Goal: Task Accomplishment & Management: Manage account settings

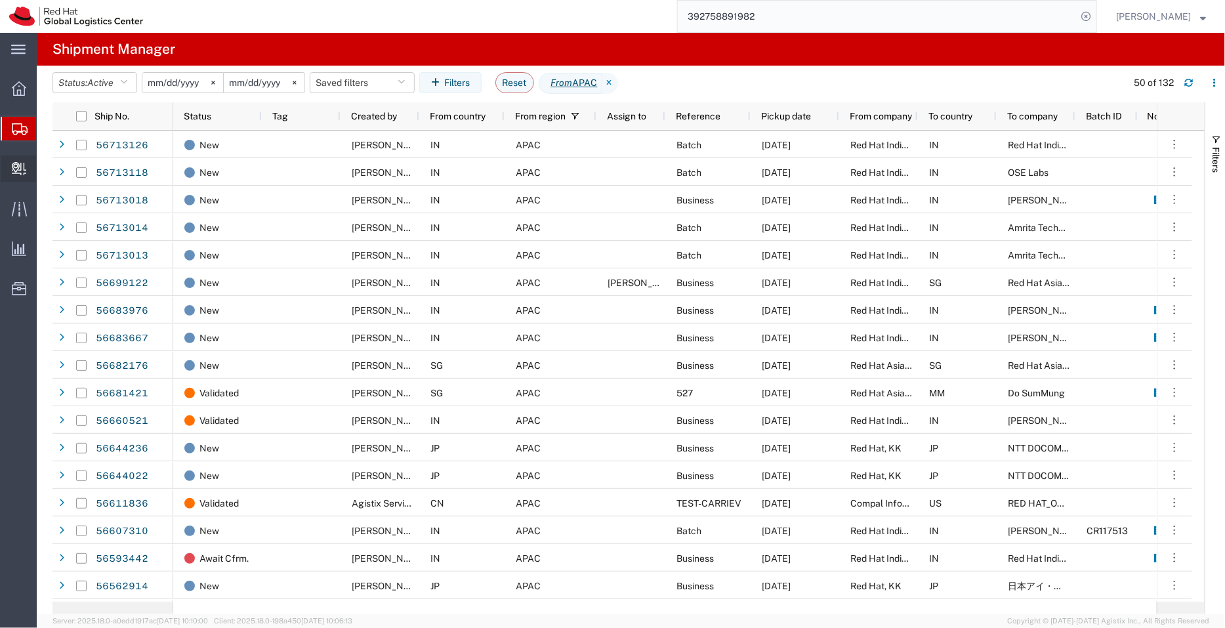
click at [0, 0] on span "Create Delivery" at bounding box center [0, 0] width 0 height 0
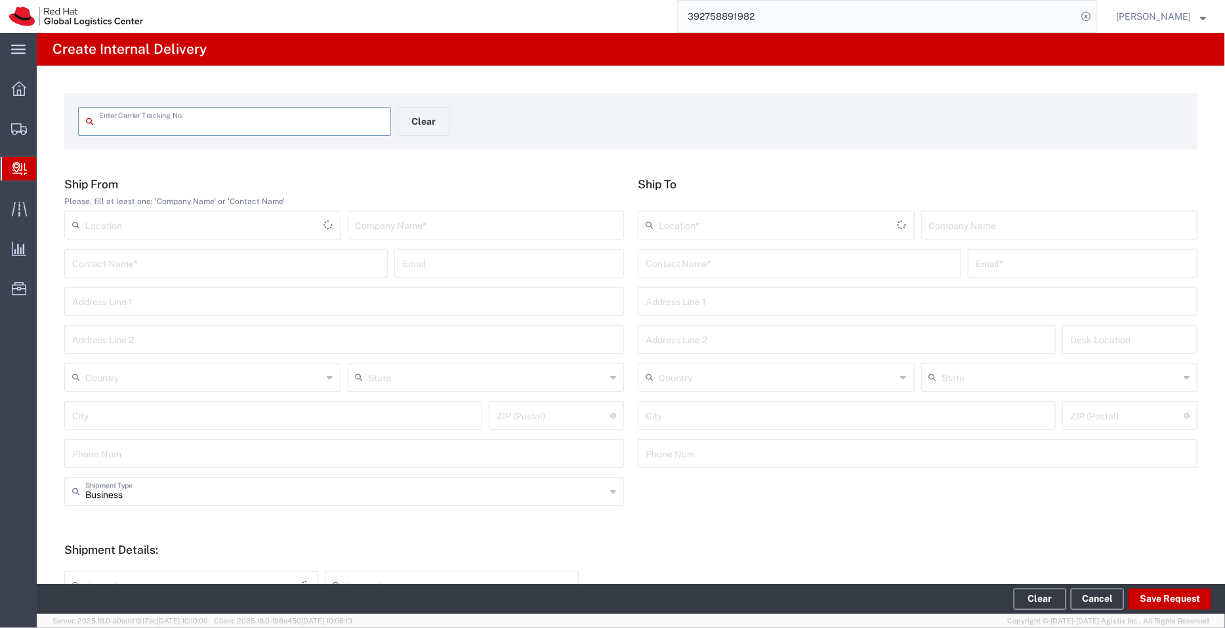
click at [268, 123] on input "text" at bounding box center [241, 120] width 284 height 23
type input "56289683"
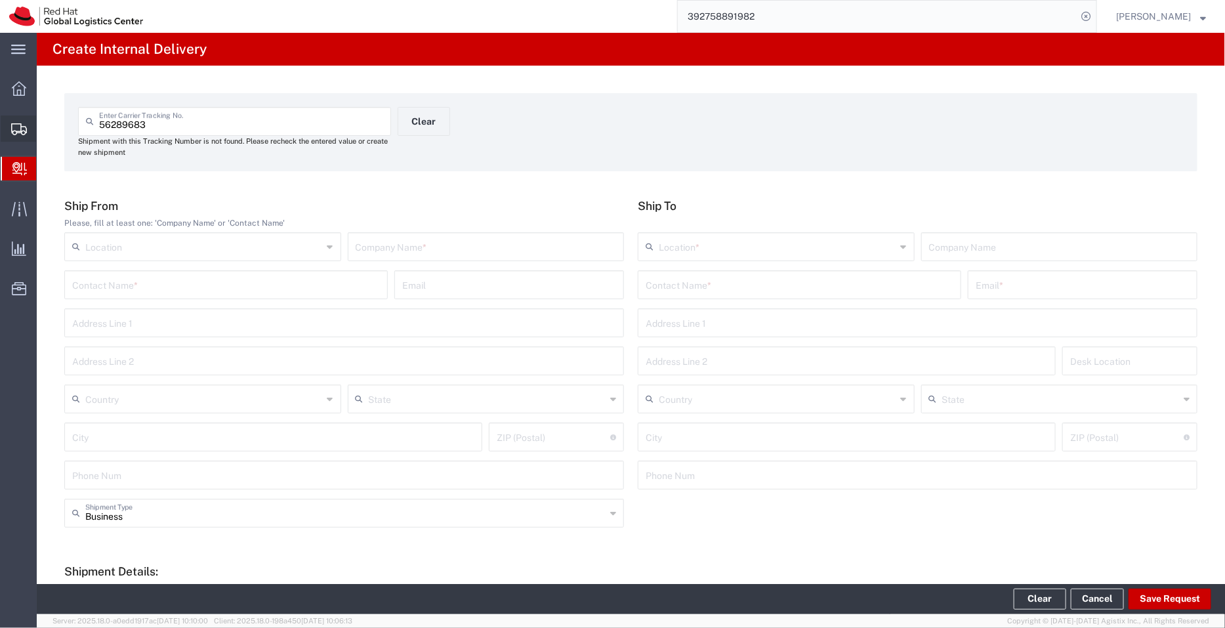
click at [0, 0] on span "Create Shipment" at bounding box center [0, 0] width 0 height 0
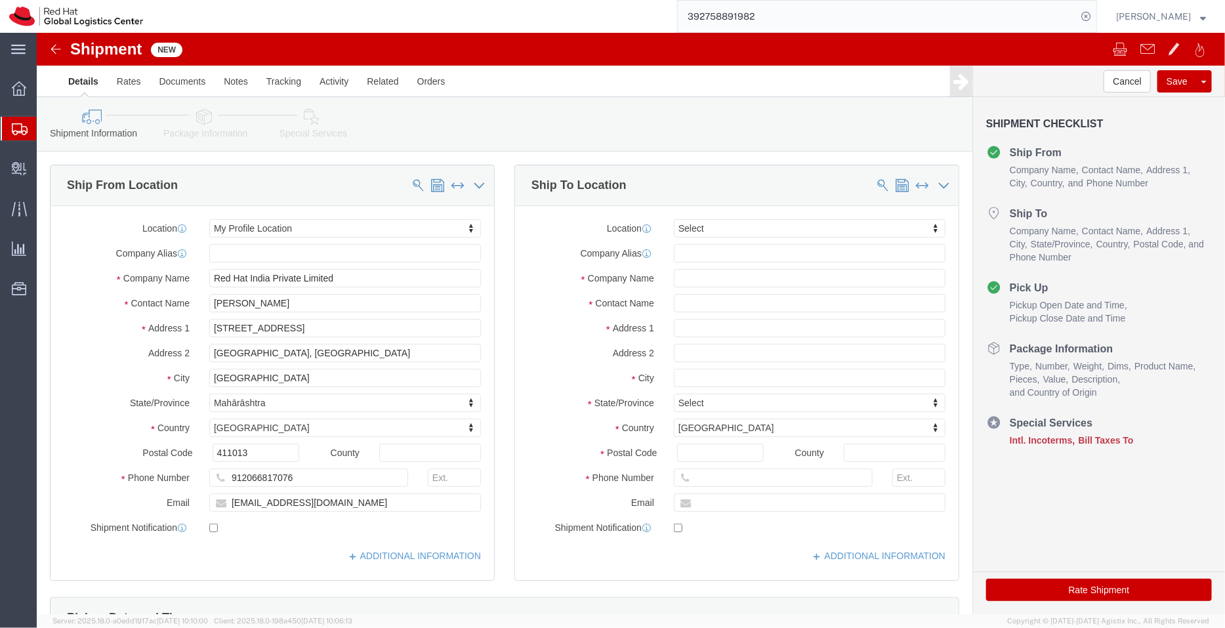
select select
click at [0, 0] on span "Shipment Manager" at bounding box center [0, 0] width 0 height 0
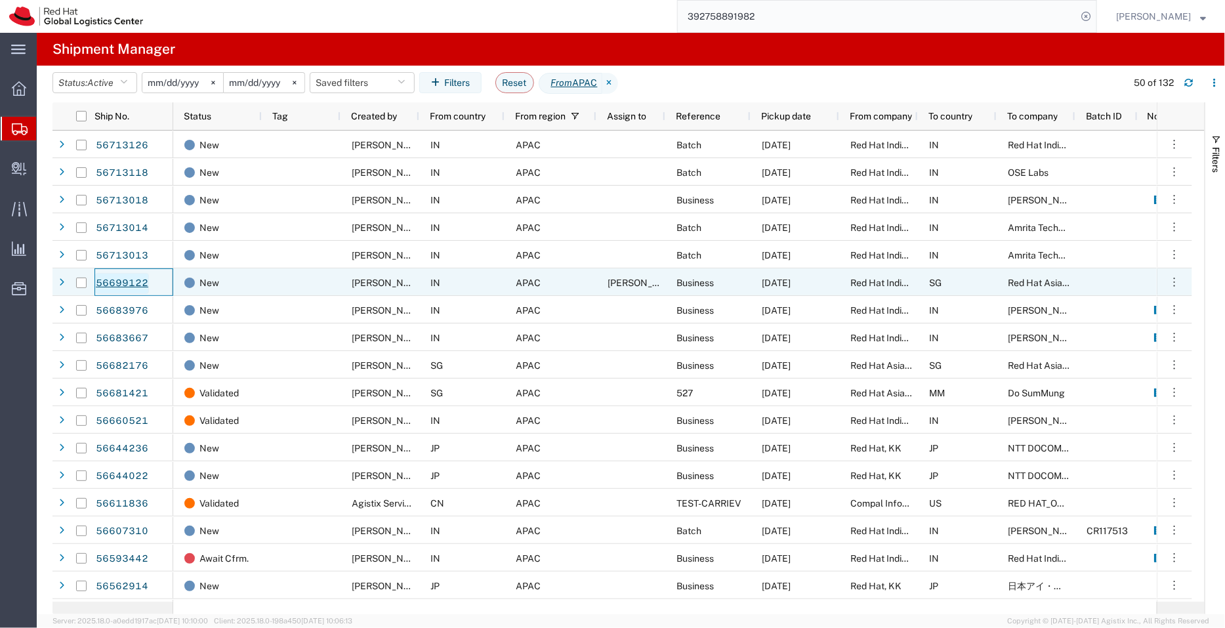
click at [105, 283] on link "56699122" at bounding box center [122, 283] width 54 height 21
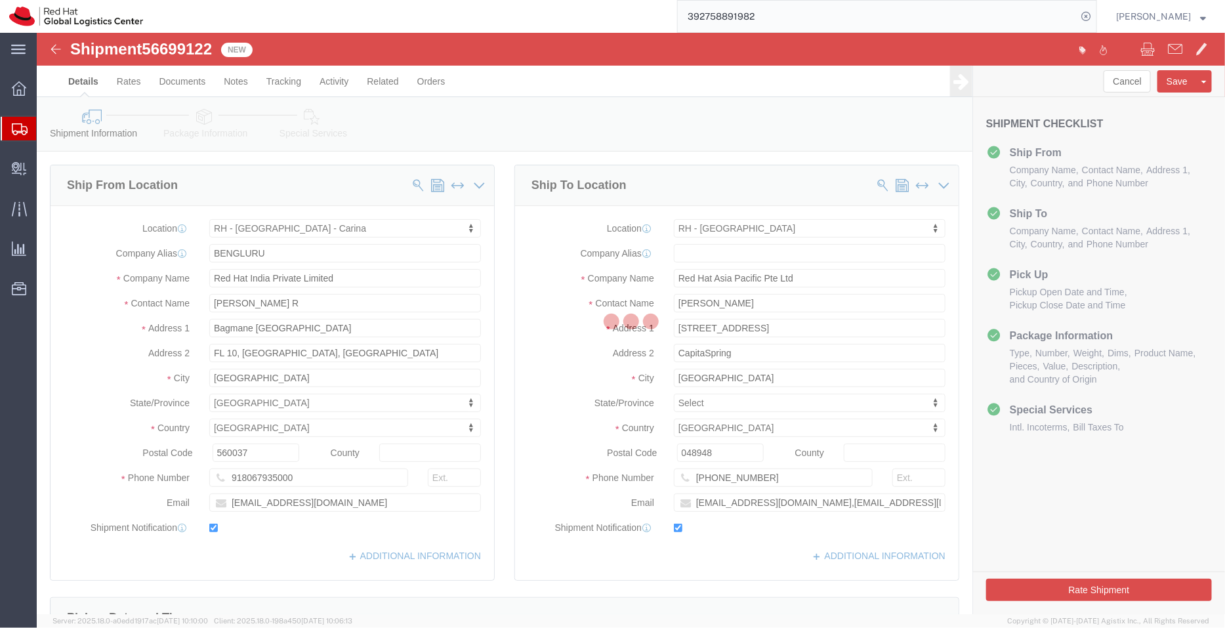
select select "37925"
select select "51051"
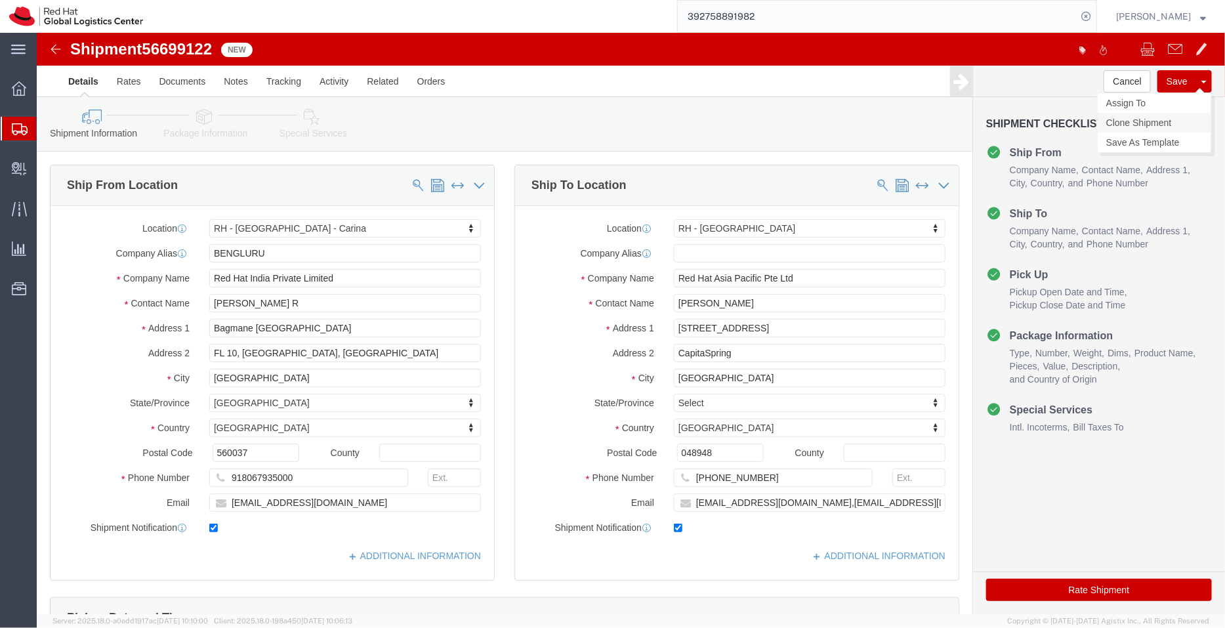
click link "Clone Shipment"
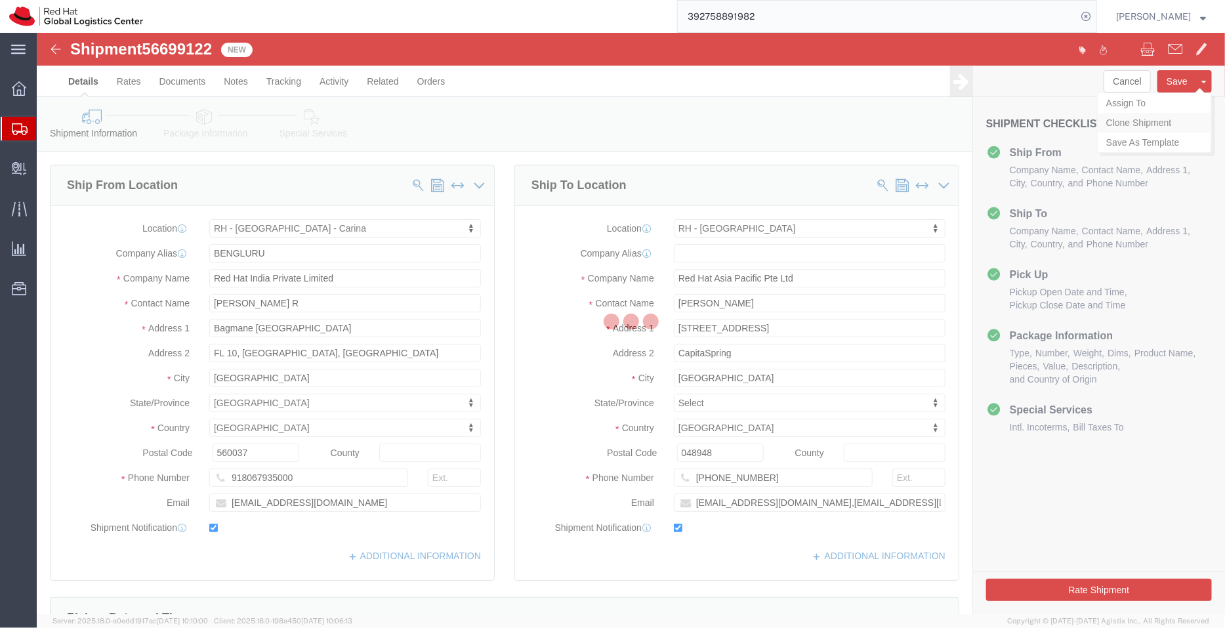
select select "37925"
select select "51051"
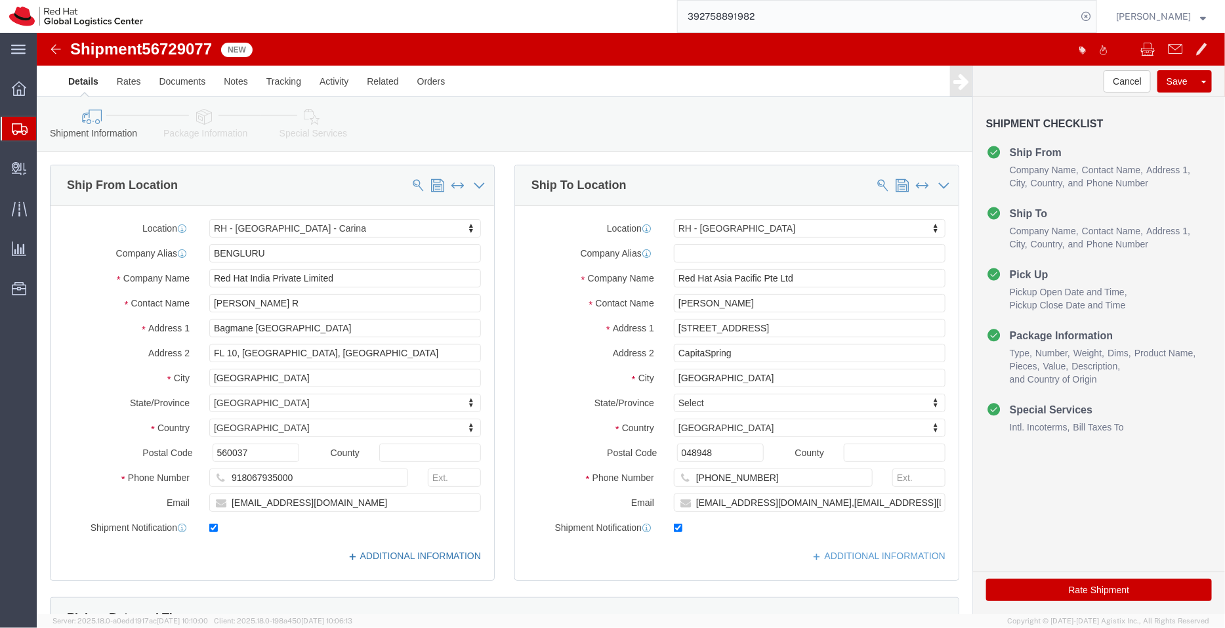
click link "ADDITIONAL INFORMATION"
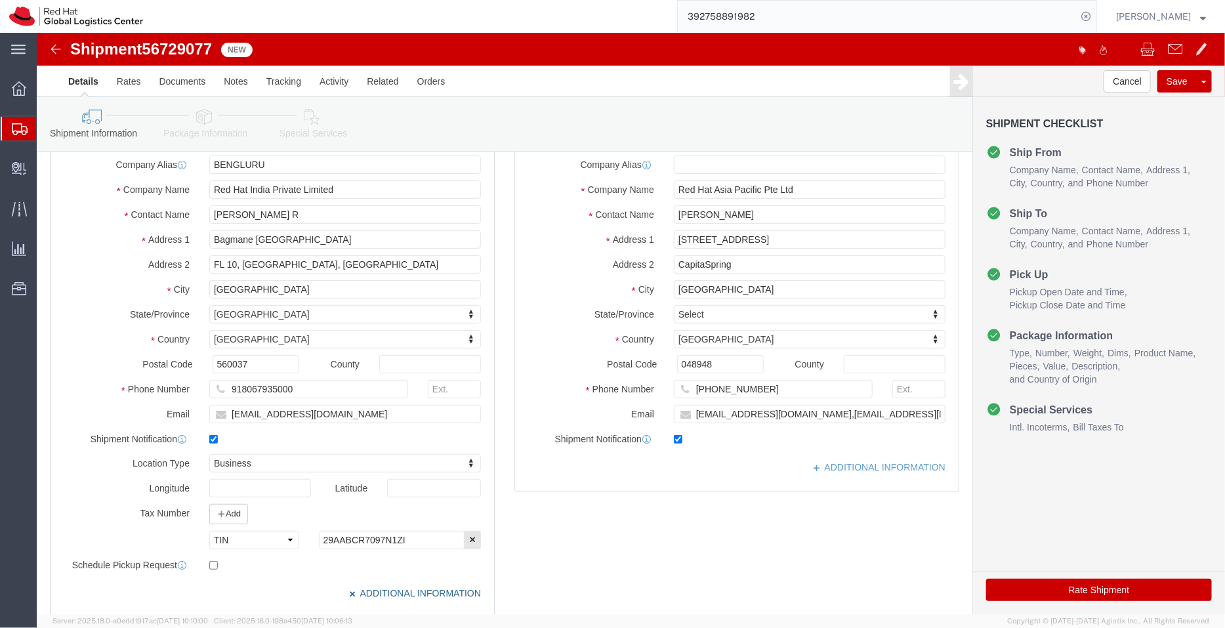
scroll to position [87, 0]
click link "ADDITIONAL INFORMATION"
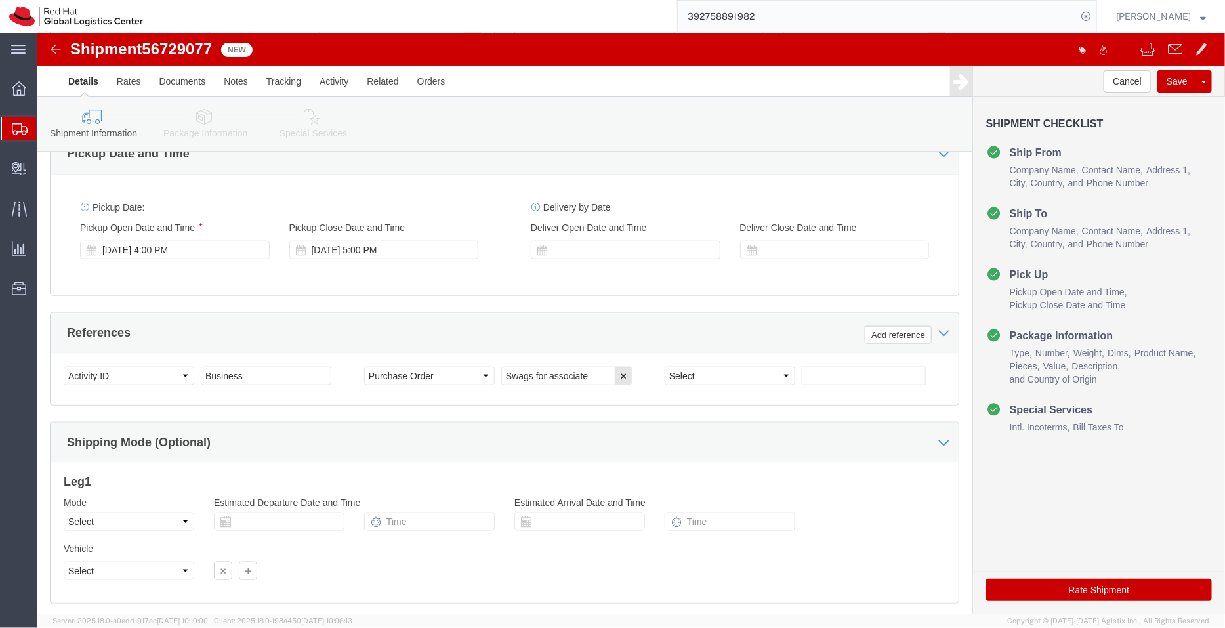
scroll to position [590, 0]
click div "Sep 05 2025 4:00 PM"
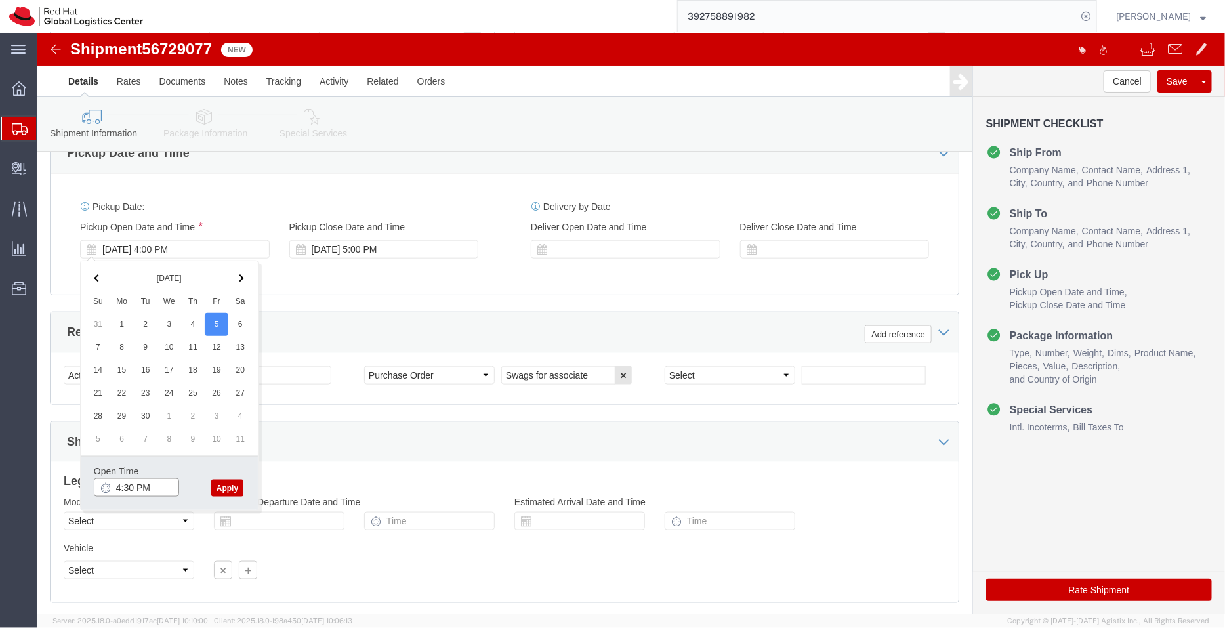
type input "4:30 PM"
click button "Apply"
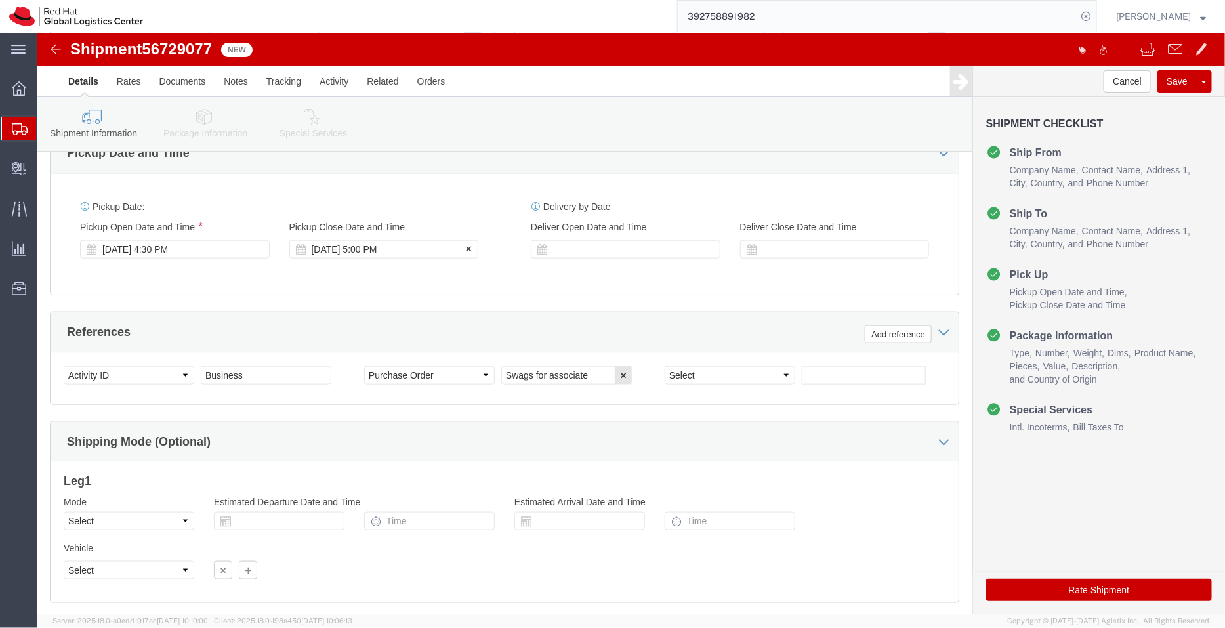
click div "Sep 05 2025 5:00 PM"
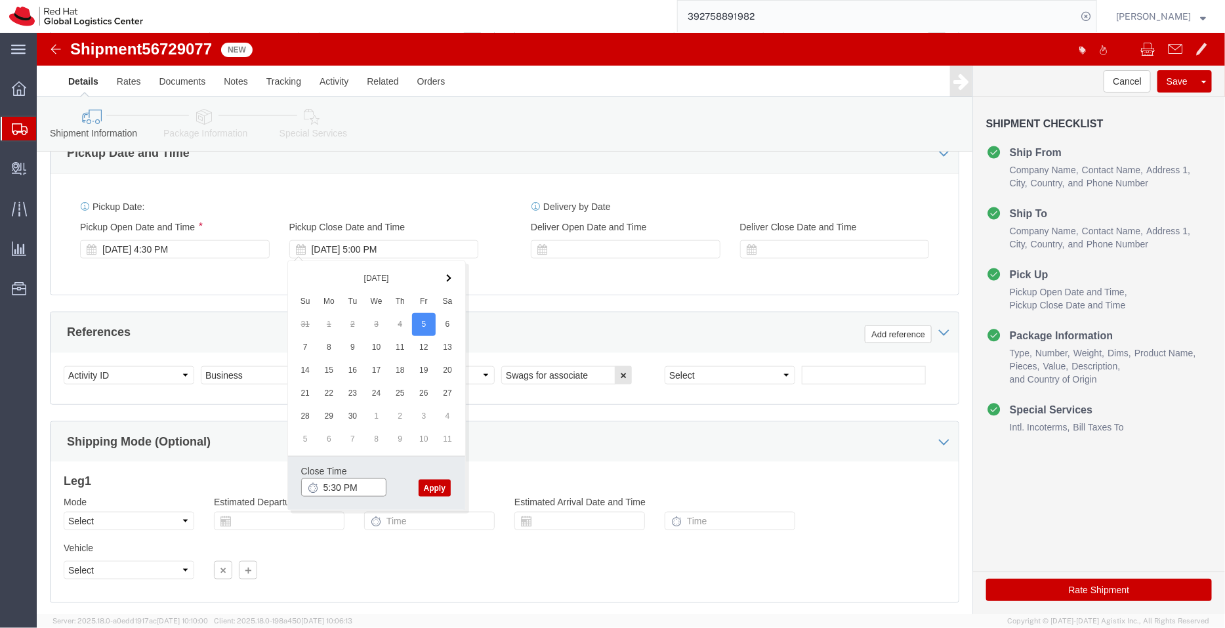
type input "5:30 PM"
click button "Apply"
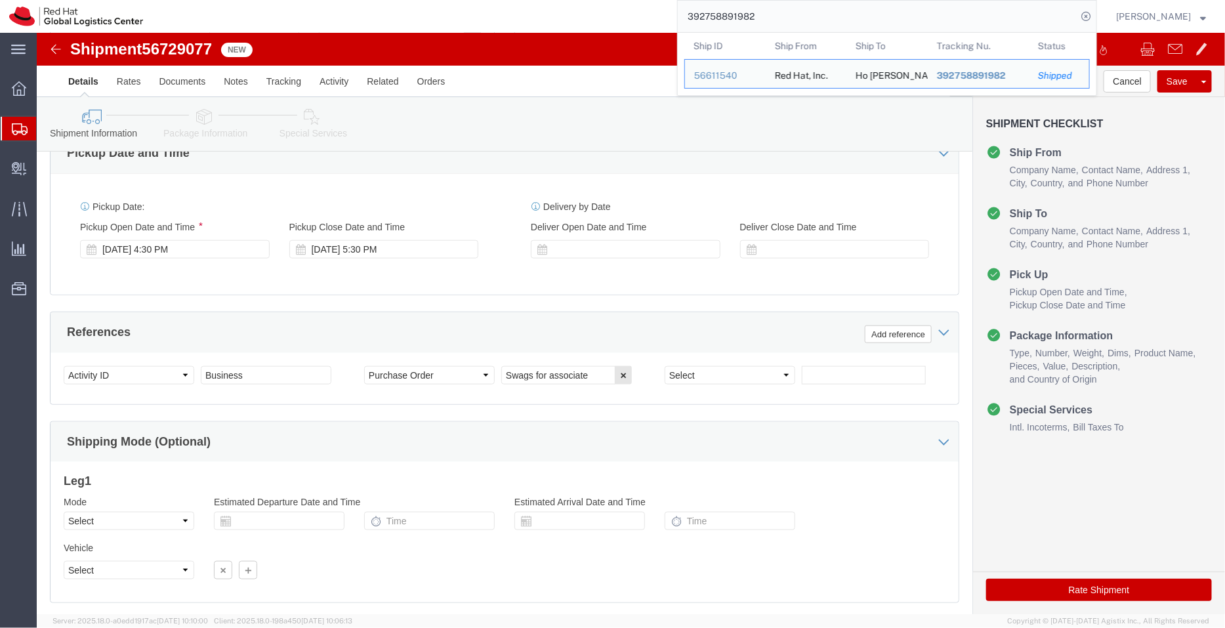
drag, startPoint x: 771, startPoint y: 16, endPoint x: 642, endPoint y: 13, distance: 128.6
click at [642, 13] on div "392758891982 Ship ID Ship From Ship To Tracking Nu. Status Ship ID 56611540 Shi…" at bounding box center [624, 16] width 944 height 33
click link "Documents"
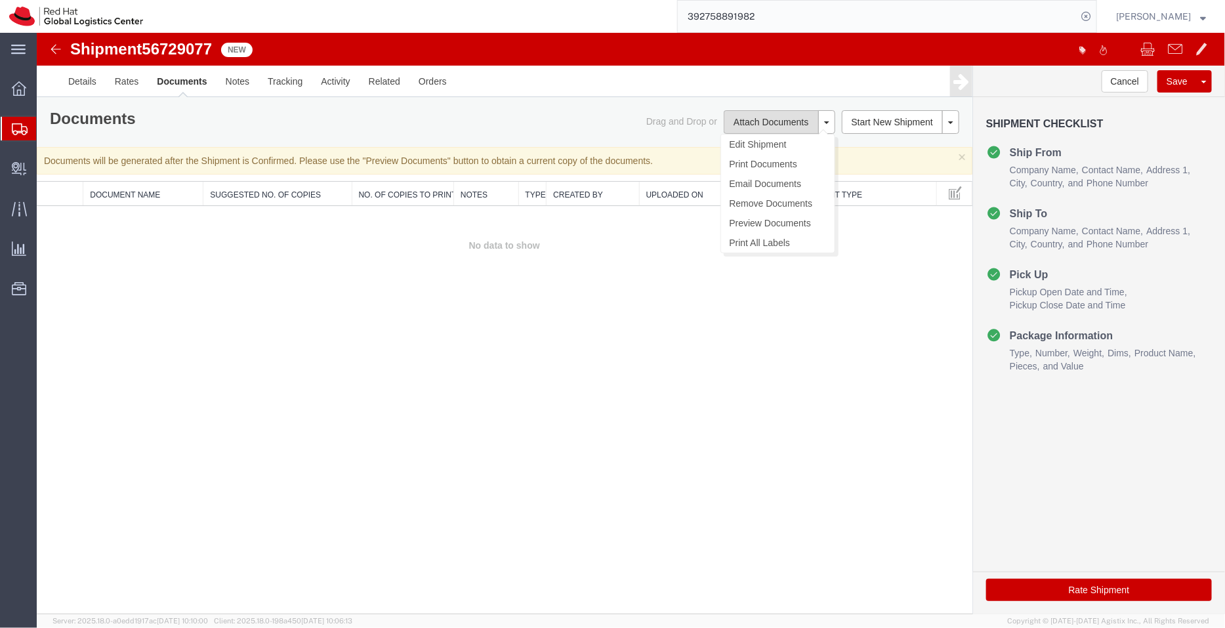
click at [767, 122] on button "Attach Documents" at bounding box center [770, 122] width 94 height 24
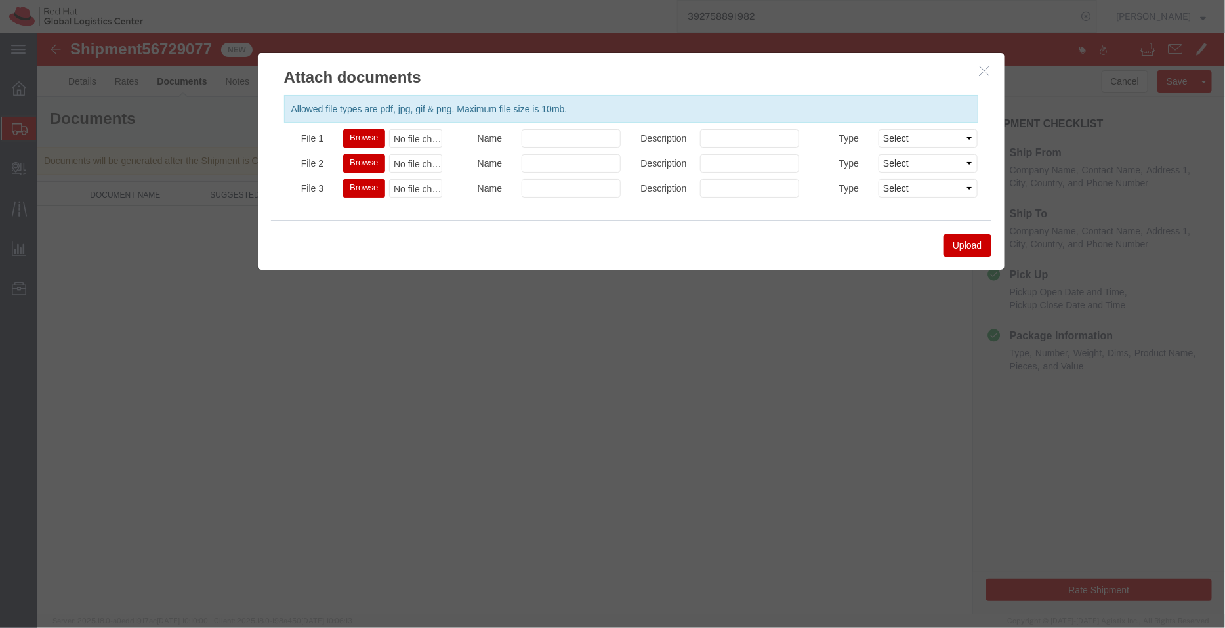
click at [360, 131] on button "Browse" at bounding box center [362, 138] width 41 height 18
click at [963, 245] on button "Upload" at bounding box center [966, 245] width 47 height 22
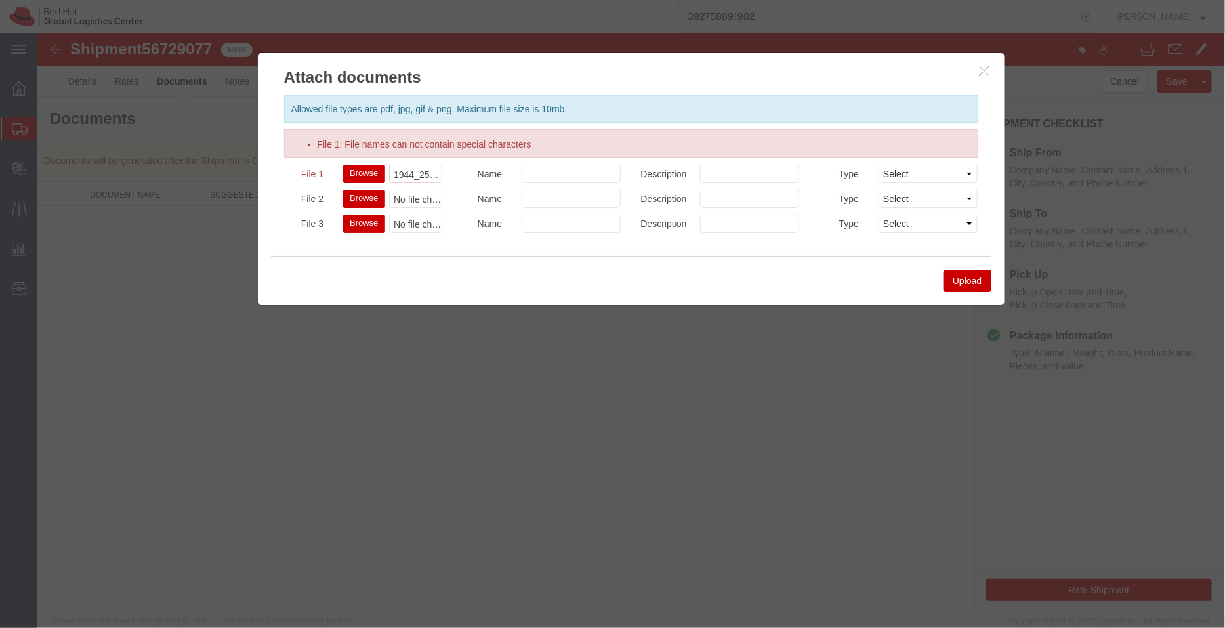
click at [361, 175] on button "Browse" at bounding box center [362, 173] width 41 height 18
click at [964, 279] on button "Upload" at bounding box center [966, 280] width 47 height 22
click at [355, 168] on button "Browse" at bounding box center [362, 173] width 41 height 18
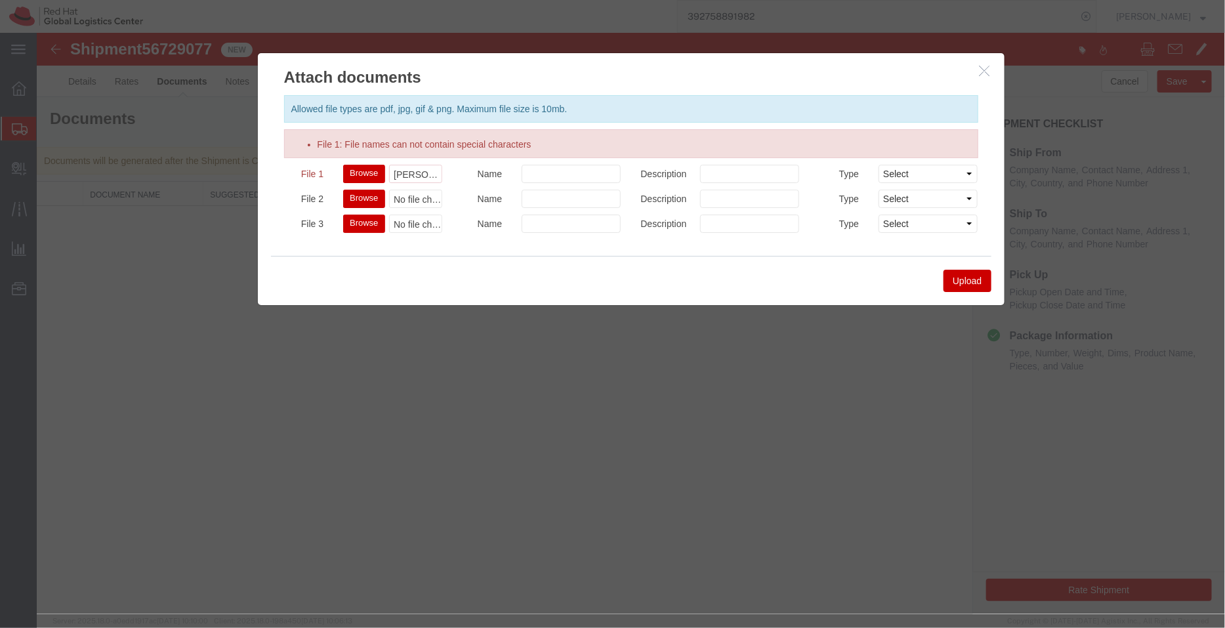
type input "C:\fakepath\Kartik qoutation.pdf"
click at [968, 276] on button "Upload" at bounding box center [966, 280] width 47 height 22
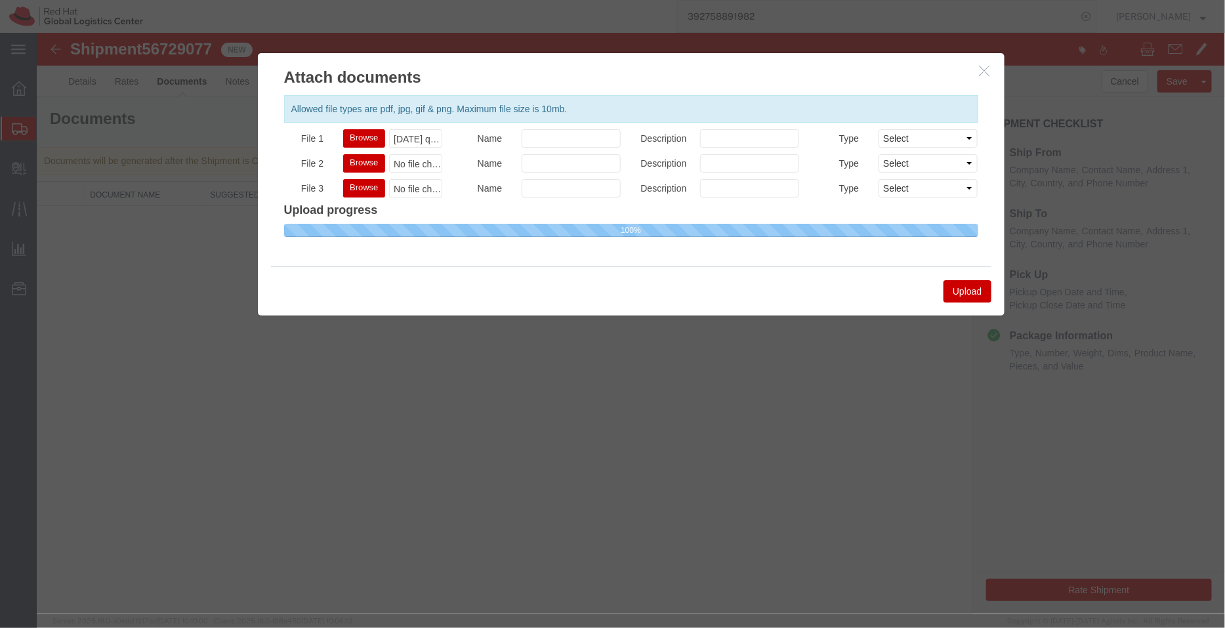
select select
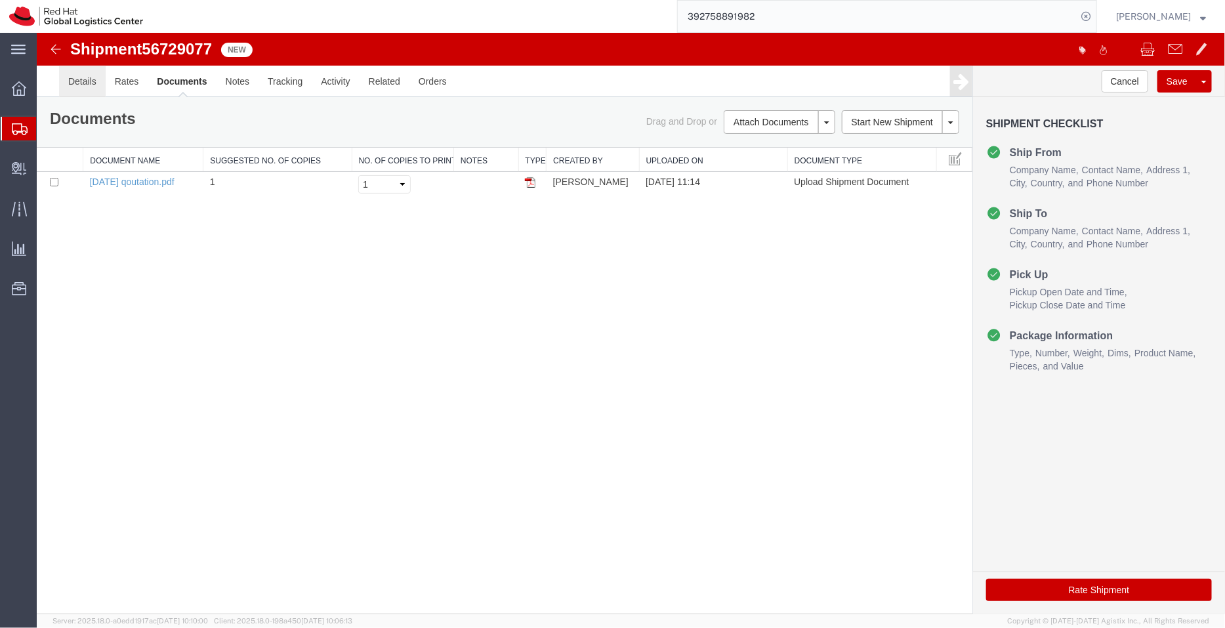
click at [85, 83] on link "Details" at bounding box center [81, 80] width 47 height 31
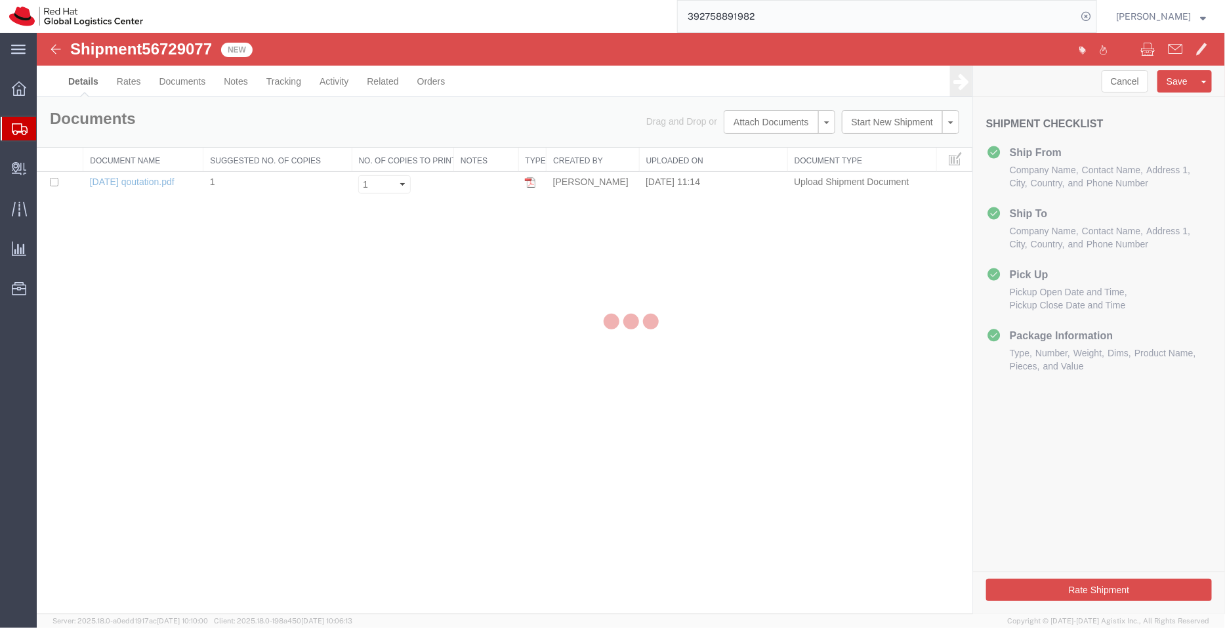
select select "37925"
select select "51051"
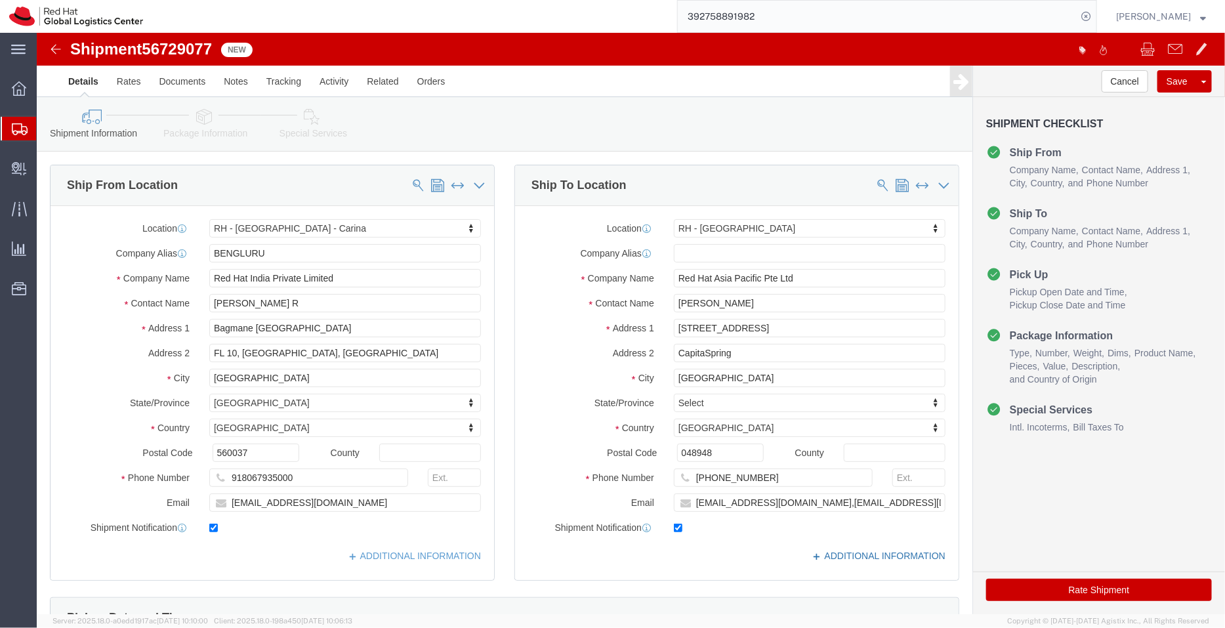
click link "ADDITIONAL INFORMATION"
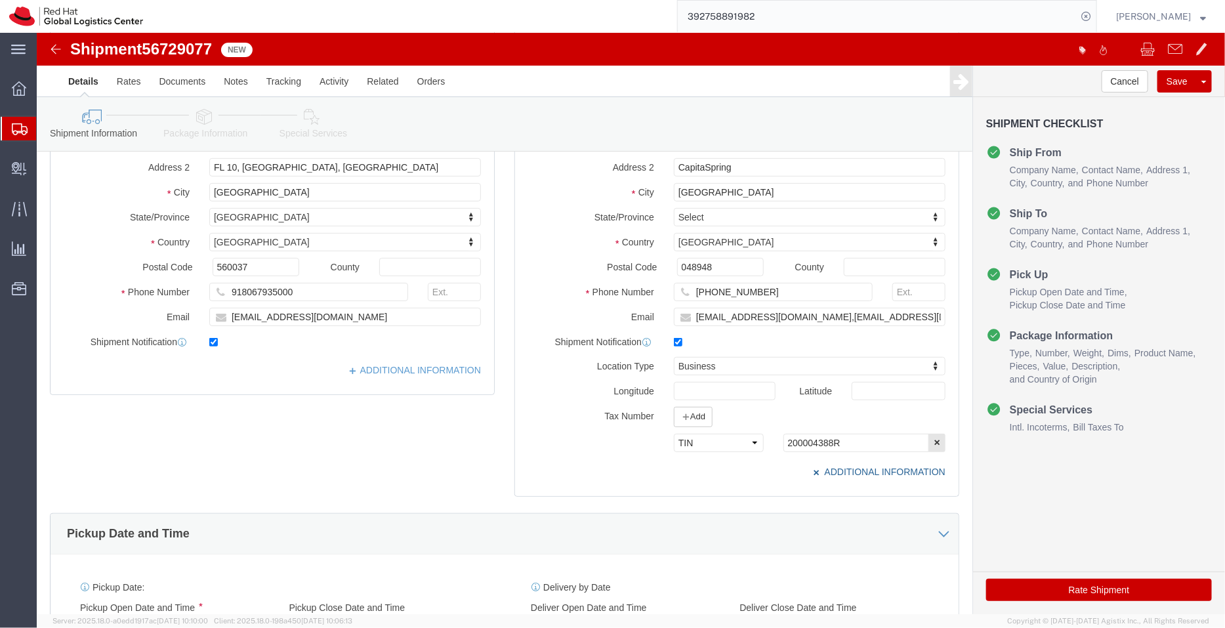
scroll to position [190, 0]
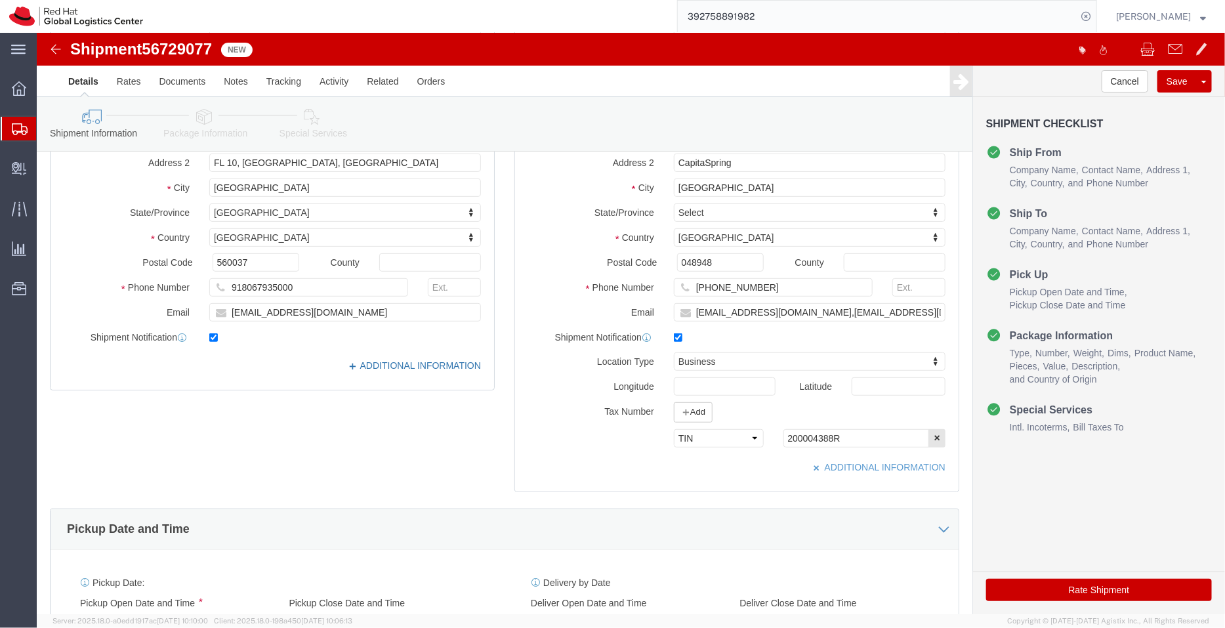
click link "ADDITIONAL INFORMATION"
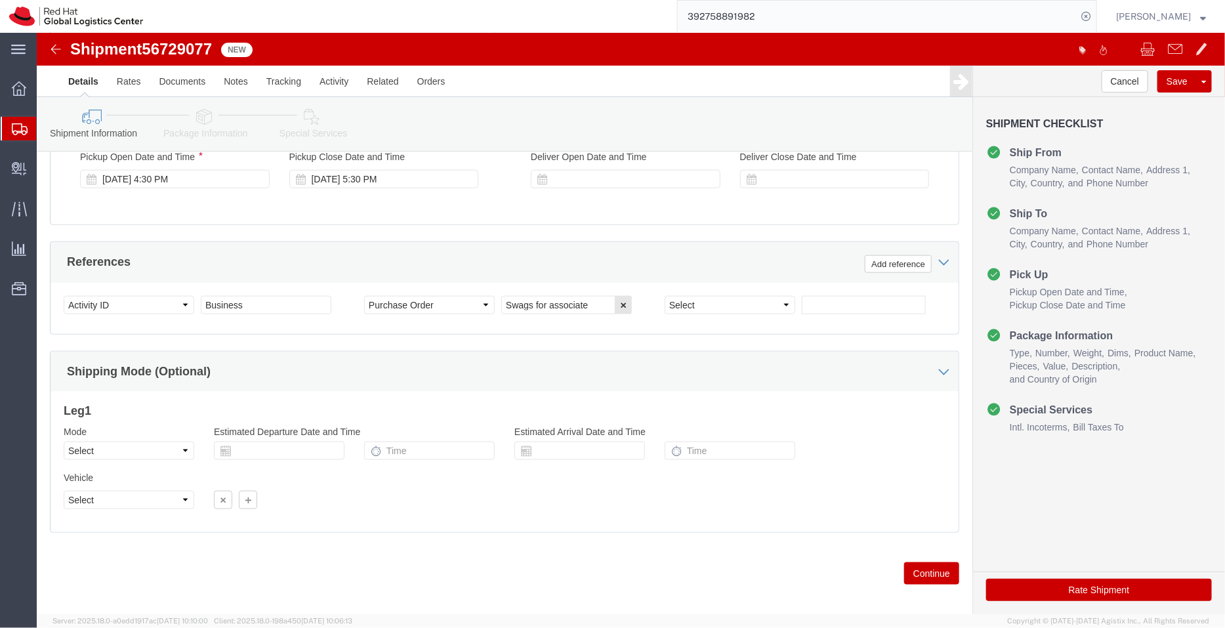
scroll to position [671, 0]
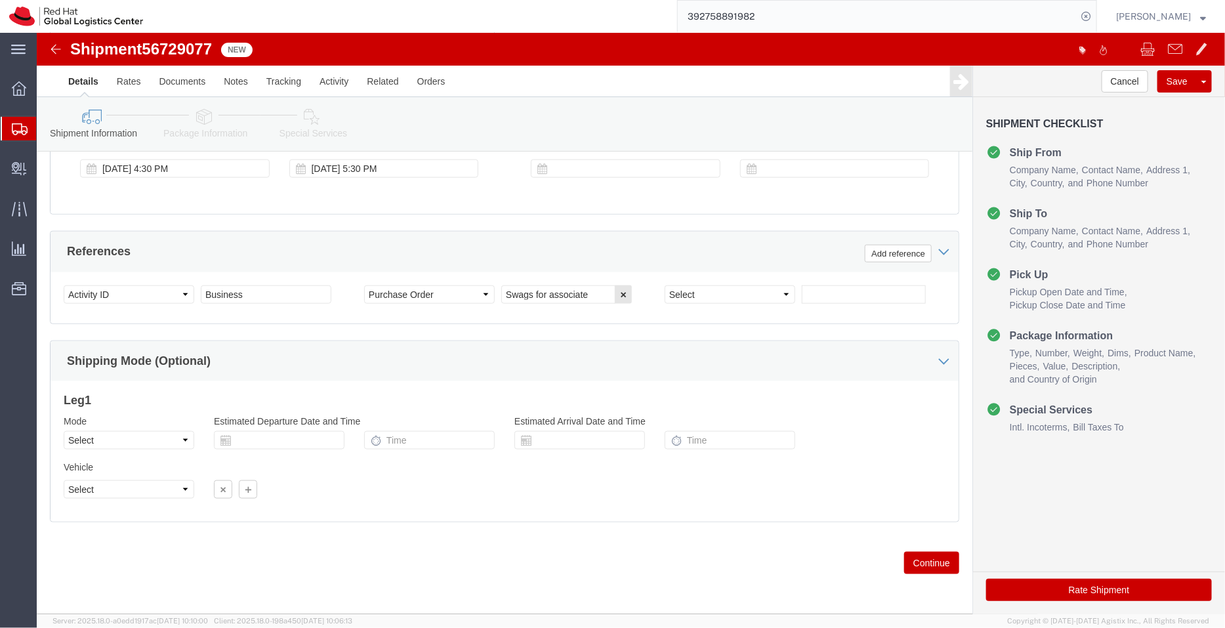
click icon
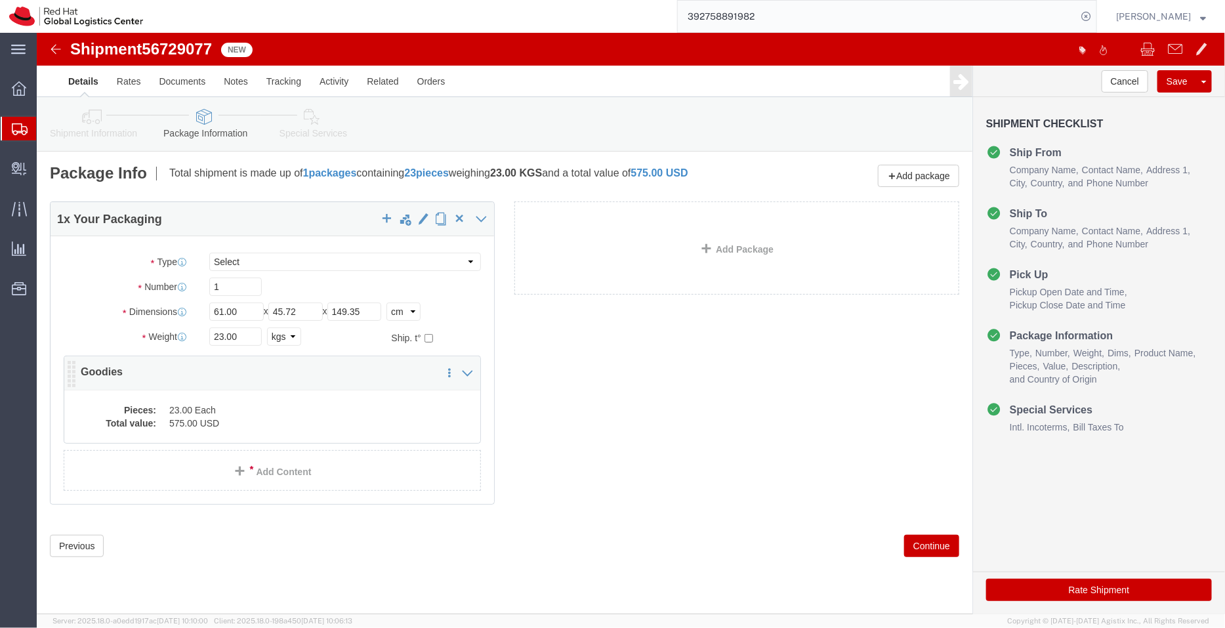
click dd "23.00 Each"
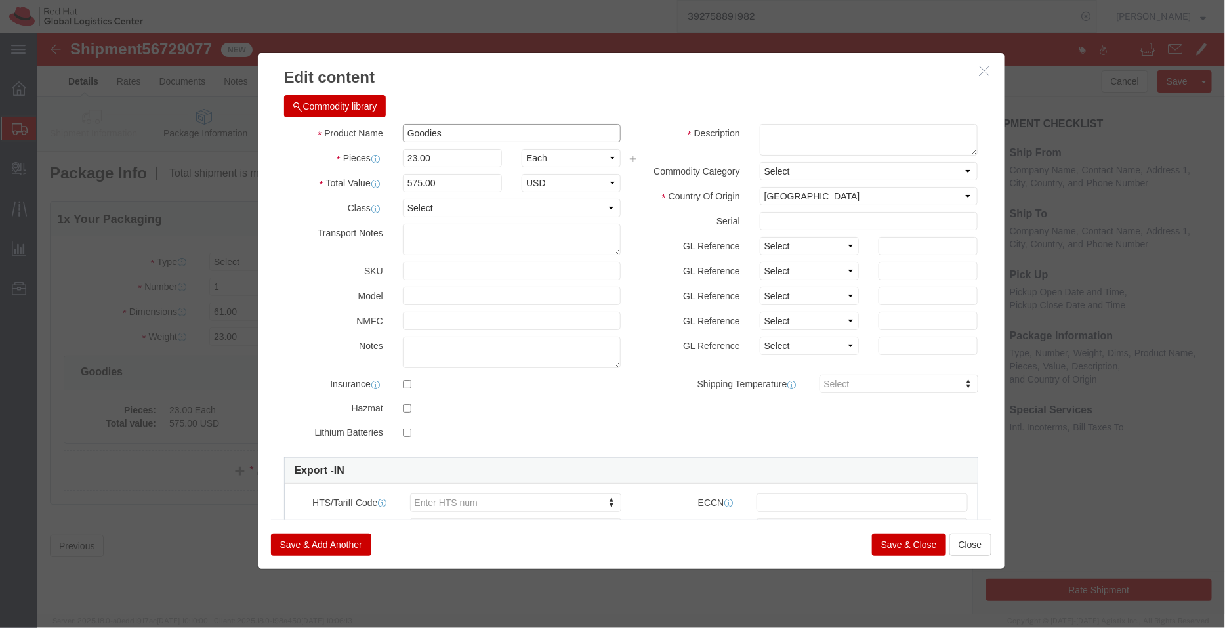
drag, startPoint x: 406, startPoint y: 96, endPoint x: 304, endPoint y: 96, distance: 101.7
click div "Product Name Goodies"
type input "T shirts"
drag, startPoint x: 403, startPoint y: 122, endPoint x: 316, endPoint y: 123, distance: 86.6
click div "Pieces 23.00 Select Bag Barrels 100Board Feet Bottle Box Blister Pack Carats Ca…"
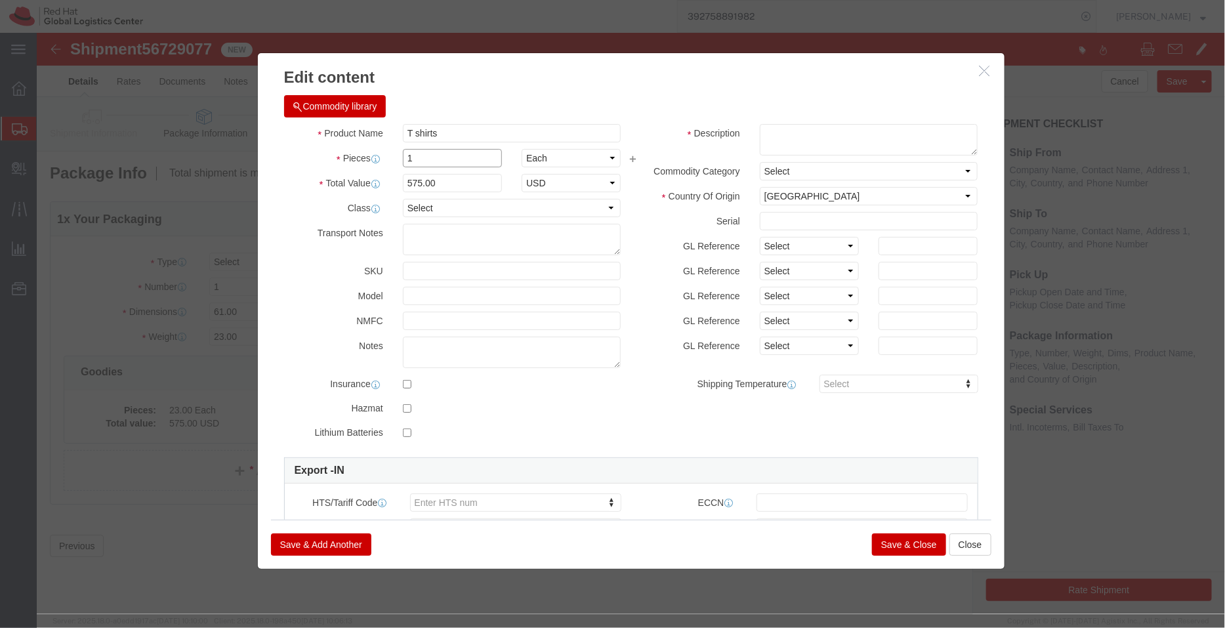
type input "1"
click div "Commodity library"
drag, startPoint x: 399, startPoint y: 146, endPoint x: 307, endPoint y: 152, distance: 92.7
click div "Total Value 25 Select ADP AED AFN ALL AMD AOA ARS ATS AUD AWG AZN BAM BBD BDT B…"
type input "750"
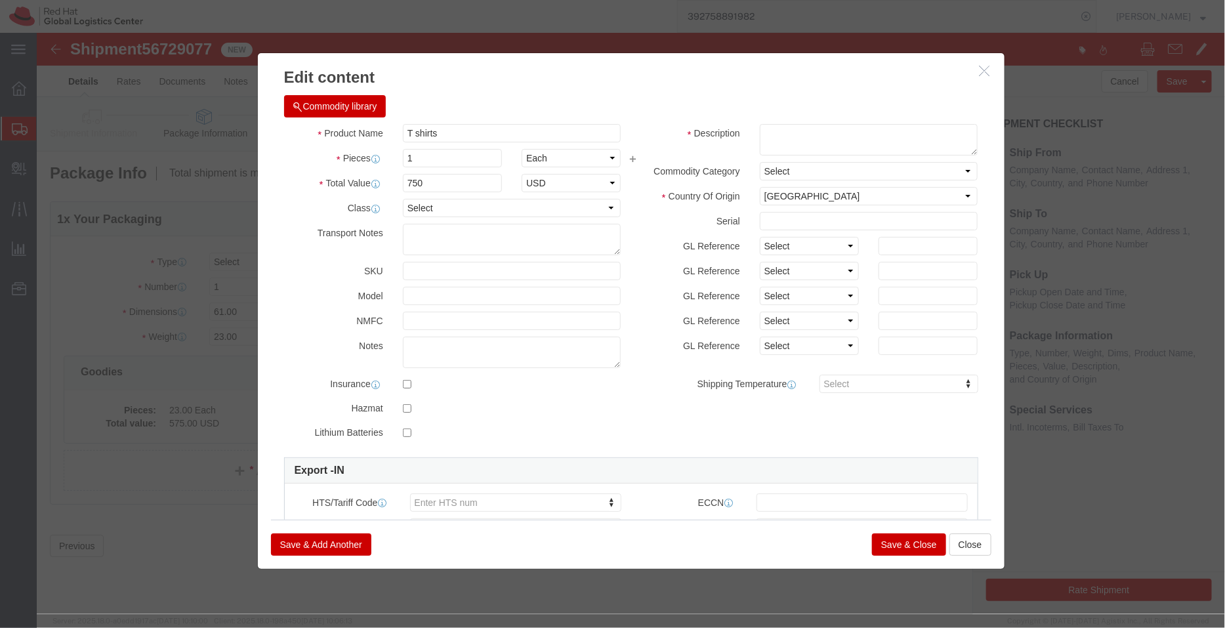
click div "Commodity library"
drag, startPoint x: 392, startPoint y: 124, endPoint x: 306, endPoint y: 140, distance: 86.7
click div "Product Name T shirts Pieces 1 Select Bag Barrels 100Board Feet Bottle Box Blis…"
type input "23"
type input "17250"
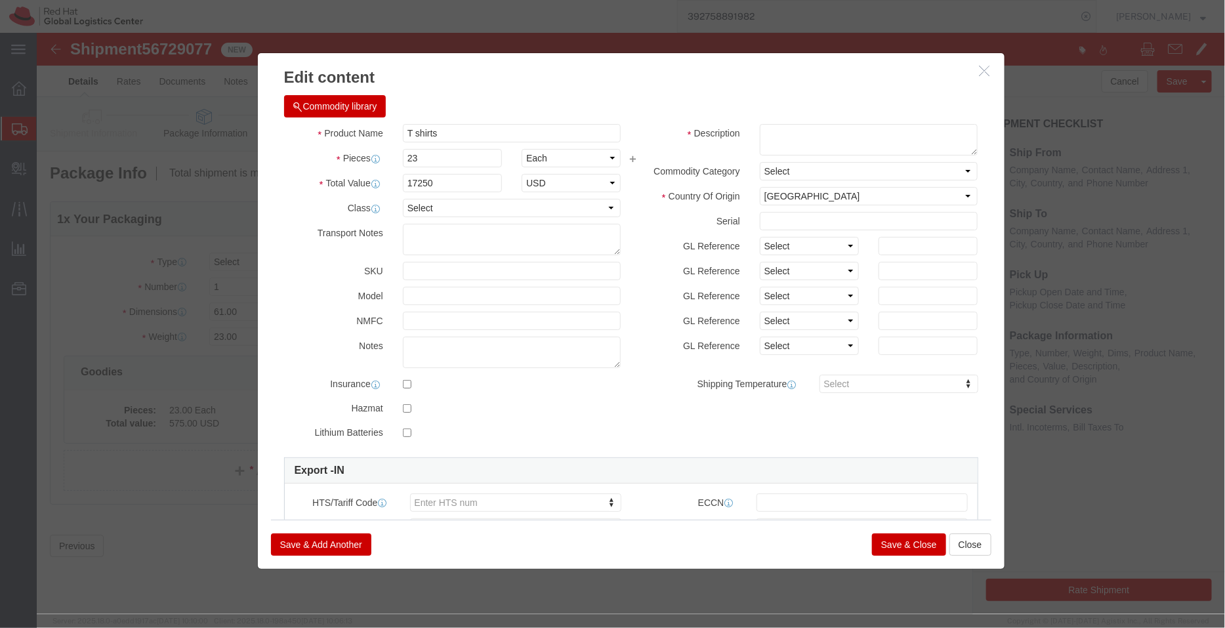
click div "Commodity library Product Name T shirts Pieces 23 Select Bag Barrels 100Board F…"
click textarea
paste textarea "95% cotton & 5% Lycra"
type textarea "95% cotton & 5% Lycra (sample - not for resale, value for customs purpose only)"
click select "Select ADP AED AFN ALL AMD AOA ARS ATS AUD AWG AZN BAM BBD BDT BGL BGN BHD BIF …"
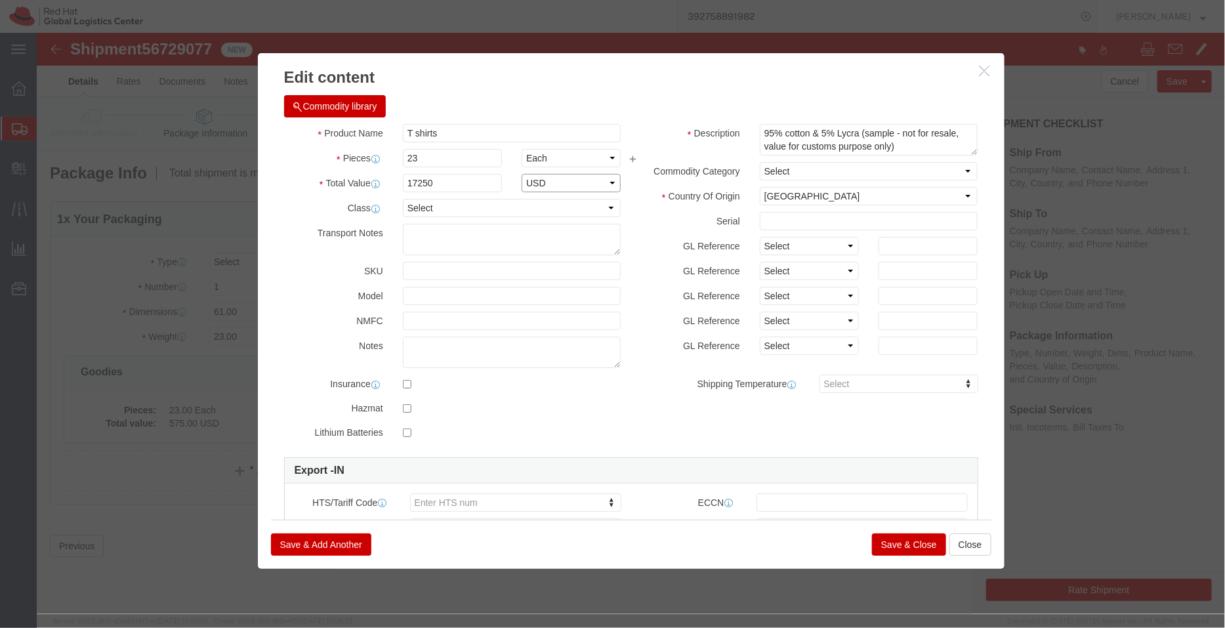
select select "INR"
click select "Select ADP AED AFN ALL AMD AOA ARS ATS AUD AWG AZN BAM BBD BDT BGL BGN BHD BIF …"
type input "6109000000"
click button "Save & Close"
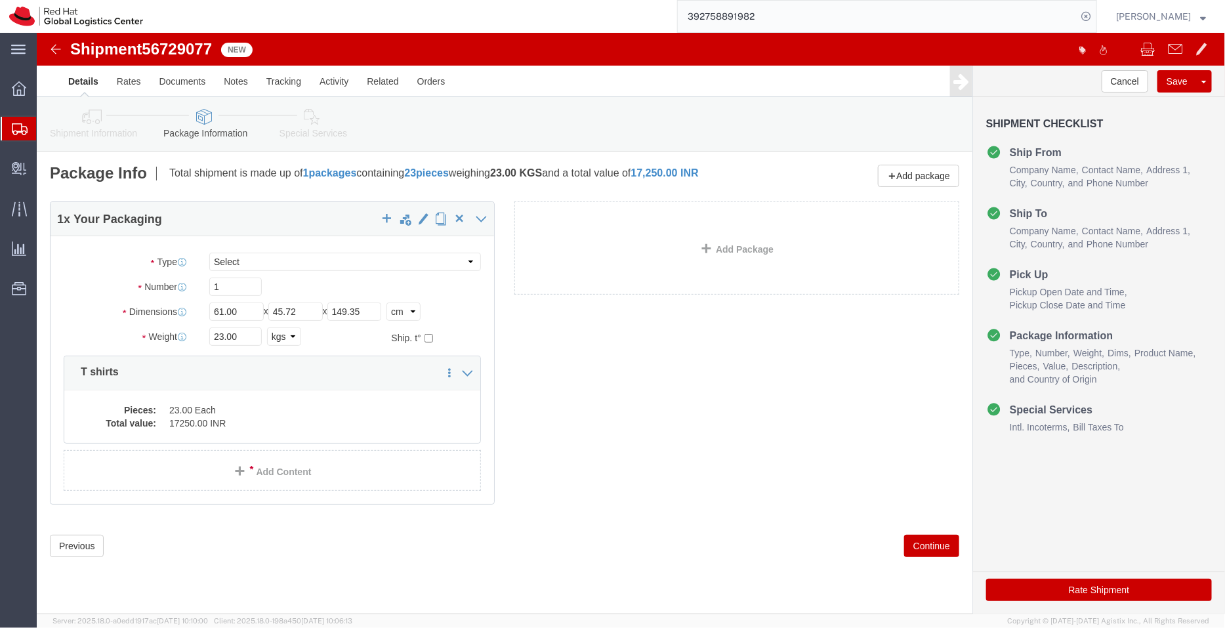
click icon
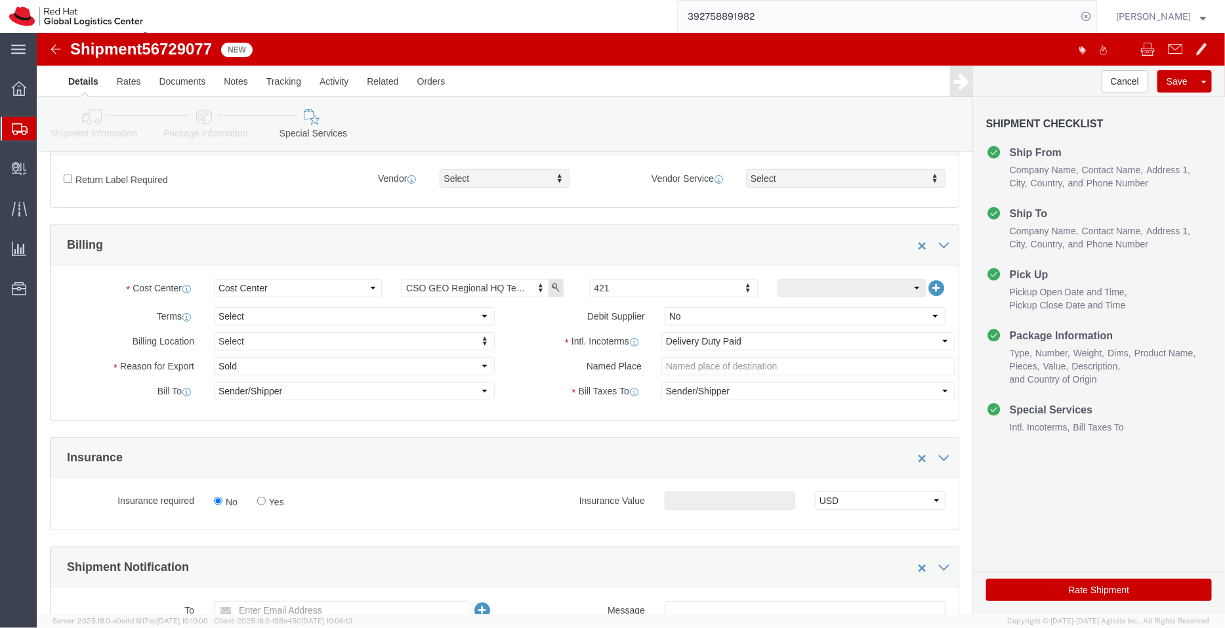
scroll to position [191, 0]
click select "Select Free of Charge Free of Cost NET 30 NET 45 NET 60 See Comment"
select select "FREE_OF_COST"
click select "Select Free of Charge Free of Cost NET 30 NET 45 NET 60 See Comment"
click select "Select Gift Personal Effects Repair/Warranty Return Sample Sold Temporary/Not S…"
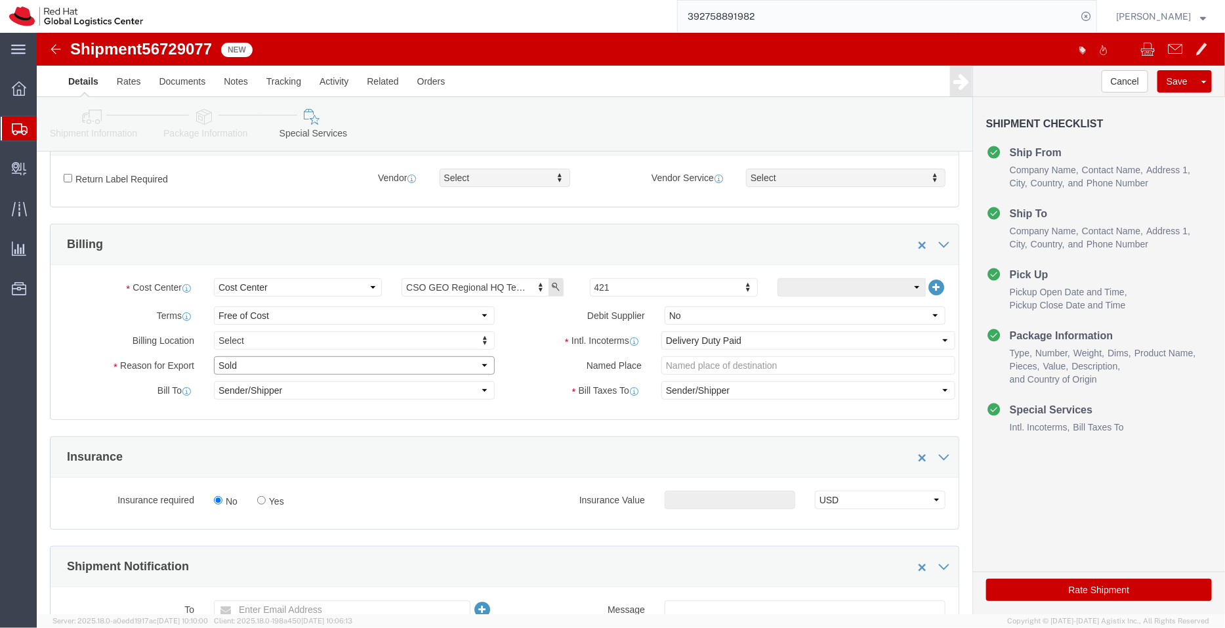
select select "SAMPLE"
click select "Select Gift Personal Effects Repair/Warranty Return Sample Sold Temporary/Not S…"
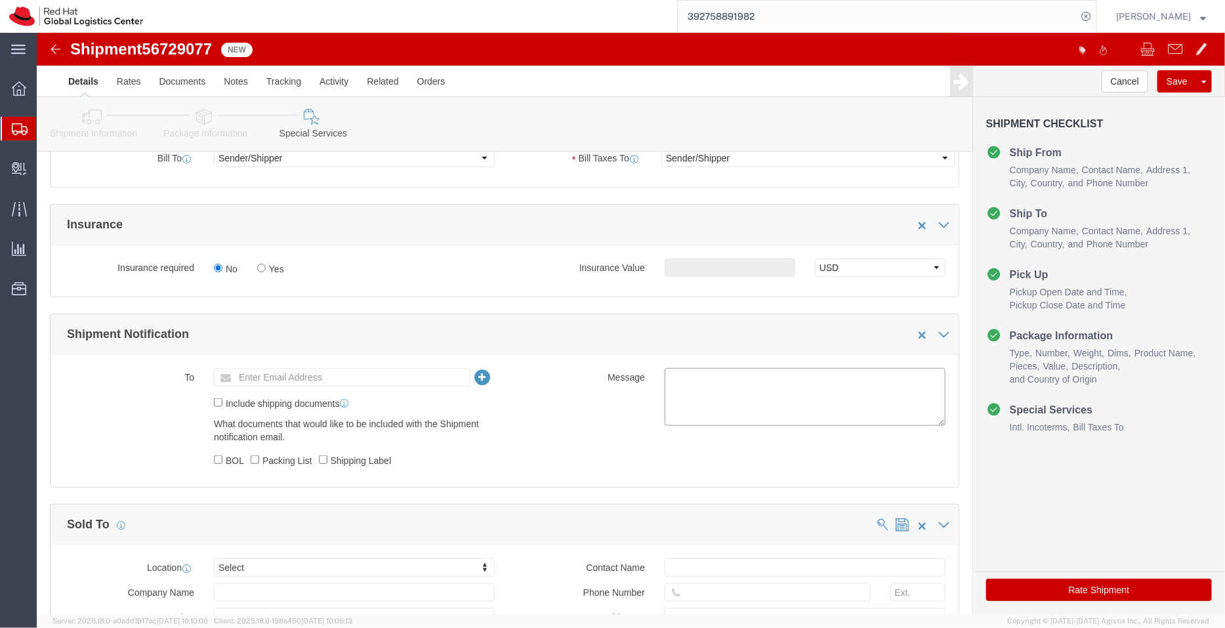
click textarea
click textarea "T shirts - 23 in nos."
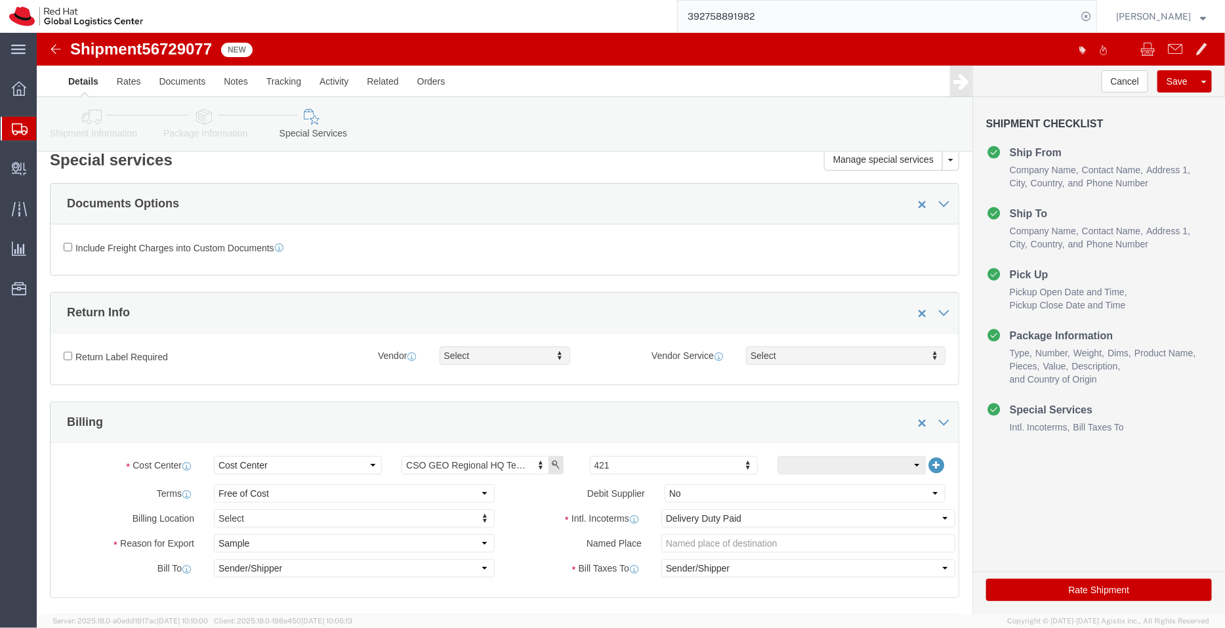
scroll to position [0, 0]
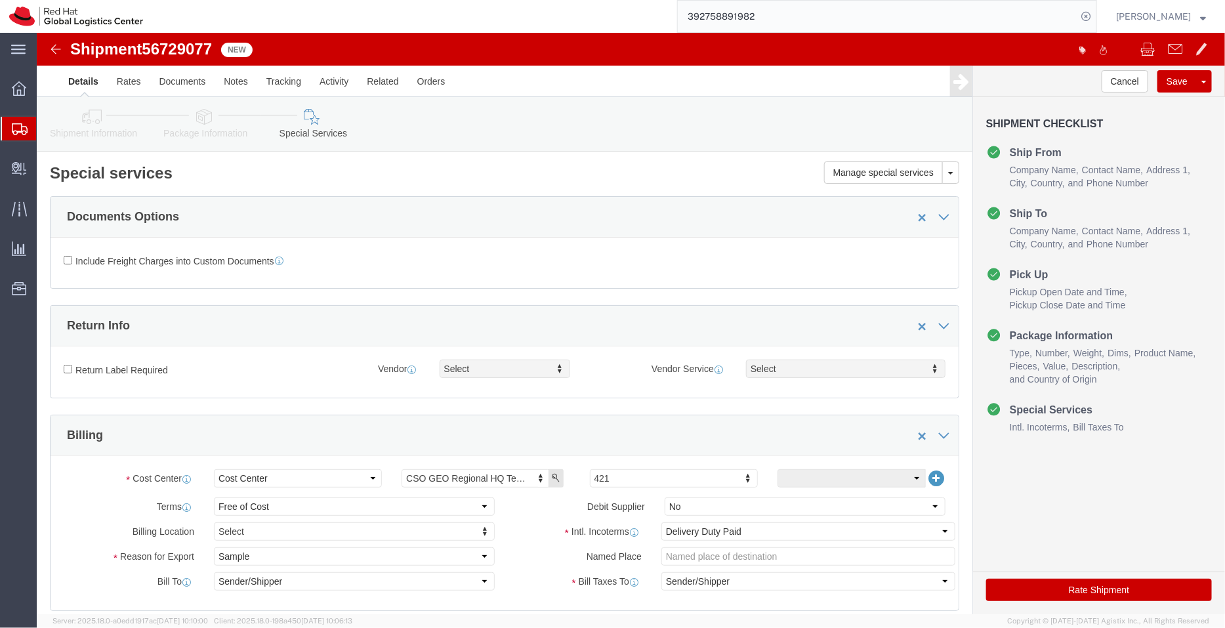
type textarea "Shipment I -T shirts - 23 in nos."
click icon
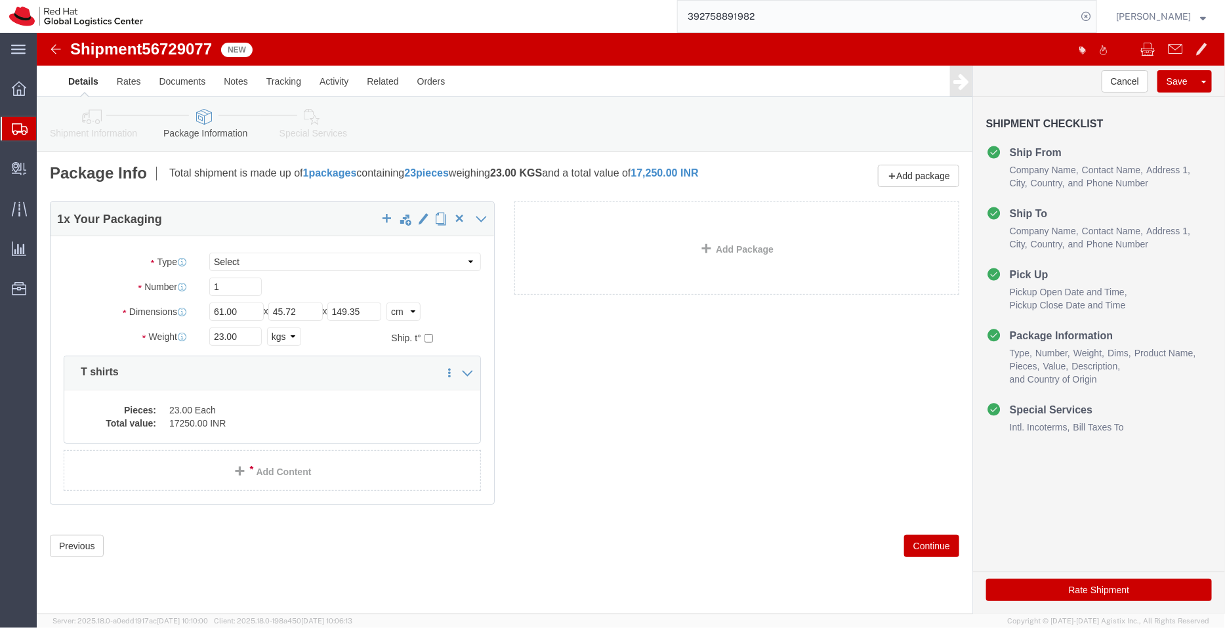
click icon
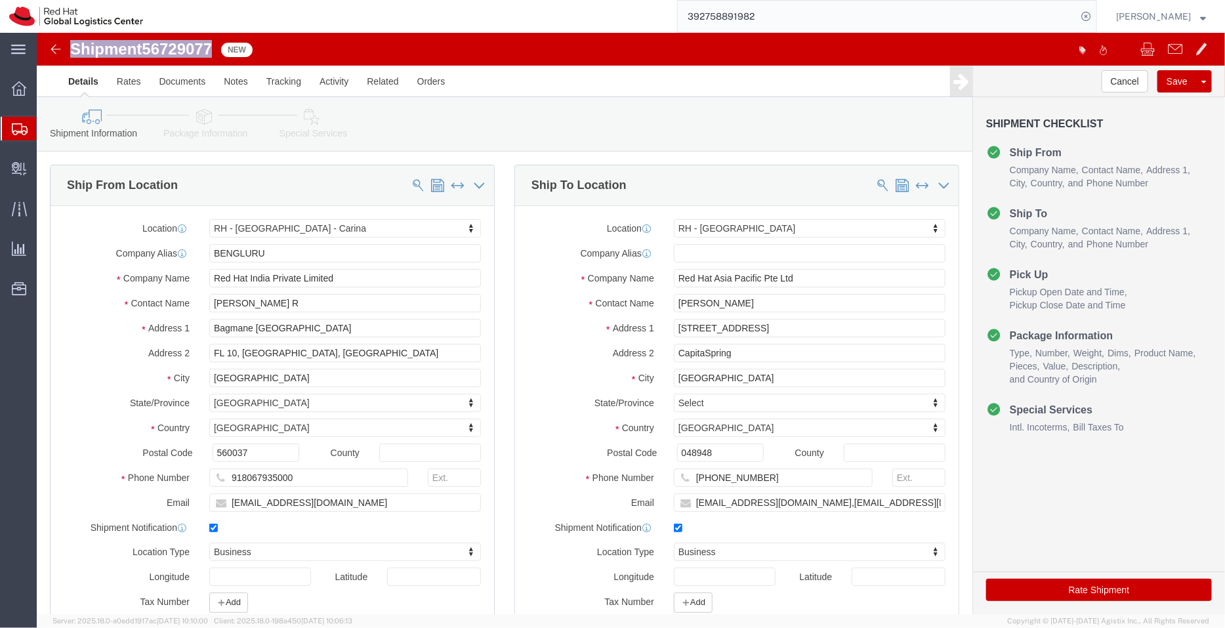
drag, startPoint x: 178, startPoint y: 9, endPoint x: 33, endPoint y: 14, distance: 145.0
click h1 "Shipment 56729077"
copy h1 "Shipment 56729077"
click link "Clone Shipment"
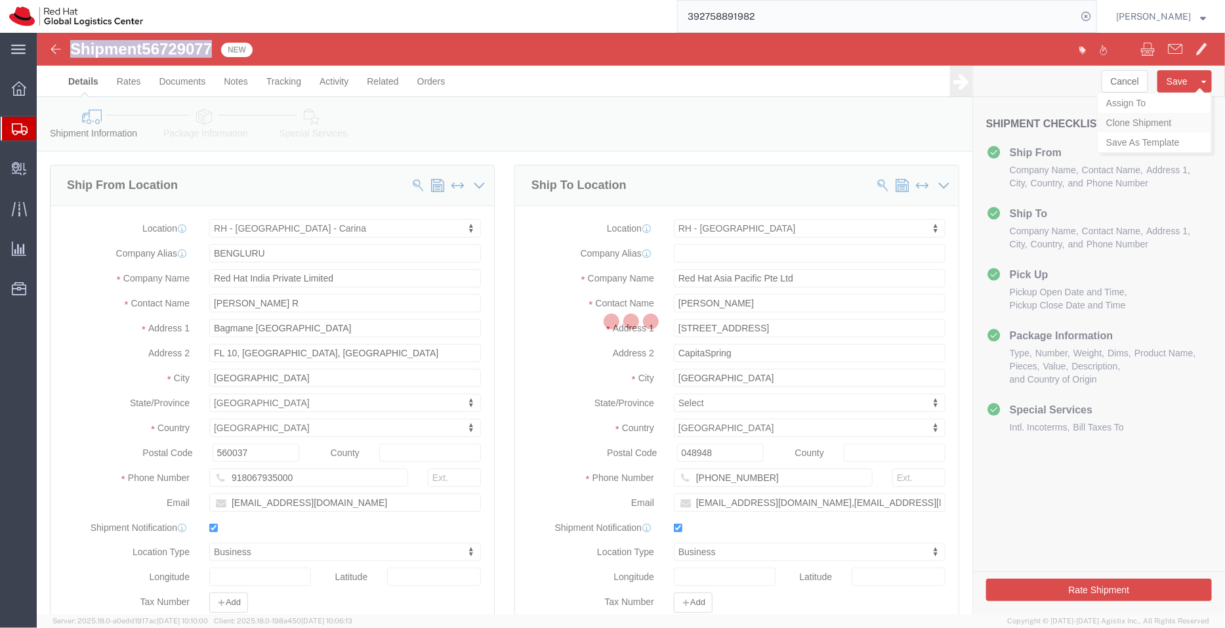
select select "37925"
select select "51051"
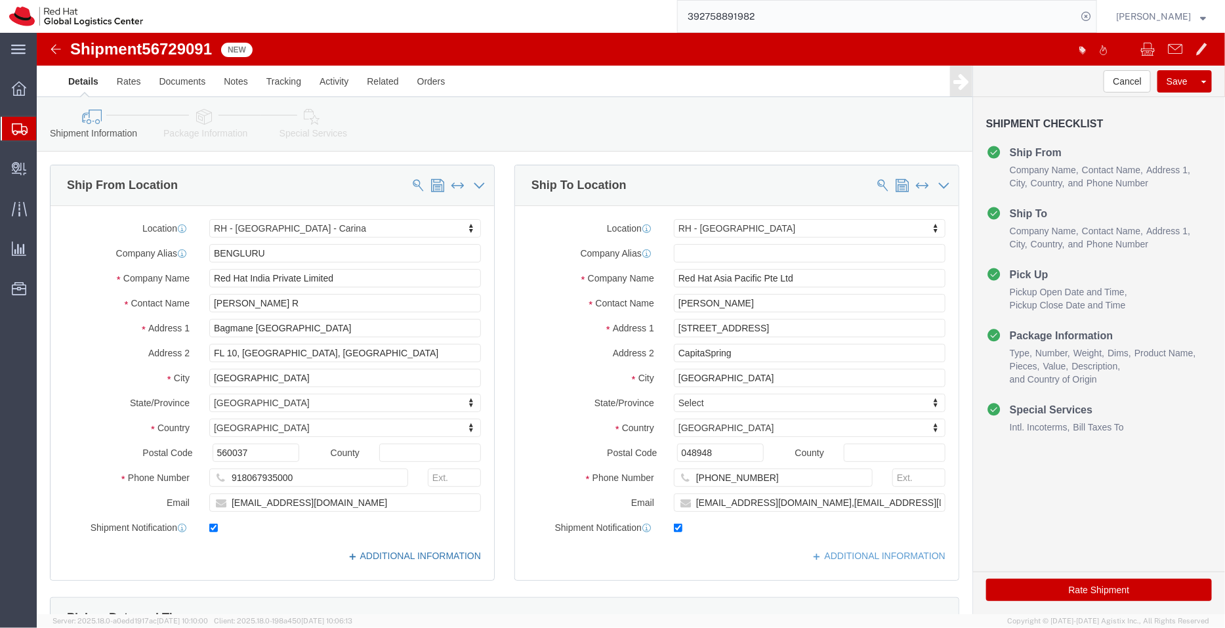
click link "ADDITIONAL INFORMATION"
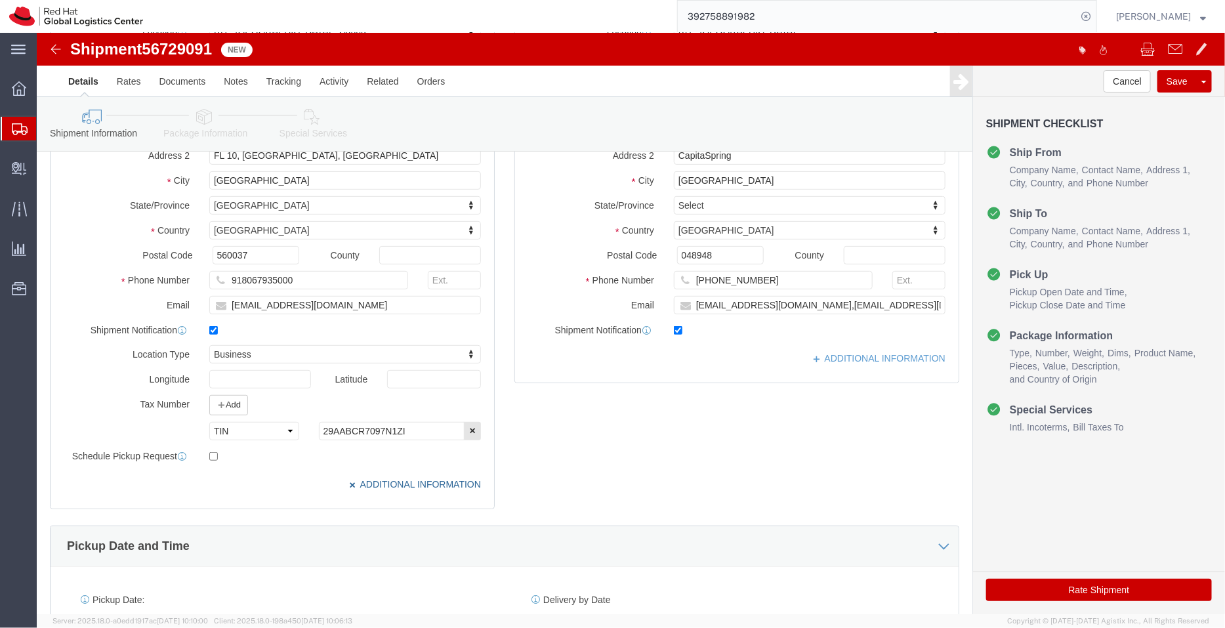
scroll to position [201, 0]
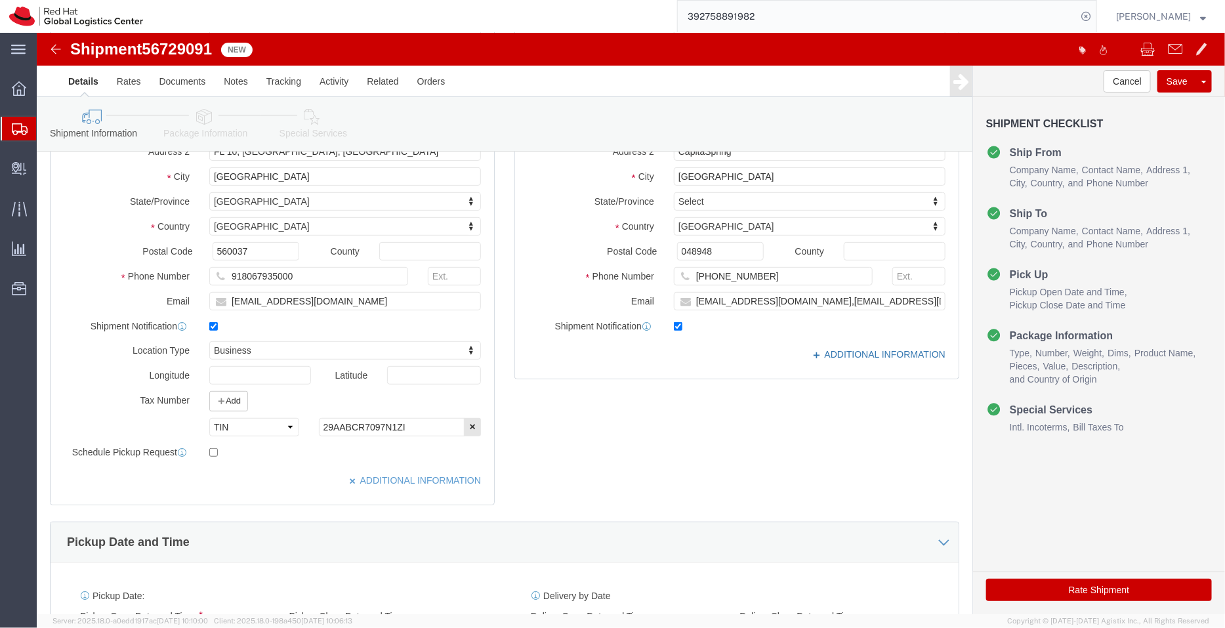
click link "ADDITIONAL INFORMATION"
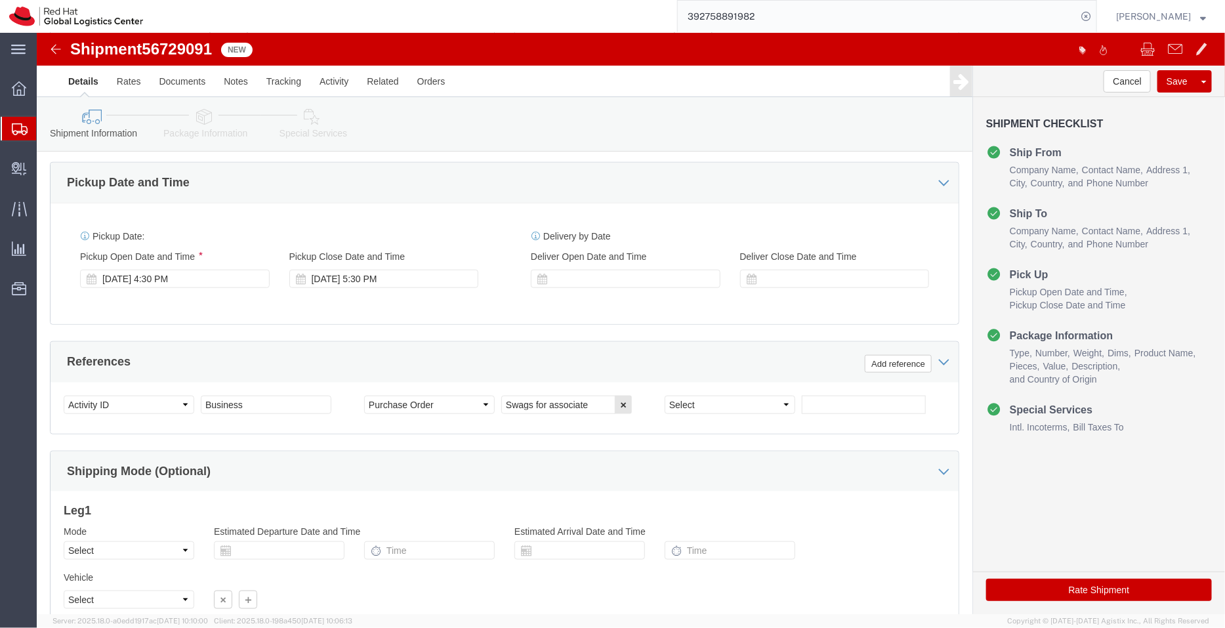
scroll to position [567, 0]
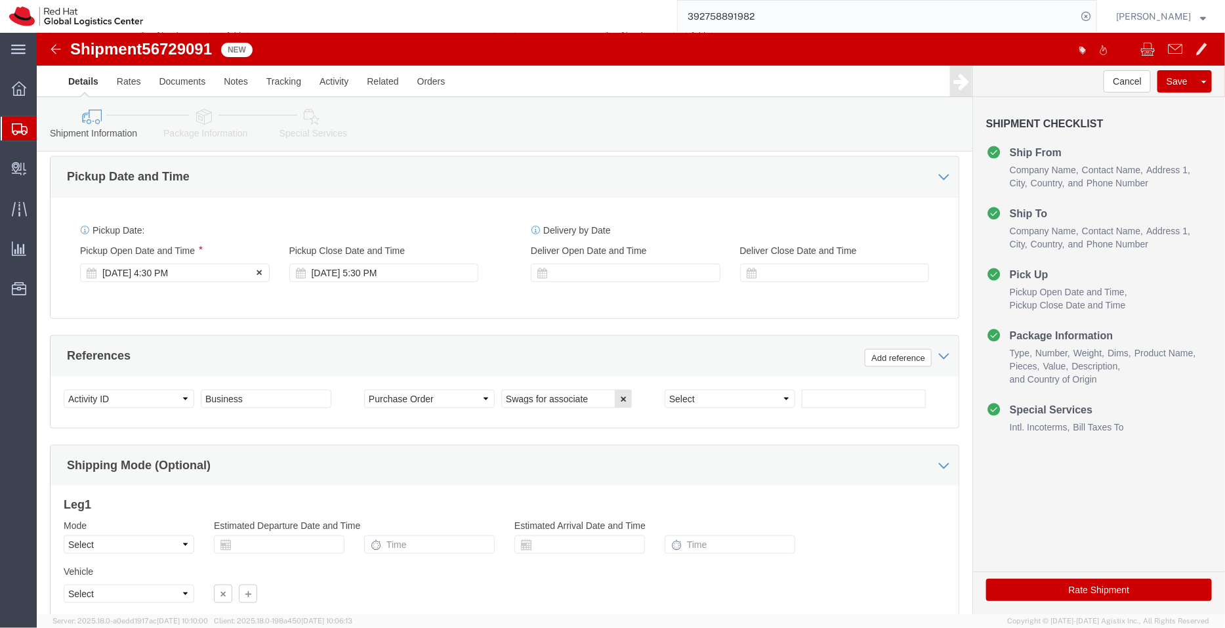
click div "Sep 05 2025 4:30 PM"
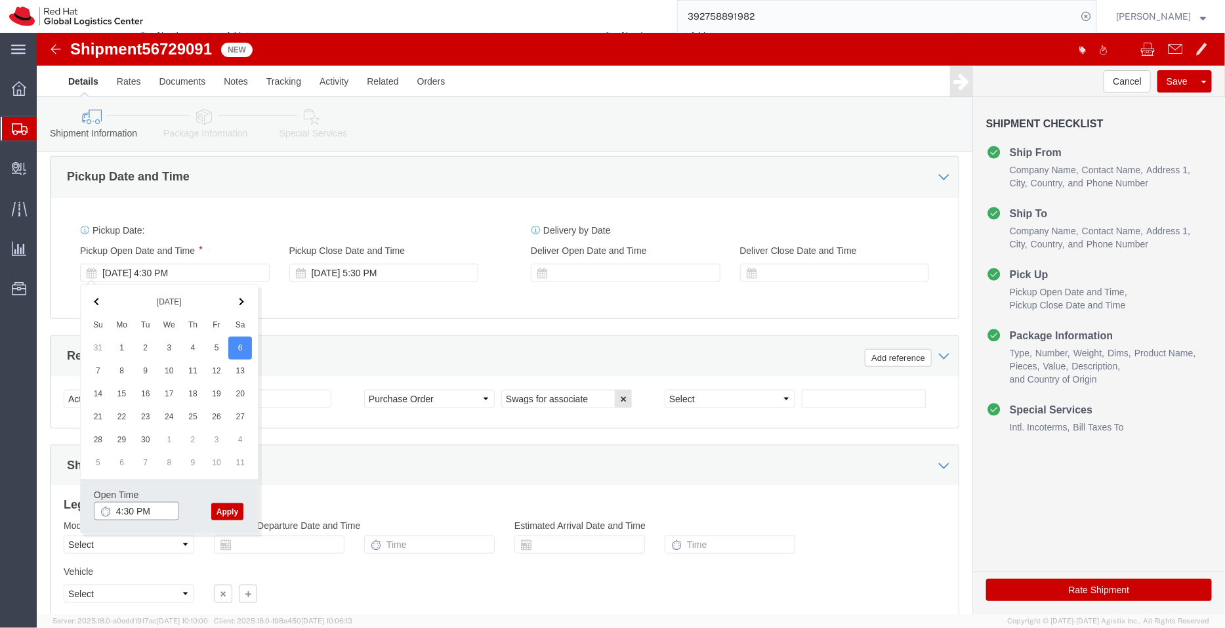
click input "4:30 PM"
type input "3:00 PM"
click button "Apply"
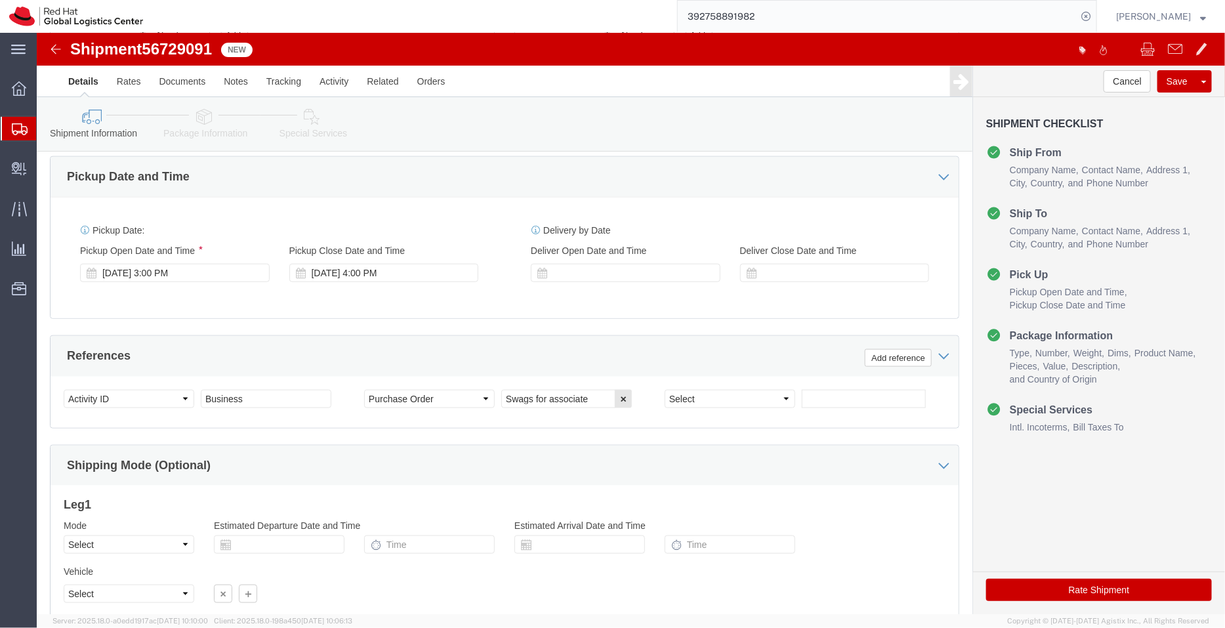
scroll to position [660, 0]
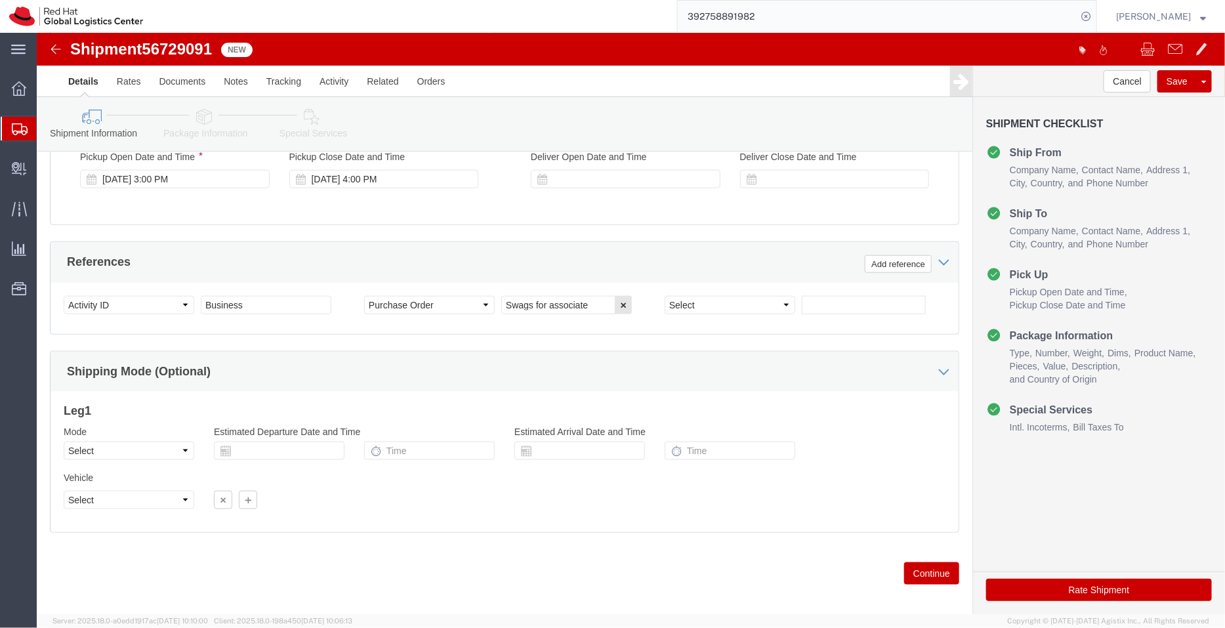
click icon
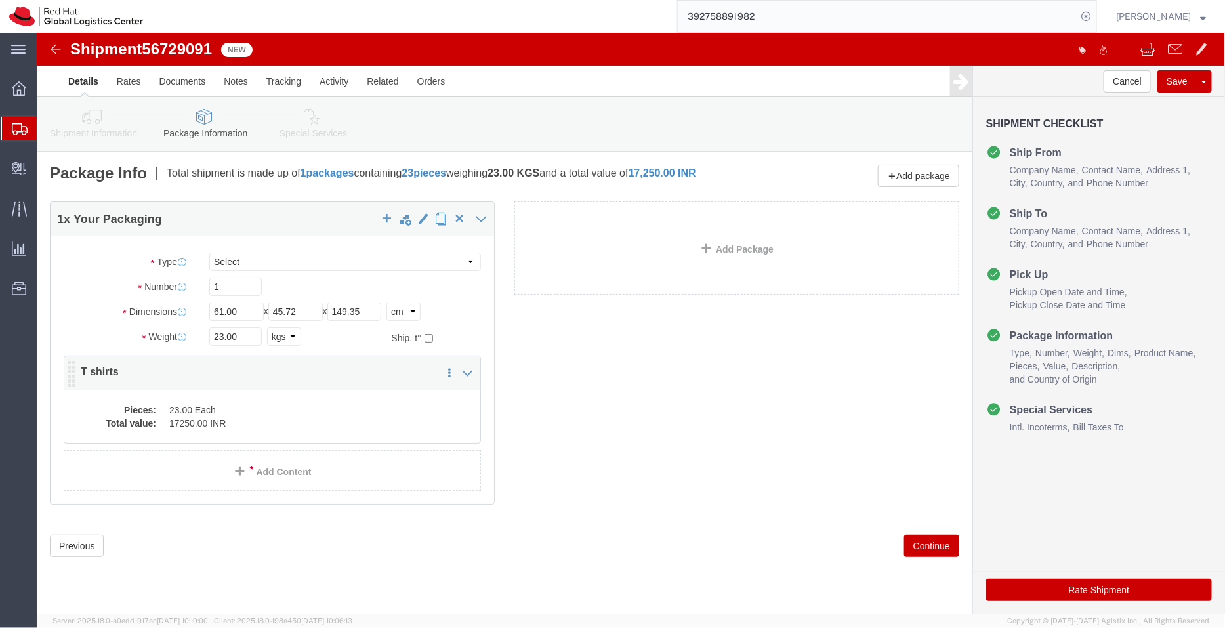
click dd "23.00 Each"
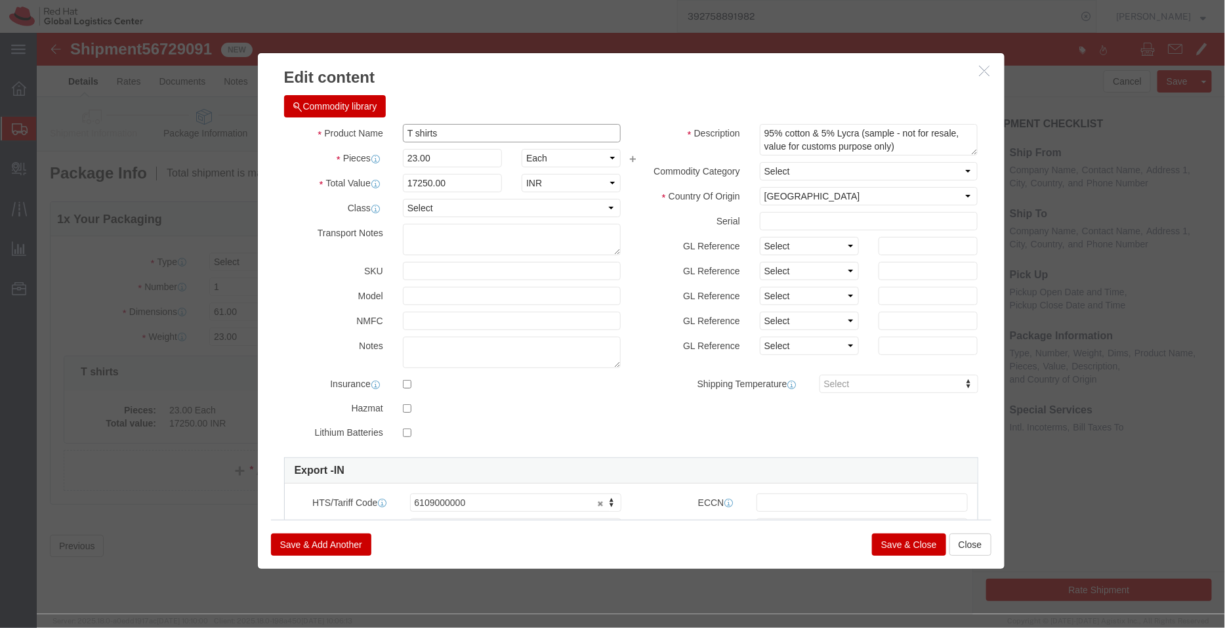
drag, startPoint x: 416, startPoint y: 99, endPoint x: 310, endPoint y: 81, distance: 107.7
click div "Commodity library Product Name T shirts Pieces 23.00 Select Bag Barrels 100Boar…"
paste input "Bag – Canva"
drag, startPoint x: 429, startPoint y: 100, endPoint x: 396, endPoint y: 97, distance: 33.0
click input "Bag – Canvas"
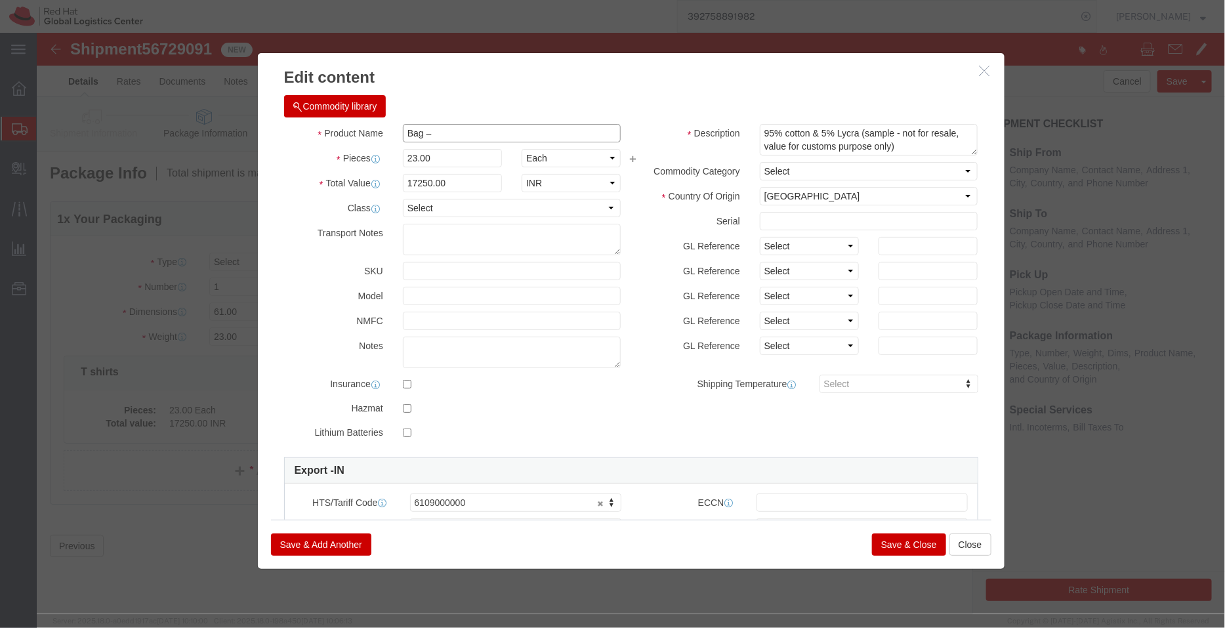
type input "Bag –"
drag, startPoint x: 817, startPoint y: 100, endPoint x: 665, endPoint y: 83, distance: 152.5
click div "Commodity library Product Name Bag – Pieces 23.00 Select Bag Barrels 100Board F…"
paste textarea "Canvas"
type textarea "Canvas (sample - not for resale, value for customs purpose only)"
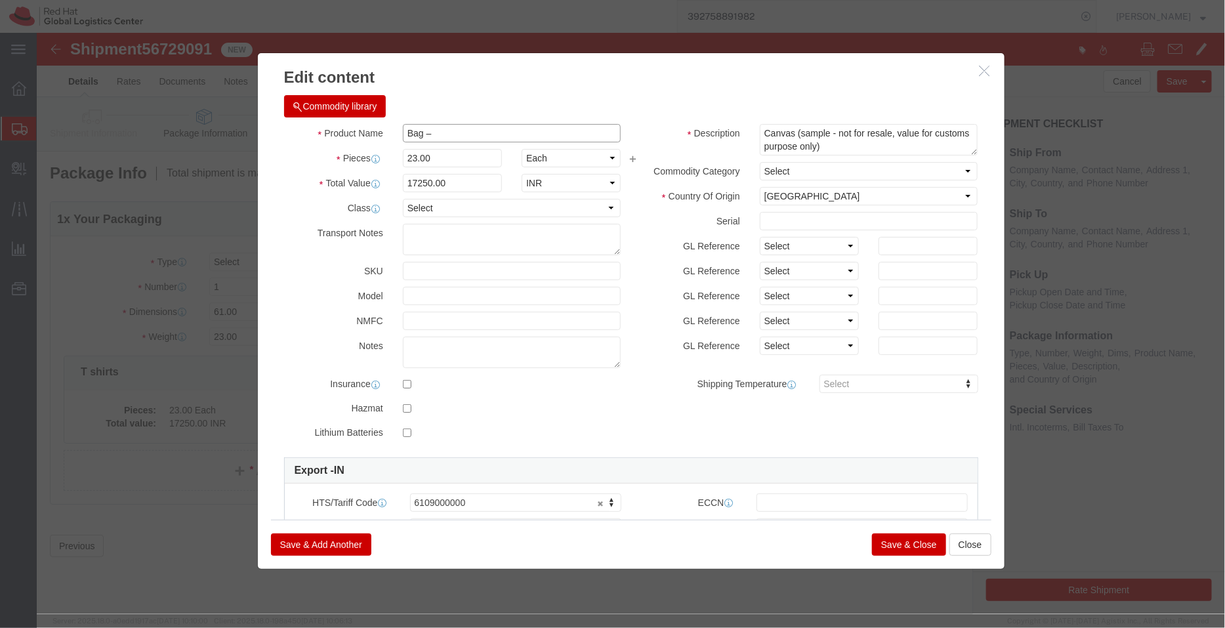
click input "Bag –"
type input "Bags"
click textarea "95% cotton & 5% Lycra (sample - not for resale, value for customs purpose only)"
type textarea "- Canvas (sample - not for resale, value for customs purpose only)"
drag, startPoint x: 394, startPoint y: 131, endPoint x: 317, endPoint y: 136, distance: 76.9
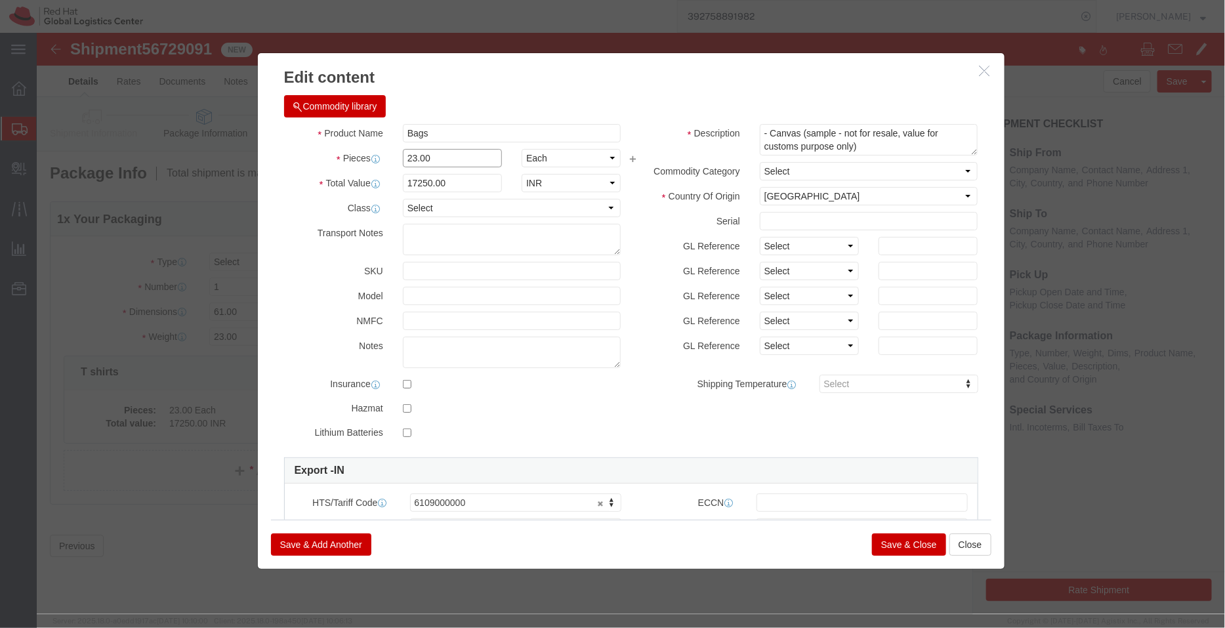
click div "Product Name Bags Bag Pieces 23.00 Select Bag Barrels 100Board Feet Bottle Box …"
type input "1"
click div "Commodity library"
drag, startPoint x: 367, startPoint y: 147, endPoint x: 333, endPoint y: 148, distance: 34.1
click div "Total Value 750 Select ADP AED AFN ALL AMD AOA ARS ATS AUD AWG AZN BAM BBD BDT …"
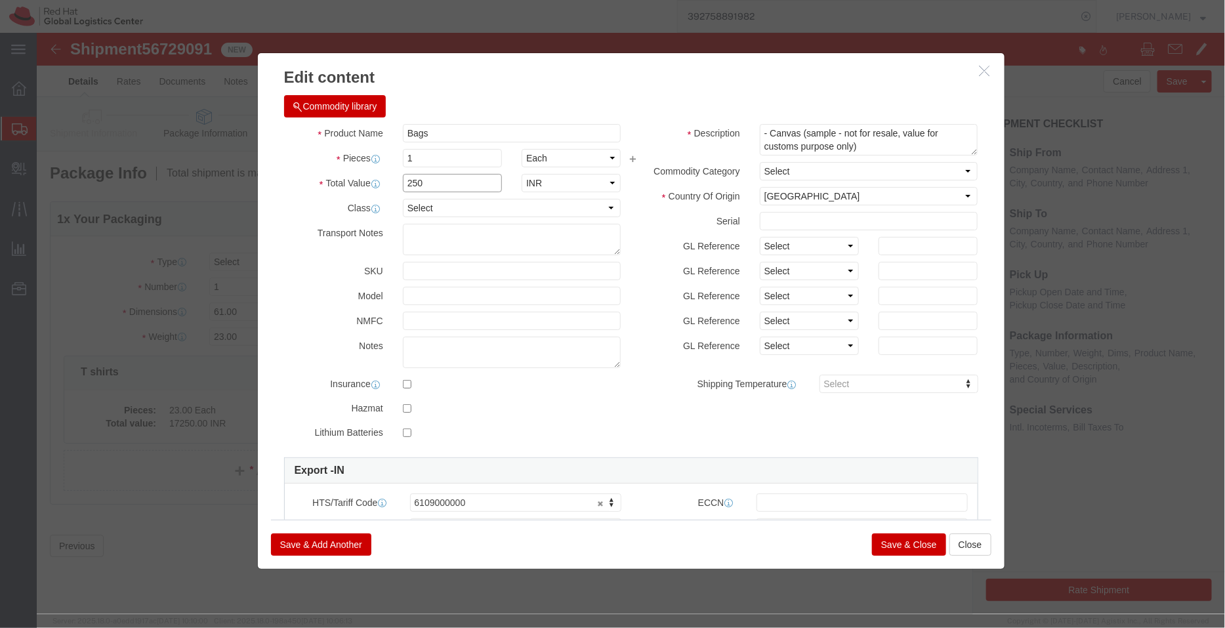
type input "250"
click div "Commodity library"
drag, startPoint x: 381, startPoint y: 123, endPoint x: 327, endPoint y: 123, distance: 53.8
click div "Pieces 1 Select Bag Barrels 100Board Feet Bottle Box Blister Pack Carats Can Ca…"
type input "23"
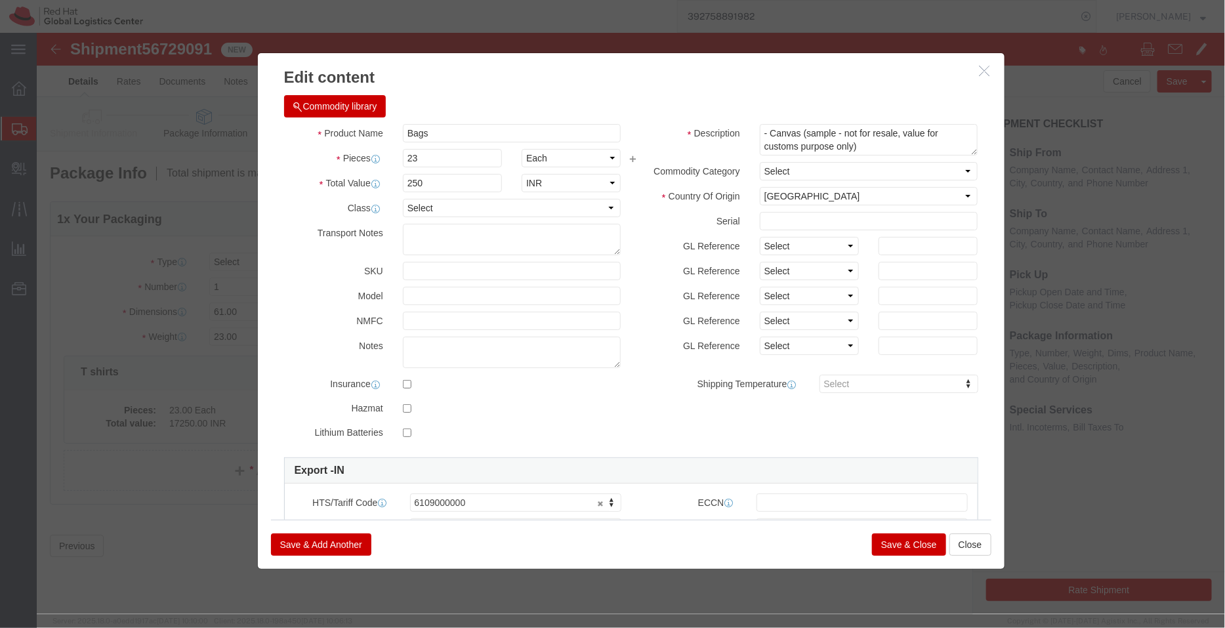
type input "5750"
click h3 "Edit content"
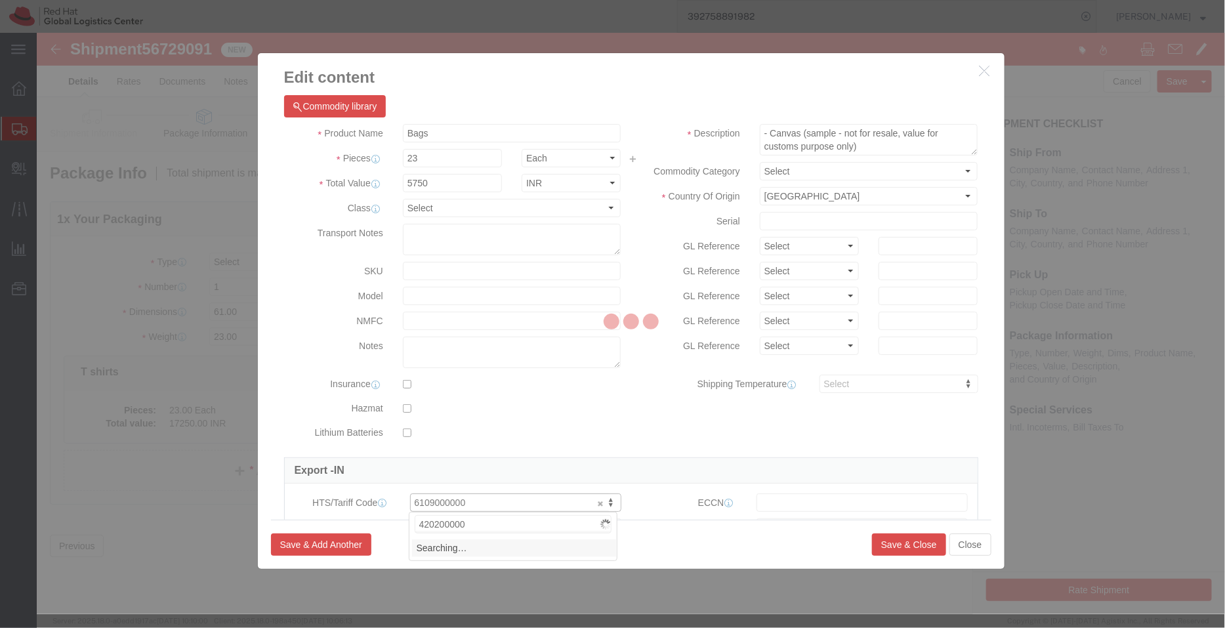
type input "4202000000"
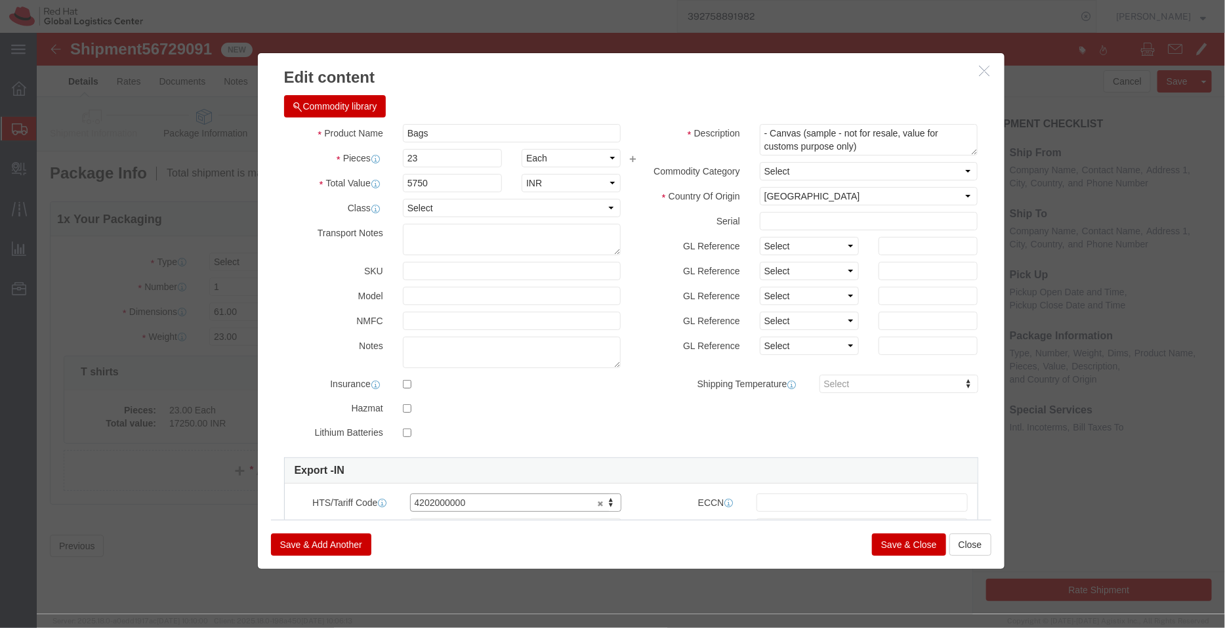
type input "4202000000"
drag, startPoint x: 398, startPoint y: 123, endPoint x: 308, endPoint y: 123, distance: 89.9
click div "Pieces 23 Select Bag Barrels 100Board Feet Bottle Box Blister Pack Carats Can C…"
type input "1"
type input "250"
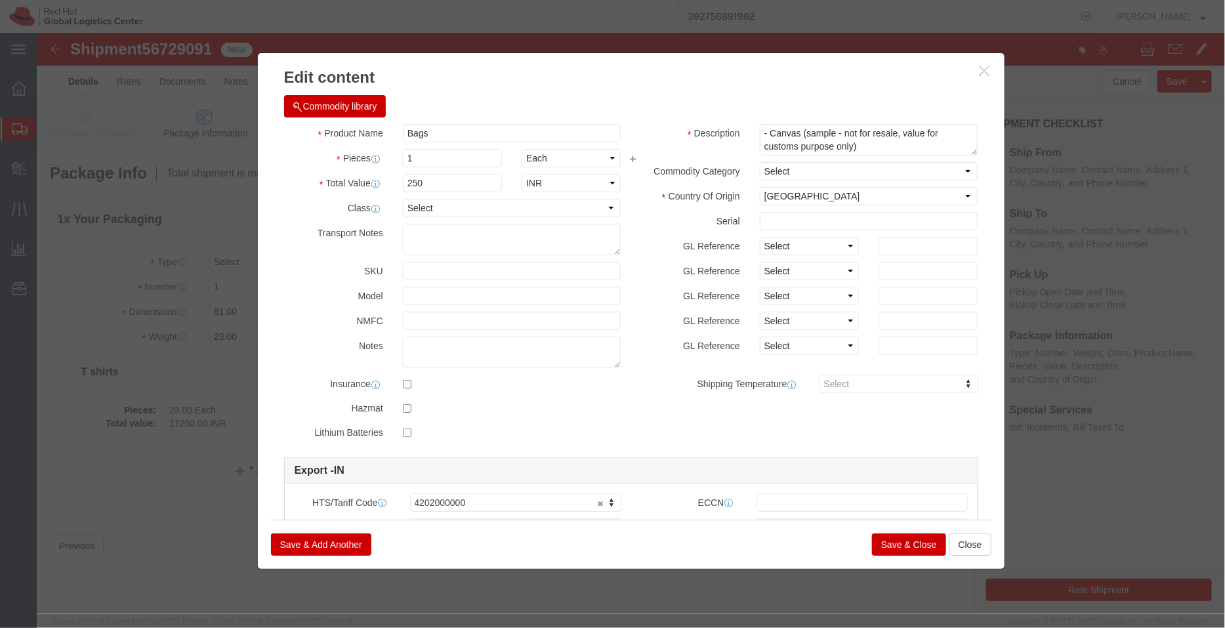
click h3 "Edit content"
click input "1"
type input "23"
type input "5750"
click div "Commodity library"
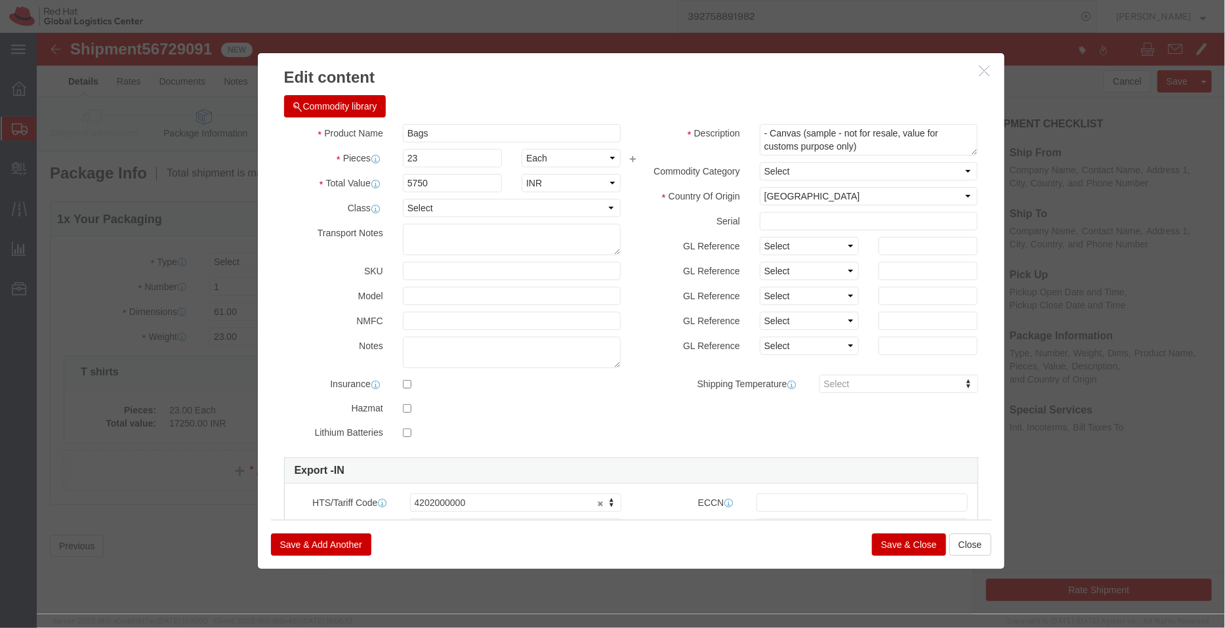
click button "Save & Close"
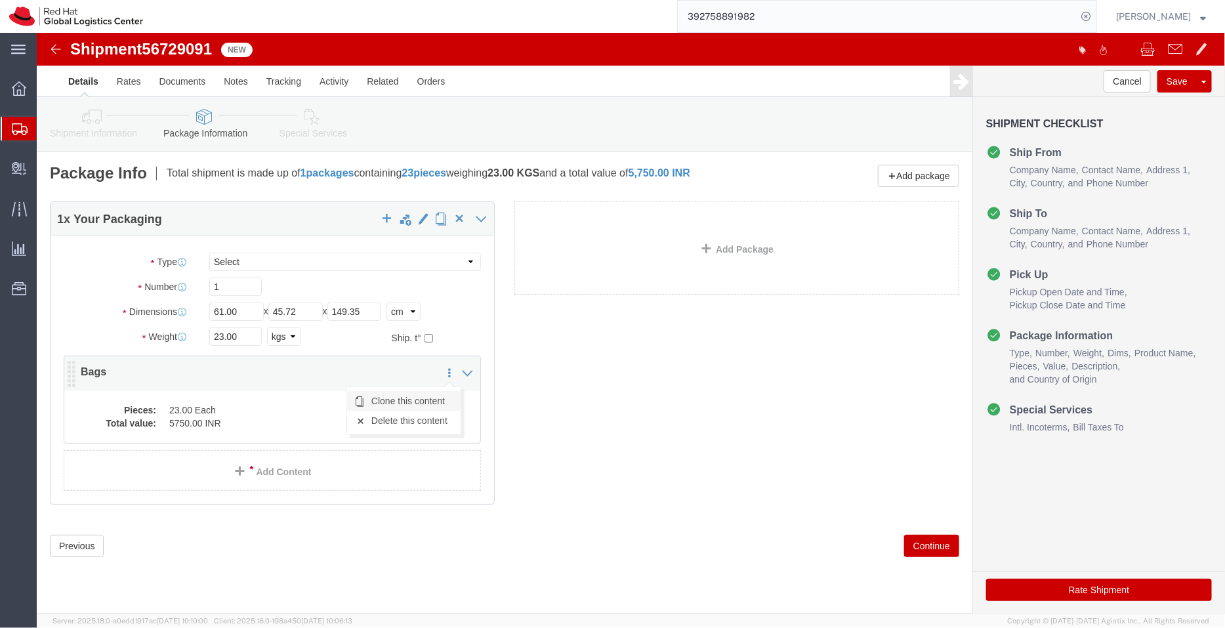
click link "Clone this content"
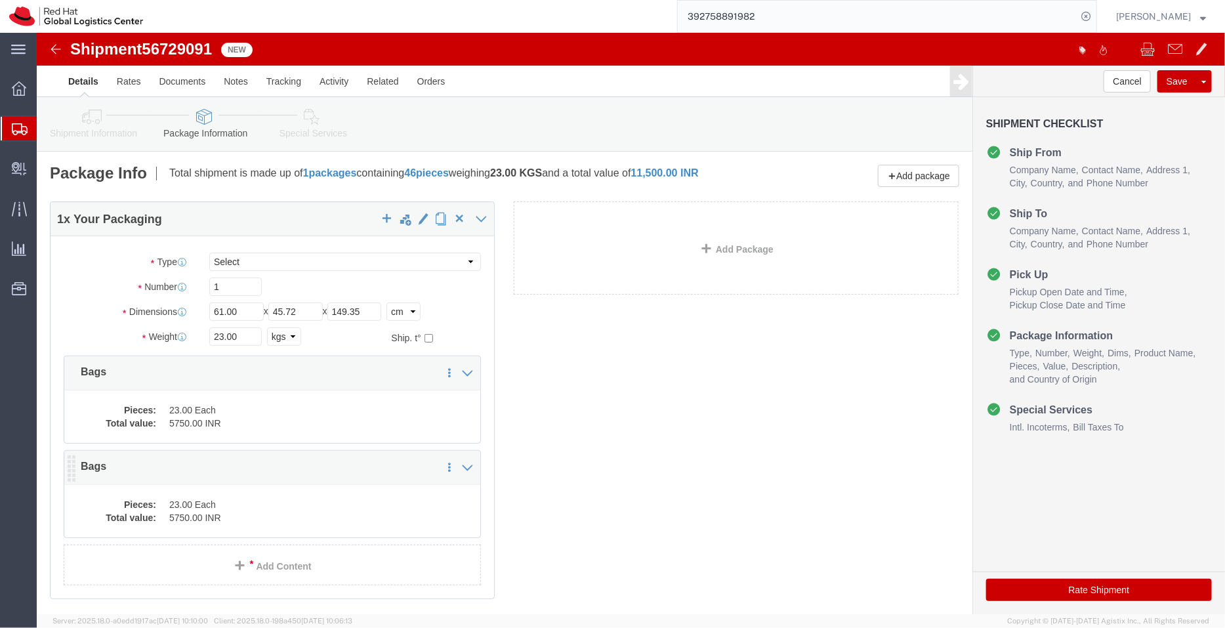
click dd "23.00 Each"
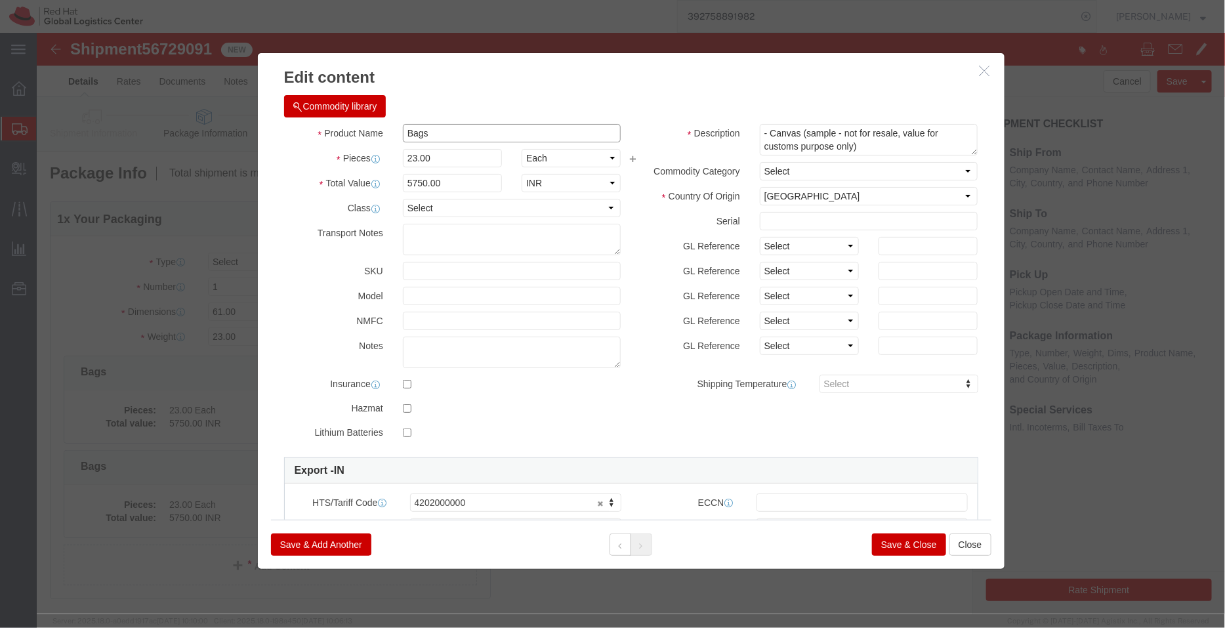
drag, startPoint x: 365, startPoint y: 98, endPoint x: 314, endPoint y: 95, distance: 50.6
click div "Product Name Bags"
type input "Luggage Tags"
drag, startPoint x: 396, startPoint y: 120, endPoint x: 308, endPoint y: 113, distance: 88.2
click div "Product Name Luggage Tags Pieces 23.00 Select Bag Barrels 100Board Feet Bottle …"
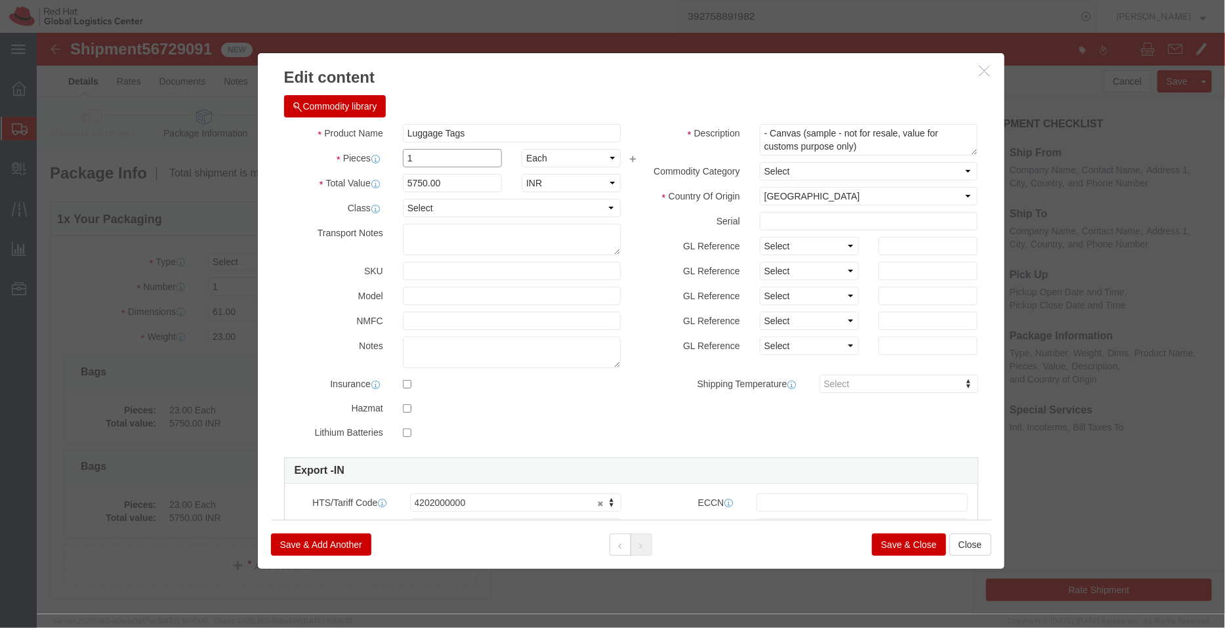
type input "1"
click div "Commodity library"
drag, startPoint x: 398, startPoint y: 153, endPoint x: 307, endPoint y: 151, distance: 91.2
click div "Total Value 250 Select ADP AED AFN ALL AMD AOA ARS ATS AUD AWG AZN BAM BBD BDT …"
click div "Commodity library"
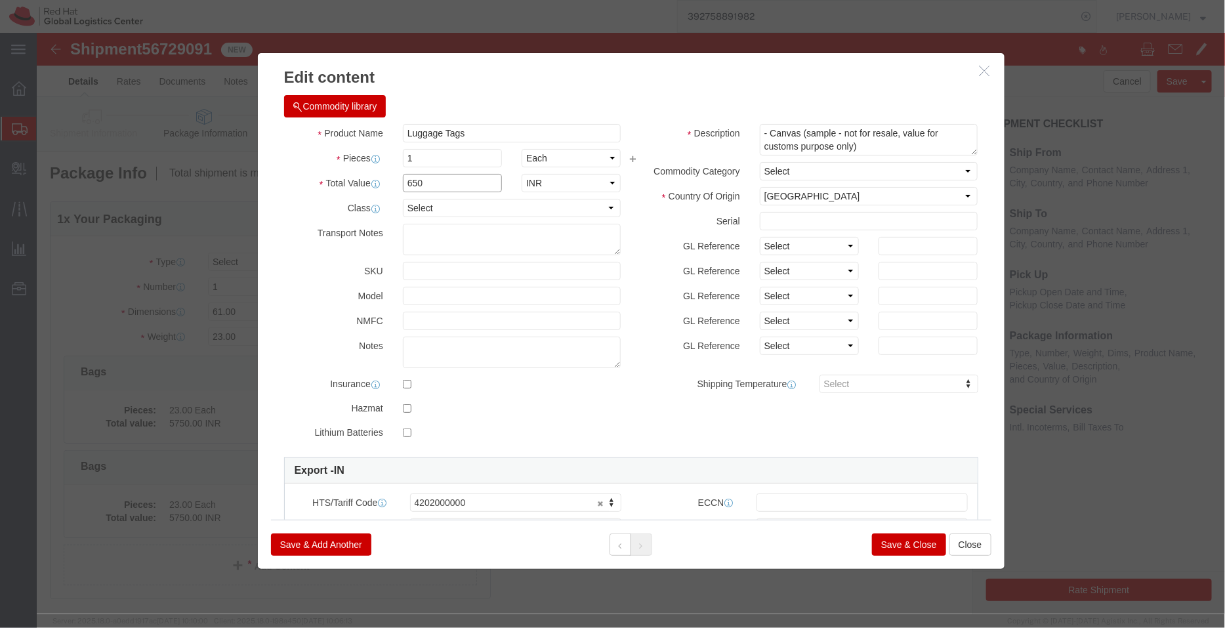
drag, startPoint x: 383, startPoint y: 152, endPoint x: 299, endPoint y: 136, distance: 85.5
click div "Product Name Luggage Tags Pieces 1 Select Bag Barrels 100Board Feet Bottle Box …"
type input "350"
click div "Commodity library Product Name Luggage Tags Pieces 1 Select Bag Barrels 100Boar…"
drag, startPoint x: 384, startPoint y: 128, endPoint x: 344, endPoint y: 131, distance: 40.1
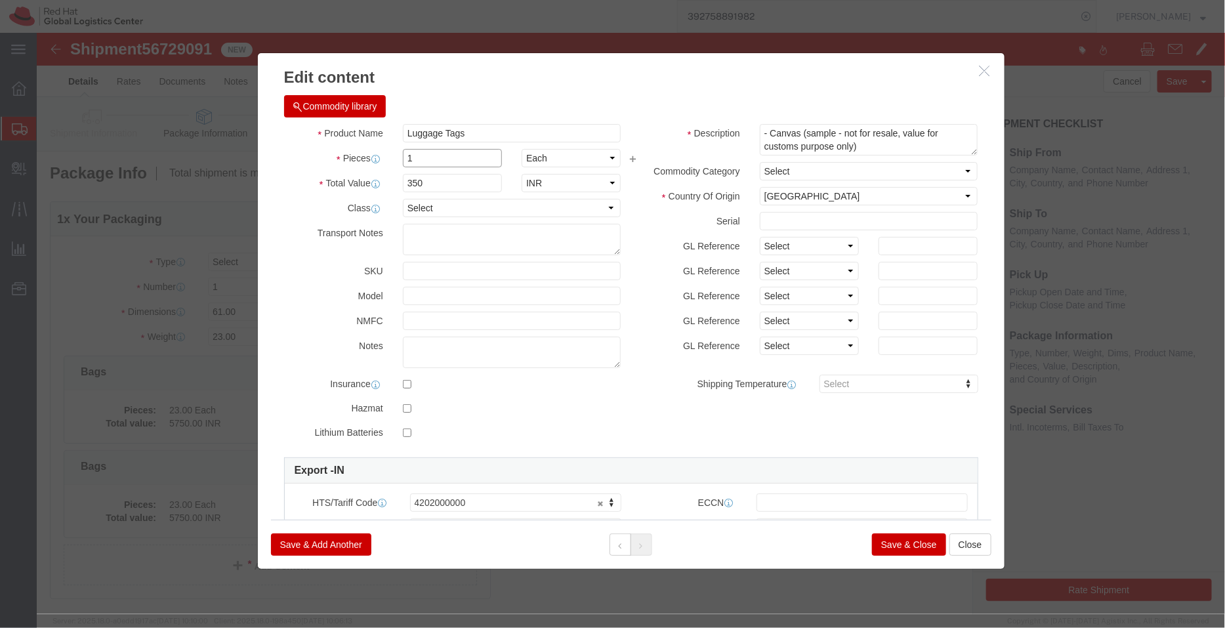
click div "Pieces 1 Select Bag Barrels 100Board Feet Bottle Box Blister Pack Carats Can Ca…"
type input "23"
type input "8050"
click div "Commodity library"
click div "Product Name Luggage Tags"
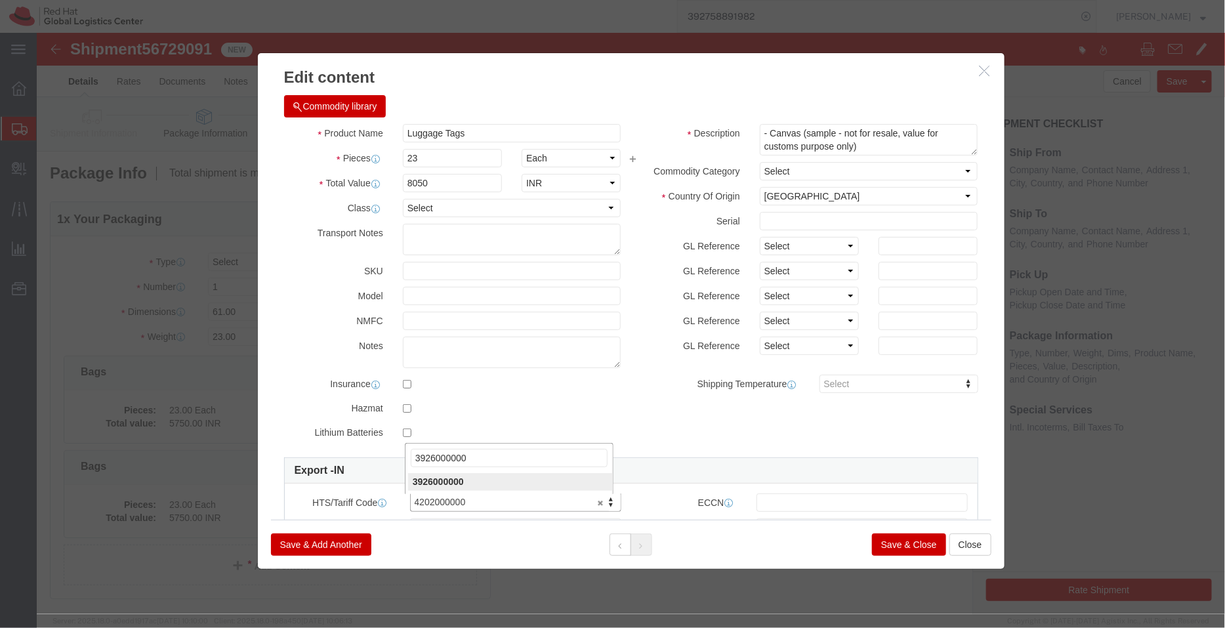
type input "3926000000"
drag, startPoint x: 754, startPoint y: 97, endPoint x: 723, endPoint y: 96, distance: 30.2
click textarea "- Canvas (sample - not for resale, value for customs purpose only)"
type textarea "- Silicon (sample - not for resale, value for customs purpose only)"
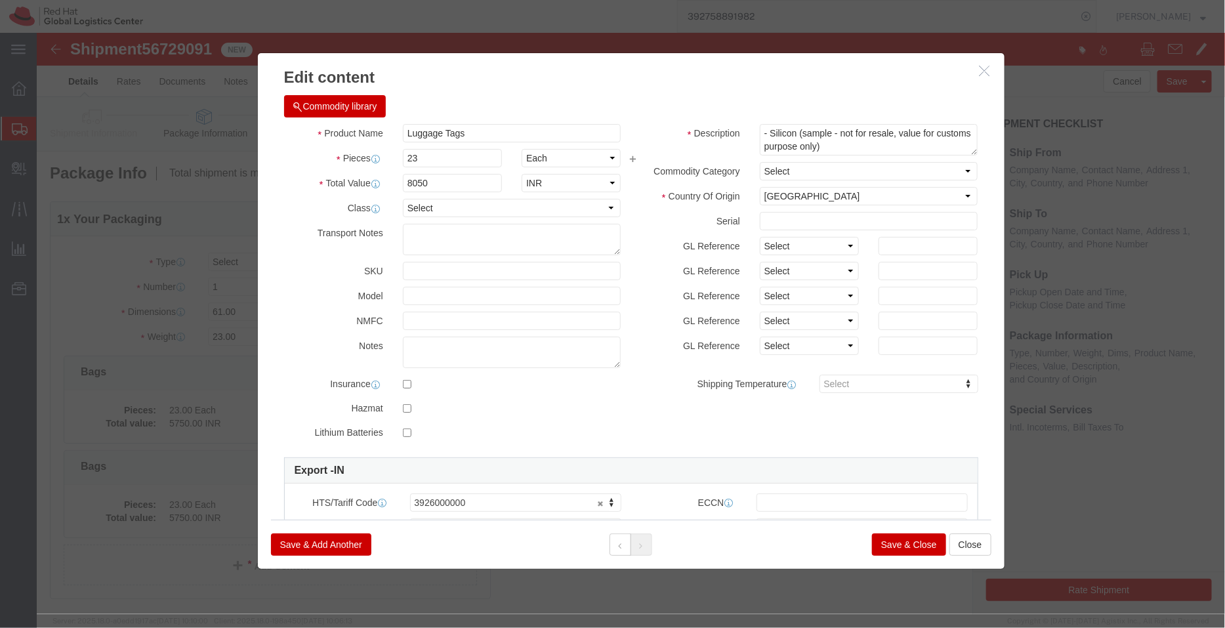
click button "Save & Close"
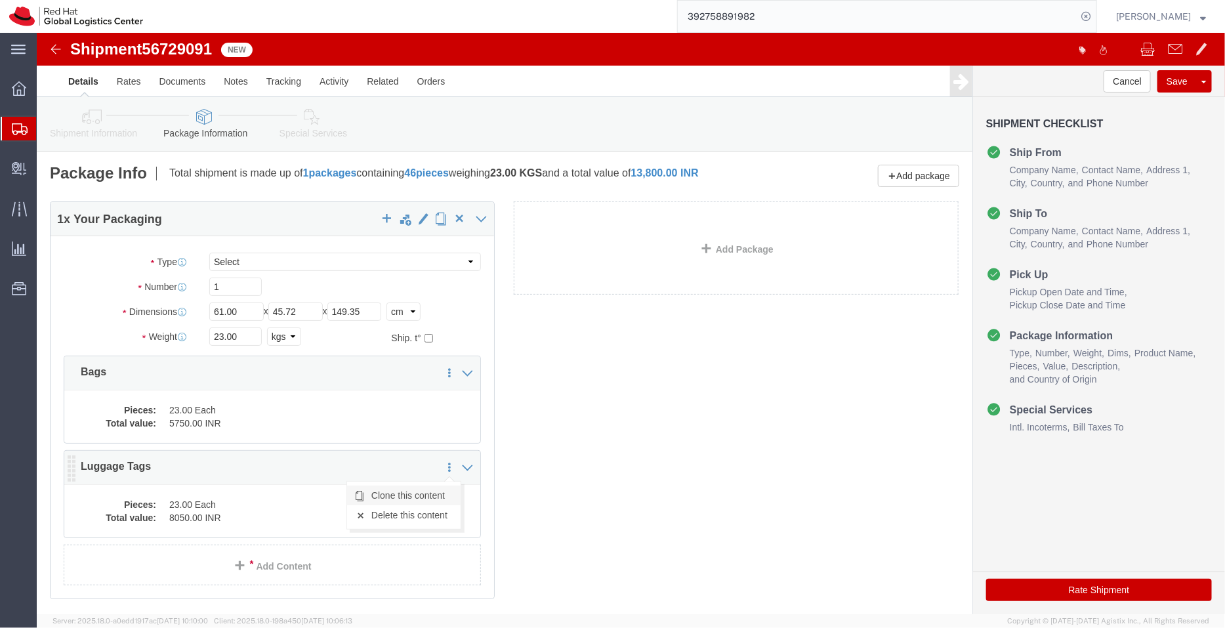
click link "Clone this content"
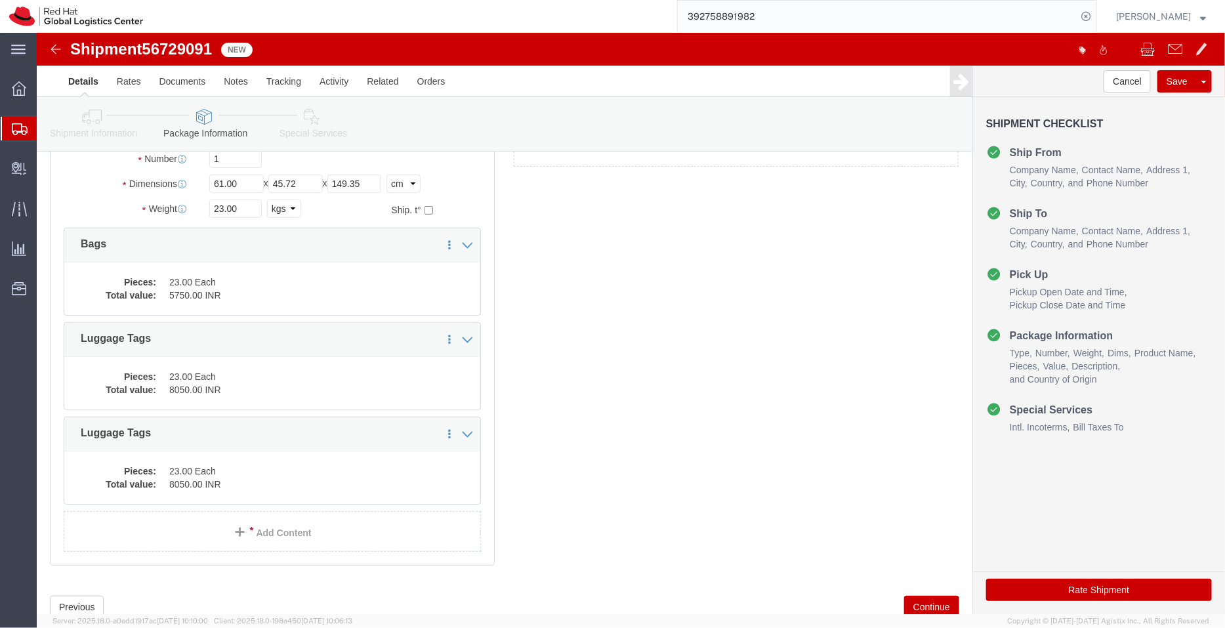
scroll to position [164, 0]
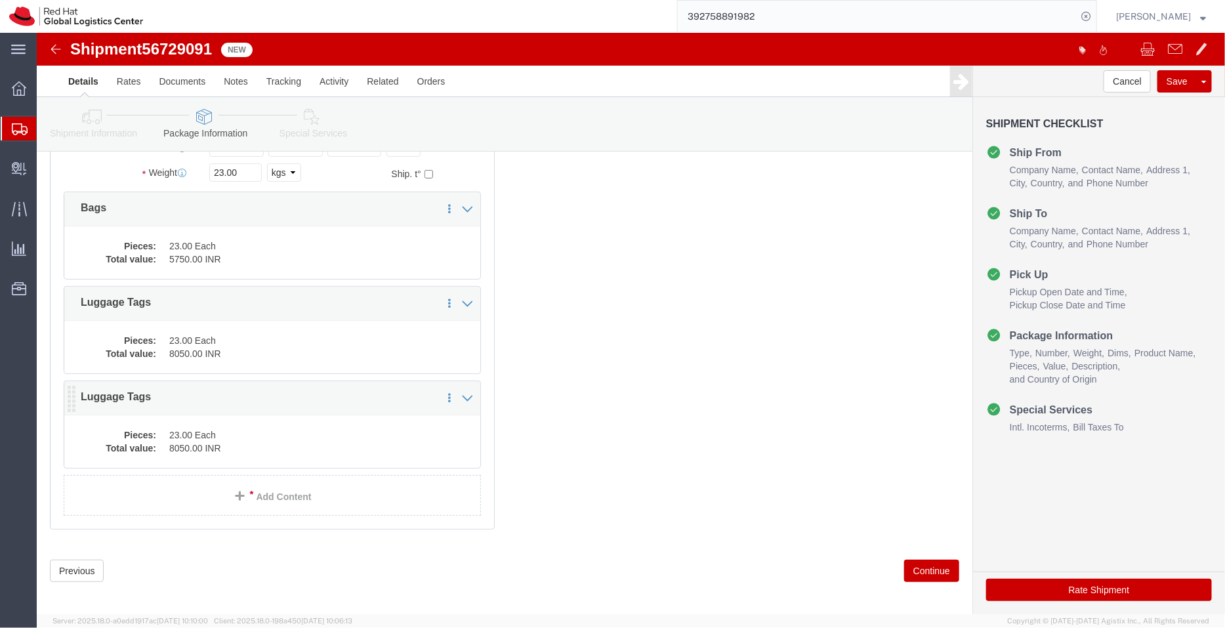
click dd "23.00 Each"
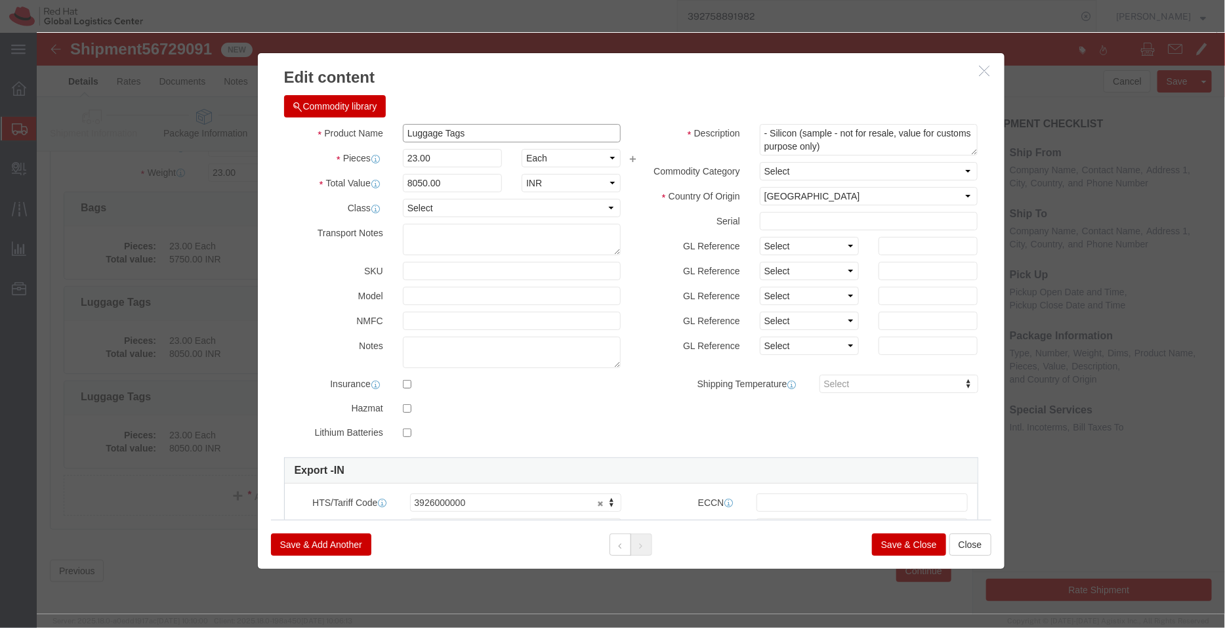
drag, startPoint x: 434, startPoint y: 100, endPoint x: 262, endPoint y: 108, distance: 172.0
click div "Product Name Luggage Tags"
paste input "apel Pin"
type input "Lapel Pins"
drag, startPoint x: 749, startPoint y: 97, endPoint x: 724, endPoint y: 97, distance: 24.9
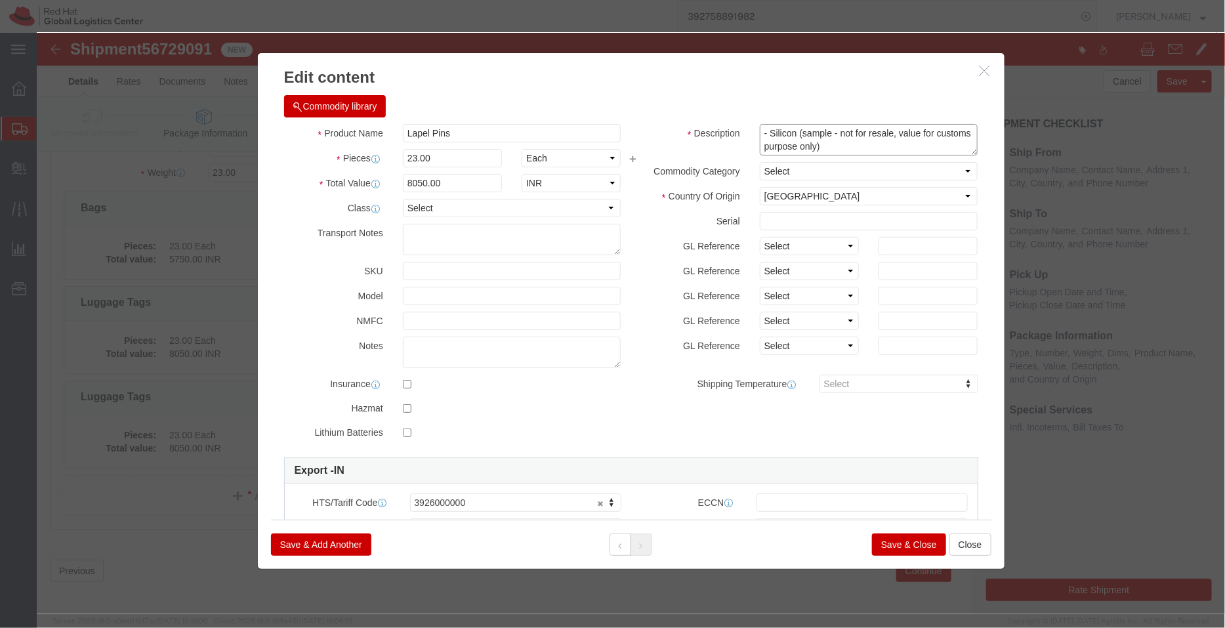
click textarea "- Silicon (sample - not for resale, value for customs purpose only)"
type textarea "- Steel (sample - not for resale, value for customs purpose only)"
click div "Pieces 23.00 Select Bag Barrels 100Board Feet Bottle Box Blister Pack Carats Ca…"
type input "1"
click div "Commodity library"
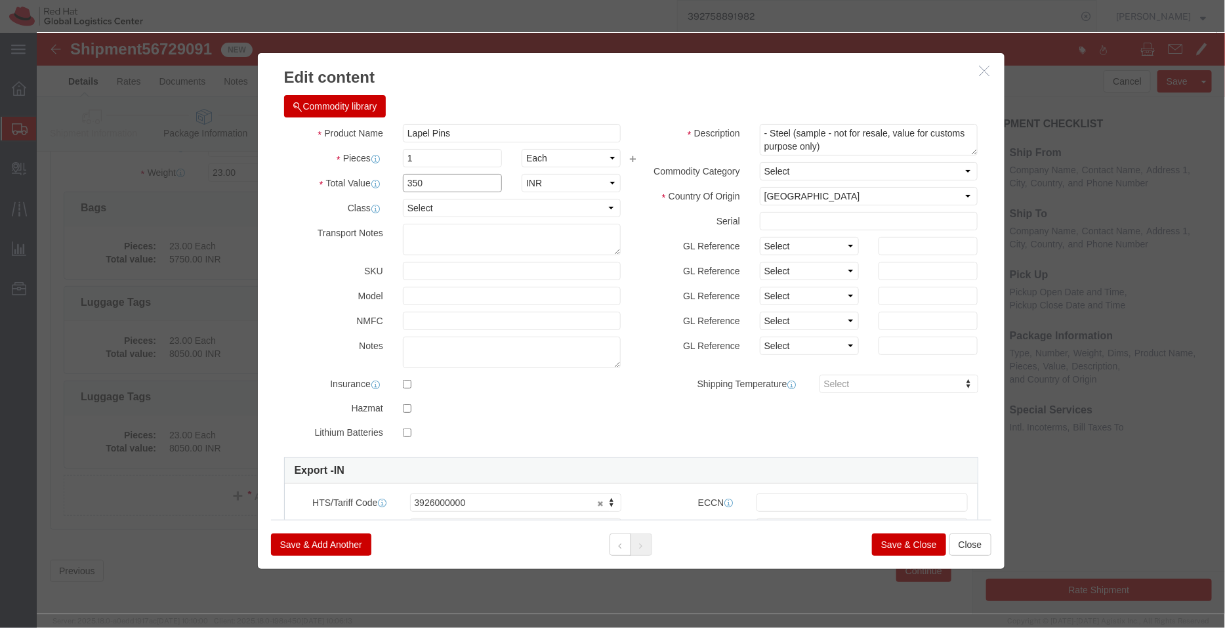
drag, startPoint x: 396, startPoint y: 148, endPoint x: 322, endPoint y: 156, distance: 74.6
click div "Total Value 350 Select ADP AED AFN ALL AMD AOA ARS ATS AUD AWG AZN BAM BBD BDT …"
type input "250"
click h3 "Edit content"
drag, startPoint x: 397, startPoint y: 127, endPoint x: 304, endPoint y: 119, distance: 94.1
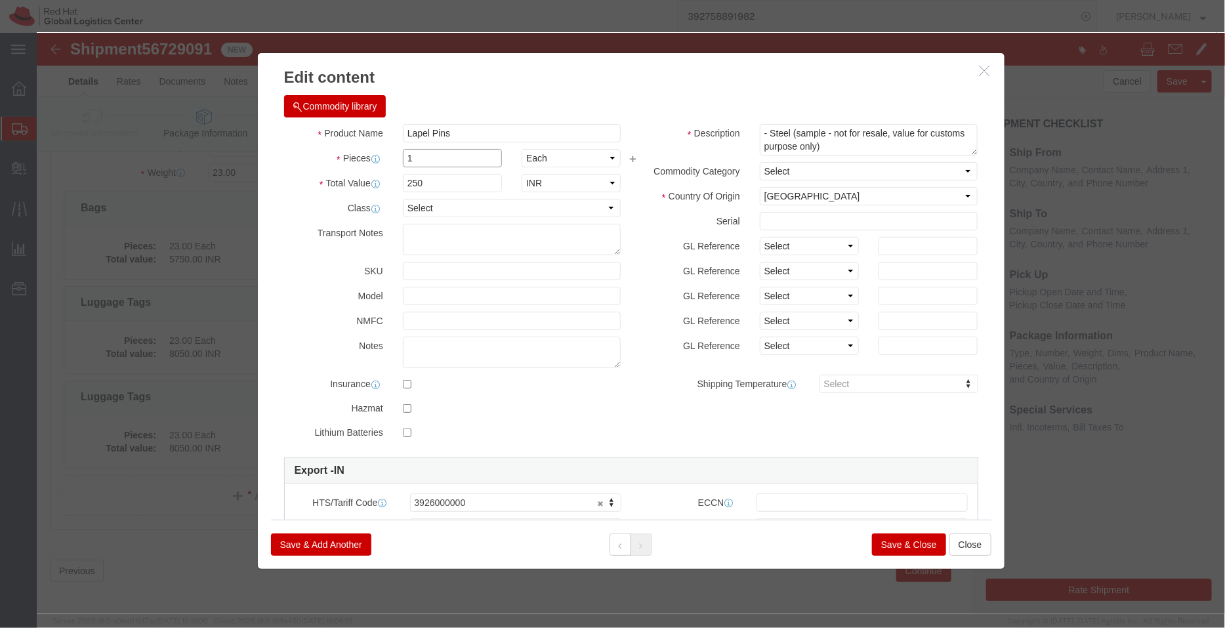
click div "Pieces 1 Select Bag Barrels 100Board Feet Bottle Box Blister Pack Carats Can Ca…"
type input "23"
type input "5750"
click div "Commodity library"
drag, startPoint x: 378, startPoint y: 103, endPoint x: 304, endPoint y: 106, distance: 74.2
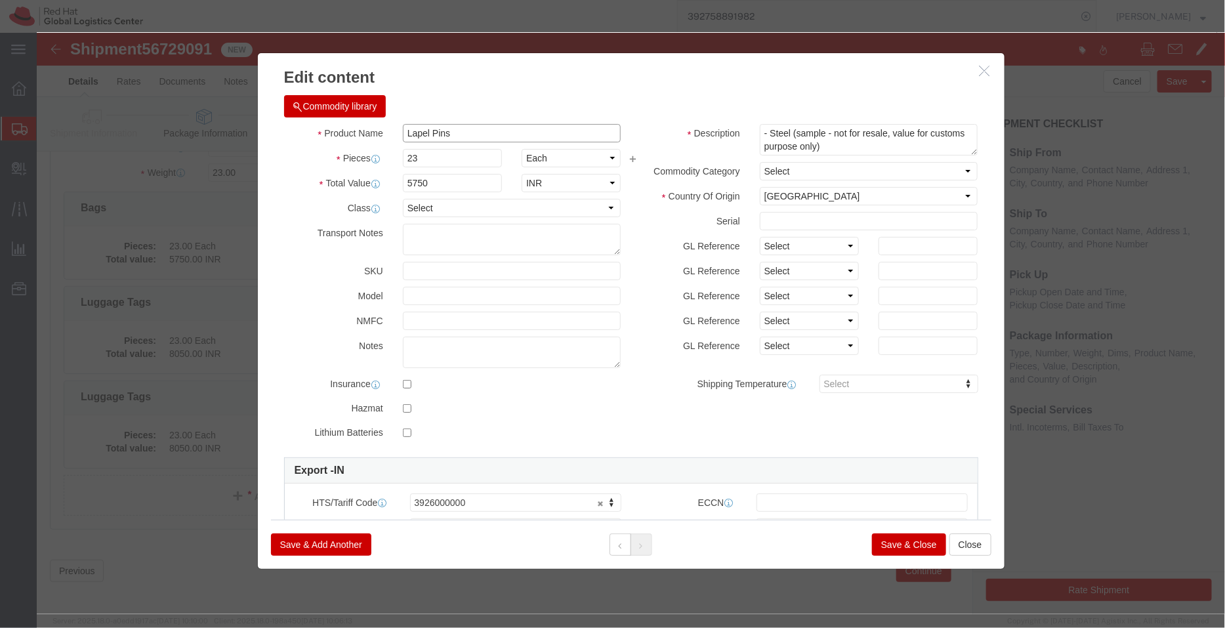
click div "Product Name Lapel Pins Lapel Pin"
type input "7326904000"
click button "Save & Close"
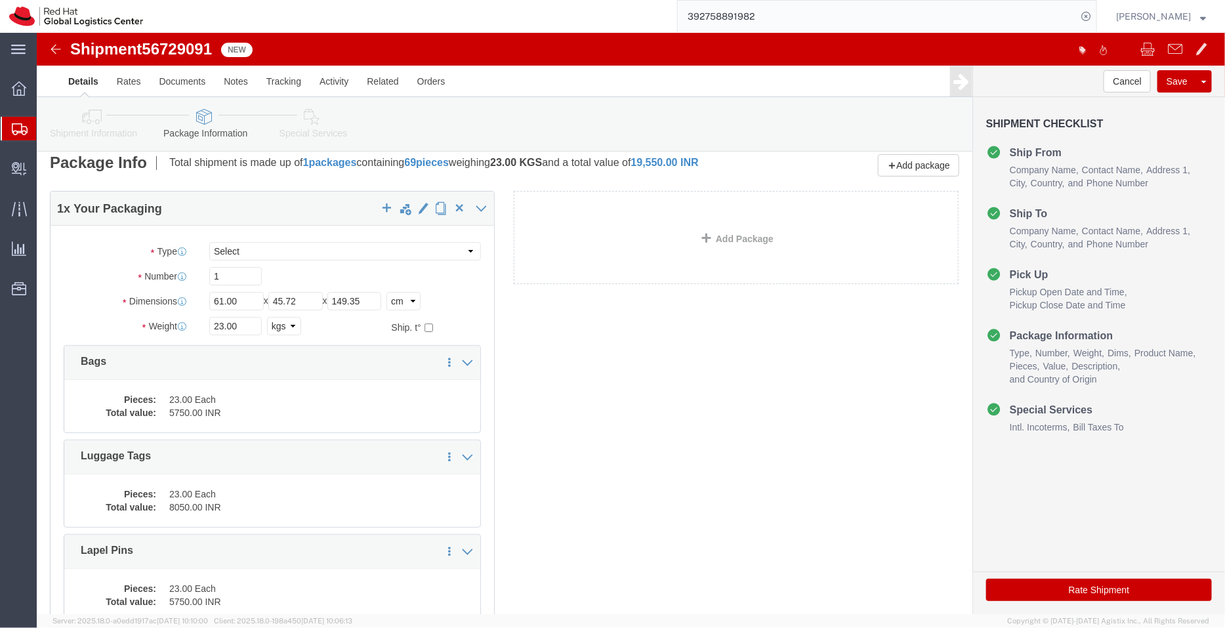
scroll to position [0, 0]
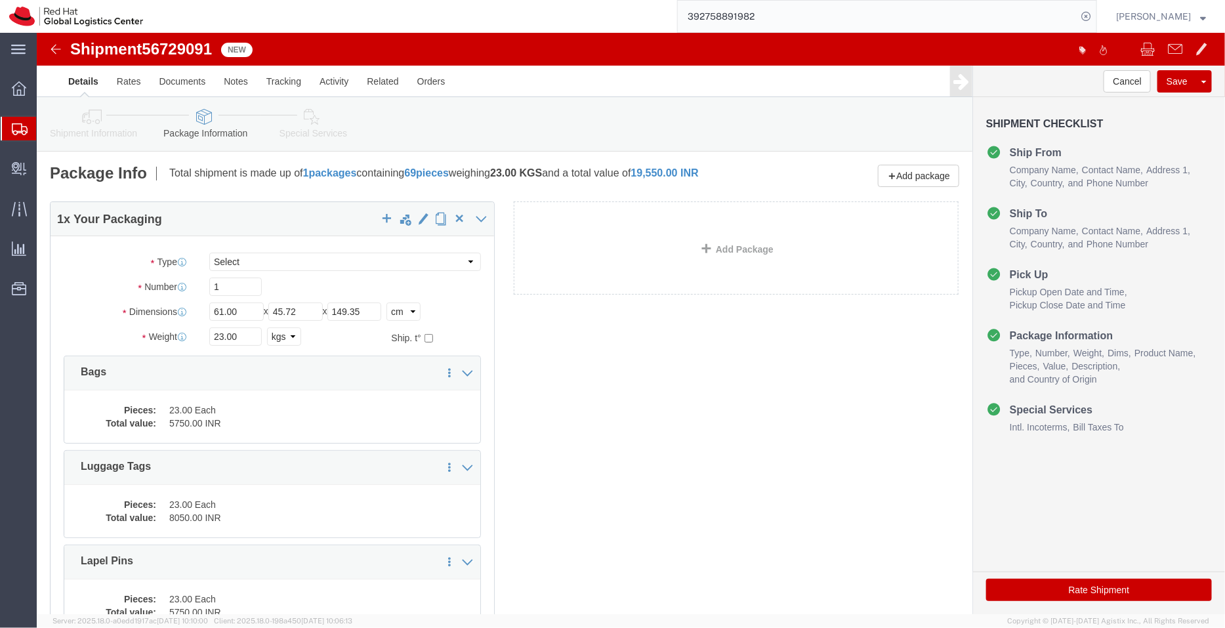
click link "Special Services"
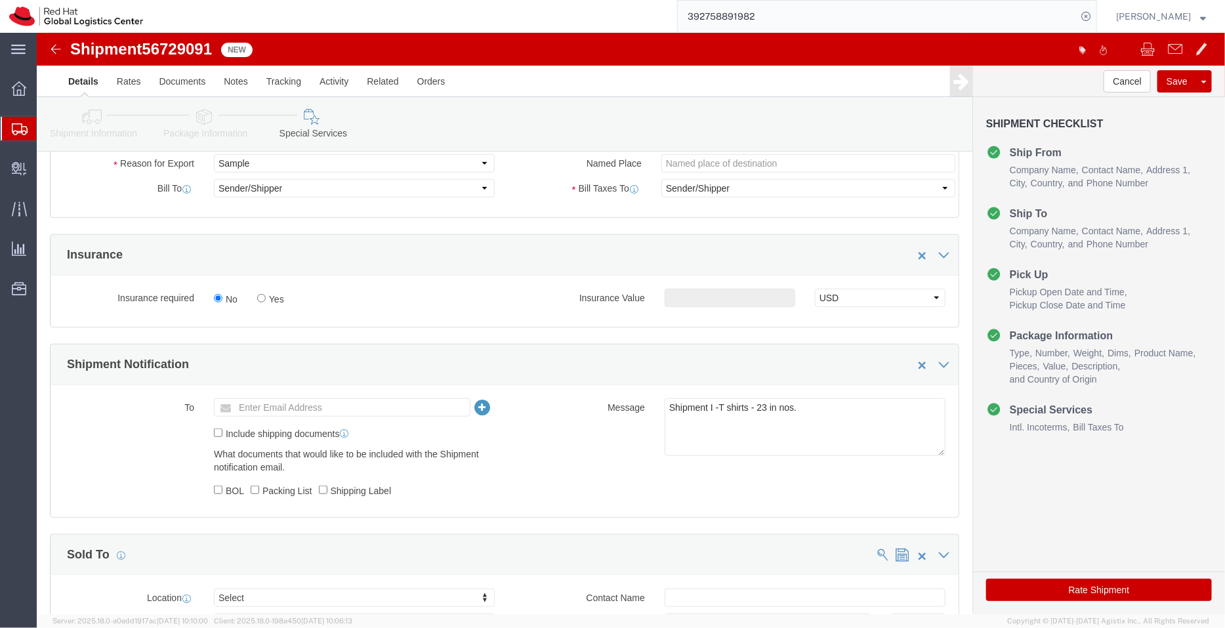
scroll to position [396, 0]
click textarea "Shipment I -T shirts - 23 in nos."
drag, startPoint x: 710, startPoint y: 372, endPoint x: 678, endPoint y: 372, distance: 32.1
click textarea "Shipment I -T shirts - 23 in nos."
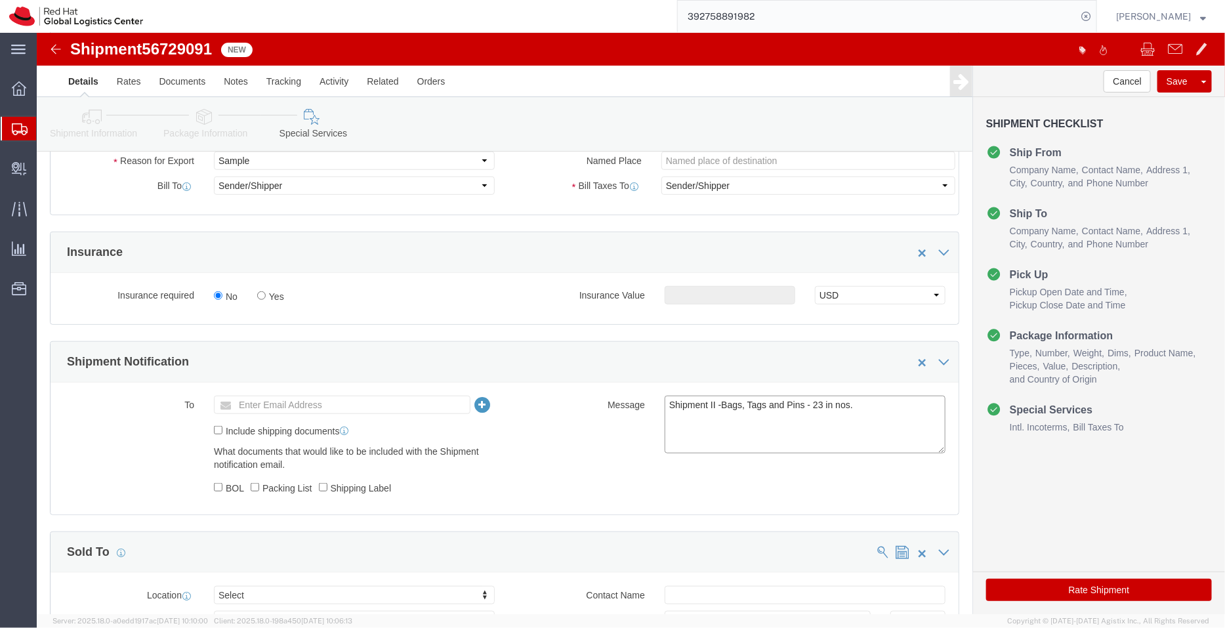
click textarea "Shipment I -T shirts - 23 in nos."
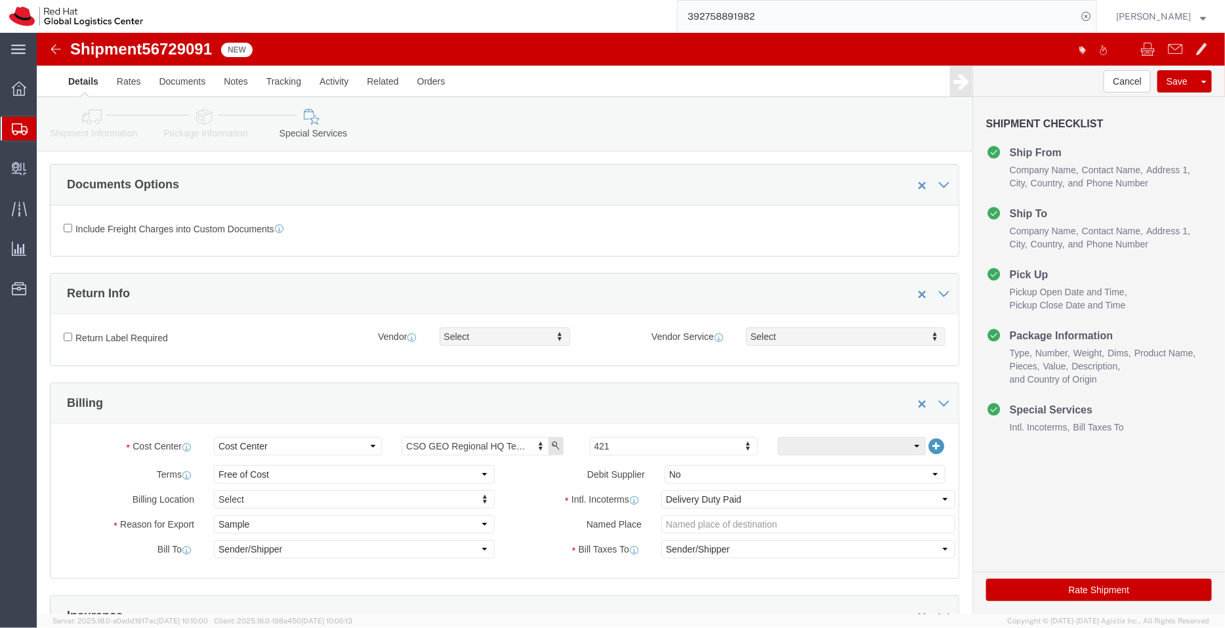
scroll to position [0, 0]
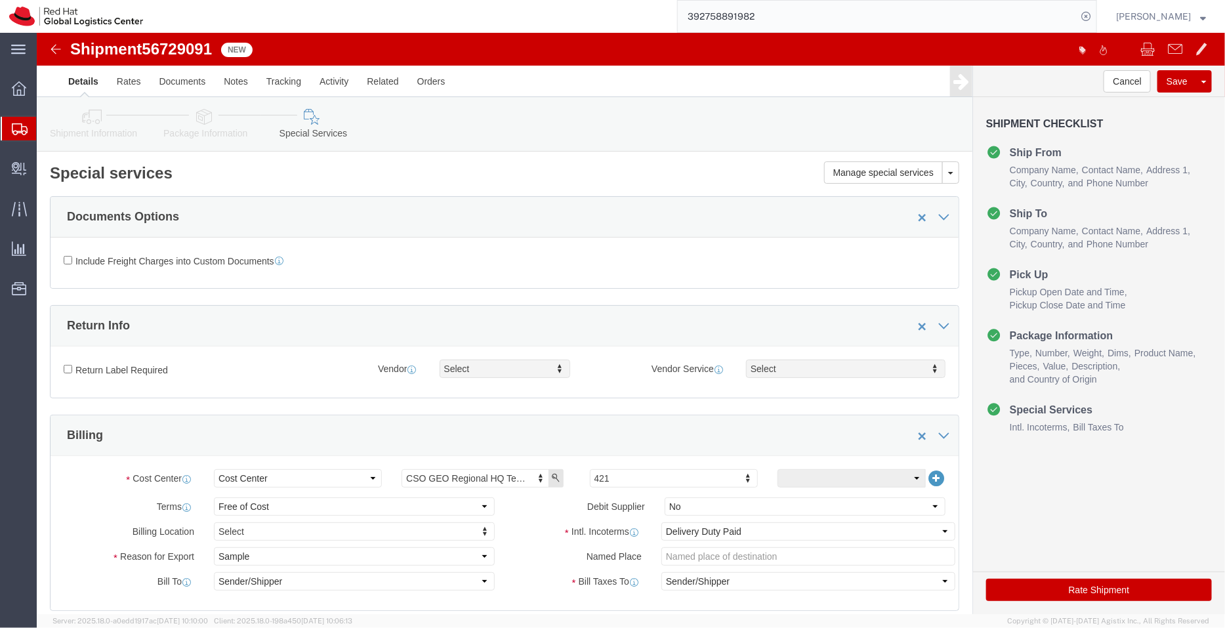
type textarea "Shipment II -Bags, Tags and Pins - 23 each."
click link "Package Information"
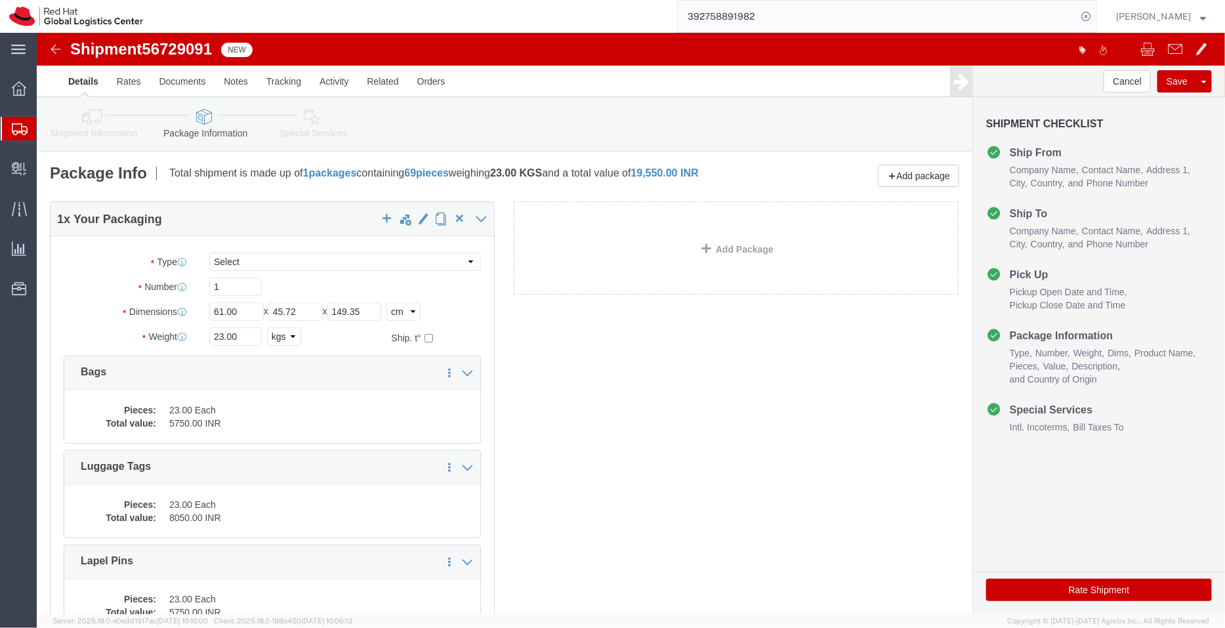
click link "Shipment Information"
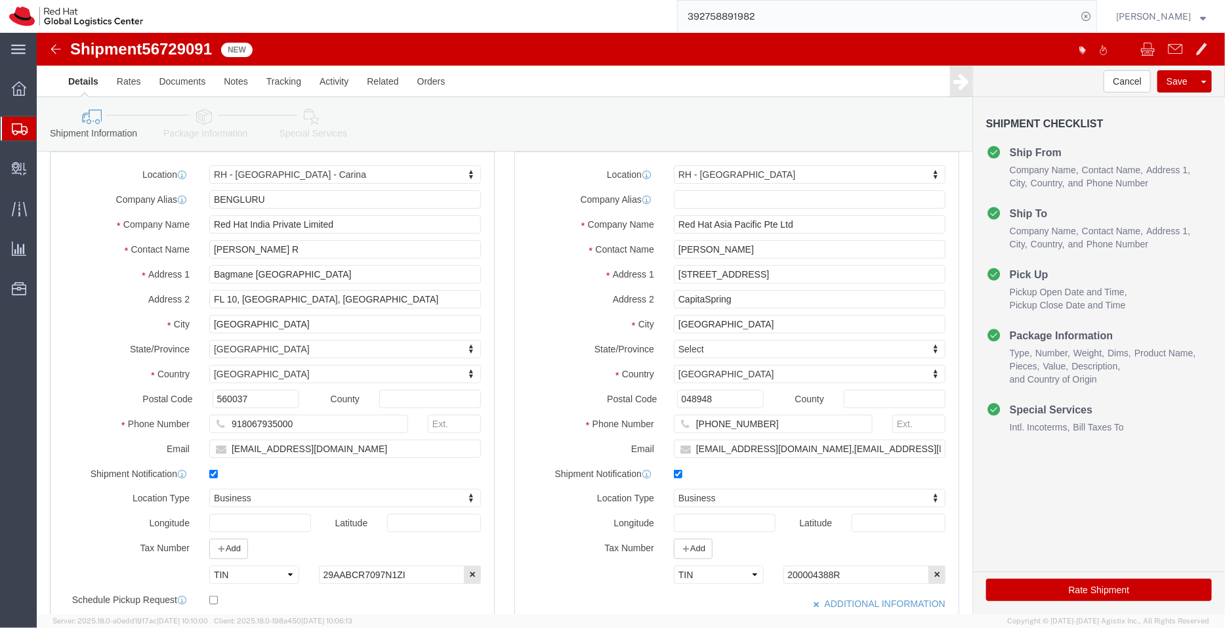
scroll to position [35, 0]
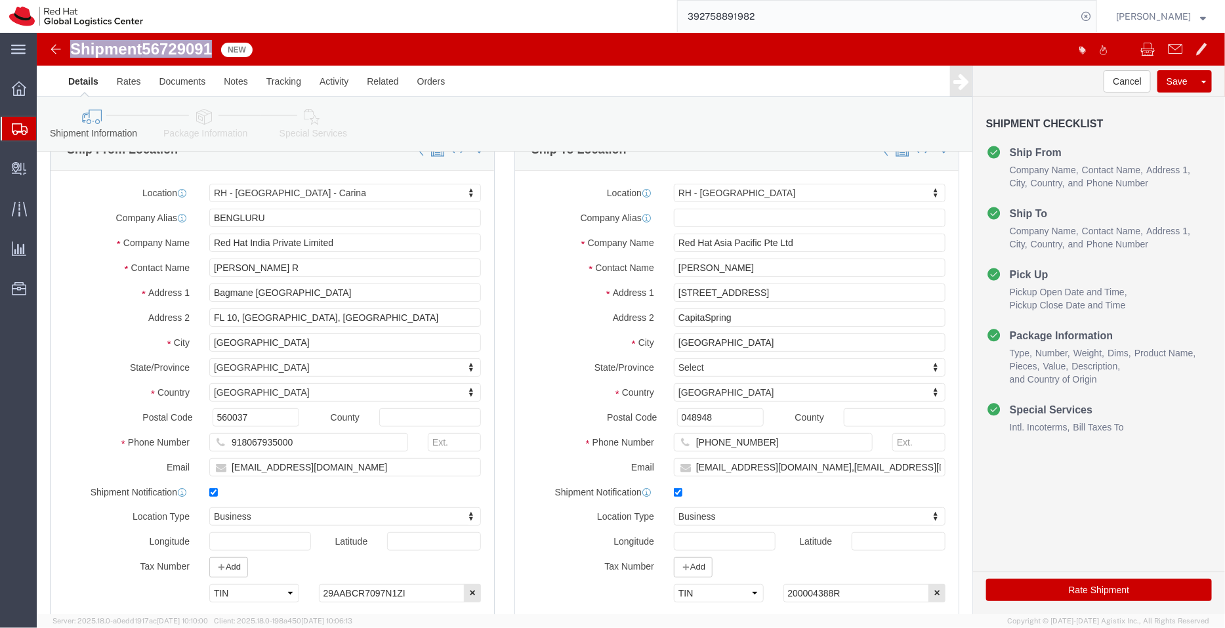
drag, startPoint x: 121, startPoint y: 10, endPoint x: 32, endPoint y: 12, distance: 88.6
click div "Shipment 56729091 New"
click icon
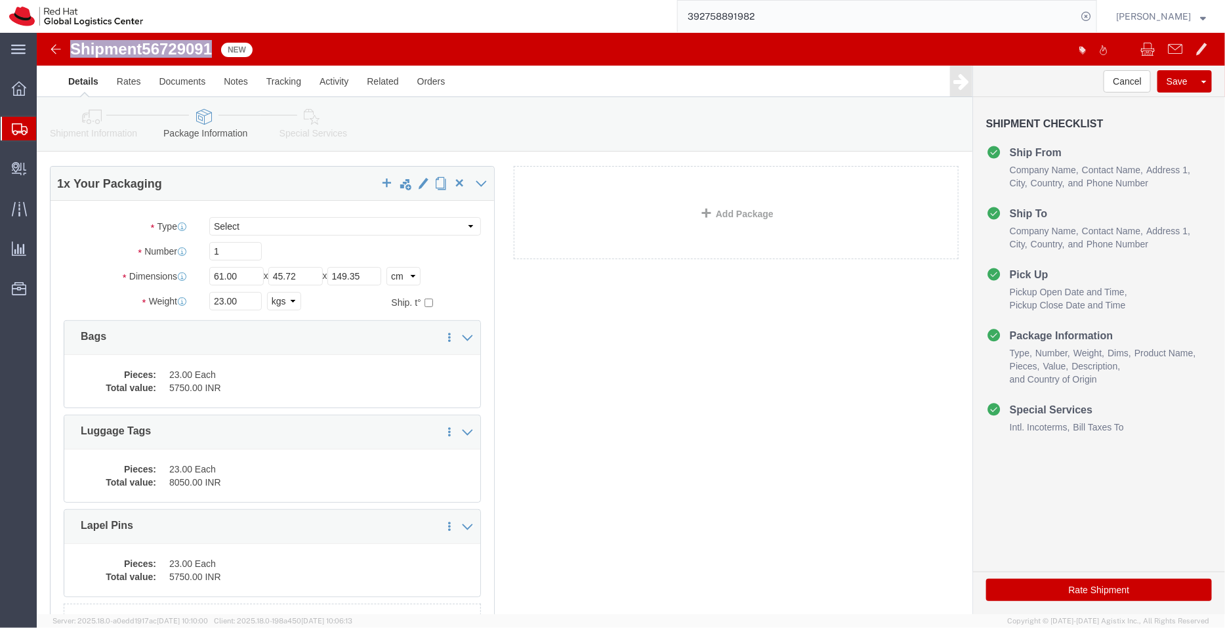
click icon
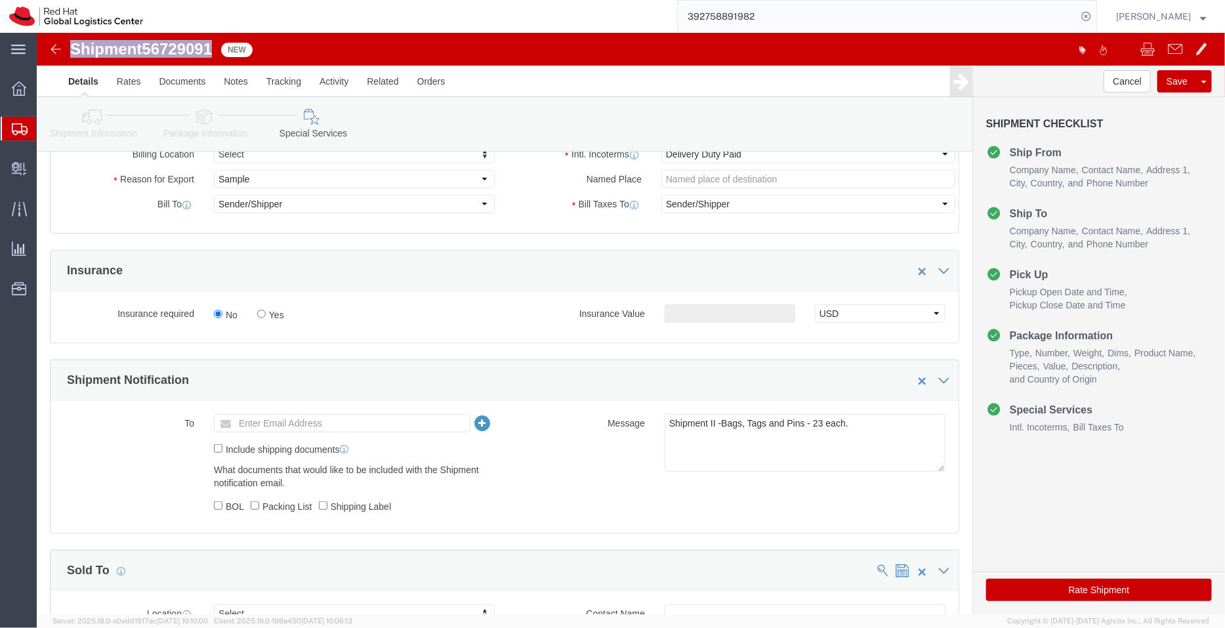
scroll to position [383, 0]
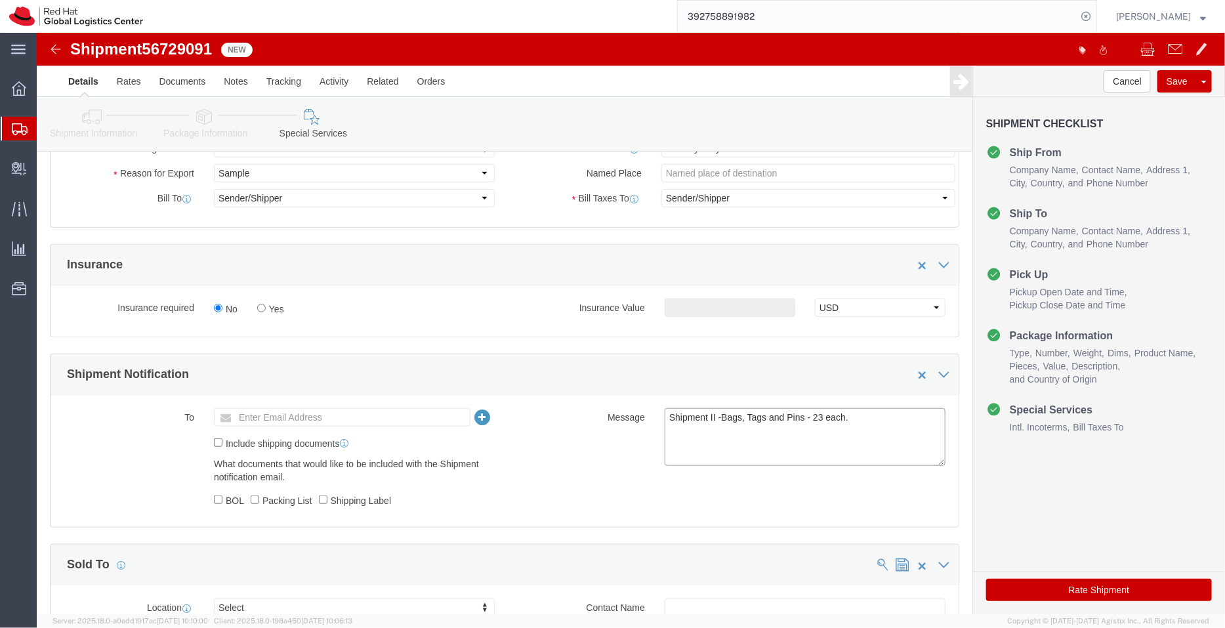
drag, startPoint x: 825, startPoint y: 388, endPoint x: 588, endPoint y: 396, distance: 237.5
click div "Message Shipment I -T shirts - 23 in nos."
click at [0, 0] on span "Shipment Manager" at bounding box center [0, 0] width 0 height 0
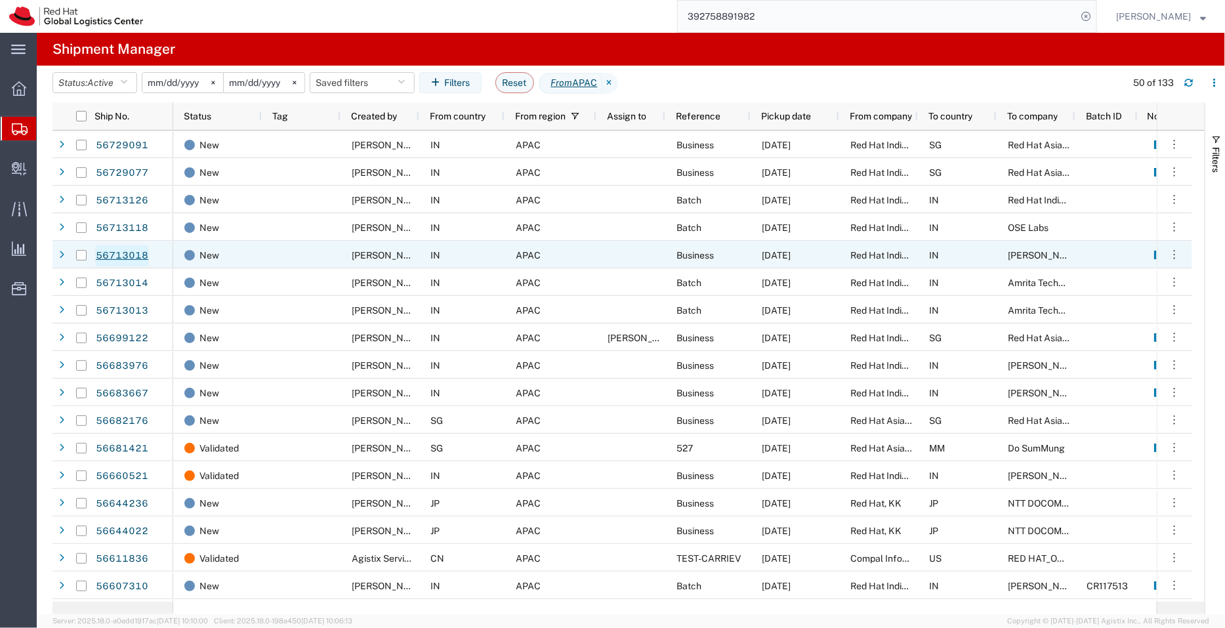
click at [136, 256] on link "56713018" at bounding box center [122, 255] width 54 height 21
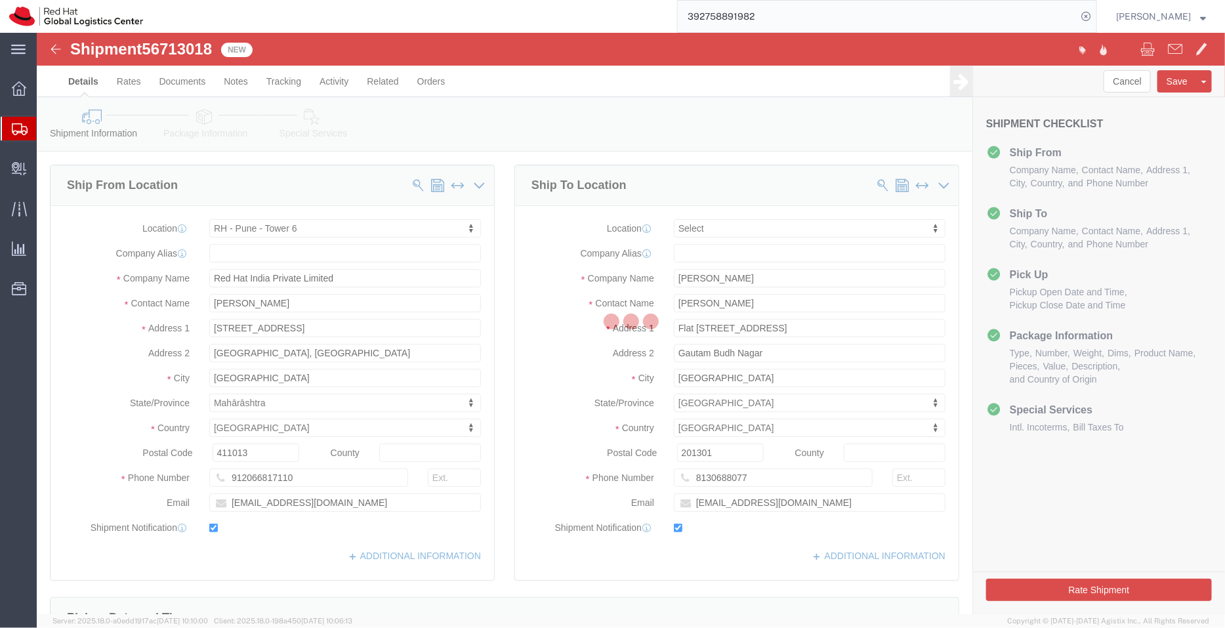
select select "38432"
select select
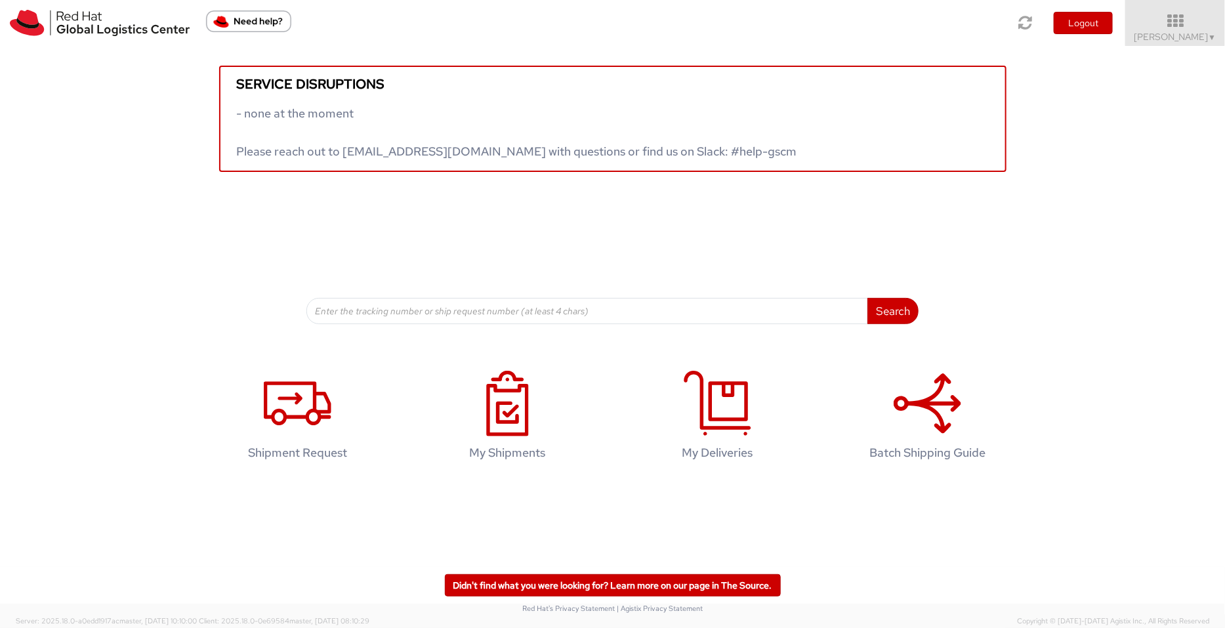
click at [1163, 28] on icon at bounding box center [1175, 21] width 100 height 16
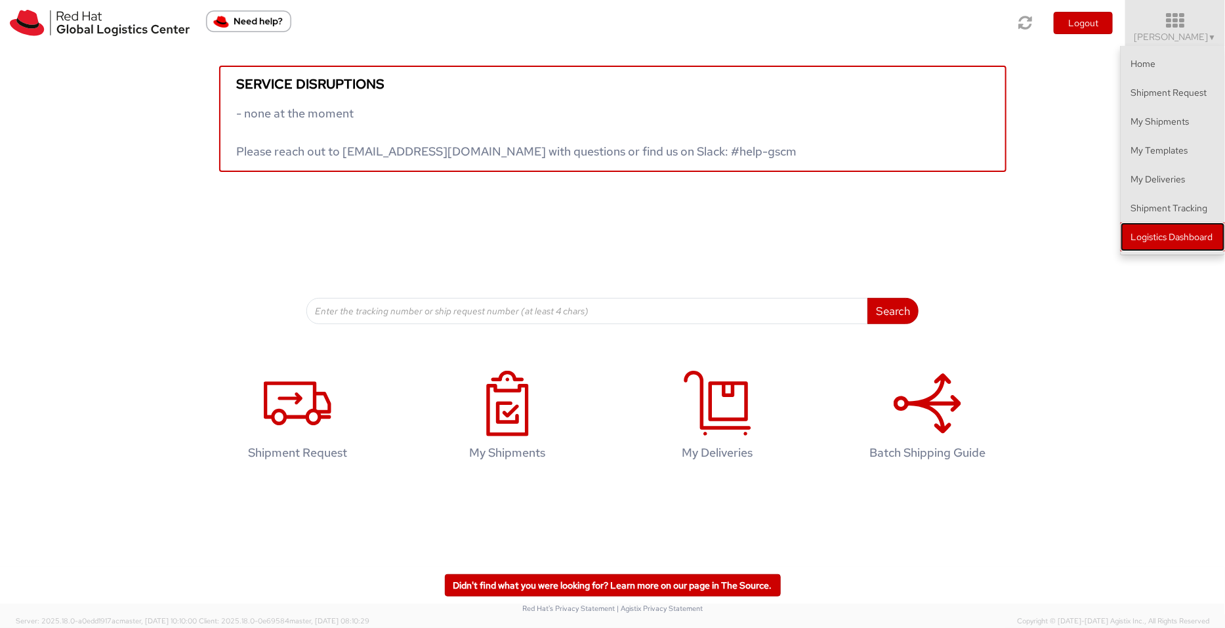
click at [1181, 237] on link "Logistics Dashboard" at bounding box center [1172, 236] width 104 height 29
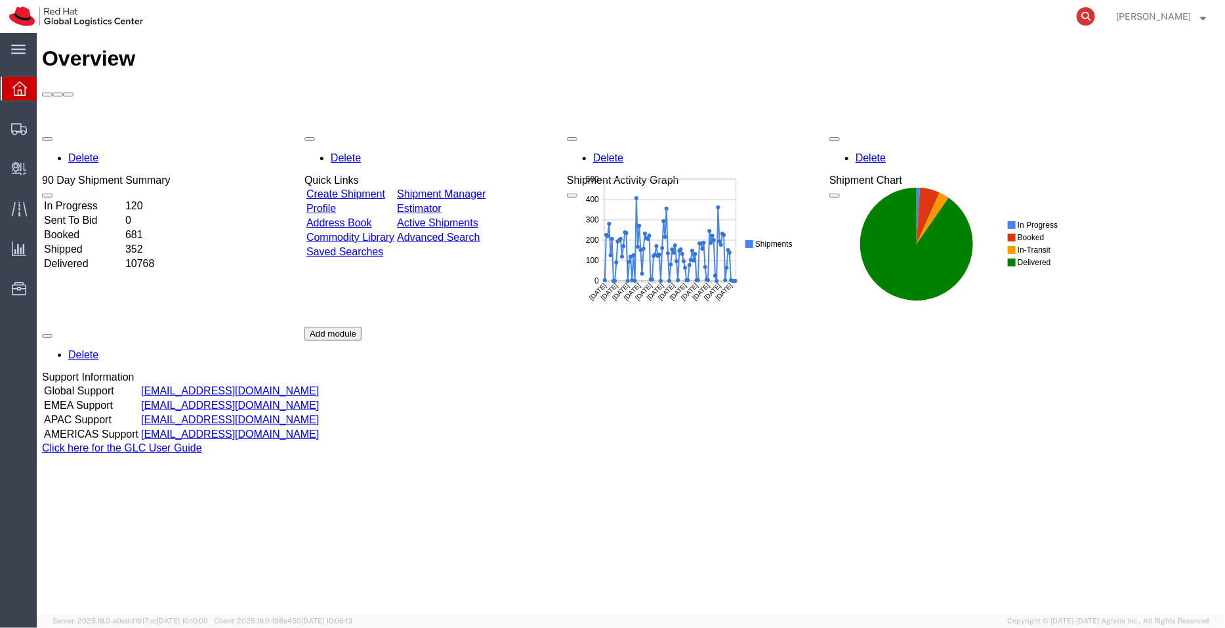
click at [1089, 16] on icon at bounding box center [1085, 16] width 18 height 18
paste input "20880305913"
click at [1089, 16] on icon at bounding box center [1085, 16] width 18 height 18
type input "20880305913"
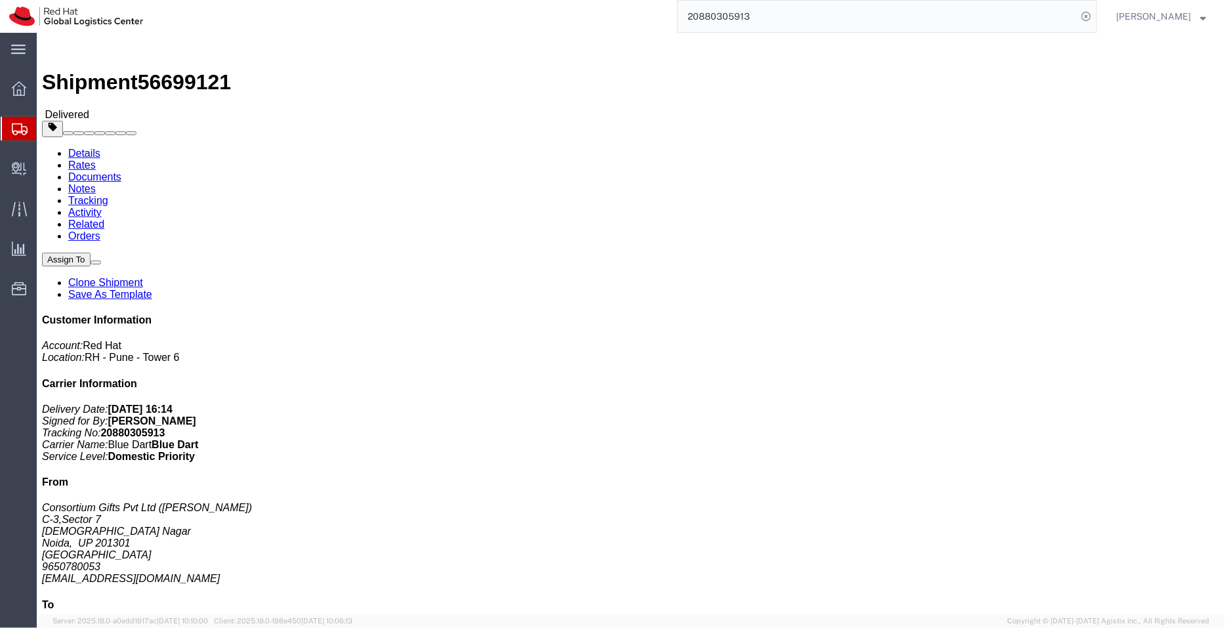
click link "Clone Shipment"
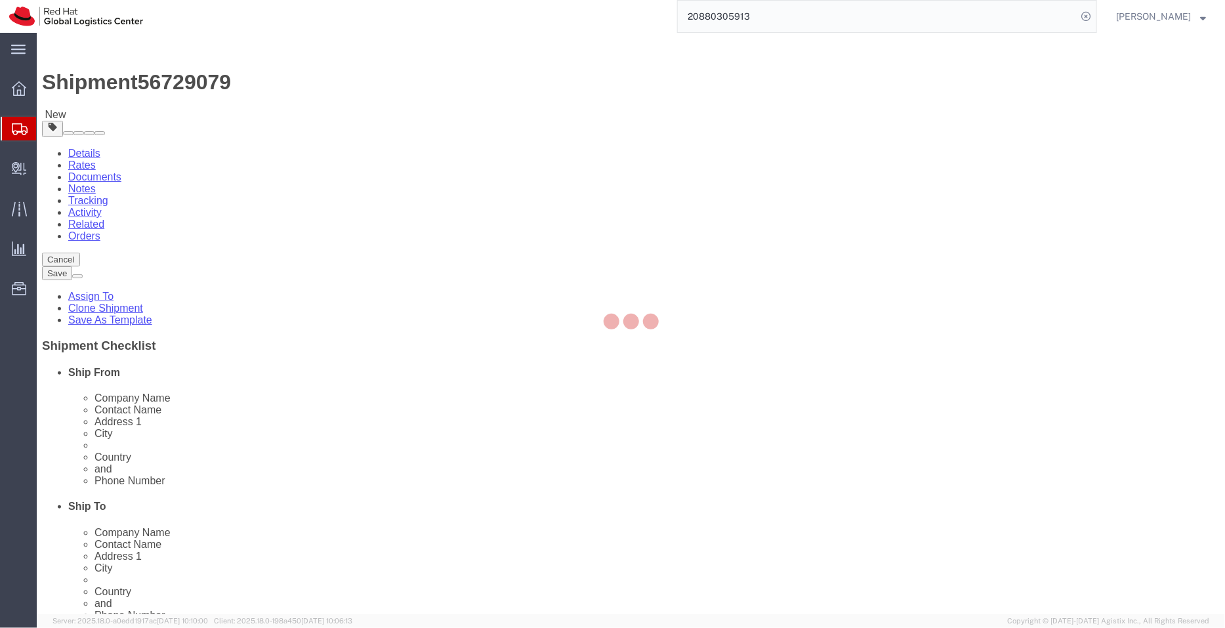
select select
select select "38432"
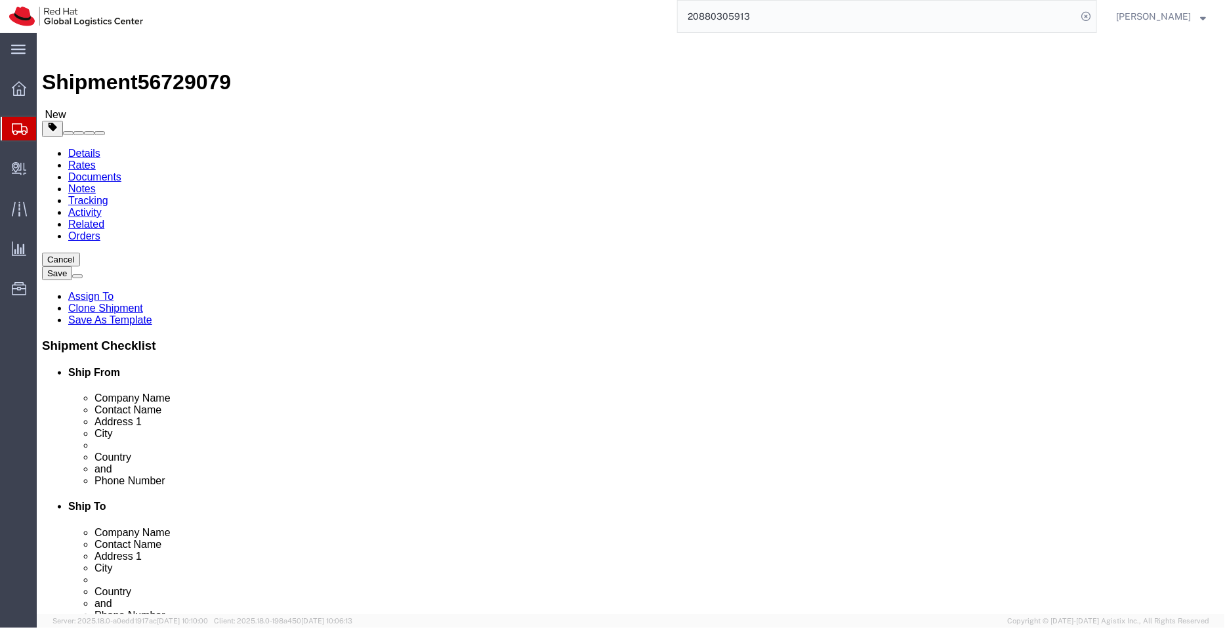
drag, startPoint x: 736, startPoint y: 277, endPoint x: 537, endPoint y: 284, distance: 199.5
click div "Location RH - Pune - Tower 6 My Profile Location RH - Amsterdam - MSO RH - Amst…"
paste input "Mrs Tejaswini Desai"
type input "Mrs Tejaswini Desai"
drag, startPoint x: 786, startPoint y: 249, endPoint x: 439, endPoint y: 241, distance: 347.7
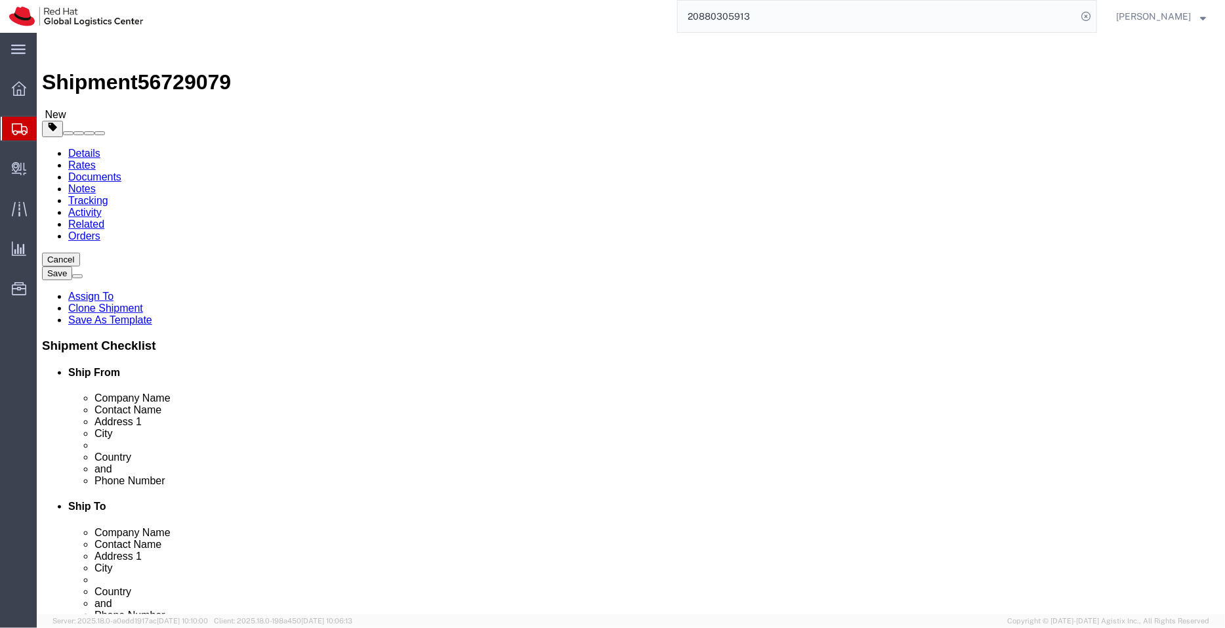
click div "Ship From Location Location My Profile Location RH - Amsterdam - MSO RH - Amste…"
paste input "Mrs Tejaswini Desai"
type input "Mrs Tejaswini Desai"
drag, startPoint x: 722, startPoint y: 446, endPoint x: 550, endPoint y: 446, distance: 172.5
click div "Phone Number 8408806622"
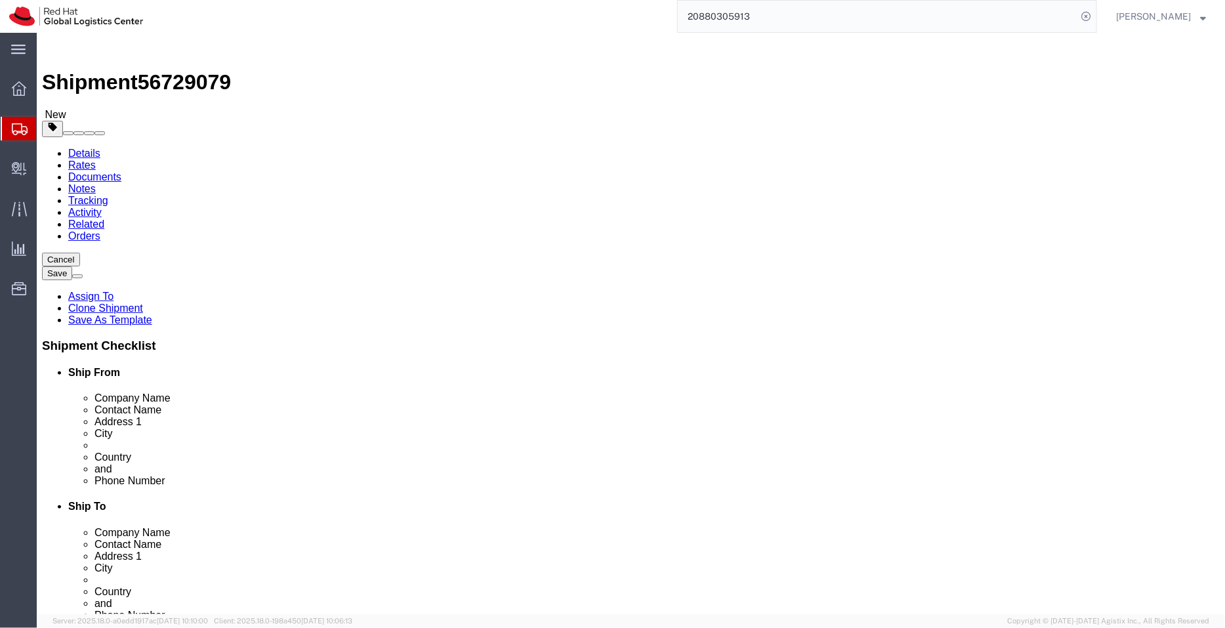
paste input "698292573"
type input "8698292573"
drag, startPoint x: 763, startPoint y: 469, endPoint x: 674, endPoint y: 477, distance: 89.0
click input "sbhamrah@redhat.com"
type input "s"
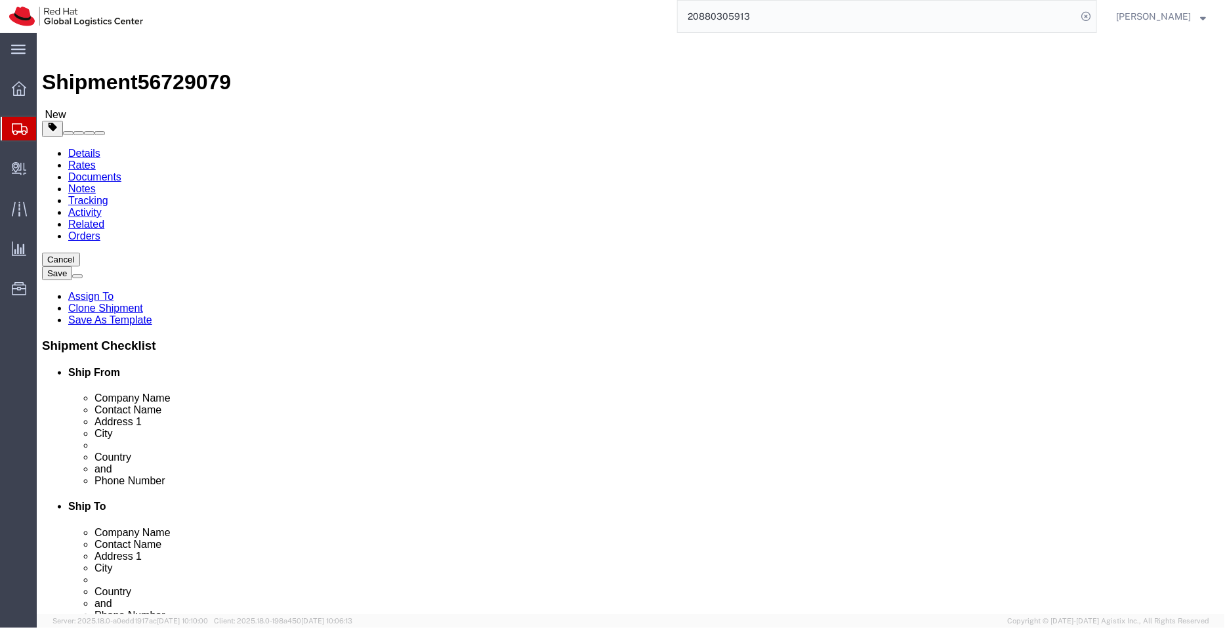
paste input "tdesai@redhat.com"
type input "tdesai@redhat.com"
drag, startPoint x: 734, startPoint y: 301, endPoint x: 415, endPoint y: 314, distance: 319.7
click div "Ship From Location Location My Profile Location RH - Amsterdam - MSO RH - Amste…"
paste input "A 103, Shree Shantinagar Soc. Kondwa Budruk Opp Hotel Gokul,"
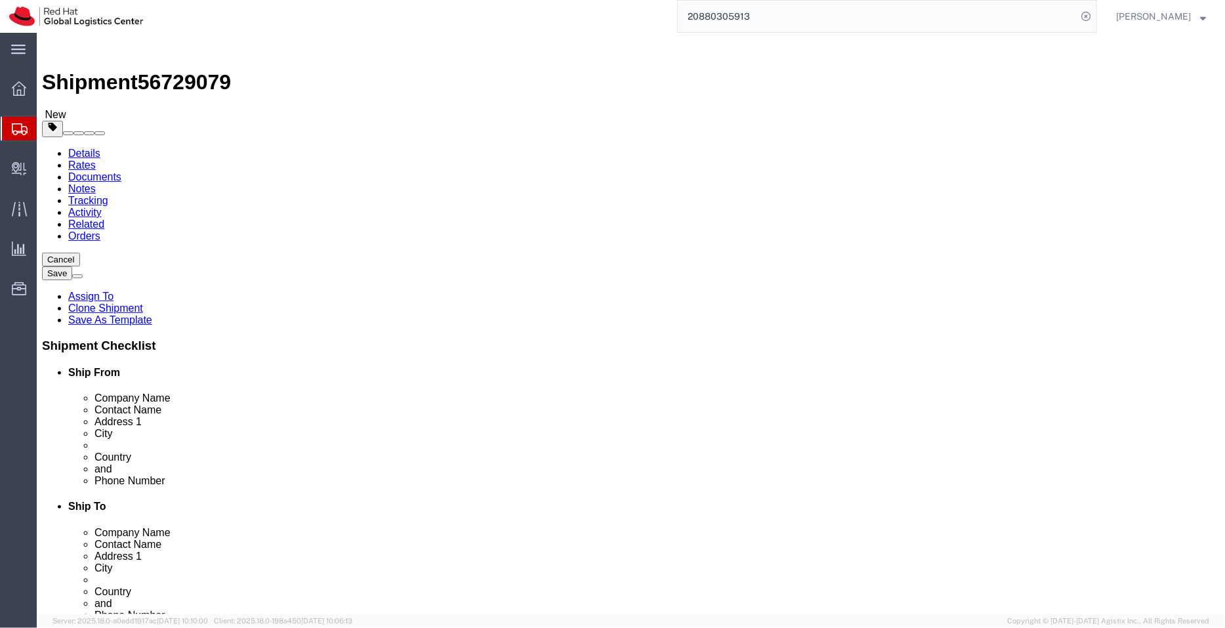
scroll to position [0, 16]
drag, startPoint x: 750, startPoint y: 295, endPoint x: 1025, endPoint y: 319, distance: 276.6
click form "Shipment 56729079 New Details Rates Documents Notes Tracking Activity Related O…"
type input "A 103, Shree Shantinagar Soc."
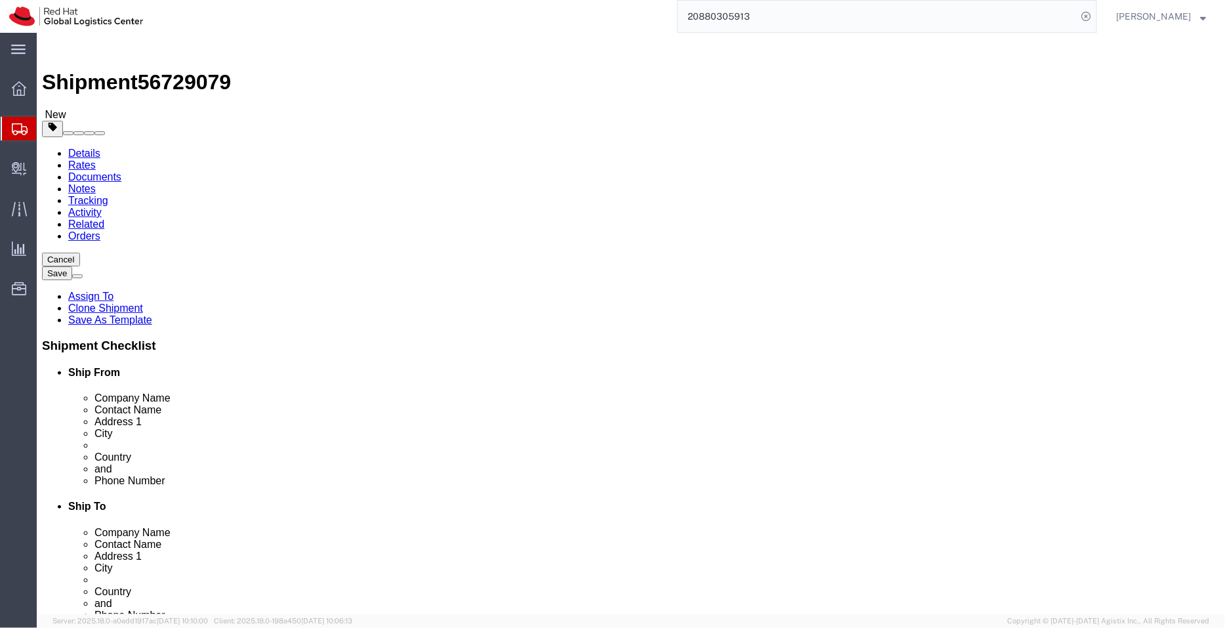
select select
drag, startPoint x: 788, startPoint y: 315, endPoint x: 511, endPoint y: 333, distance: 278.1
click div "Location My Profile Location RH - Amsterdam - MSO RH - Amsterdam Data Center RH…"
paste input "Kondwa Budruk Opp Hotel Gokul,"
type input "Kondwa Budruk Opp Hotel Gokul,"
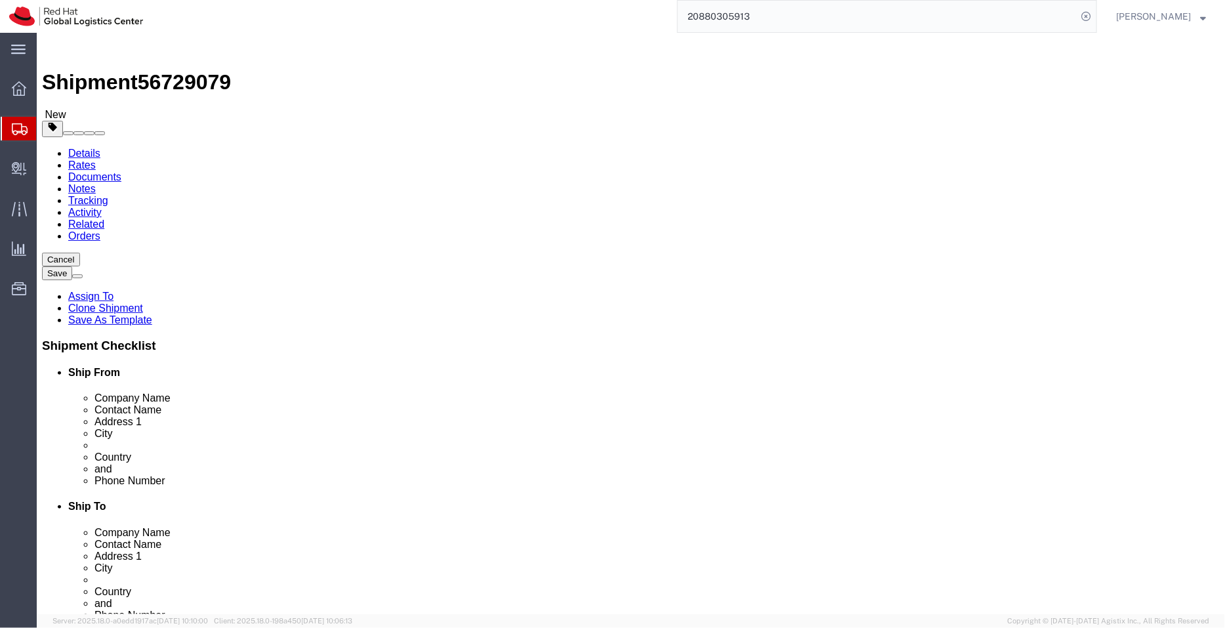
drag, startPoint x: 700, startPoint y: 425, endPoint x: 571, endPoint y: 421, distance: 128.6
click div "Postal Code 411013"
paste input "48"
type input "411048"
select select
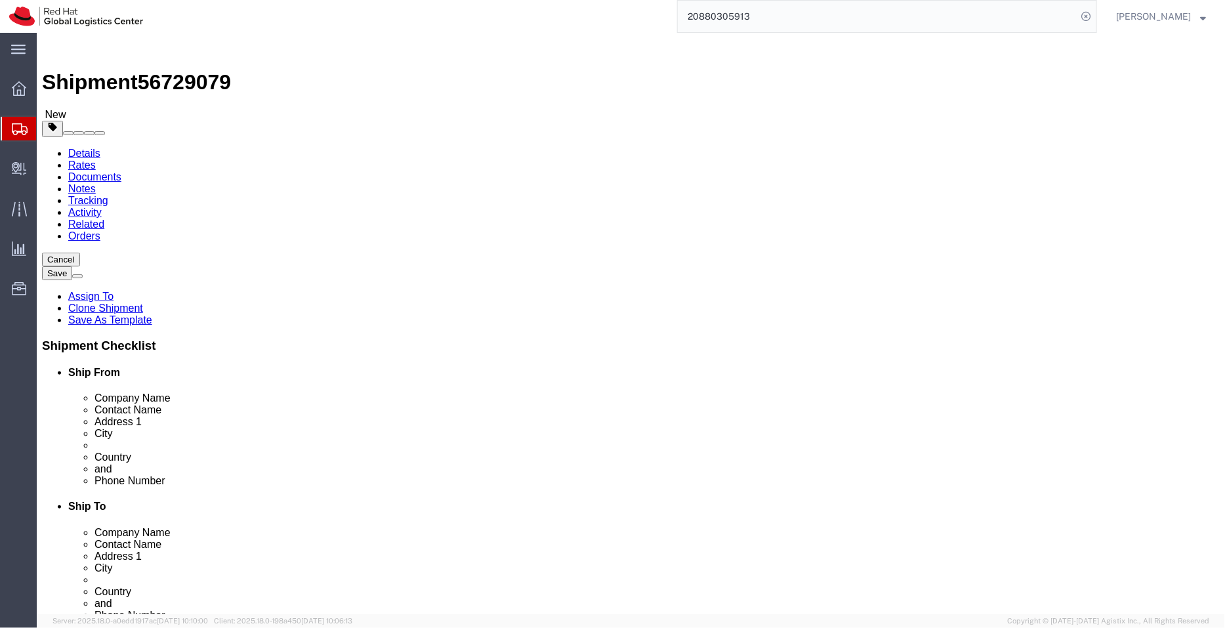
click link "ADDITIONAL INFORMATION"
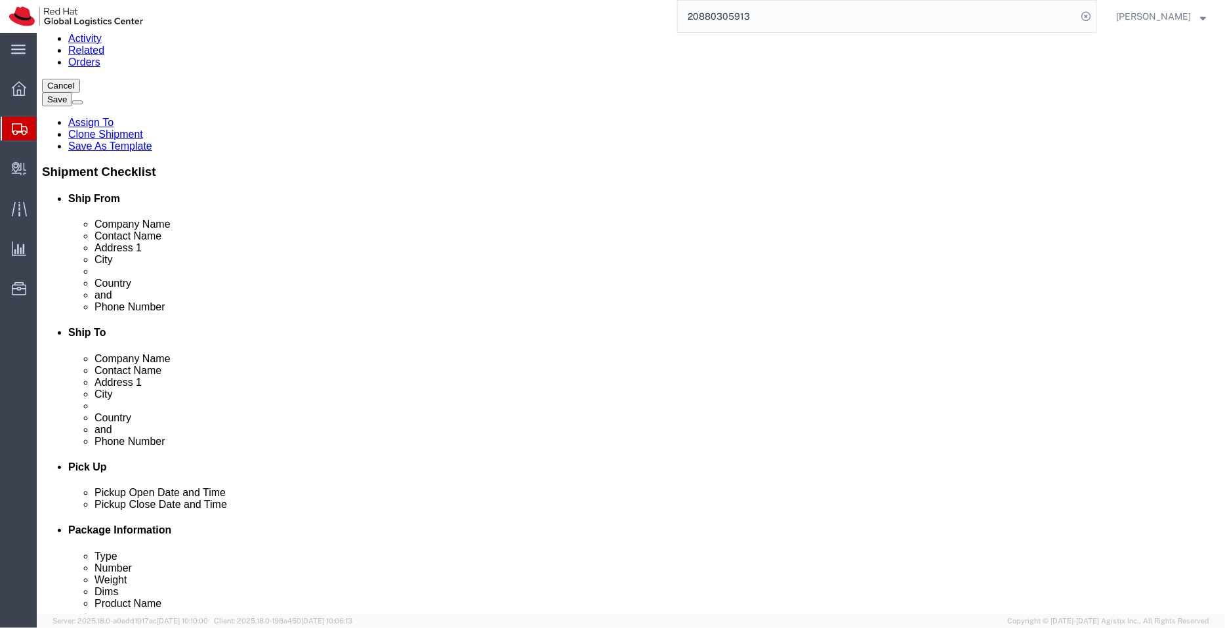
scroll to position [177, 0]
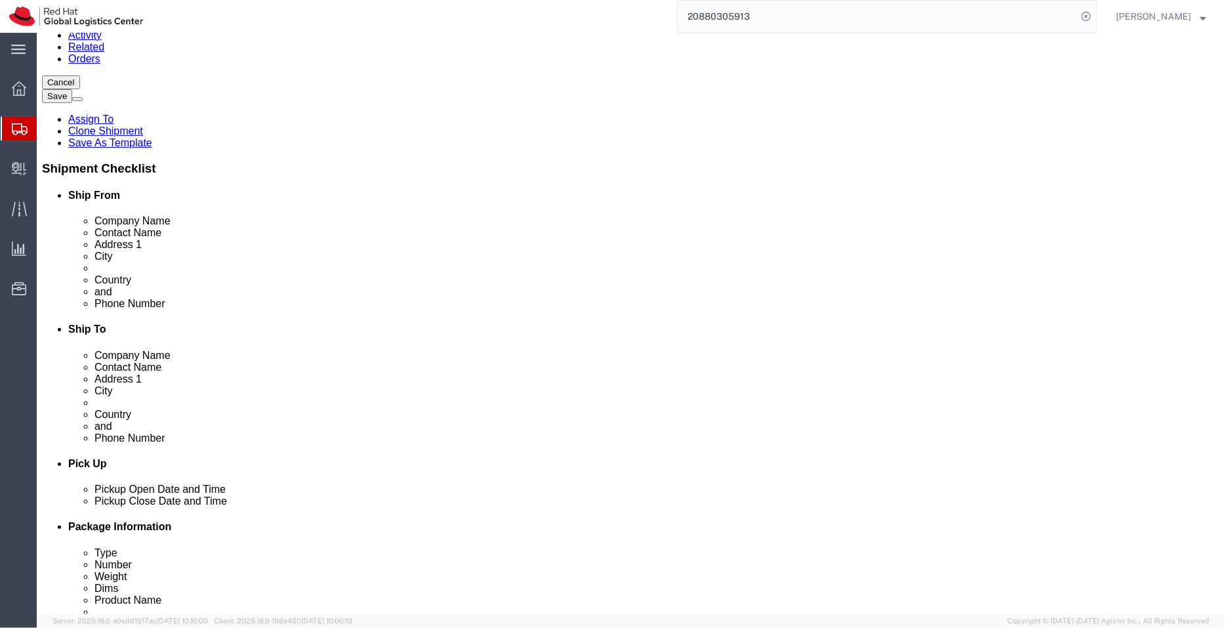
click link "ADDITIONAL INFORMATION"
click icon "button"
type input "res"
select select "HOME"
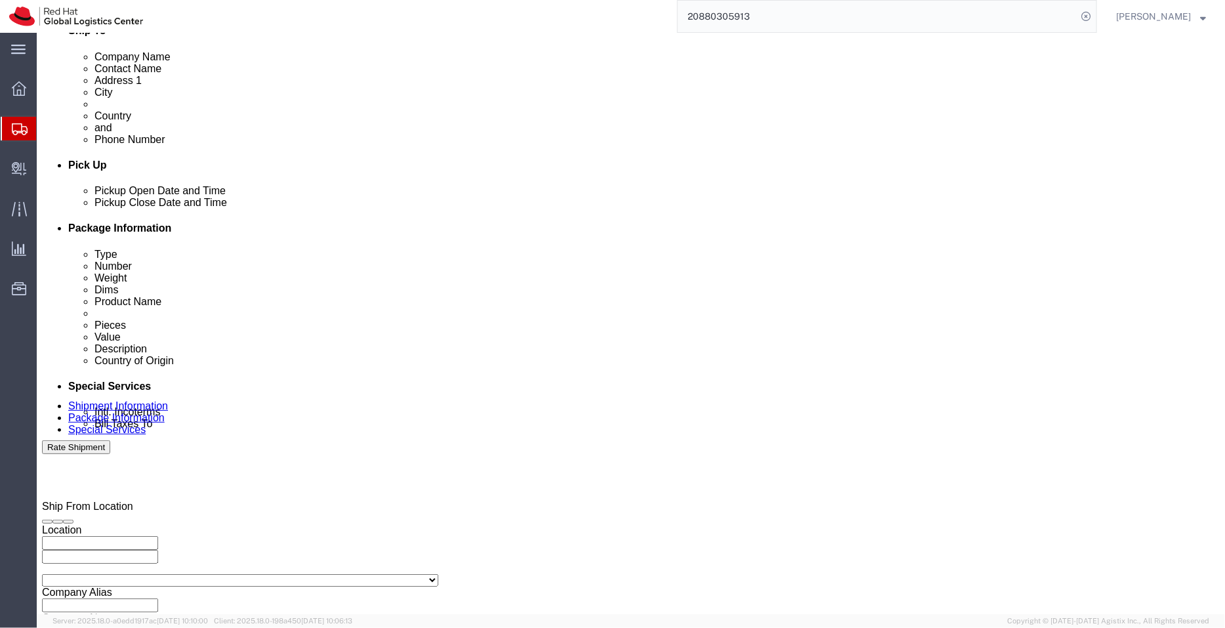
scroll to position [477, 0]
click div "Sep 05 2025 12:05 PM"
type input "3:05 PM"
click button "Apply"
click button "button"
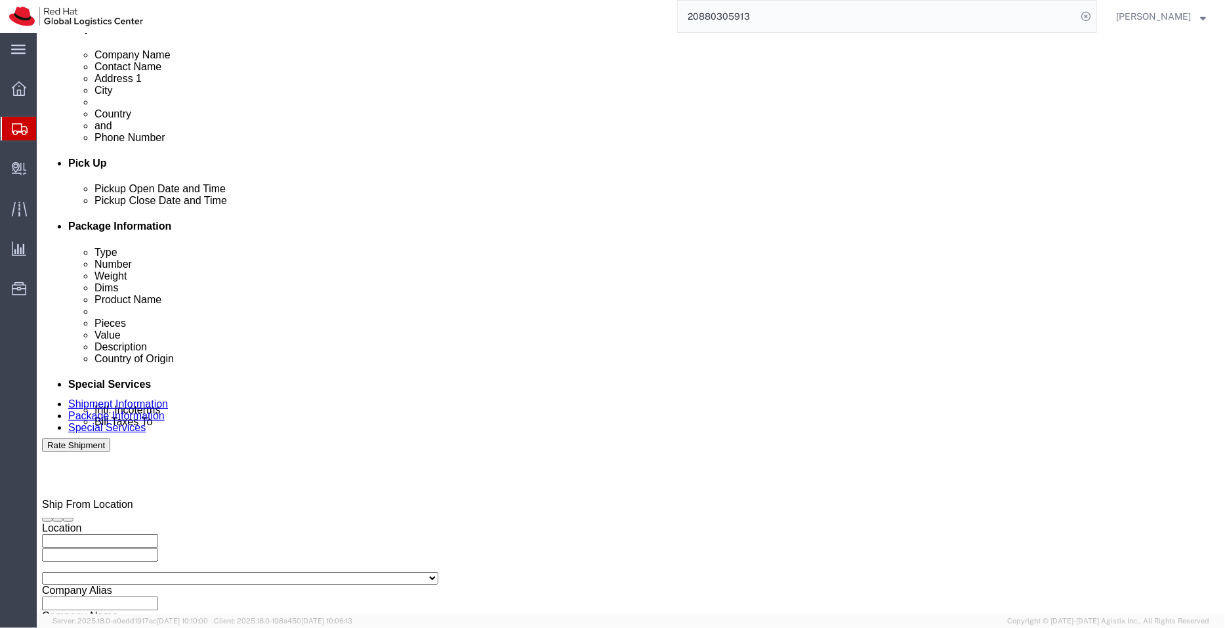
click button "button"
click icon "button"
click select "Select Account Type Activity ID Airline Appointment Number ASN Batch Request # …"
select select "ORDERNUM"
click select "Select Account Type Activity ID Airline Appointment Number ASN Batch Request # …"
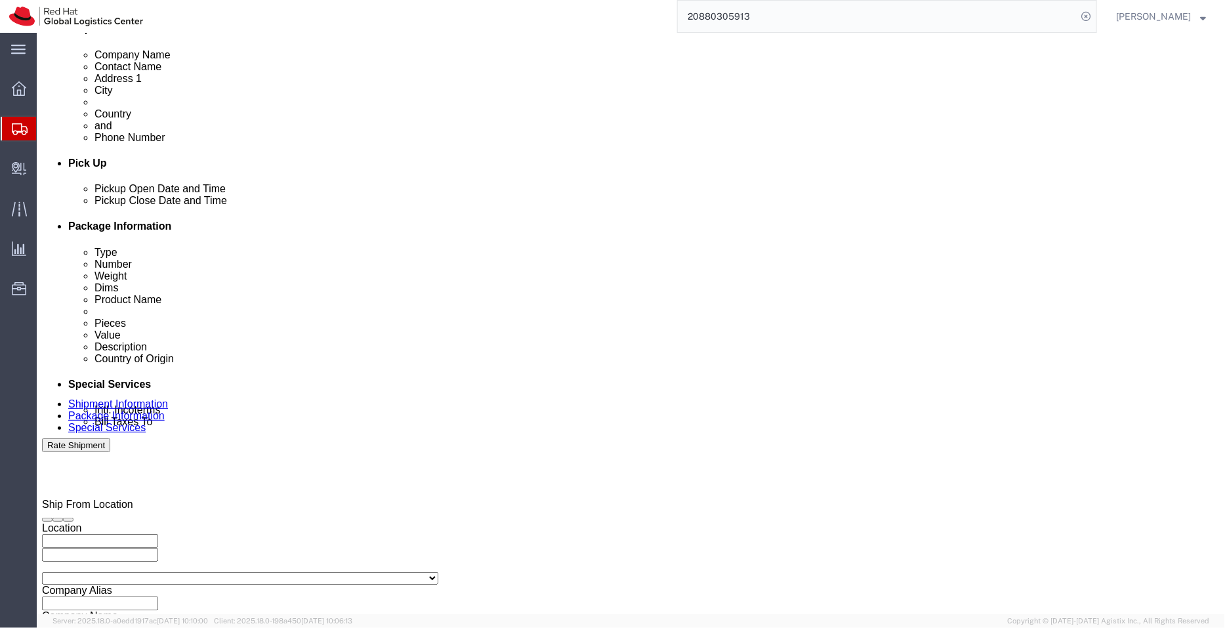
drag, startPoint x: 457, startPoint y: 439, endPoint x: 439, endPoint y: 439, distance: 17.7
click div "Select Account Type Activity ID Airline Appointment Number ASN Batch Request # …"
paste input "HAT-38566-1"
type input "REDHAT-38566-1"
click link "Package Information"
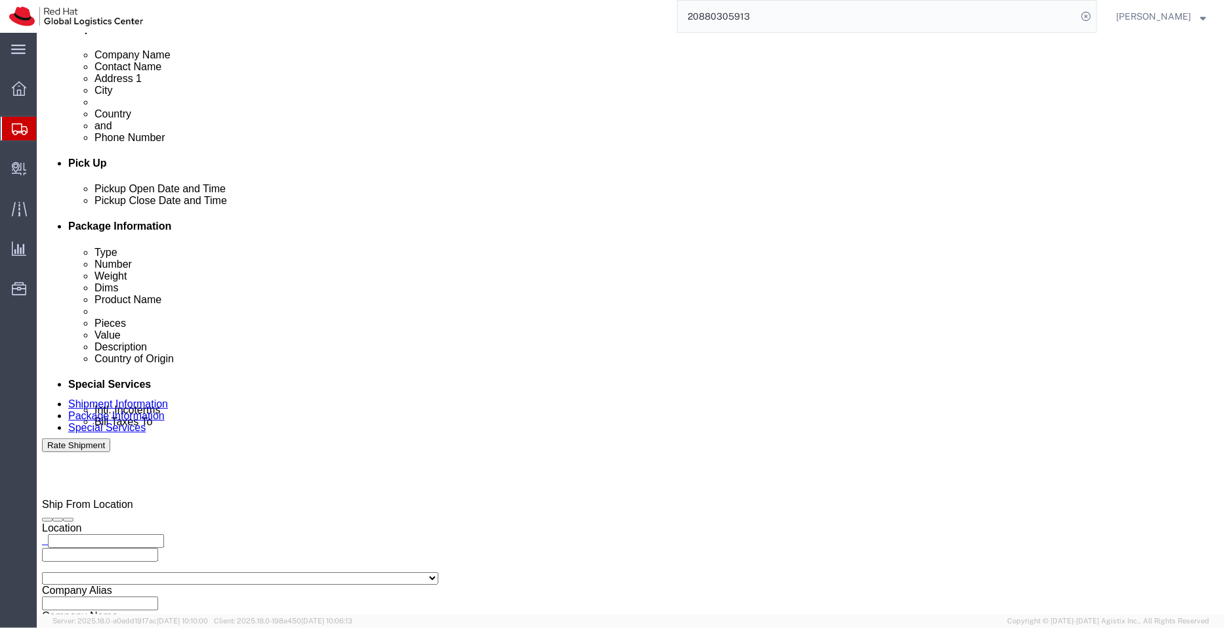
scroll to position [96, 0]
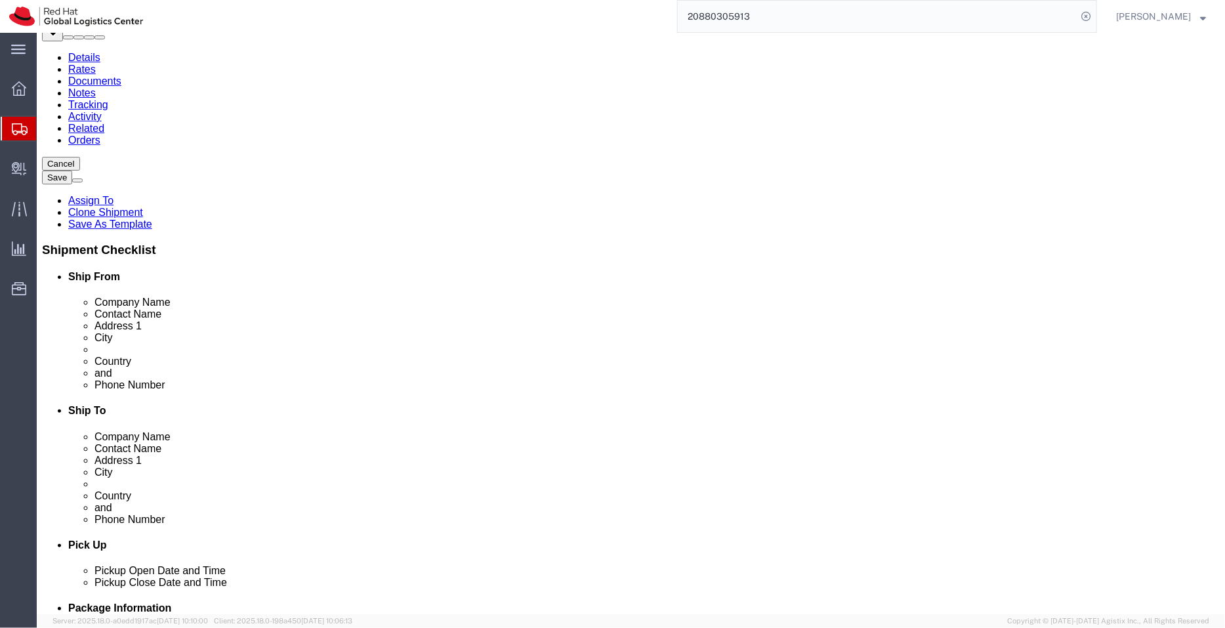
drag, startPoint x: 211, startPoint y: 180, endPoint x: 126, endPoint y: 175, distance: 85.4
click div "Dimensions Length 30.00 x Width 20.00 x Height 10.00 Select cm ft in"
type input "28"
drag, startPoint x: 272, startPoint y: 182, endPoint x: 139, endPoint y: 203, distance: 134.1
click div "Package Type Select Case(s) Crate(s) Large Box Medium Box PAK Skid(s) Small Box…"
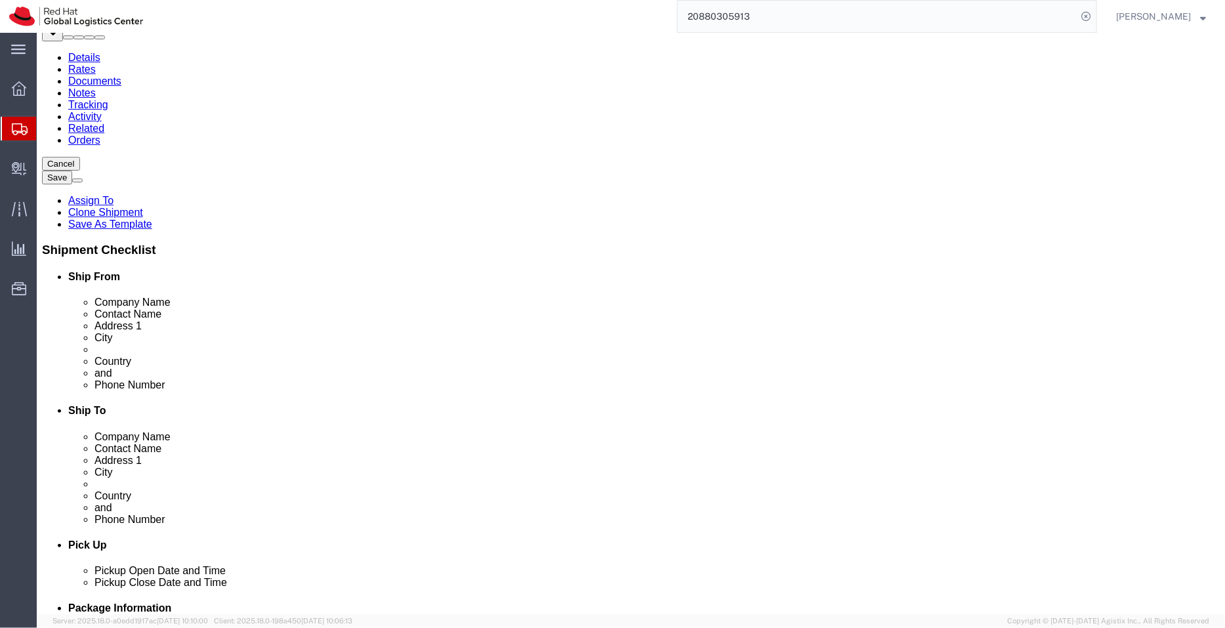
type input "18"
drag, startPoint x: 335, startPoint y: 180, endPoint x: 226, endPoint y: 182, distance: 108.9
click div "Length 28 x Width 18 x Height 10.00 Select cm ft in"
type input "2"
click input "0.90"
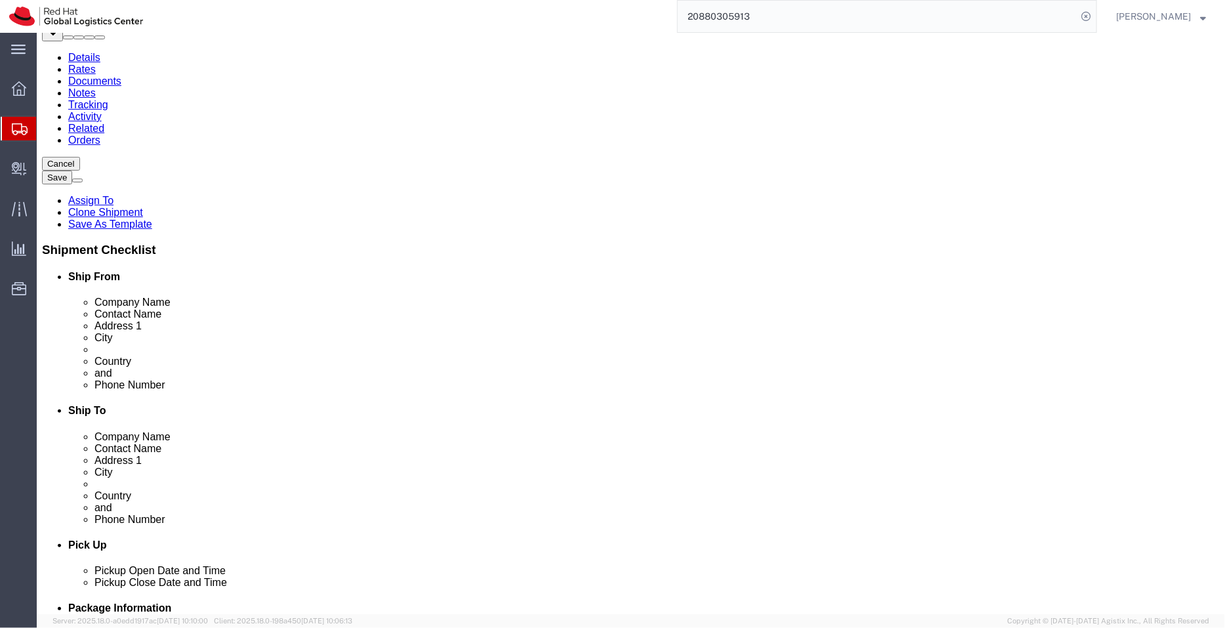
type input "0.5"
click div "1 x Your Packaging Package Type Select Case(s) Crate(s) Large Box Medium Box PA…"
click link "Delete this content"
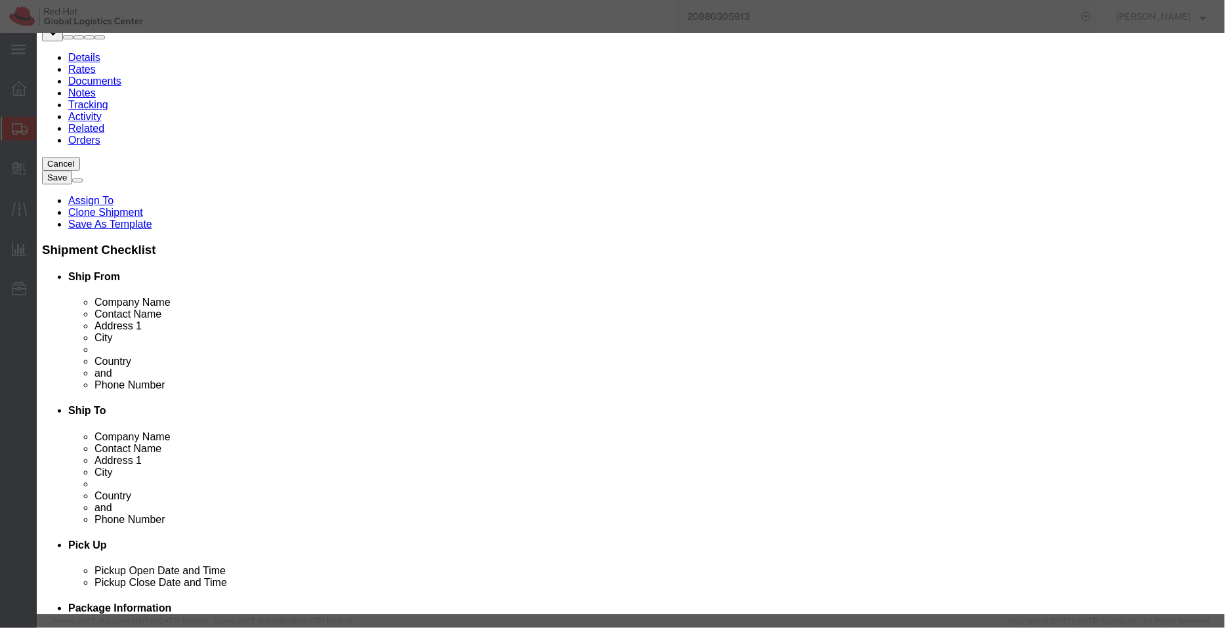
click button "Yes"
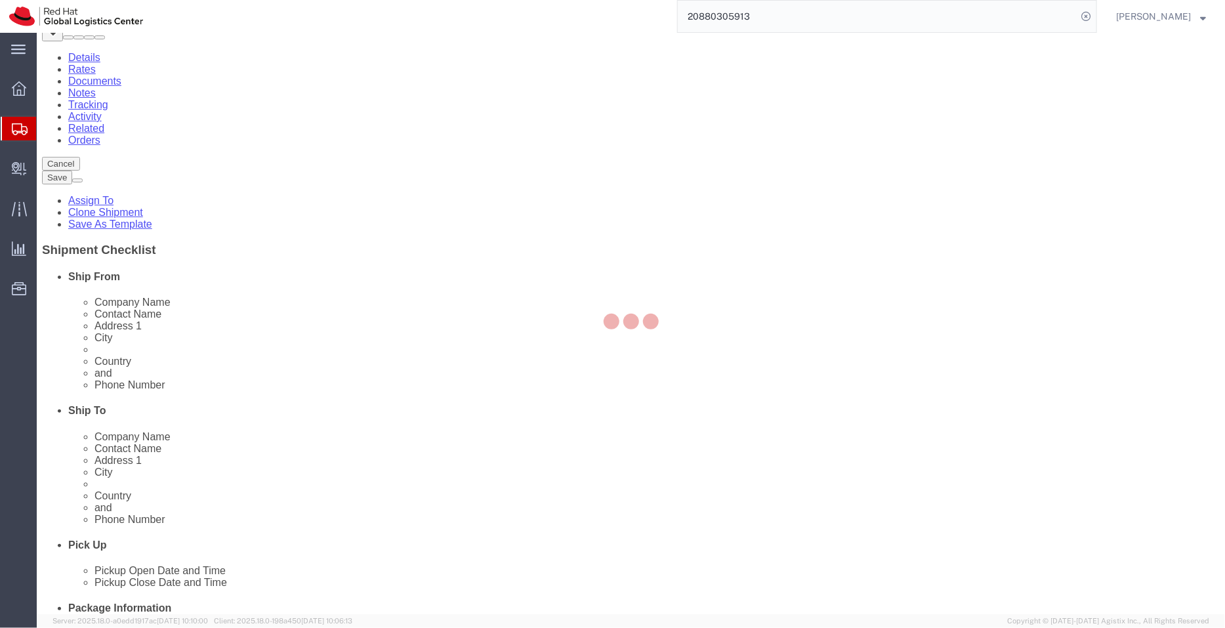
scroll to position [1, 0]
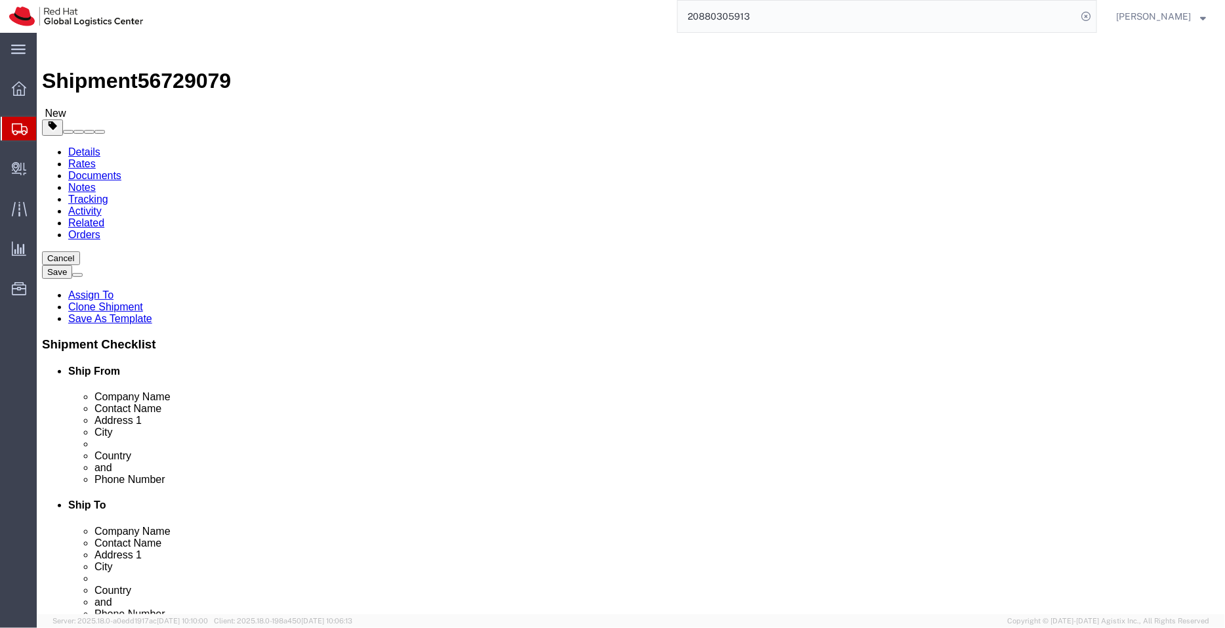
click link "Delete this content"
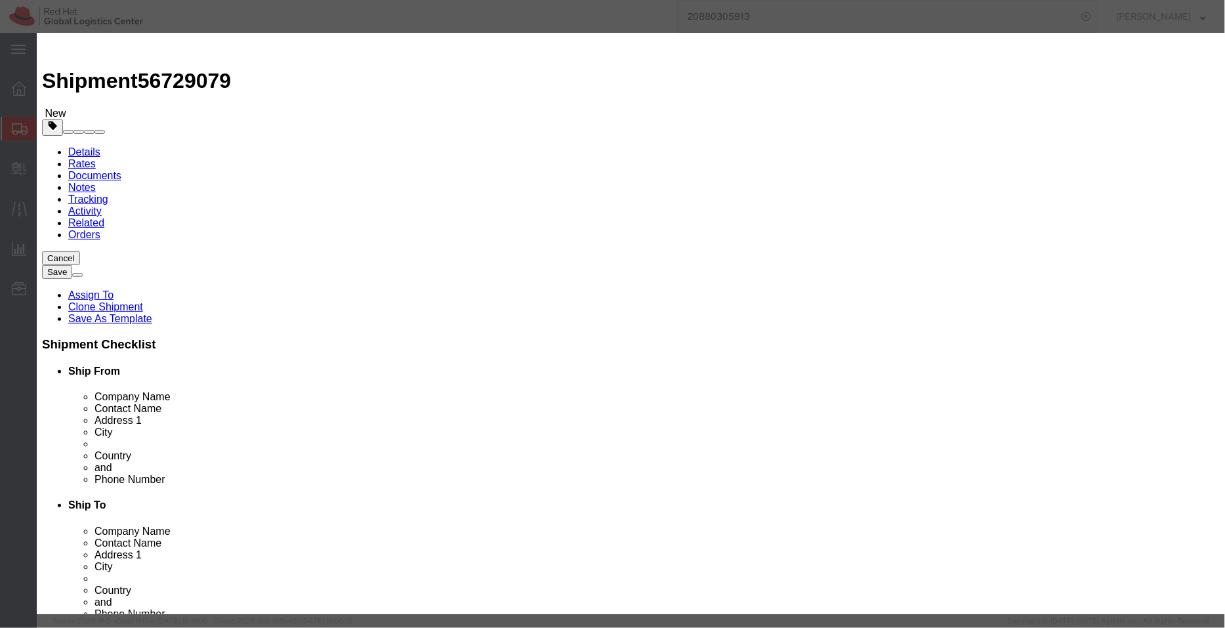
click button "Yes"
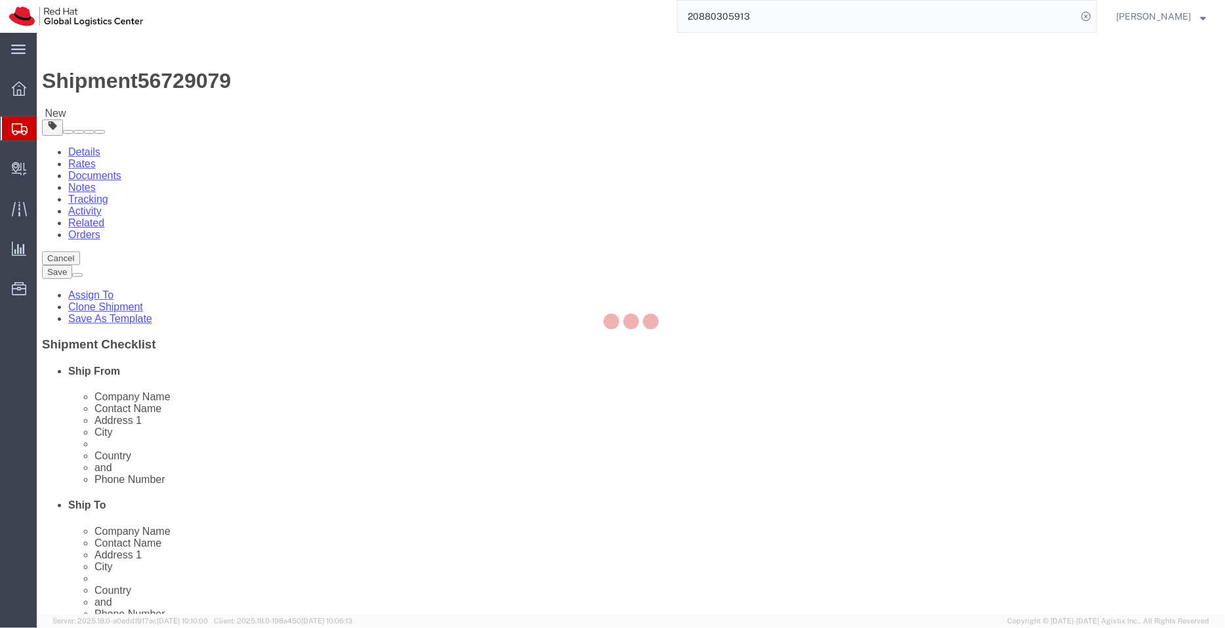
scroll to position [0, 0]
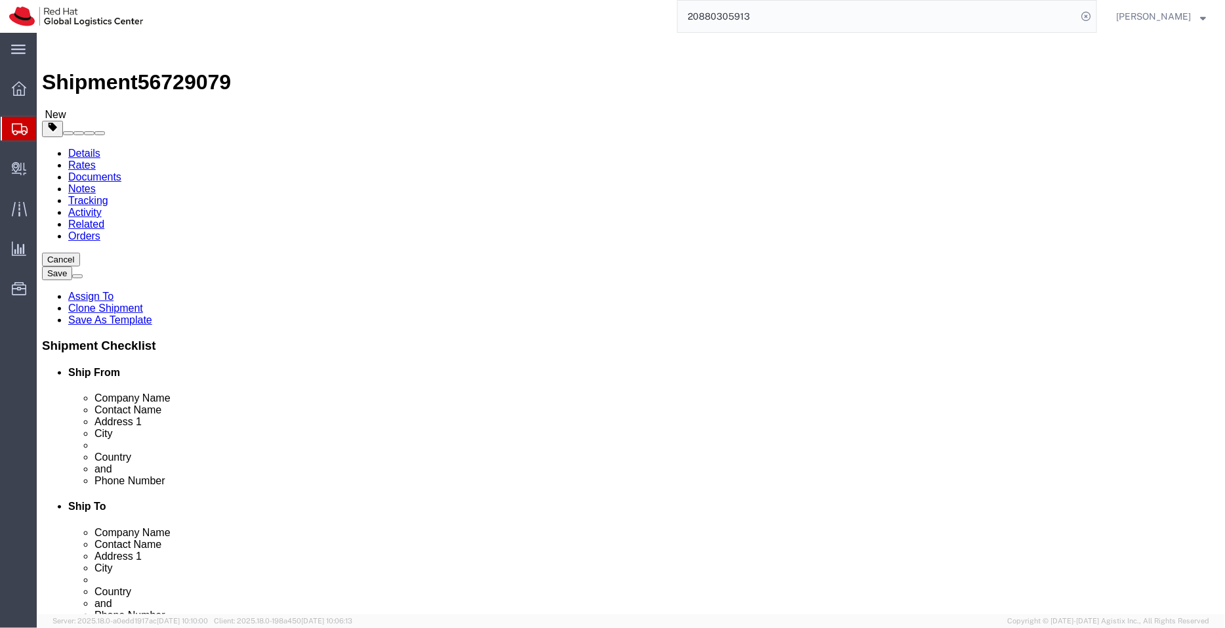
click dd "1.00 Each"
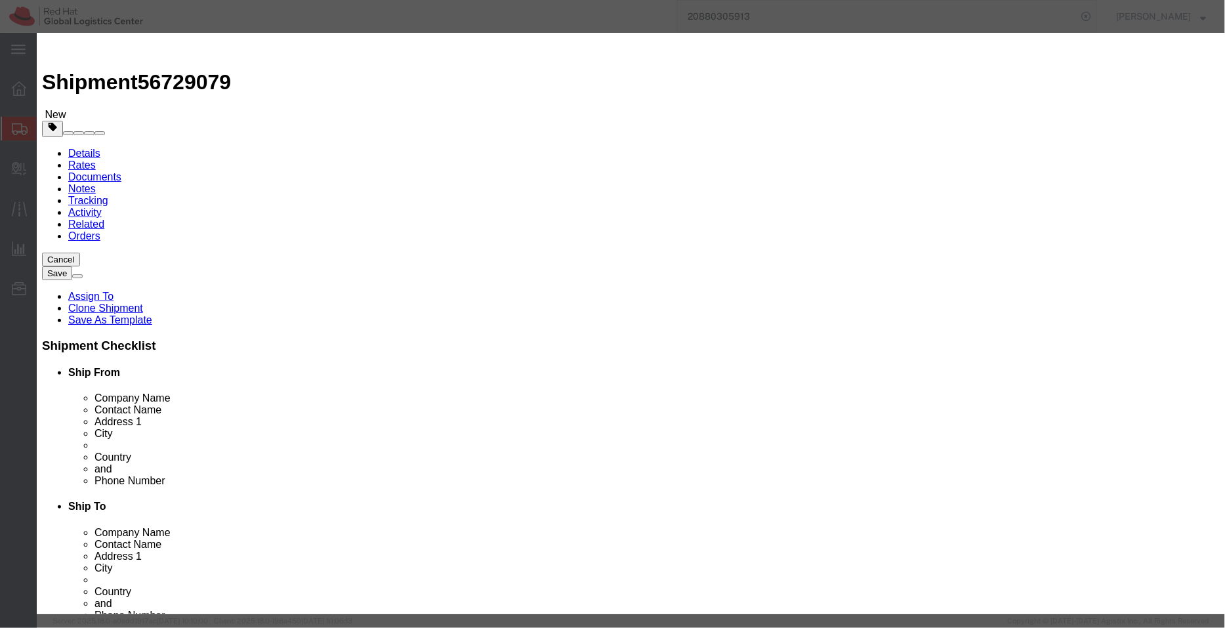
drag, startPoint x: 547, startPoint y: 103, endPoint x: 169, endPoint y: 108, distance: 377.8
click div "Edit content Commodity library Product Name Automation Round Neck Black T-Shirt…"
paste input "RedHat-Asian Artwork Black Round Neck T-shirt-SM"
click input "RedHat-Asian Artwork Black Round Neck T-shirt-SML"
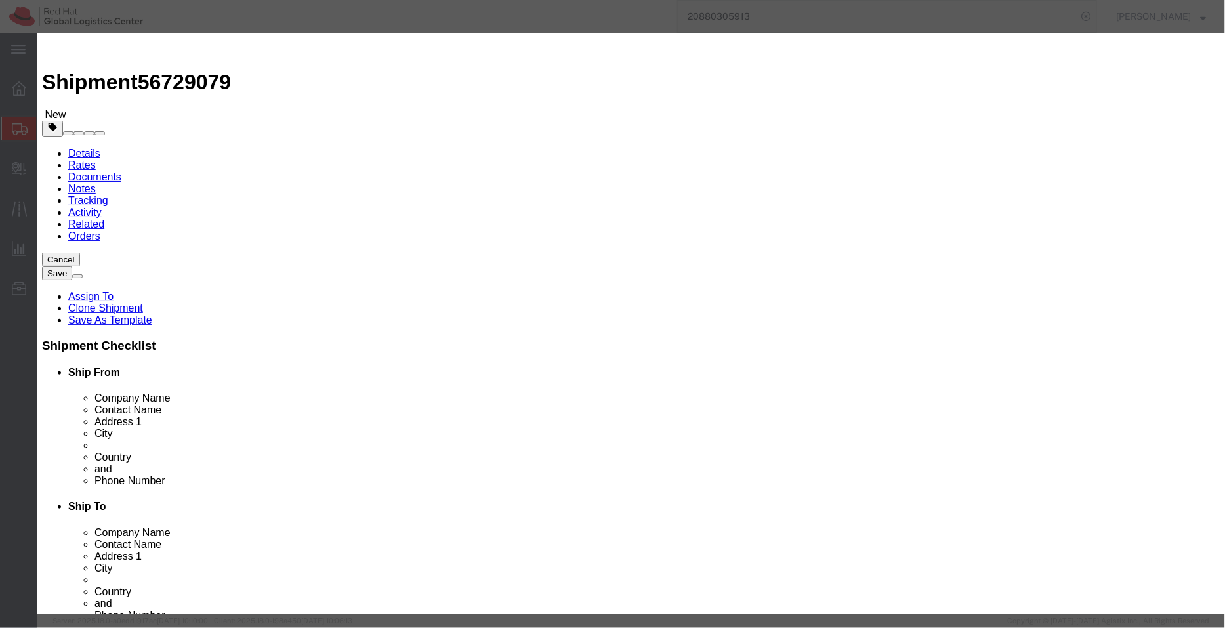
scroll to position [0, 0]
type input "RedHat-Asian Artwork Black Round Neck T-shirt-SML"
drag, startPoint x: 406, startPoint y: 148, endPoint x: 295, endPoint y: 146, distance: 111.5
click div "Total Value 650.00 Select ADP AED AFN ALL AMD AOA ARS ATS AUD AWG AZN BAM BBD B…"
type input "685"
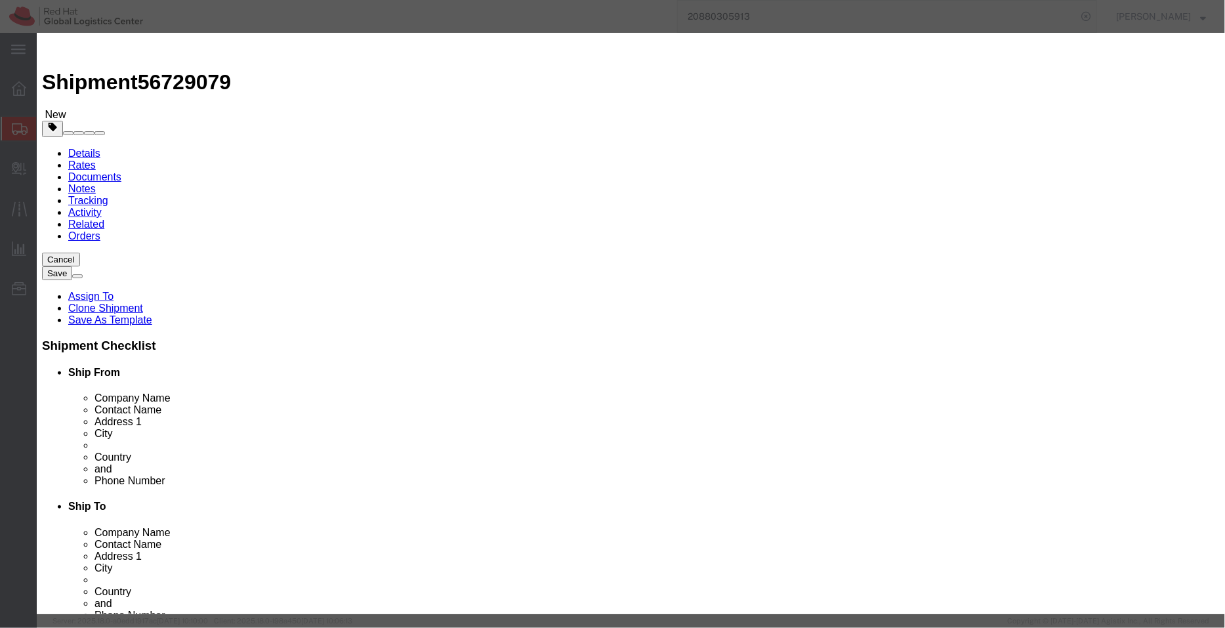
click h3 "Edit content"
click button "Save & Close"
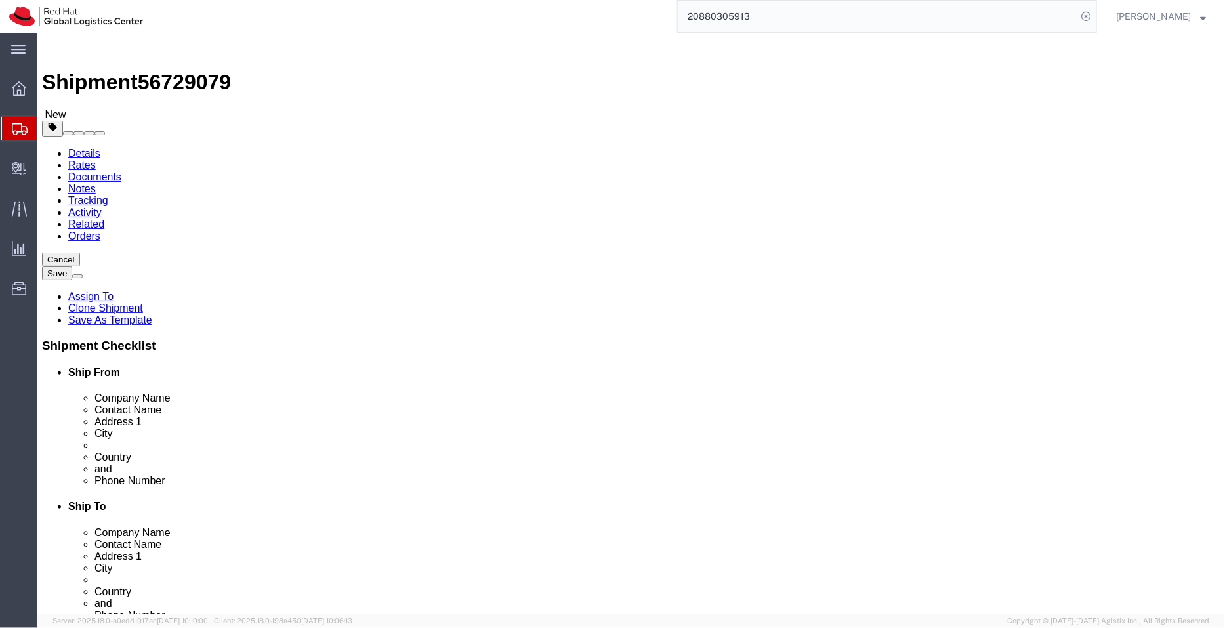
click icon
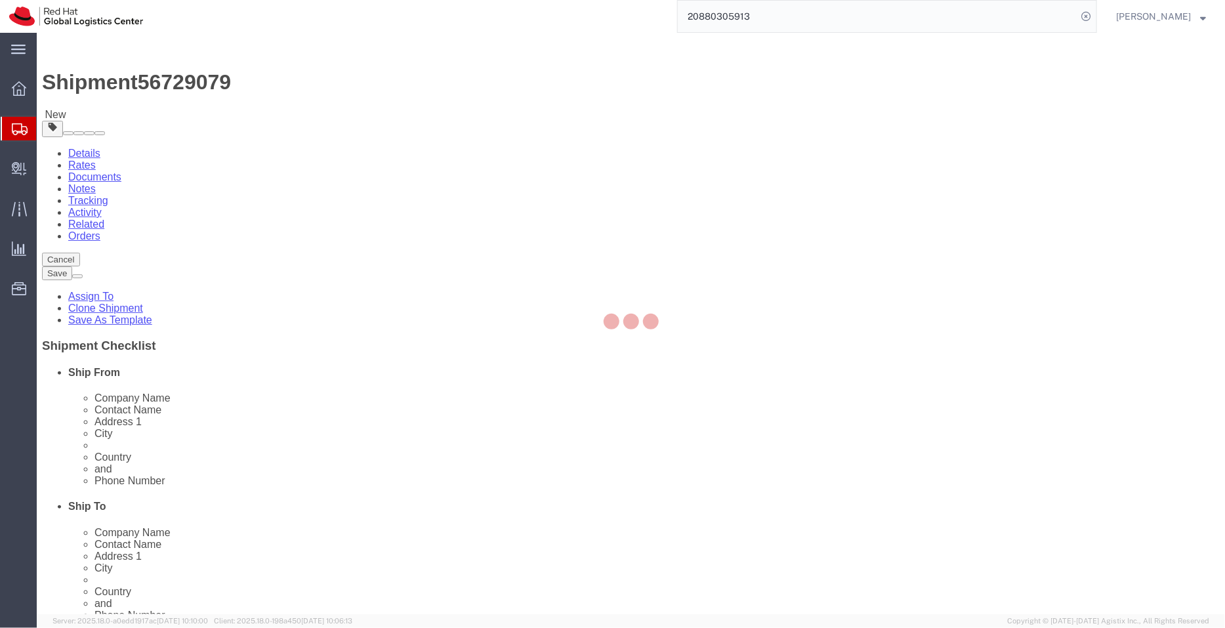
select select "COSTCENTER"
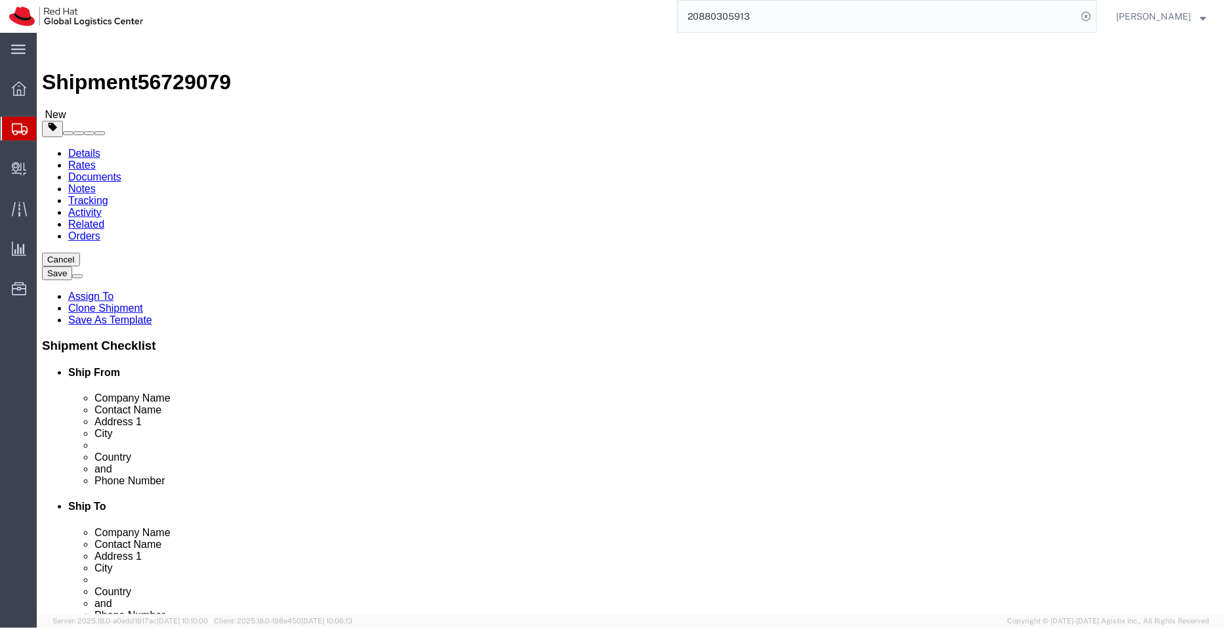
click icon
click div "Length 28.00 x Width 18.00 x Height 2.00 Select cm ft in"
type input "4"
click icon
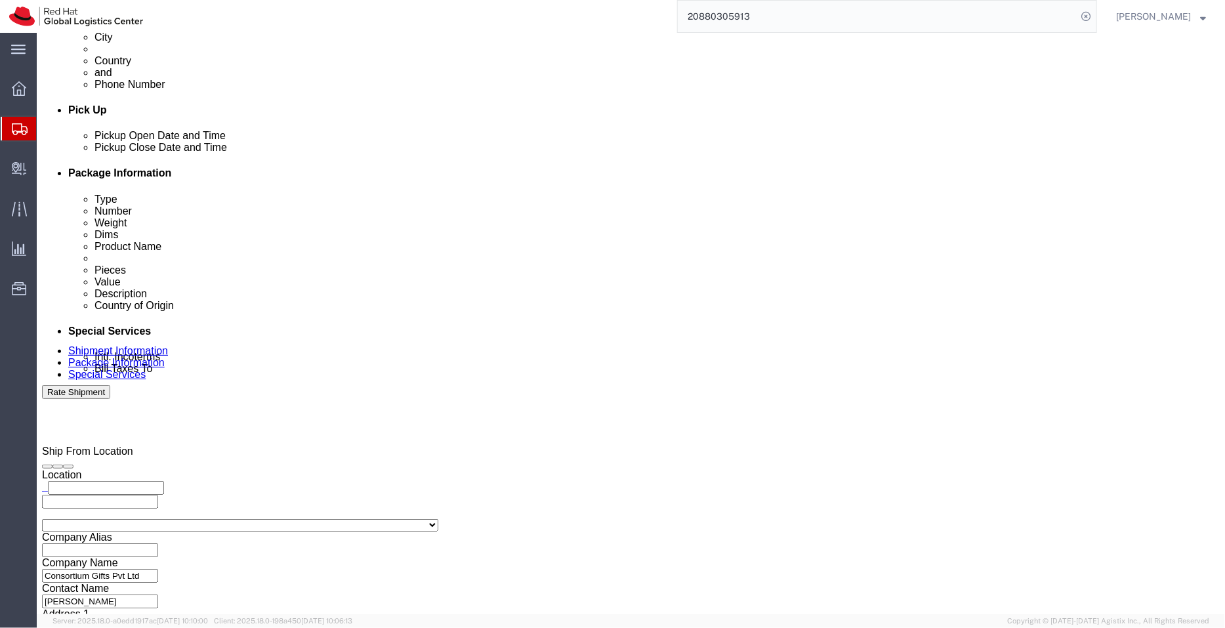
scroll to position [534, 0]
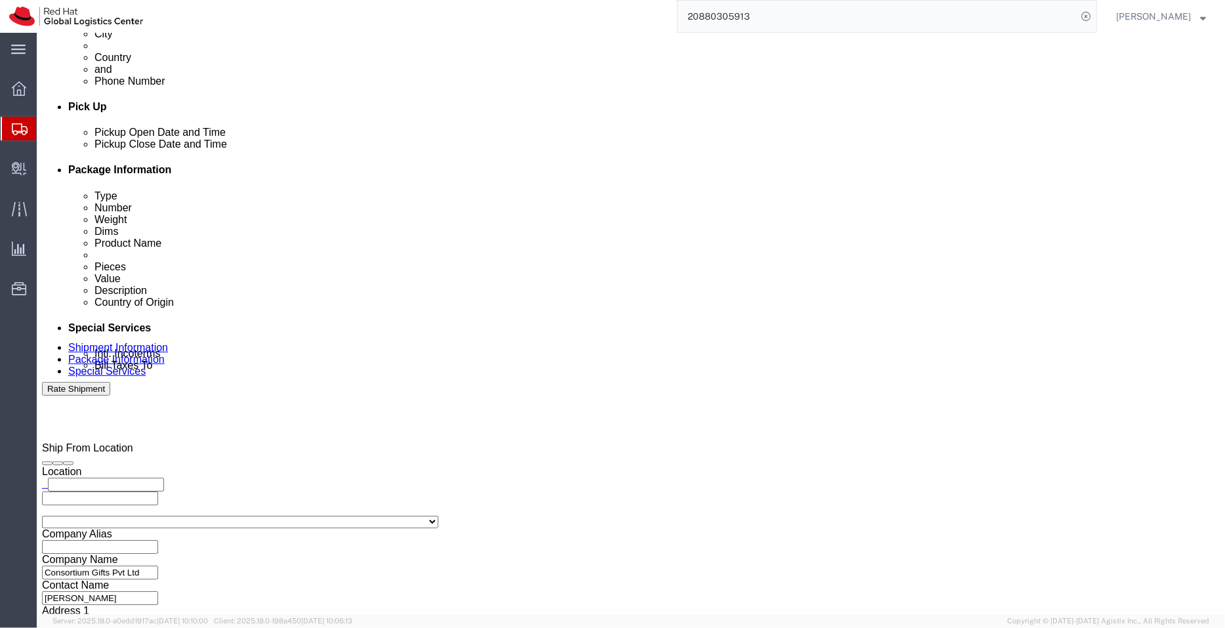
click button "Rate Shipment"
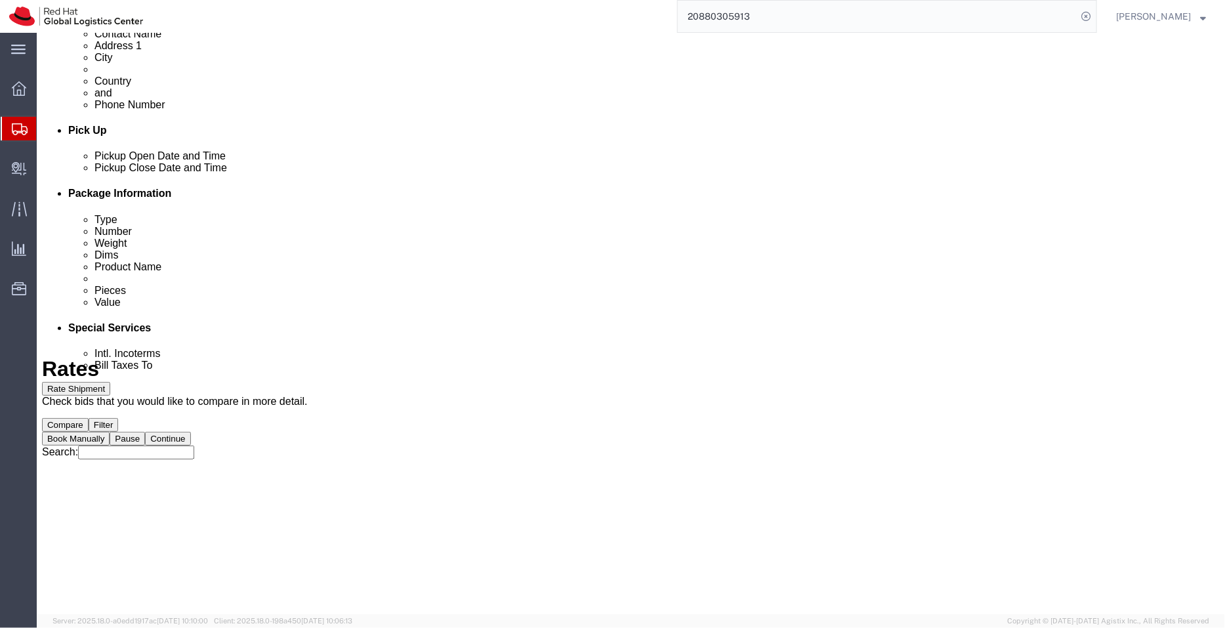
scroll to position [0, 0]
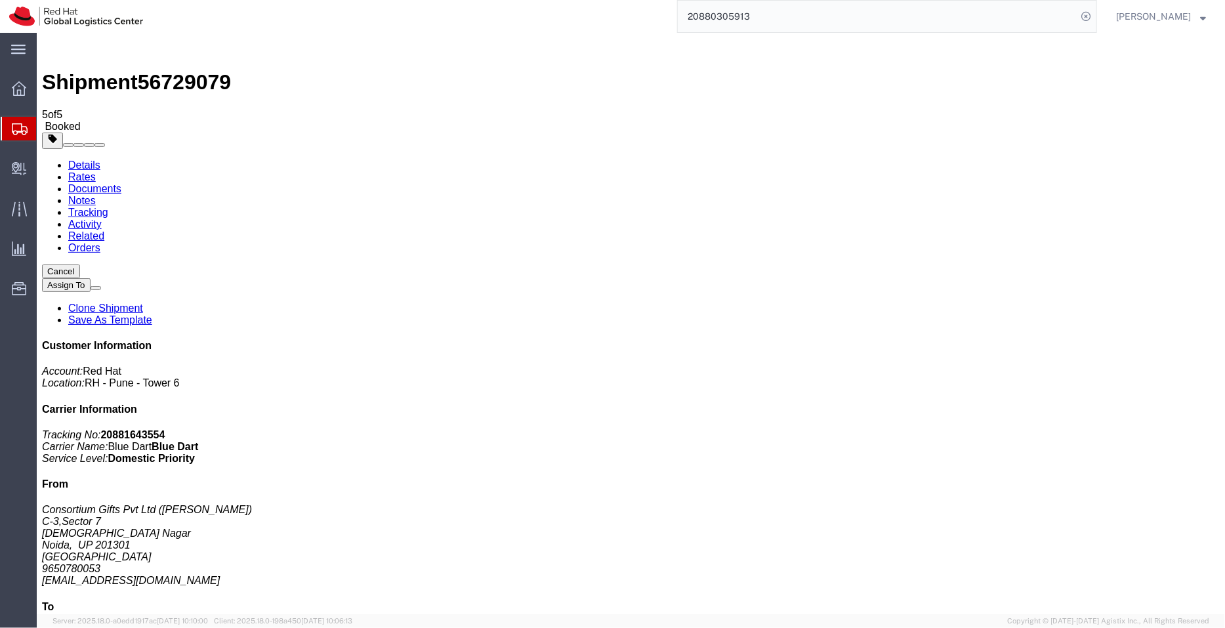
click at [80, 159] on link "Details" at bounding box center [84, 164] width 32 height 11
click link "Schedule pickup request"
drag, startPoint x: 579, startPoint y: 161, endPoint x: 481, endPoint y: 140, distance: 99.8
click div "Pickup & Delivery Dates 09/05/2025 15:05 - 09/05/2025 16:05 Pickup request numb…"
copy div "09/05/2025 15:05 - 09/05/2025 16:05 Pickup request number : 79015541"
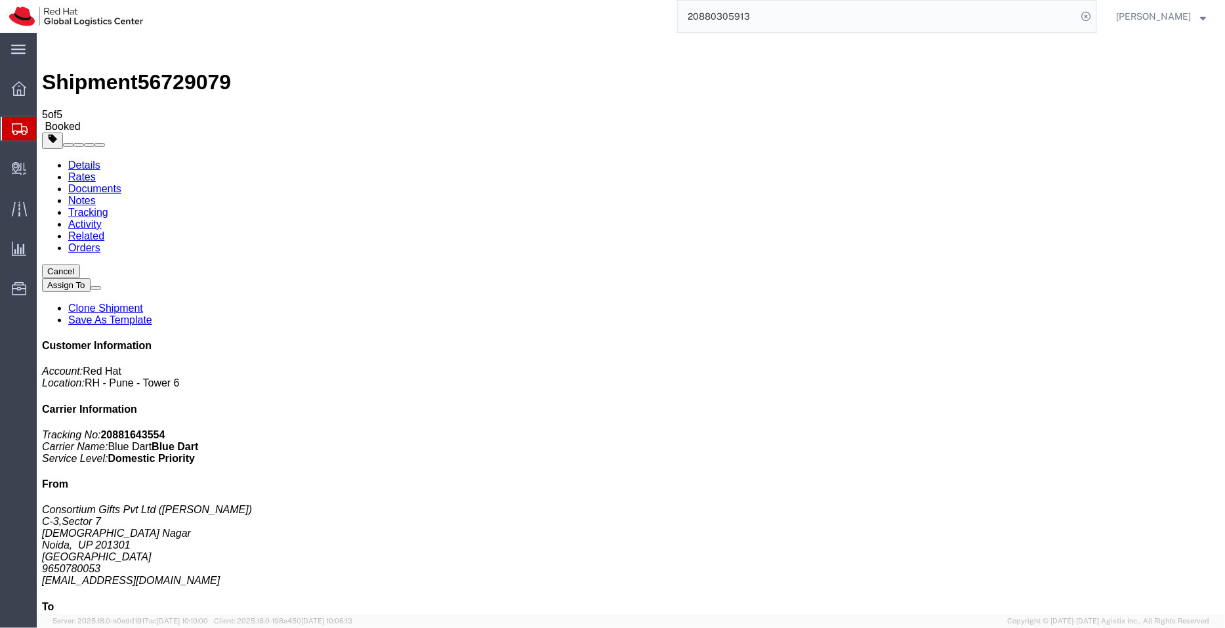
click link "Documents"
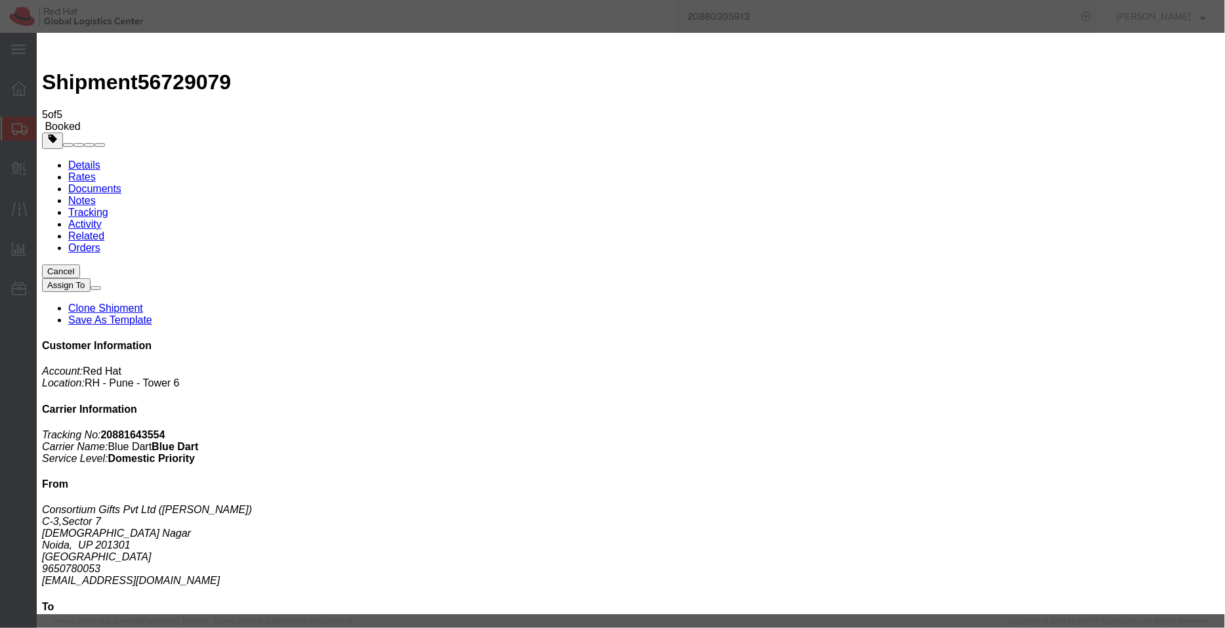
paste textarea "09/05/2025 15:05 - 09/05/2025 16:05 Pickup request number: 79015541"
type textarea "Pickup date/time - 09/05/2025 15:05 - 09/05/2025 16:05 Blue Dart Pickup request…"
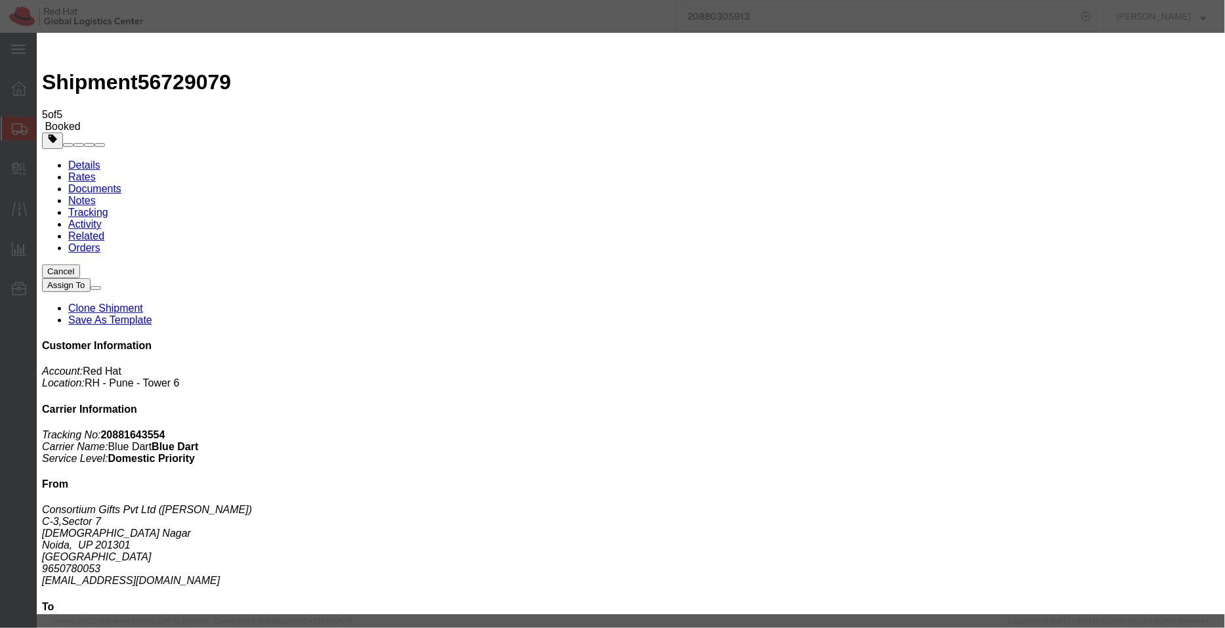
checkbox input "false"
type input "online@consortiumgifts.com"
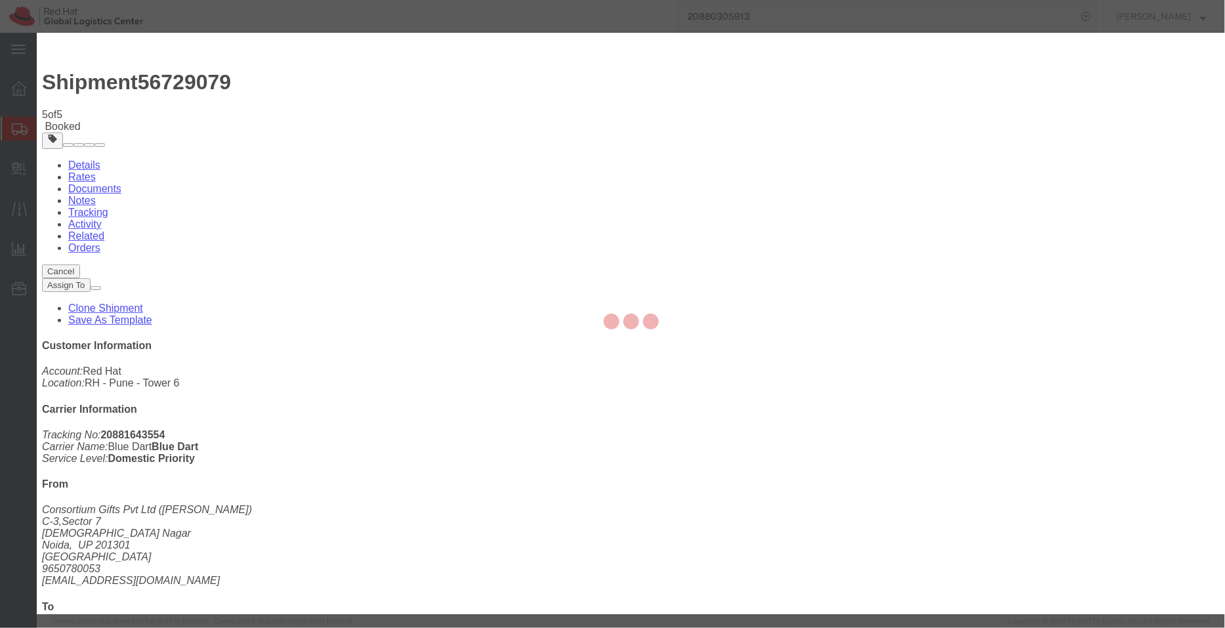
checkbox input "false"
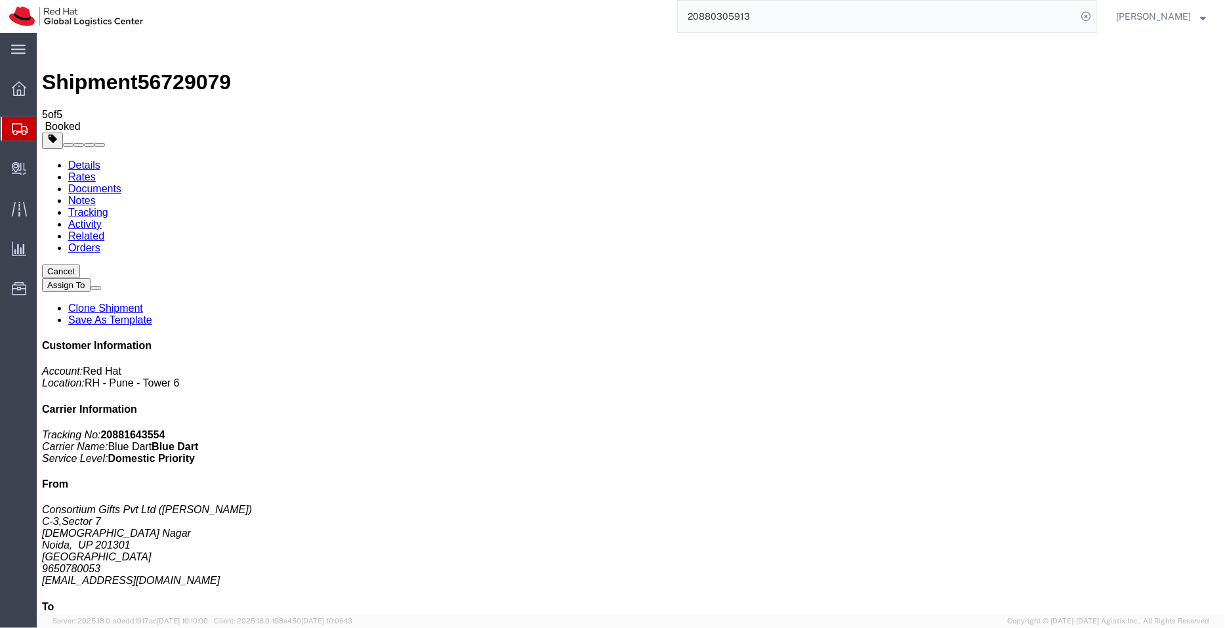
click at [0, 0] on span "Shipment Manager" at bounding box center [0, 0] width 0 height 0
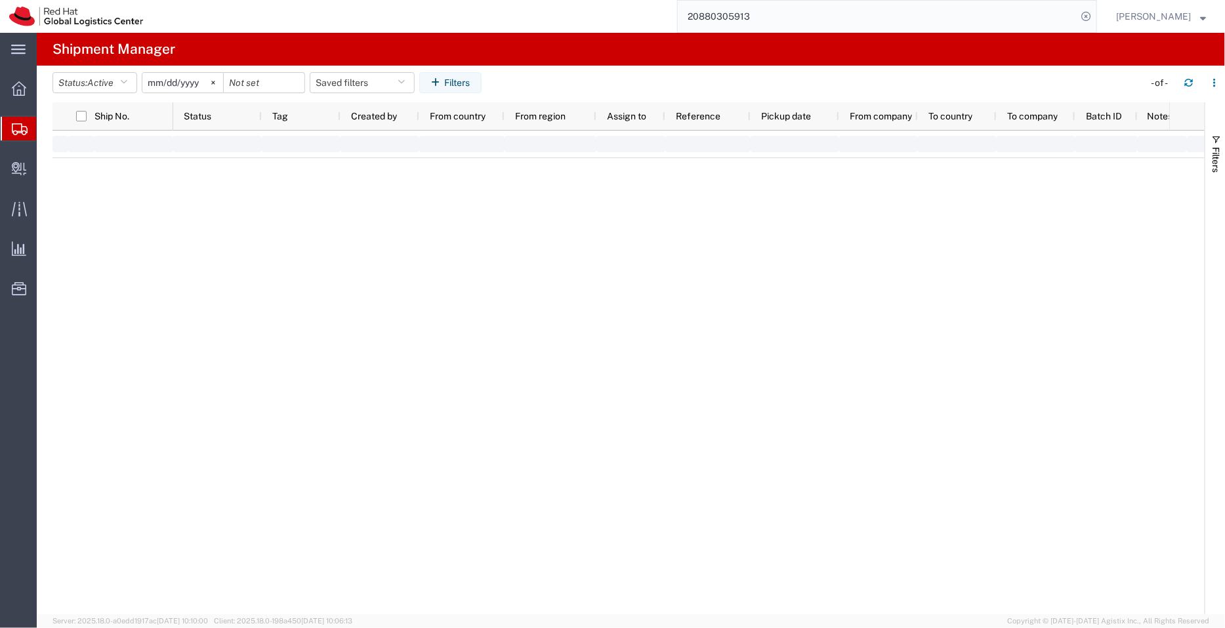
type input "2022-09-01"
type input "2030-04-30"
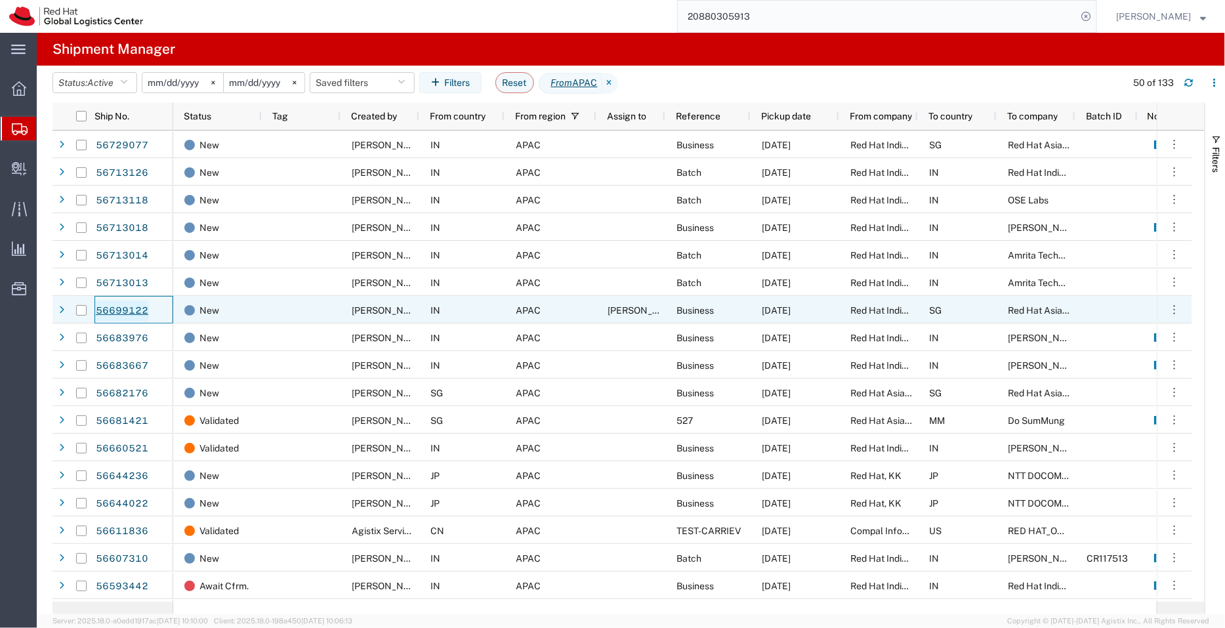
click at [132, 308] on link "56699122" at bounding box center [122, 310] width 54 height 21
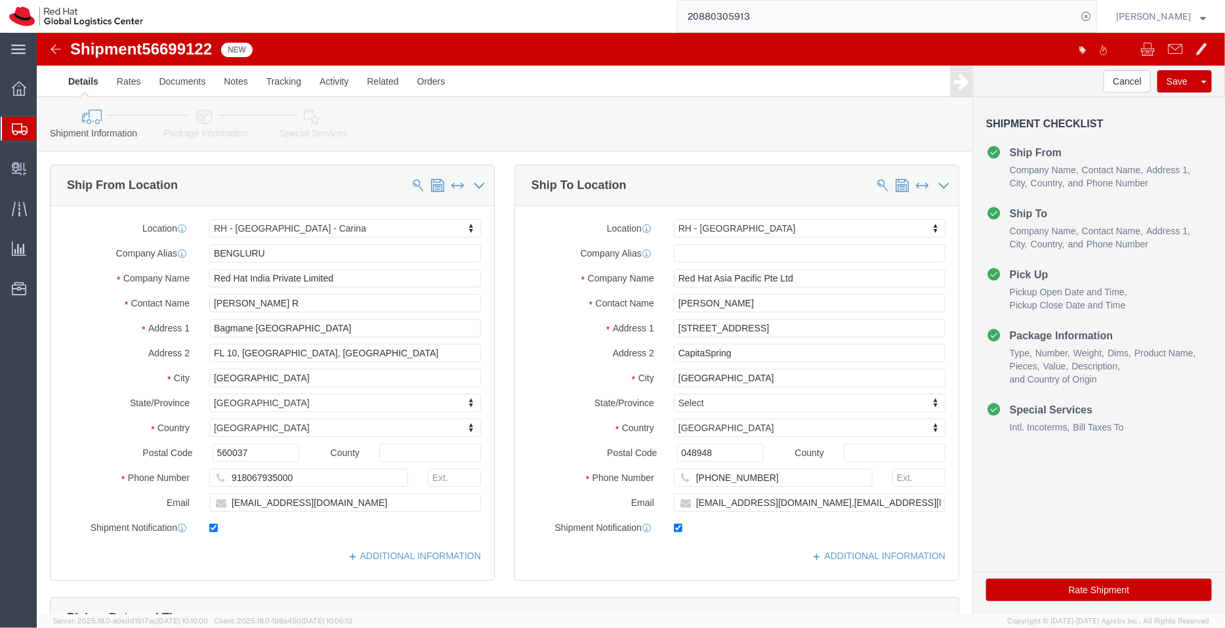
select select "37925"
select select "51051"
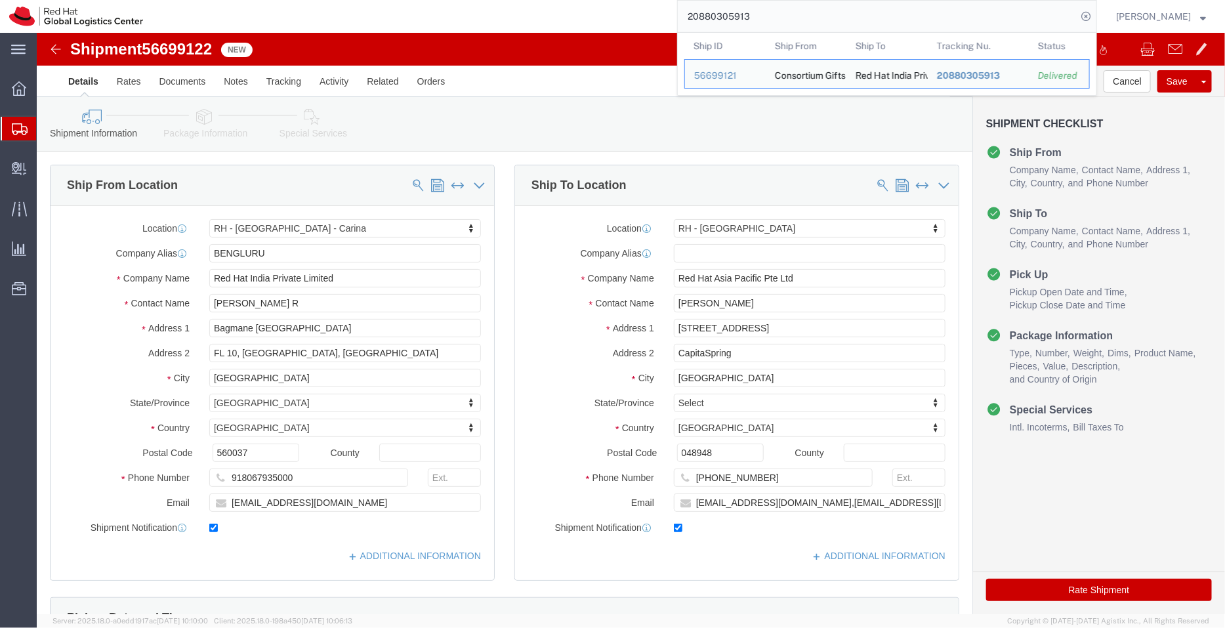
drag, startPoint x: 741, startPoint y: 26, endPoint x: 580, endPoint y: 0, distance: 163.5
click at [580, 0] on div "20880305913 Ship ID Ship From Ship To Tracking Nu. Status Ship ID 56699121 Ship…" at bounding box center [624, 16] width 944 height 33
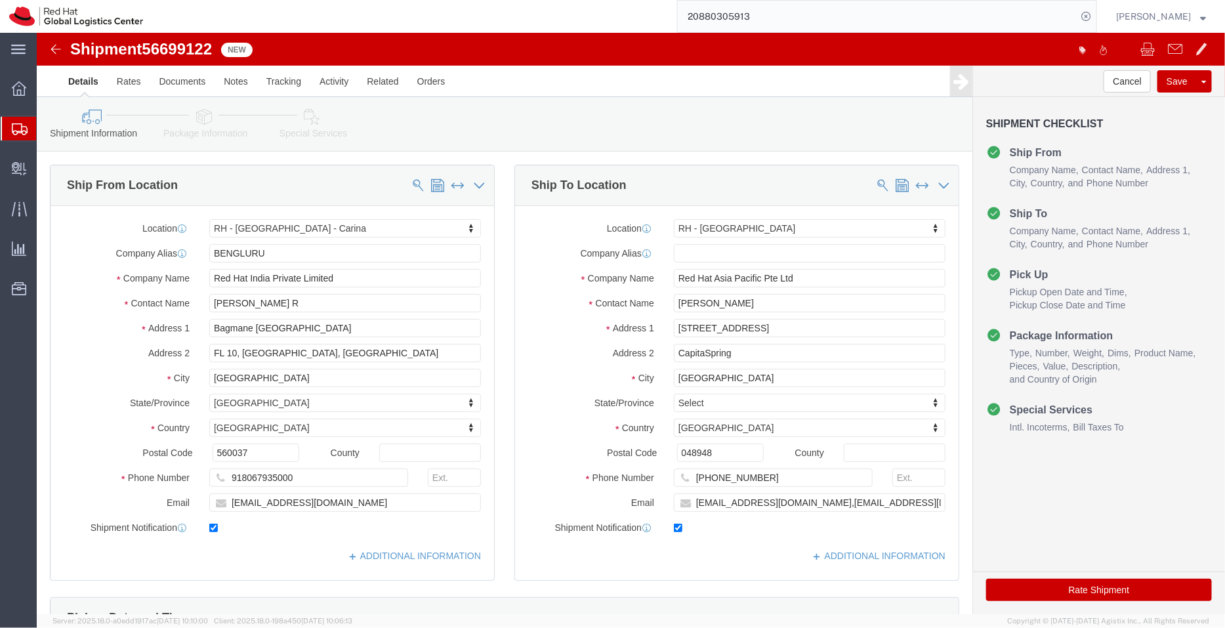
paste input "86589411832"
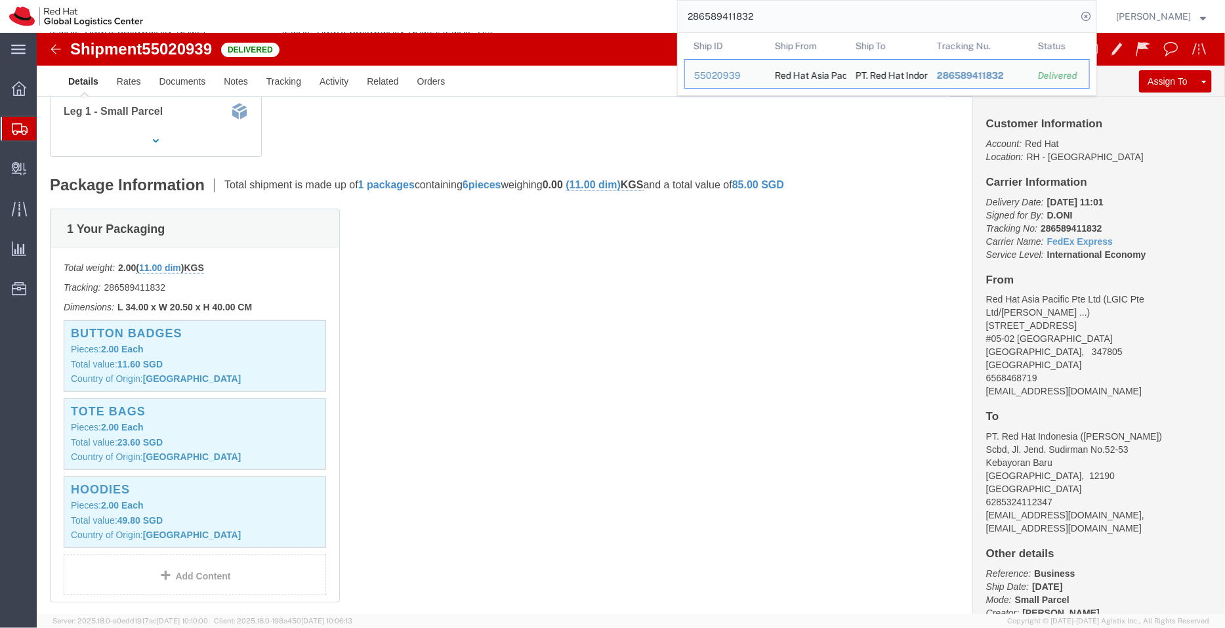
scroll to position [359, 0]
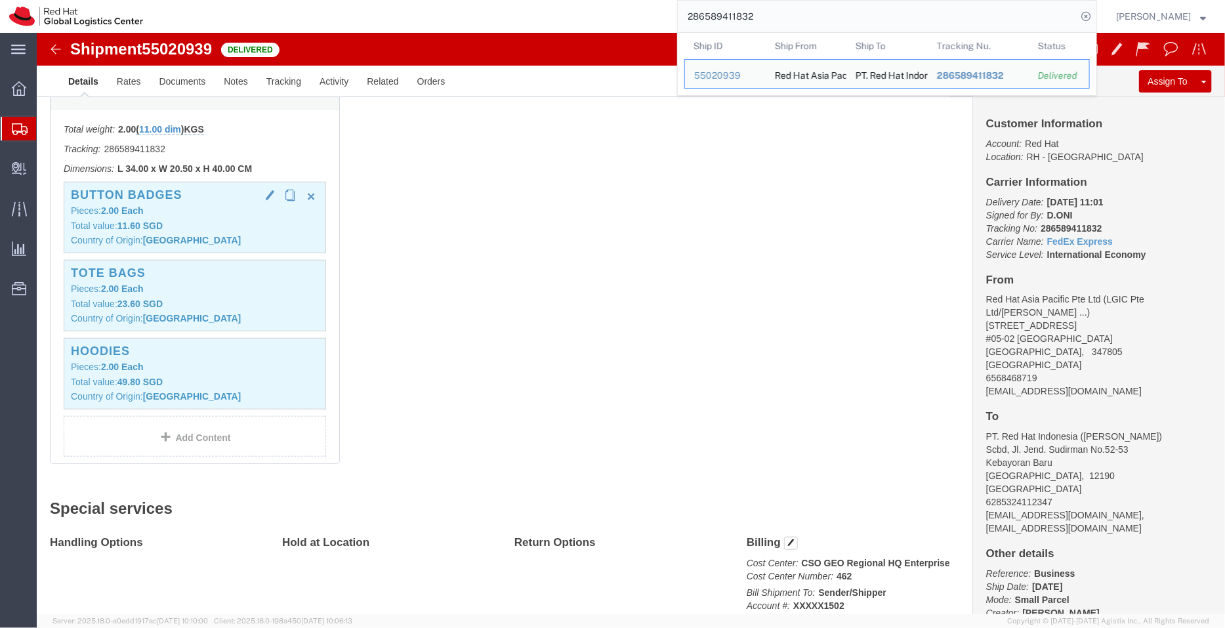
click div "Button badges Pieces: 2.00 Each Total value: 11.60 SGD Country of Origin: China"
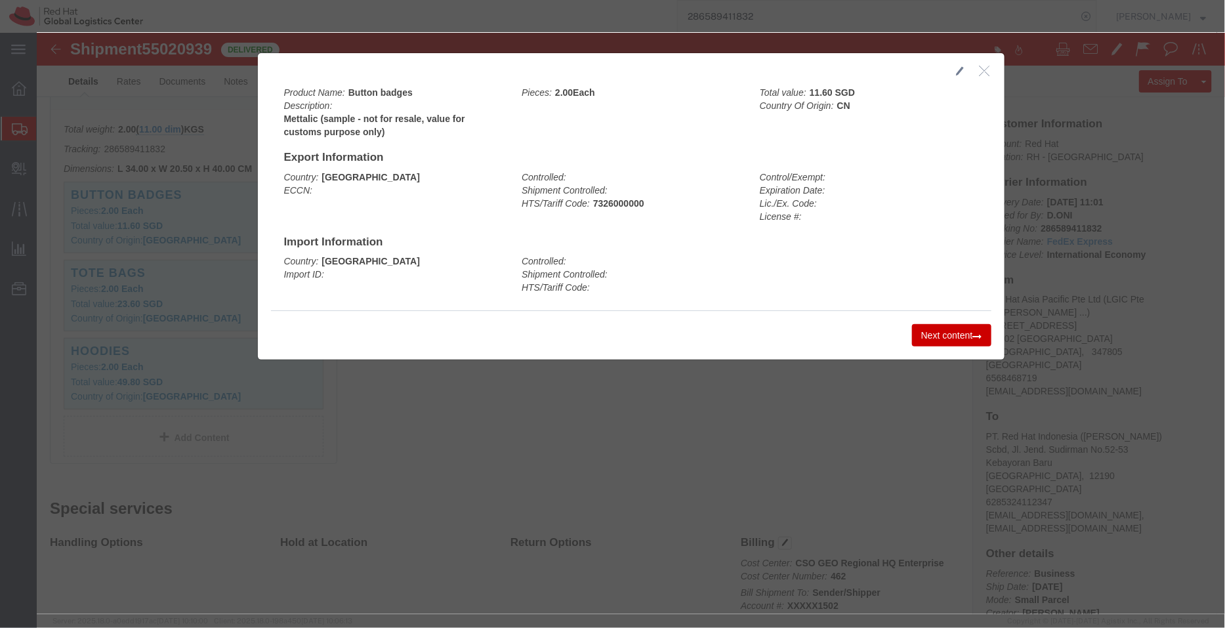
click icon "button"
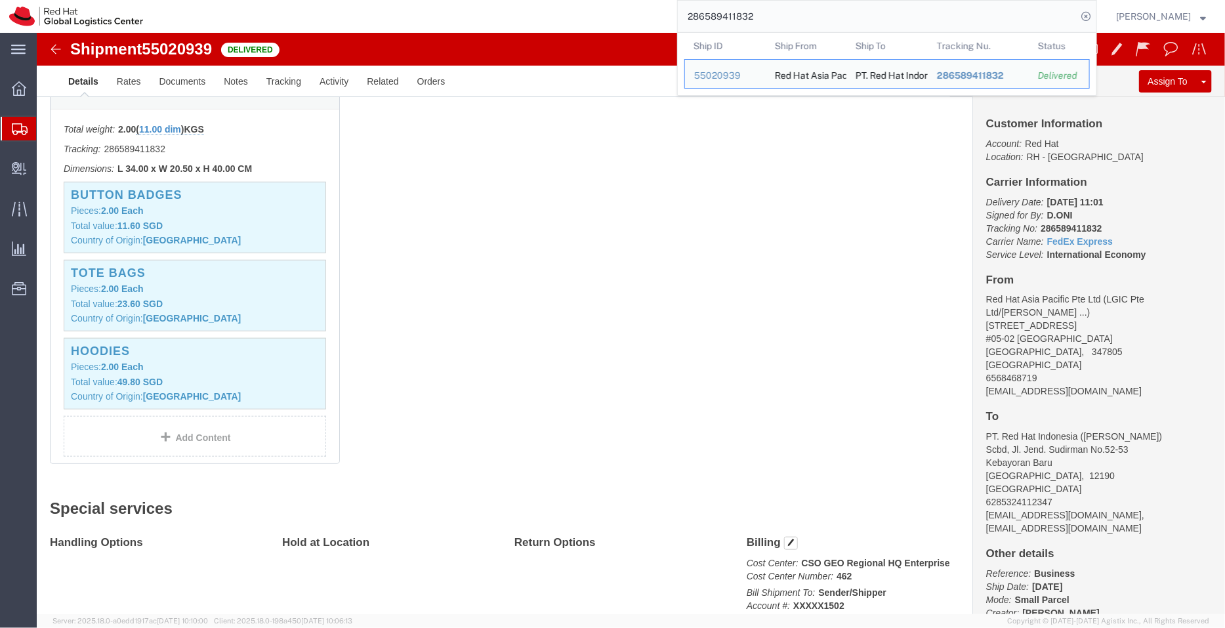
drag, startPoint x: 719, startPoint y: 14, endPoint x: 676, endPoint y: 4, distance: 44.5
click at [676, 4] on div "286589411832 Ship ID Ship From Ship To Tracking Nu. Status Ship ID 55020939 Shi…" at bounding box center [624, 16] width 944 height 33
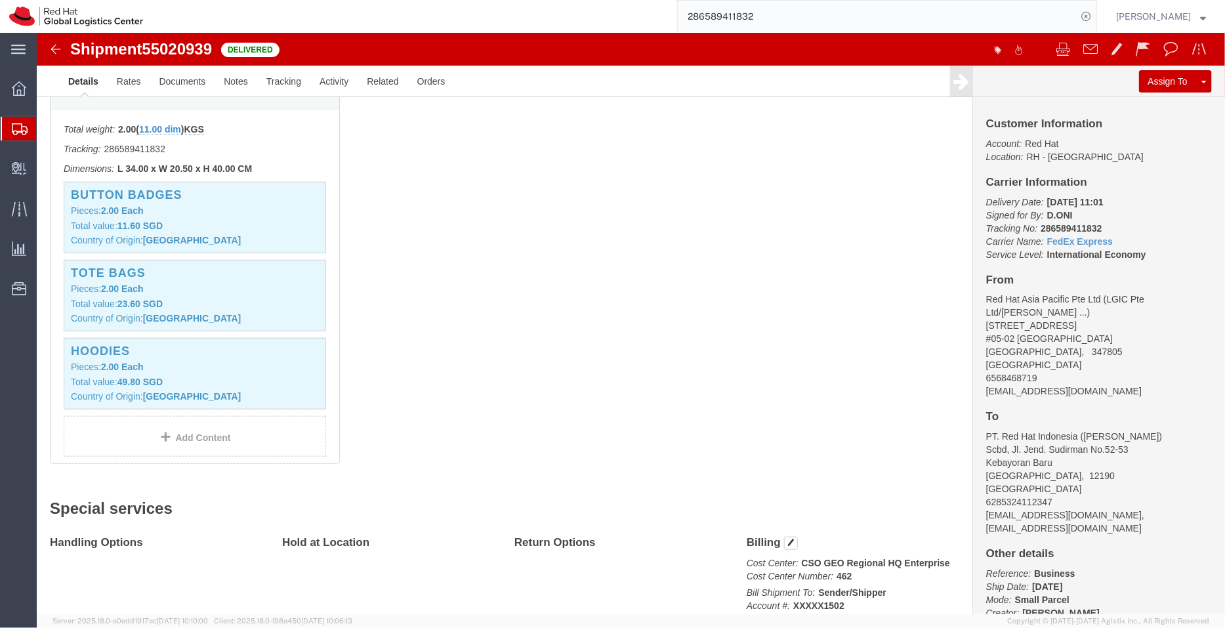
paste input "0054623927"
type input "280054623927"
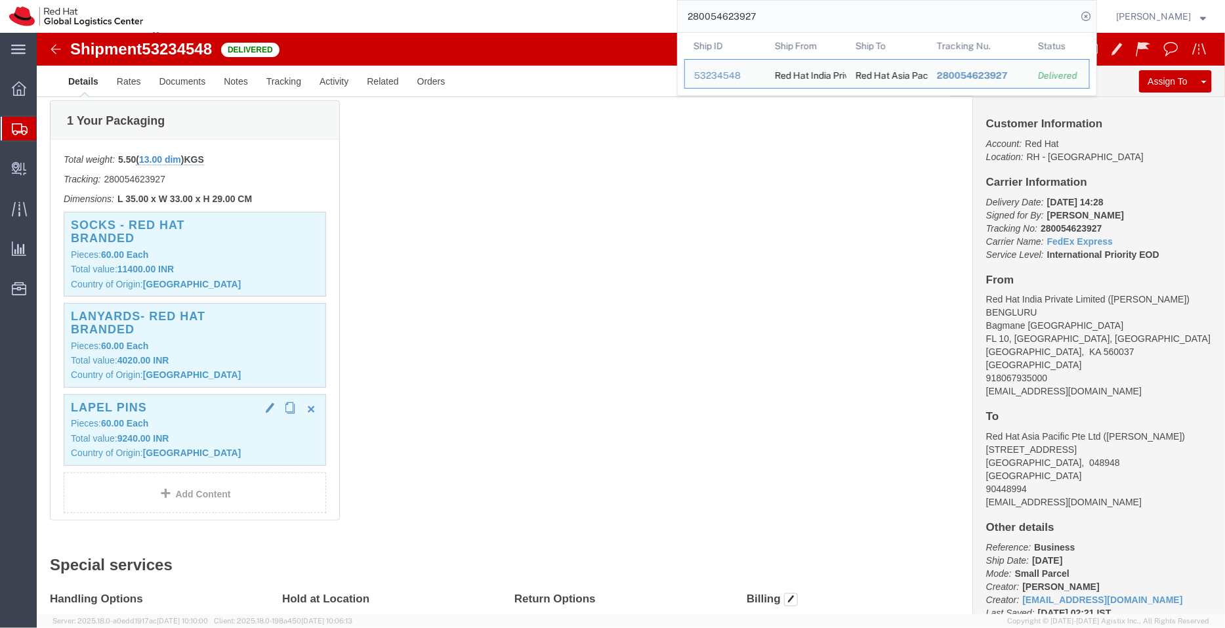
click p "Total value: 9240.00 INR"
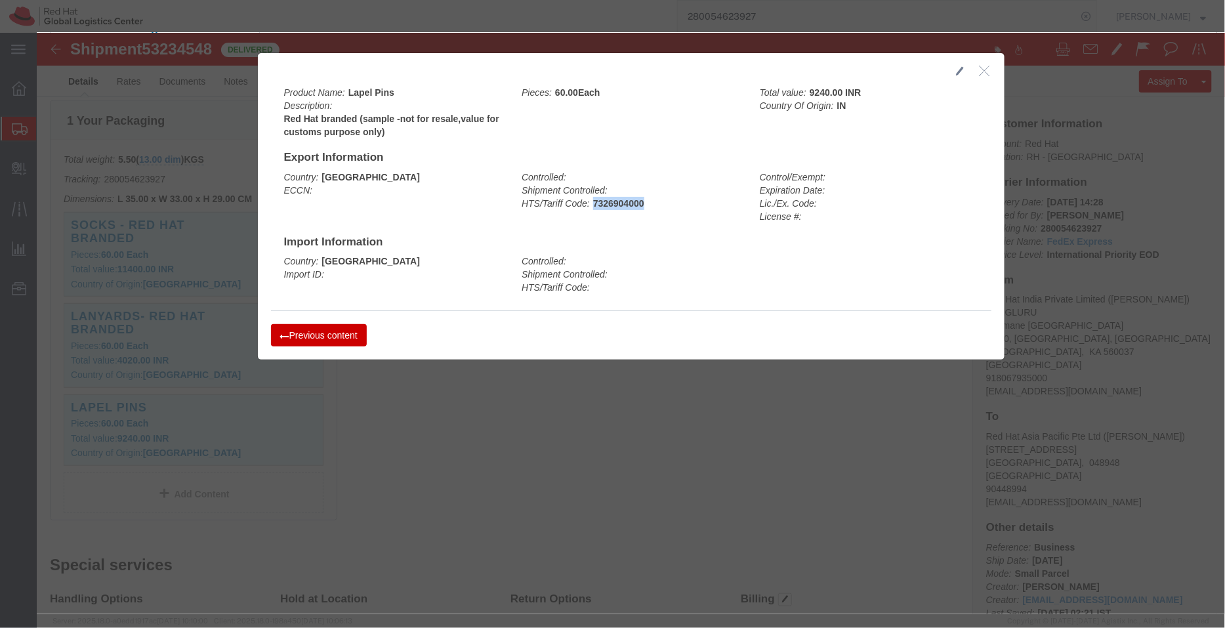
drag, startPoint x: 604, startPoint y: 169, endPoint x: 550, endPoint y: 170, distance: 53.8
click div "Controlled: Shipment Controlled: HTS/Tariff Code: 7326904000"
copy b "7326904000"
click button "button"
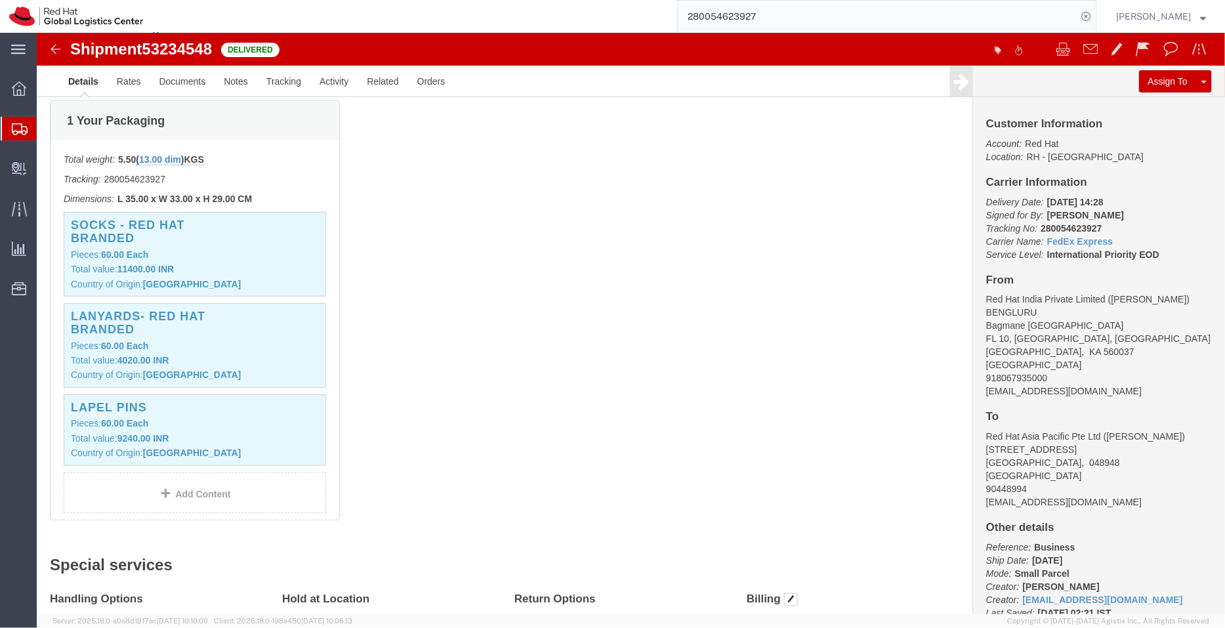
click at [0, 0] on span "Shipment Manager" at bounding box center [0, 0] width 0 height 0
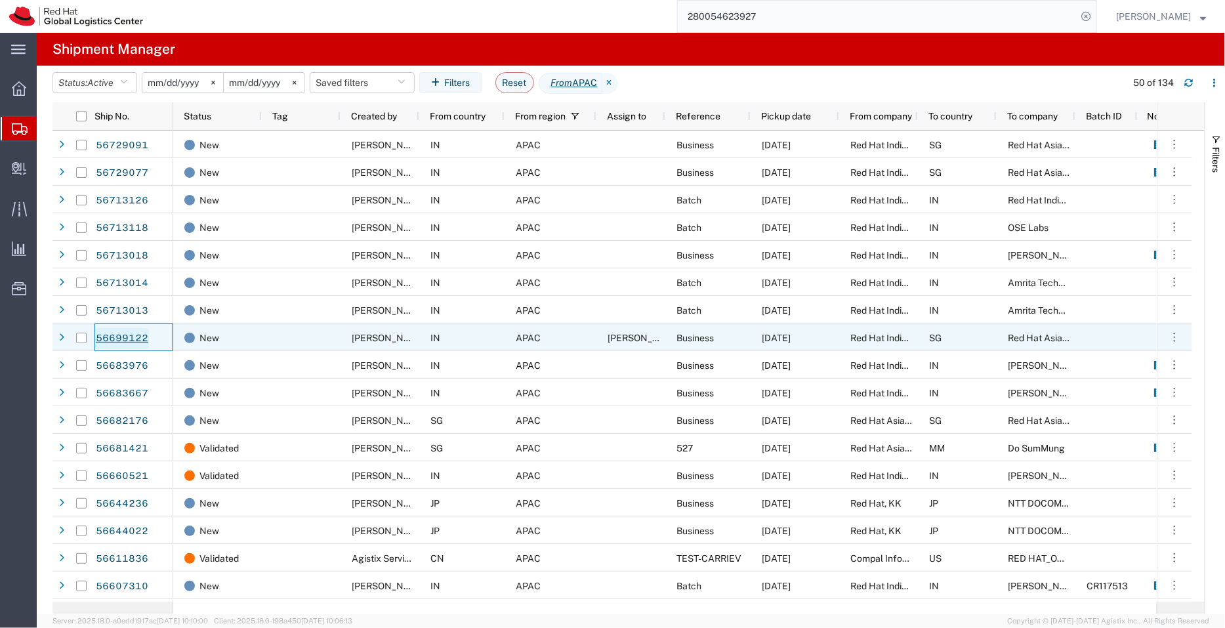
click at [126, 334] on link "56699122" at bounding box center [122, 338] width 54 height 21
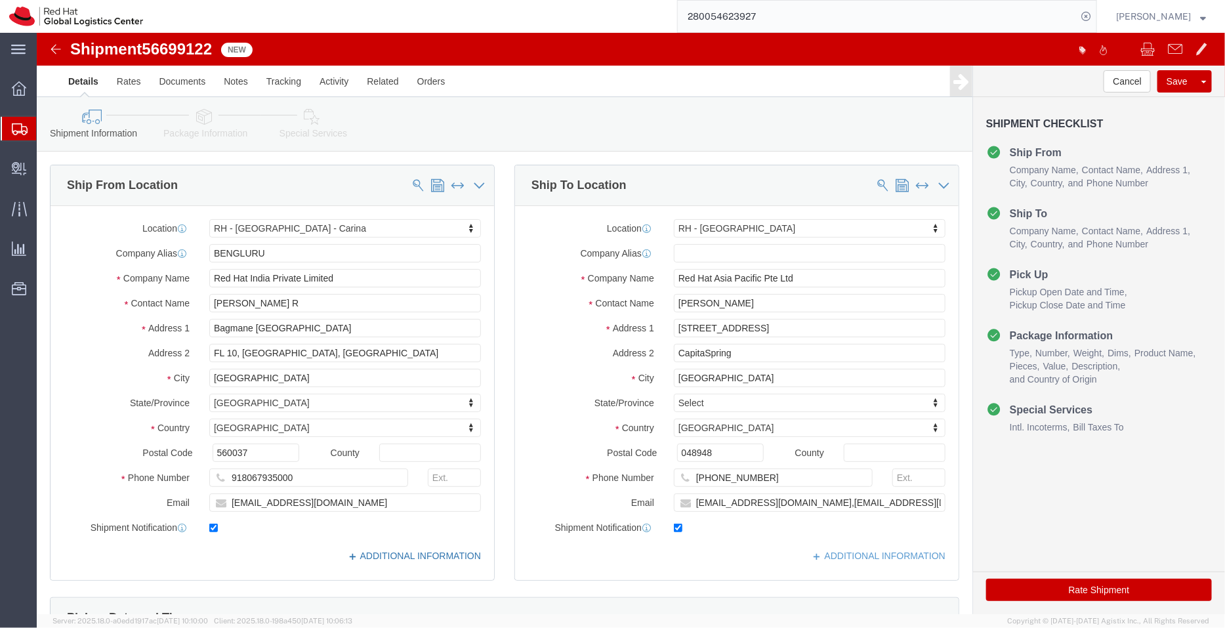
select select "37925"
select select "51051"
click link "ADDITIONAL INFORMATION"
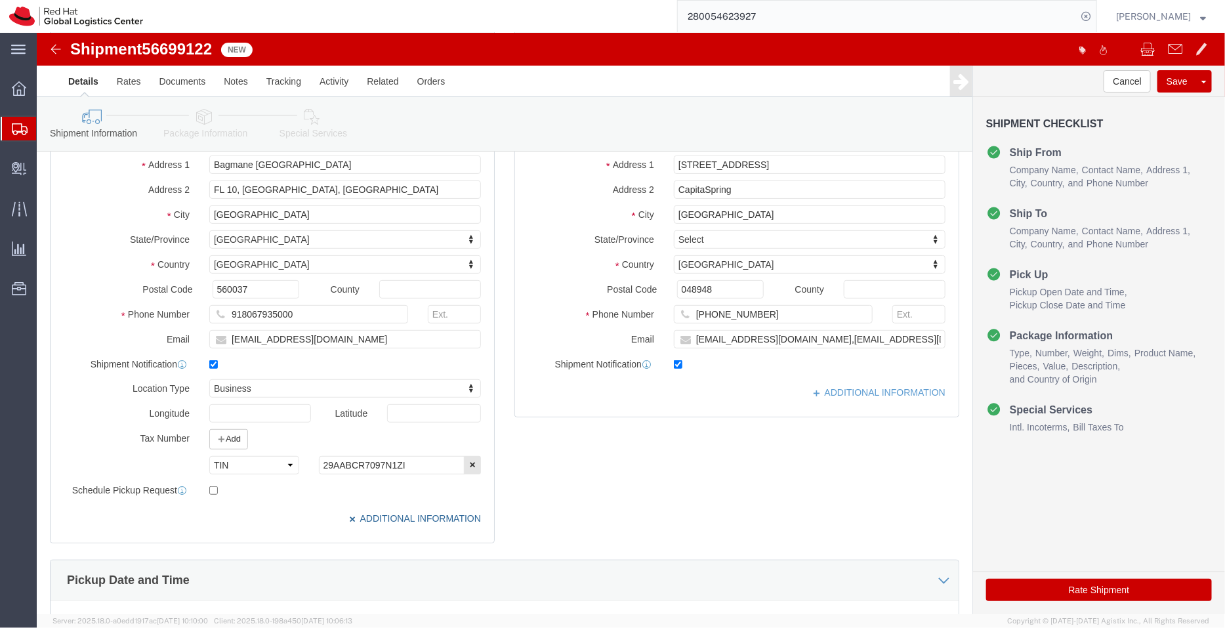
scroll to position [26, 0]
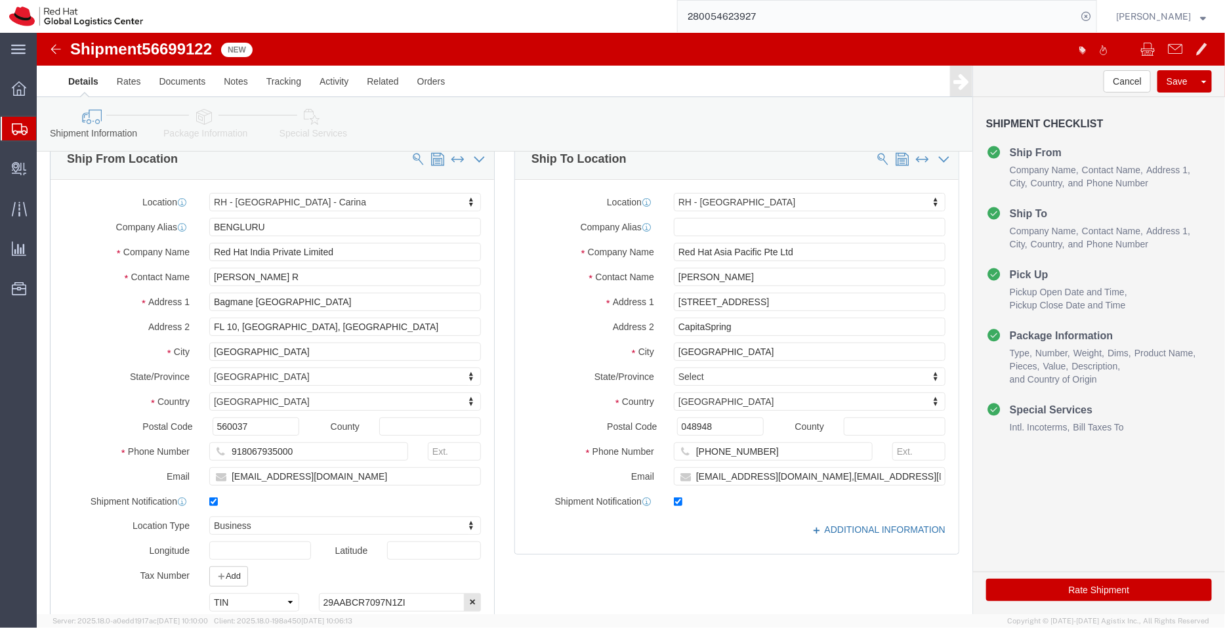
click link "ADDITIONAL INFORMATION"
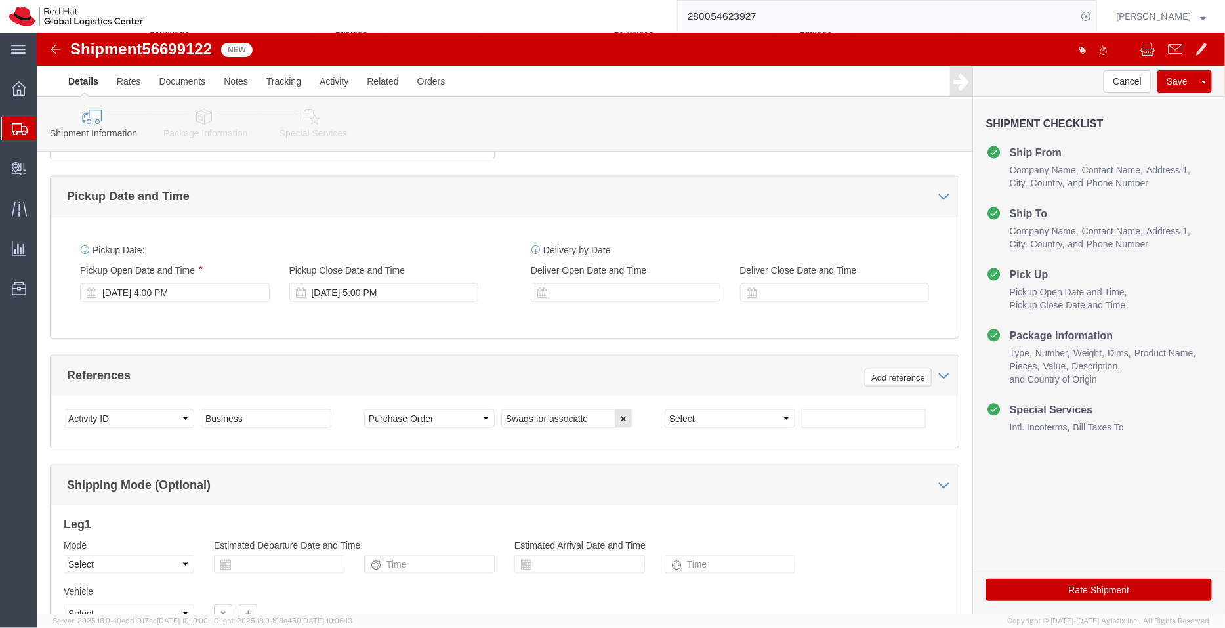
scroll to position [576, 0]
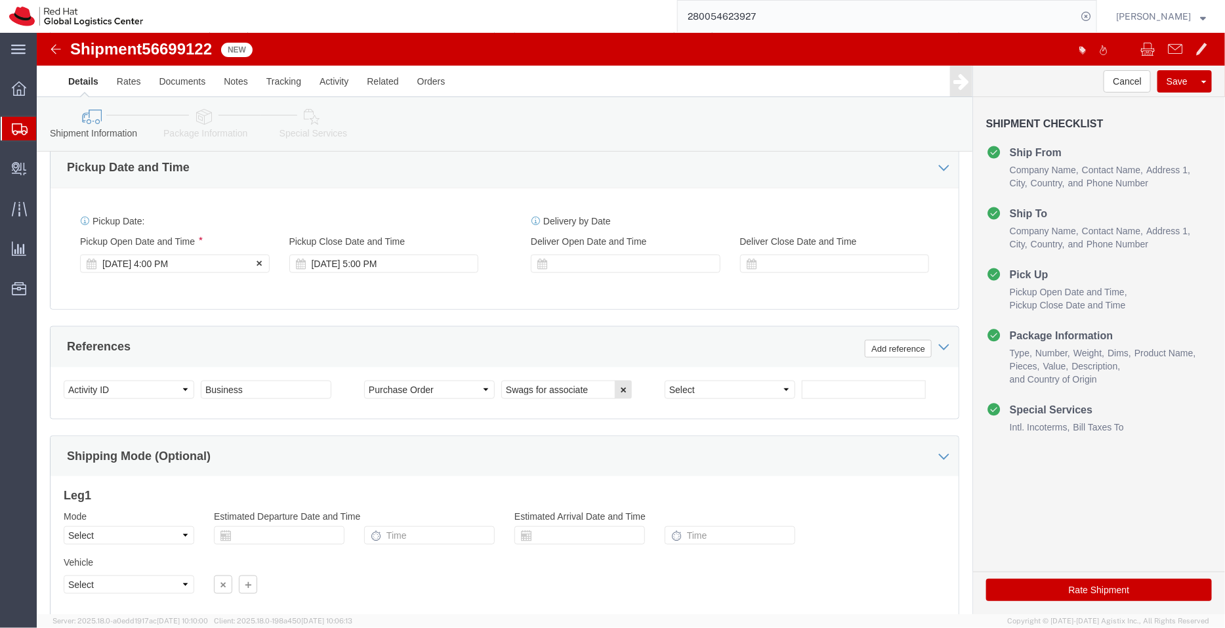
click div "Sep 05 2025 4:00 PM"
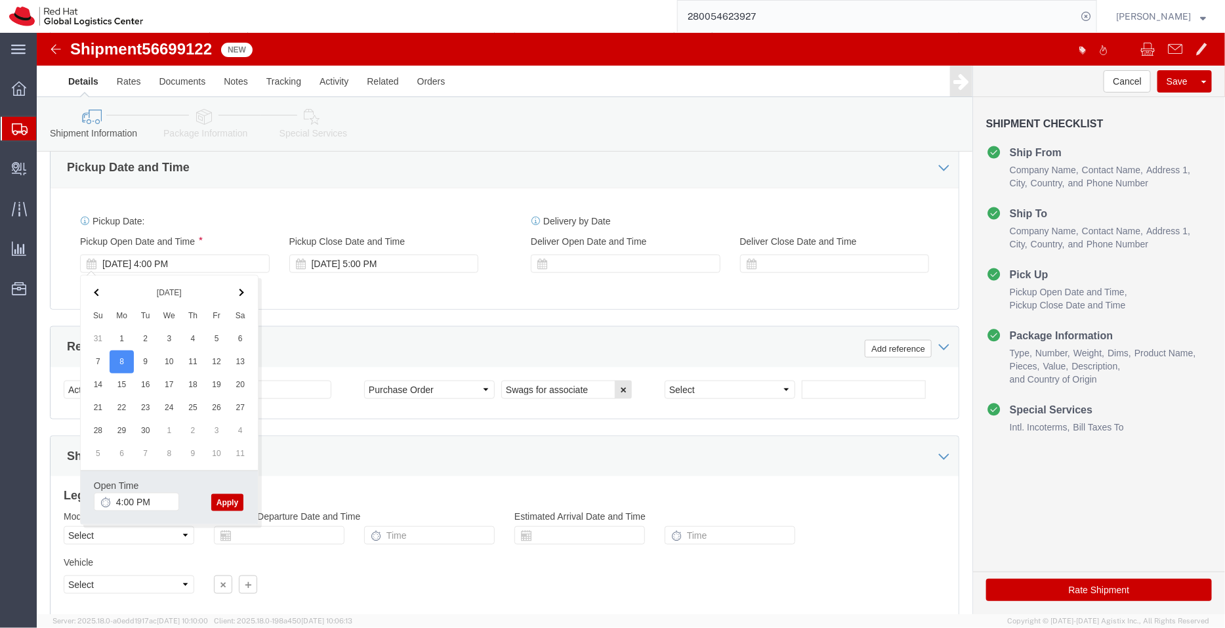
click button "Apply"
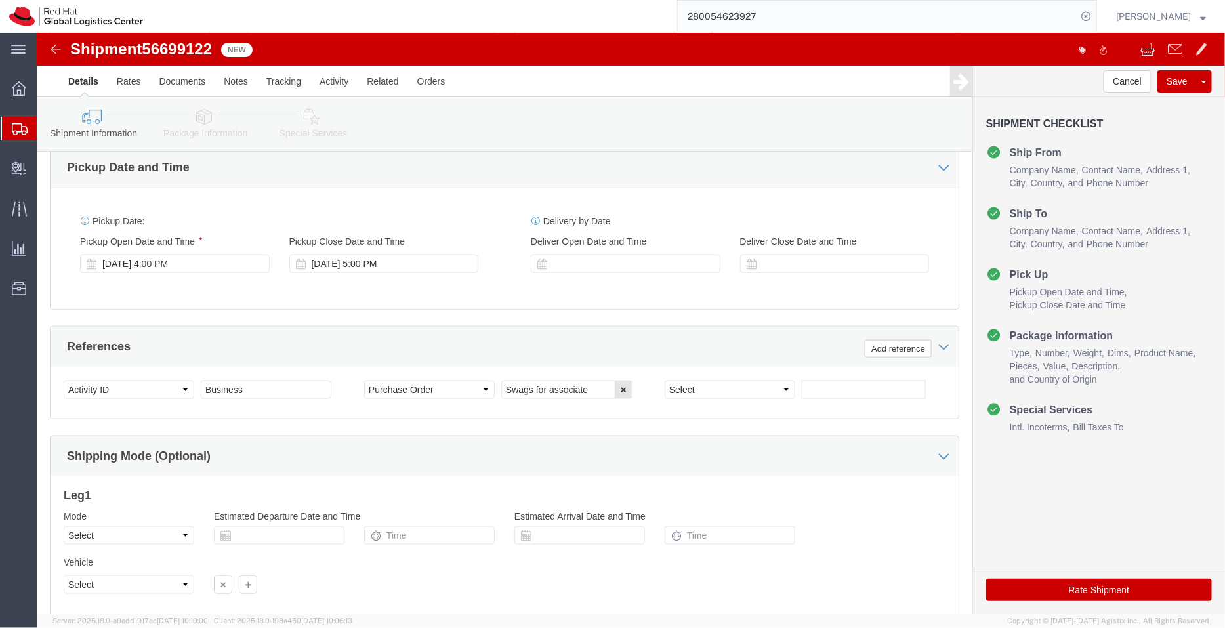
click icon
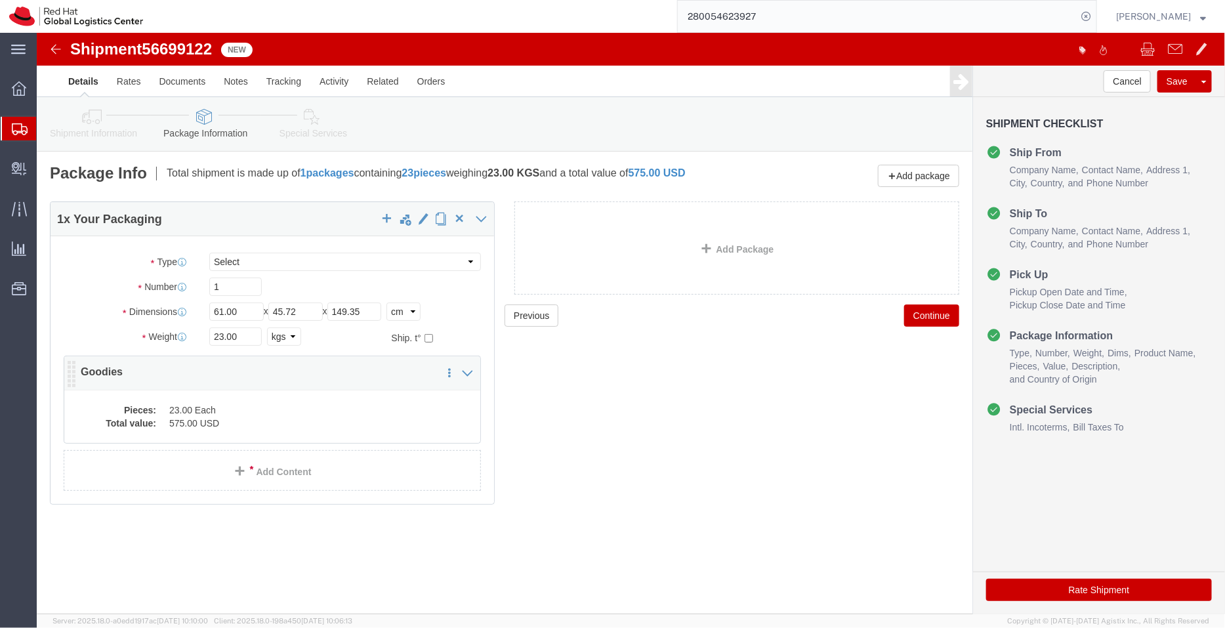
click dd "23.00 Each"
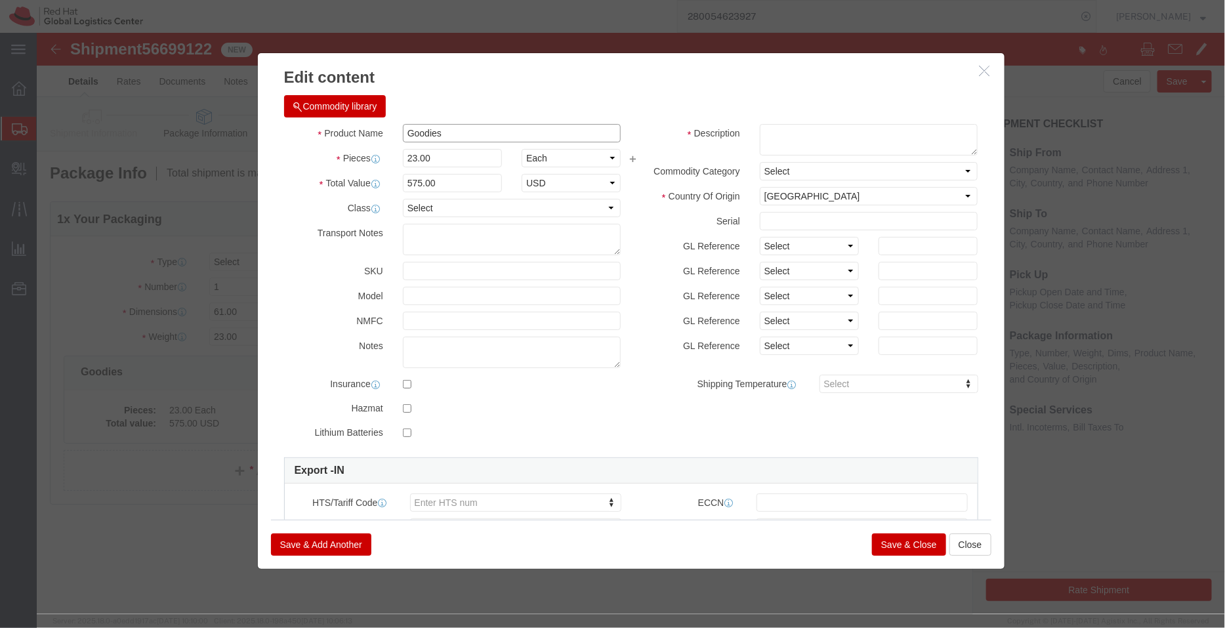
drag, startPoint x: 409, startPoint y: 100, endPoint x: 319, endPoint y: 106, distance: 90.1
click div "Product Name Goodies"
click input "Water Bootles - flasks"
type input "Water Bootles - Flasks"
click textarea
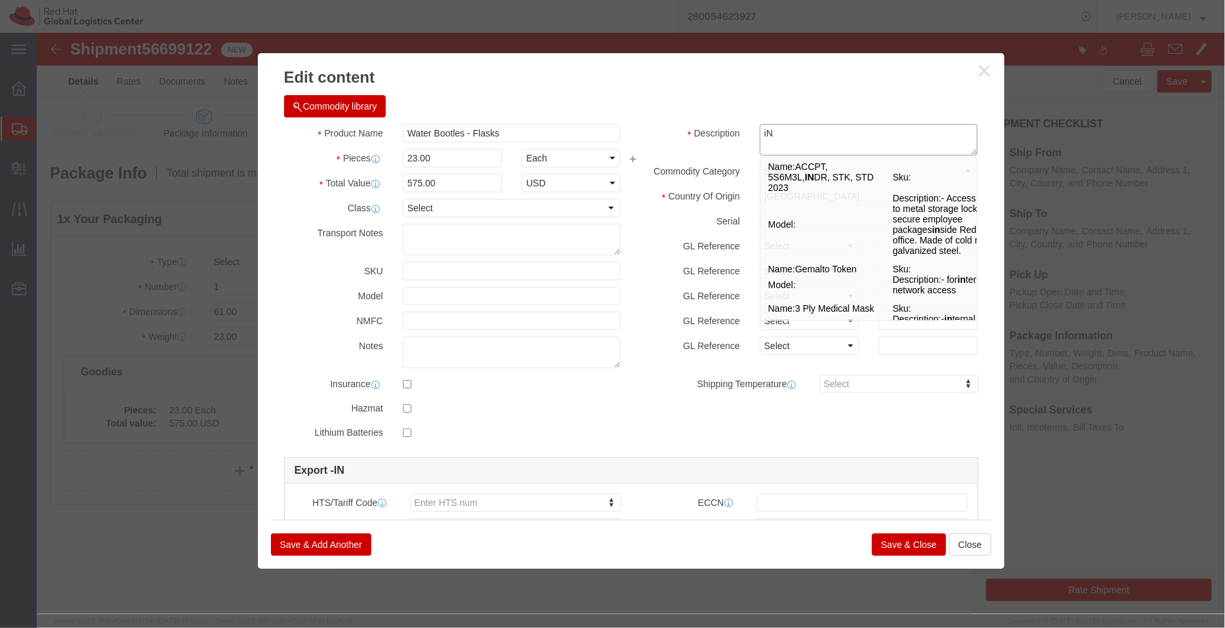
type textarea "i"
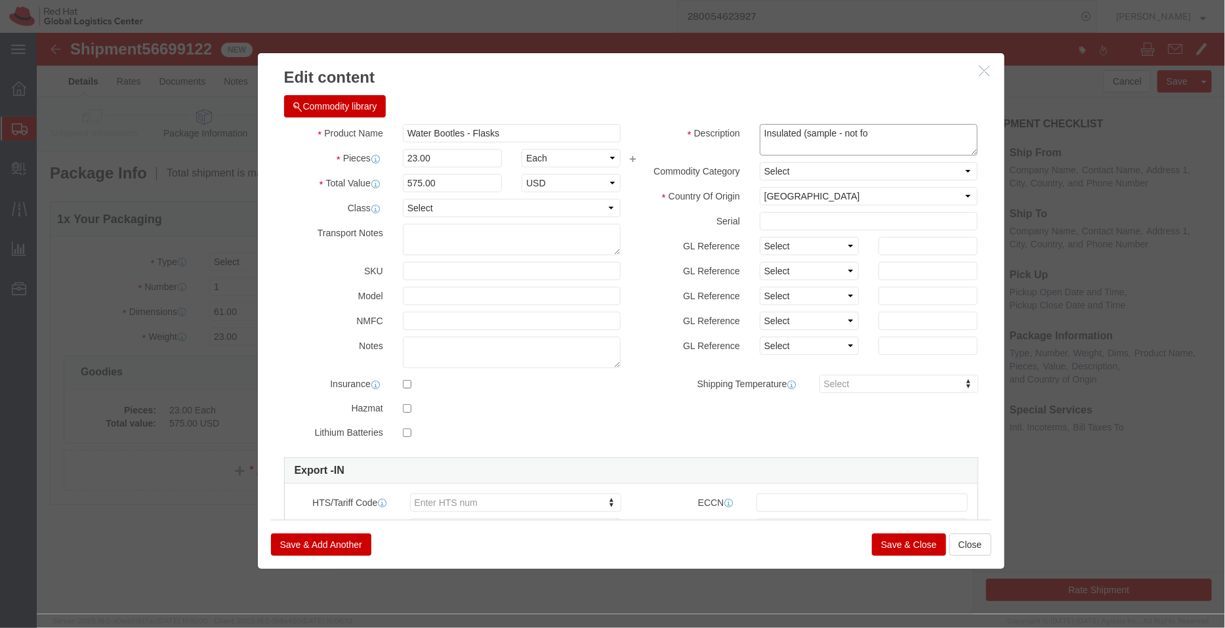
click textarea "Insulated (sample - not fo"
click textarea "Insulated (Gifts - not fo"
type textarea "Insulated (Gifts - not for resale, value for customs purpose only)"
click div "Product Name Water Bootles - Flasks Pieces 23.00 Select Bag Barrels 100Board Fe…"
type input "1"
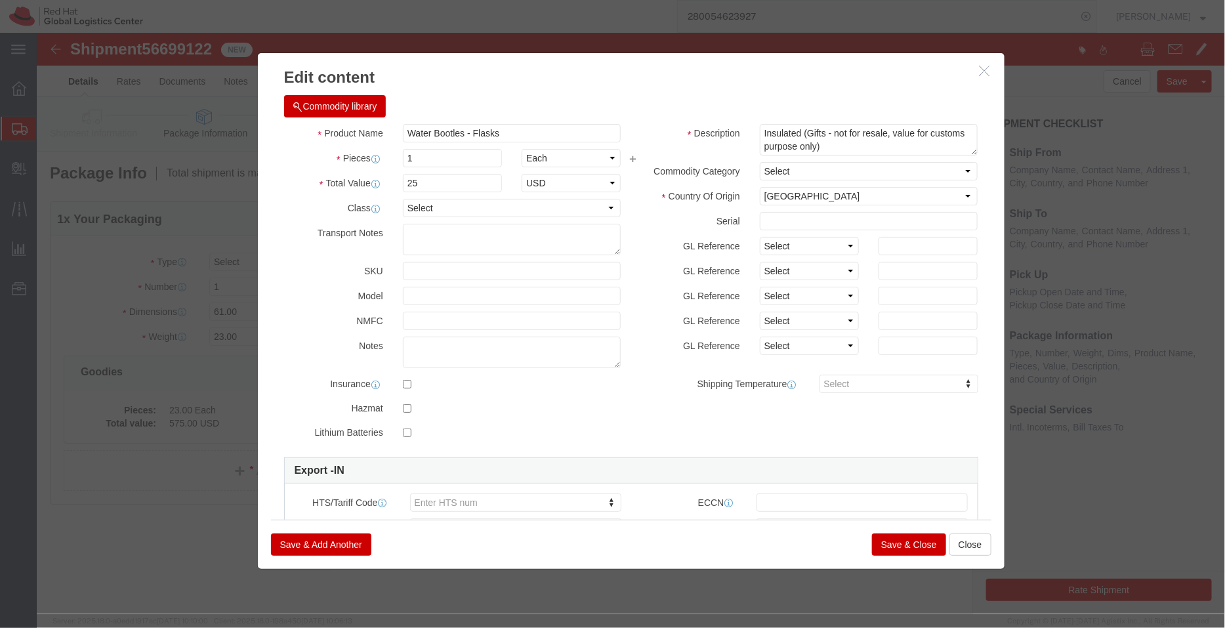
click div "Commodity library"
drag, startPoint x: 390, startPoint y: 151, endPoint x: 317, endPoint y: 144, distance: 73.8
click div "Total Value 25 Select ADP AED AFN ALL AMD AOA ARS ATS AUD AWG AZN BAM BBD BDT B…"
type input "650"
drag, startPoint x: 384, startPoint y: 127, endPoint x: 328, endPoint y: 129, distance: 55.8
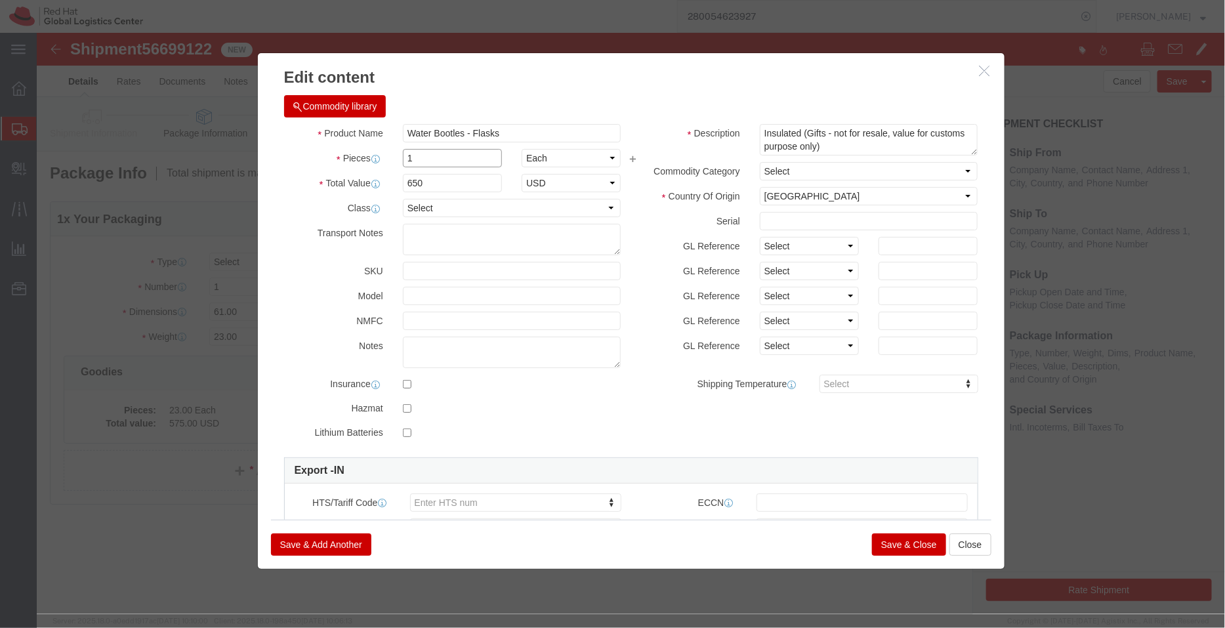
click div "Pieces 1 Select Bag Barrels 100Board Feet Bottle Box Blister Pack Carats Can Ca…"
type input "23"
type input "14950"
click div "Commodity library Product Name Water Bootles - Flasks Pieces 23 Select Bag Barr…"
drag, startPoint x: 475, startPoint y: 97, endPoint x: 303, endPoint y: 108, distance: 172.2
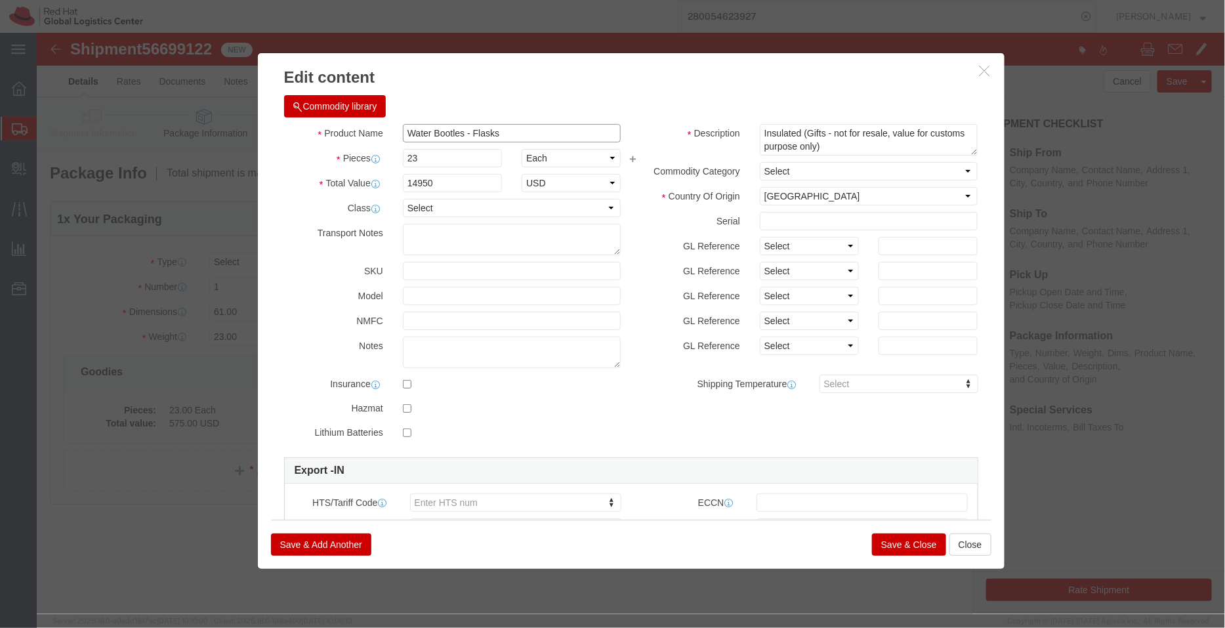
click div "Product Name Water Bootles - Flasks"
type input "7323930000"
click button "Save & Close"
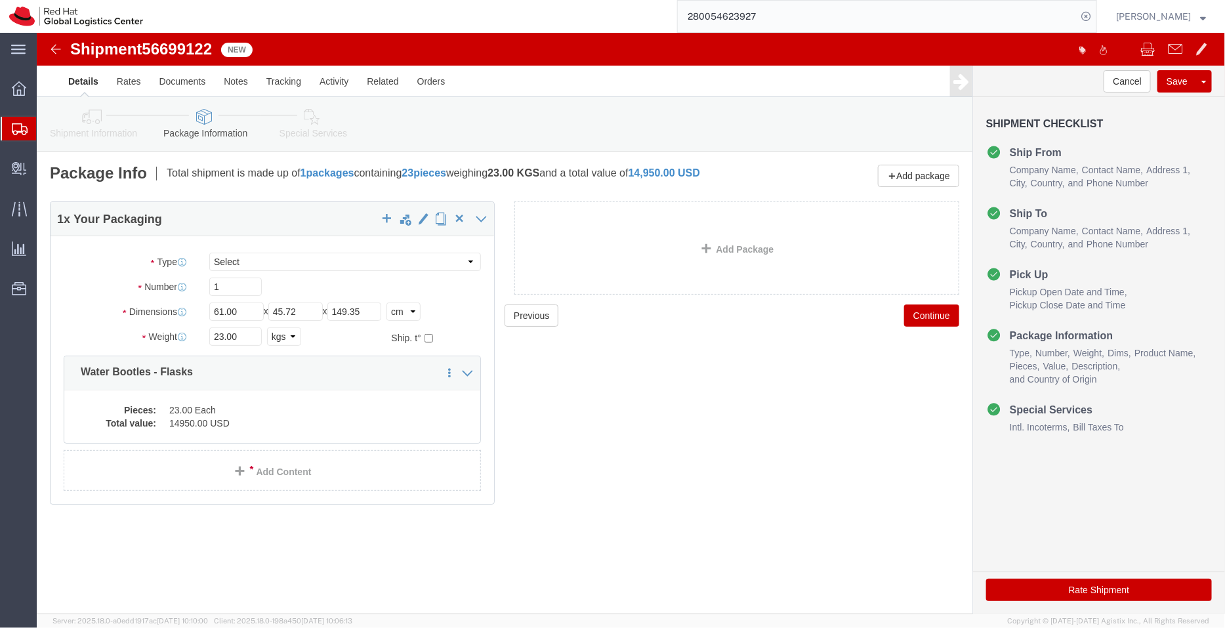
click link "Special Services"
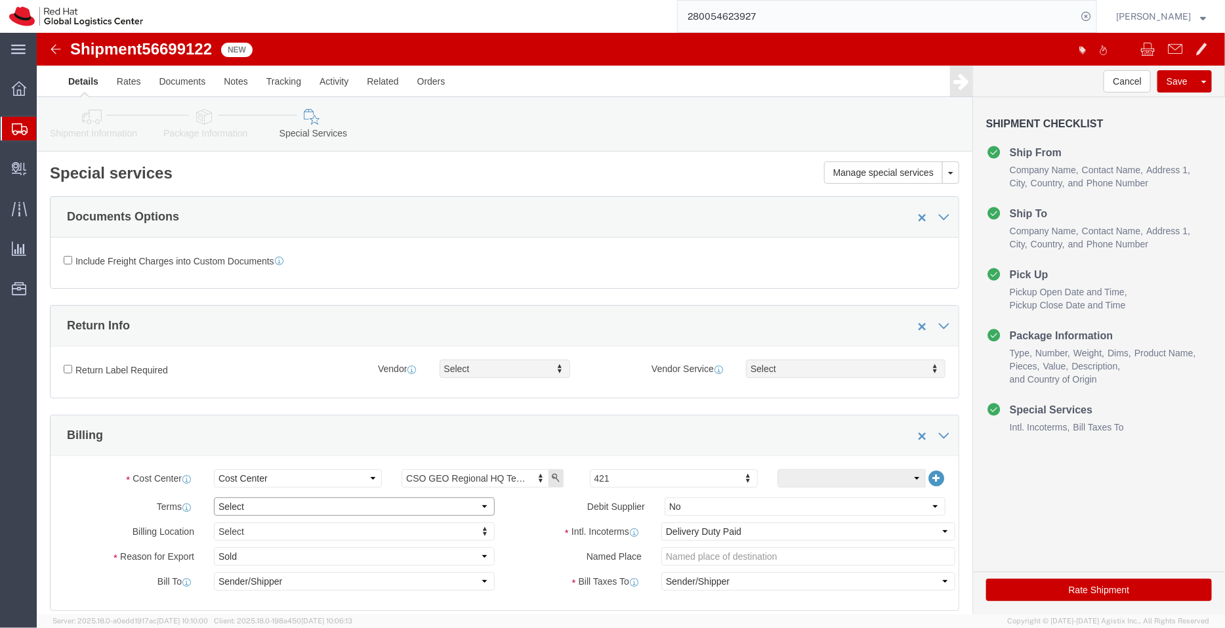
click select "Select Free of Charge Free of Cost NET 30 NET 45 NET 60 See Comment"
select select "FREE_OF_COST"
click select "Select Free of Charge Free of Cost NET 30 NET 45 NET 60 See Comment"
click select "Select Gift Personal Effects Repair/Warranty Return Sample Sold Temporary/Not S…"
select select "GIFT"
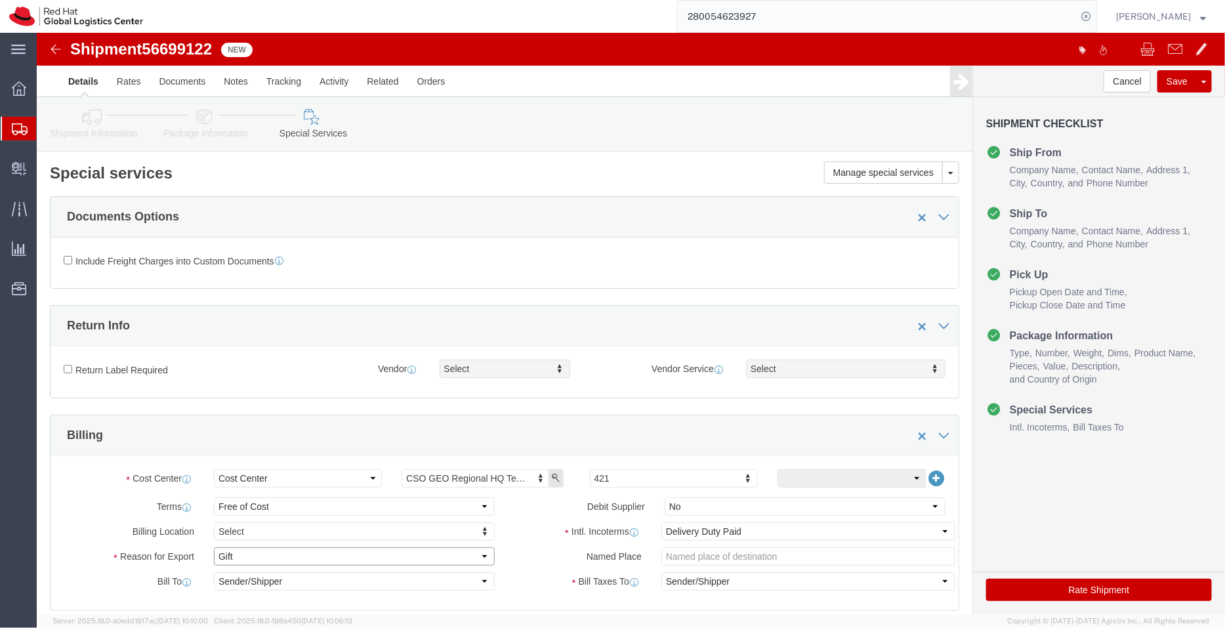
click select "Select Gift Personal Effects Repair/Warranty Return Sample Sold Temporary/Not S…"
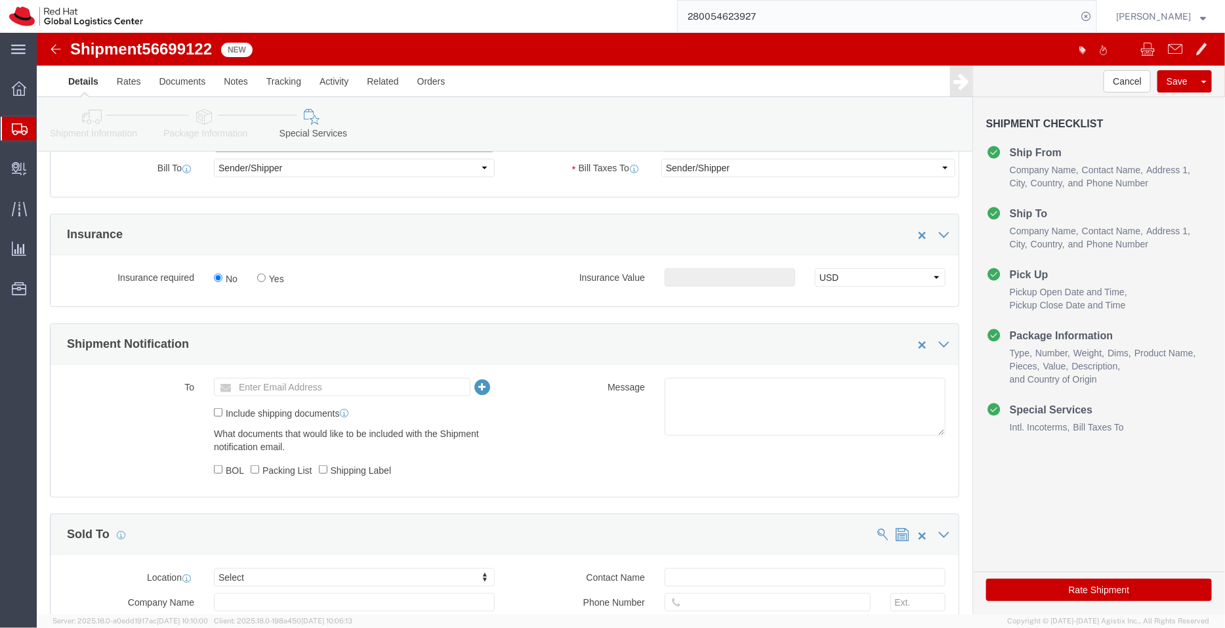
scroll to position [416, 0]
click textarea
paste textarea "Shipment II -Bags, Tags and Pins - 23 each."
click textarea "Shipment II -Bags, Tags and Pins - 23 each."
drag, startPoint x: 766, startPoint y: 349, endPoint x: 681, endPoint y: 353, distance: 84.7
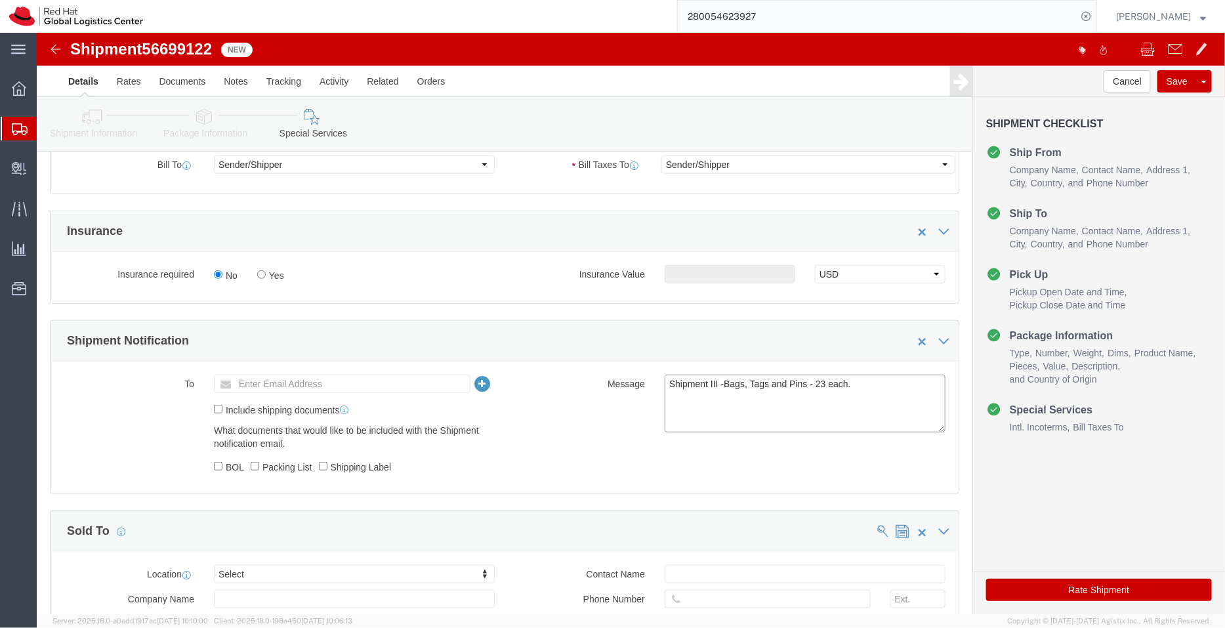
click textarea "Shipment III -Bags, Tags and Pins - 23 each."
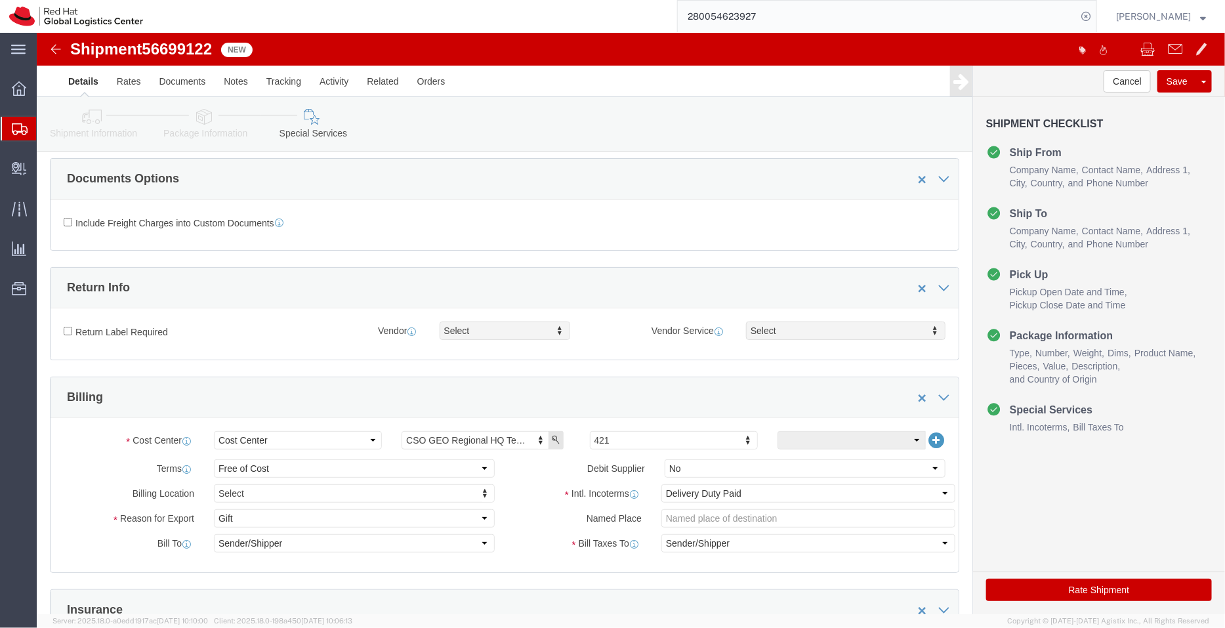
scroll to position [0, 0]
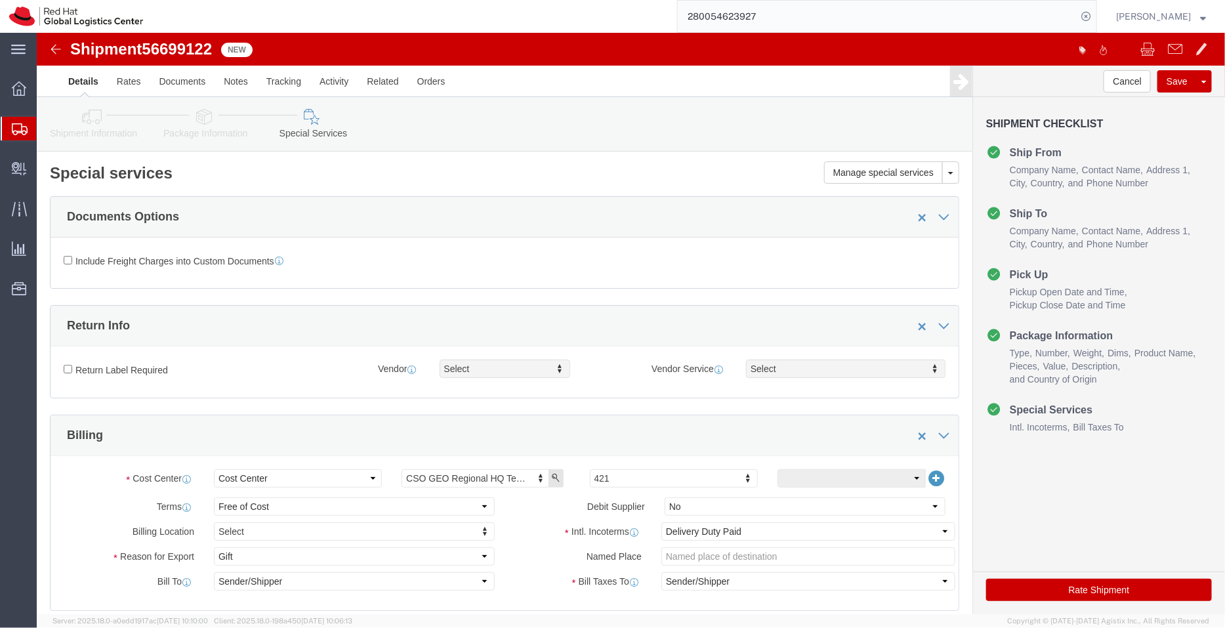
type textarea "Shipment III -Insulated Flasks/Water Bottles - 23 each."
click icon
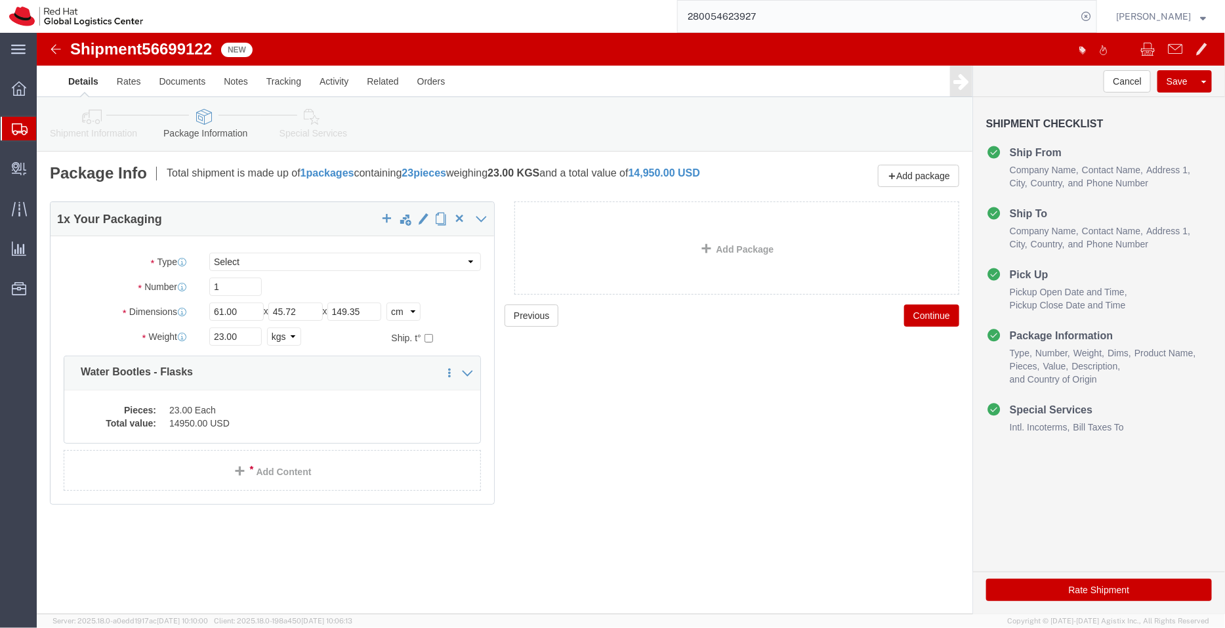
click icon
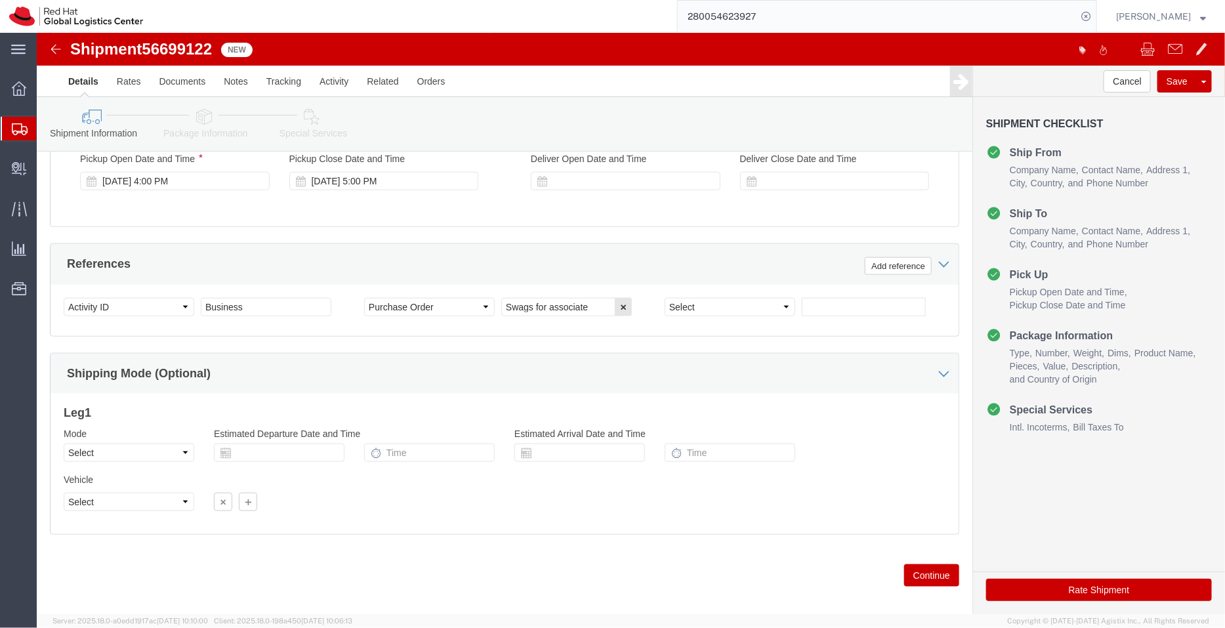
scroll to position [671, 0]
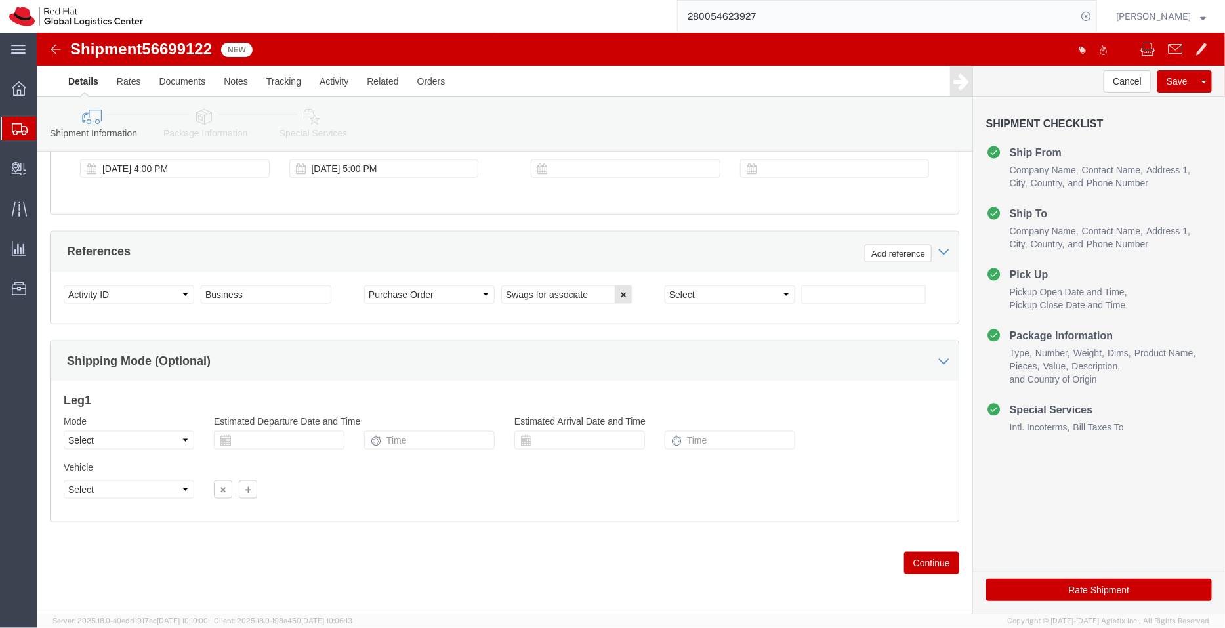
click link "Package Information"
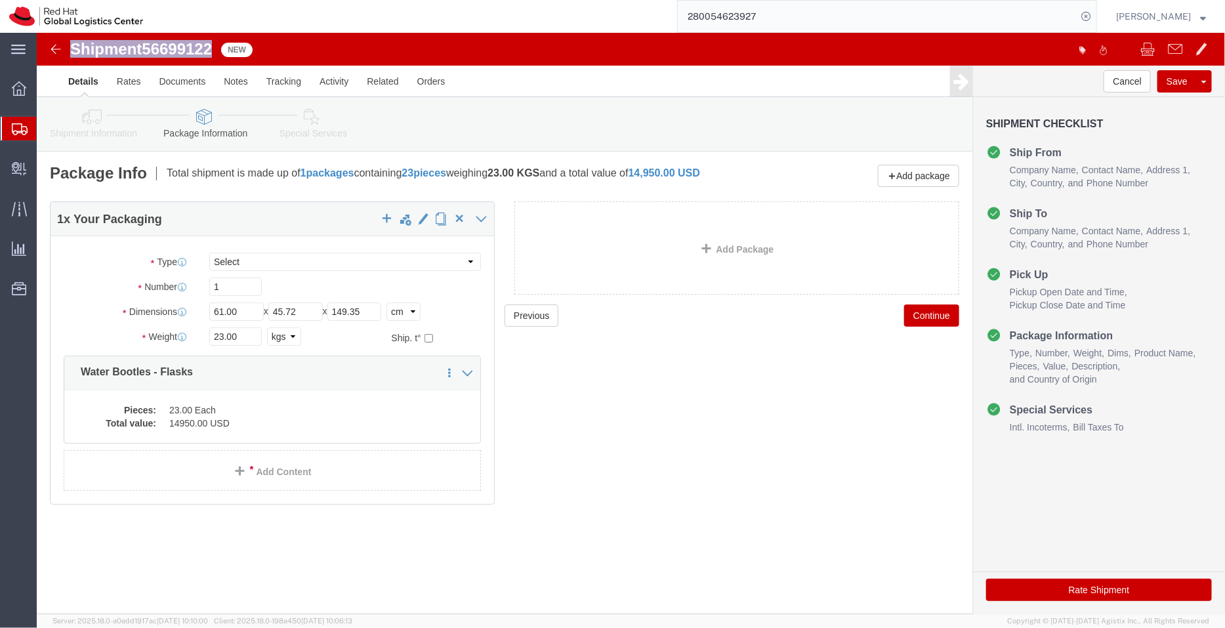
drag, startPoint x: 182, startPoint y: 17, endPoint x: 26, endPoint y: 12, distance: 156.8
click div "Shipment 56699122 New"
copy h1 "Shipment 56699122"
click at [0, 0] on span "Shipment Manager" at bounding box center [0, 0] width 0 height 0
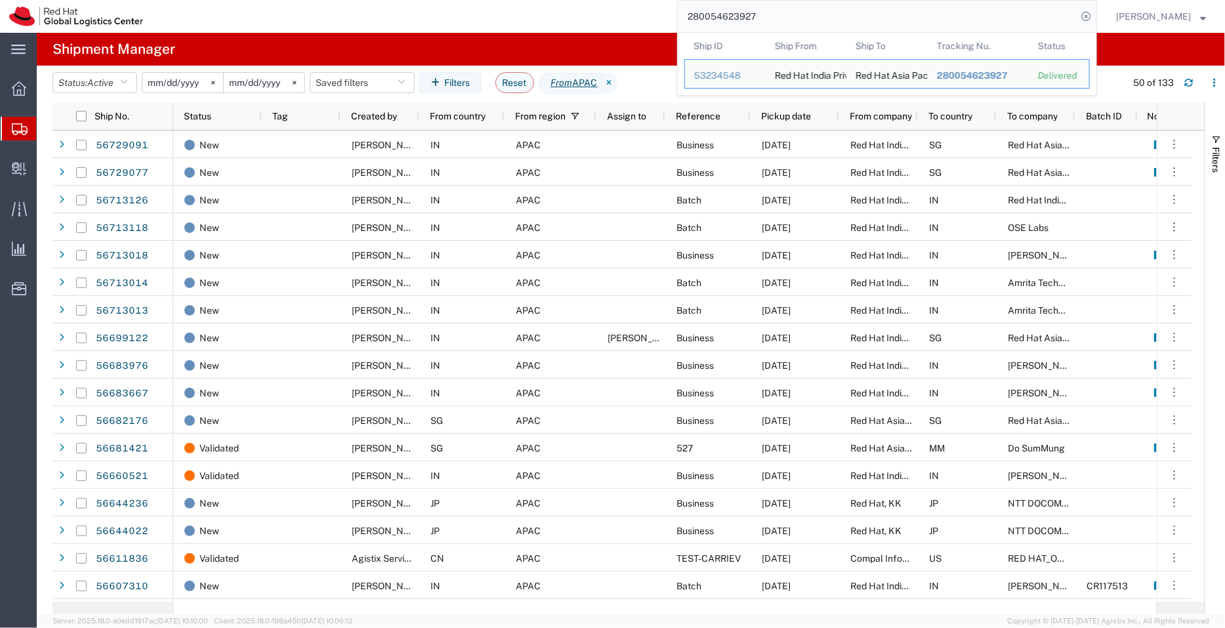
drag, startPoint x: 774, startPoint y: 14, endPoint x: 672, endPoint y: 8, distance: 102.5
click at [672, 8] on div "280054623927 Ship ID Ship From Ship To Tracking Nu. Status Ship ID 53234548 Shi…" at bounding box center [624, 16] width 944 height 33
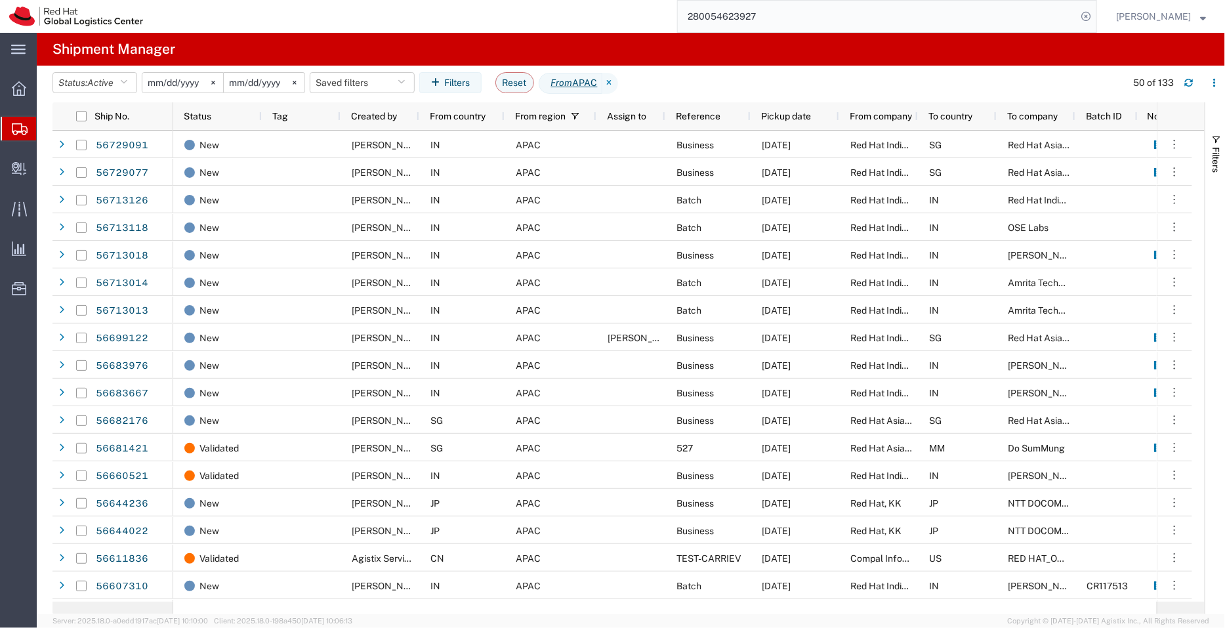
paste input "0881690222"
click at [1088, 10] on icon at bounding box center [1085, 16] width 18 height 18
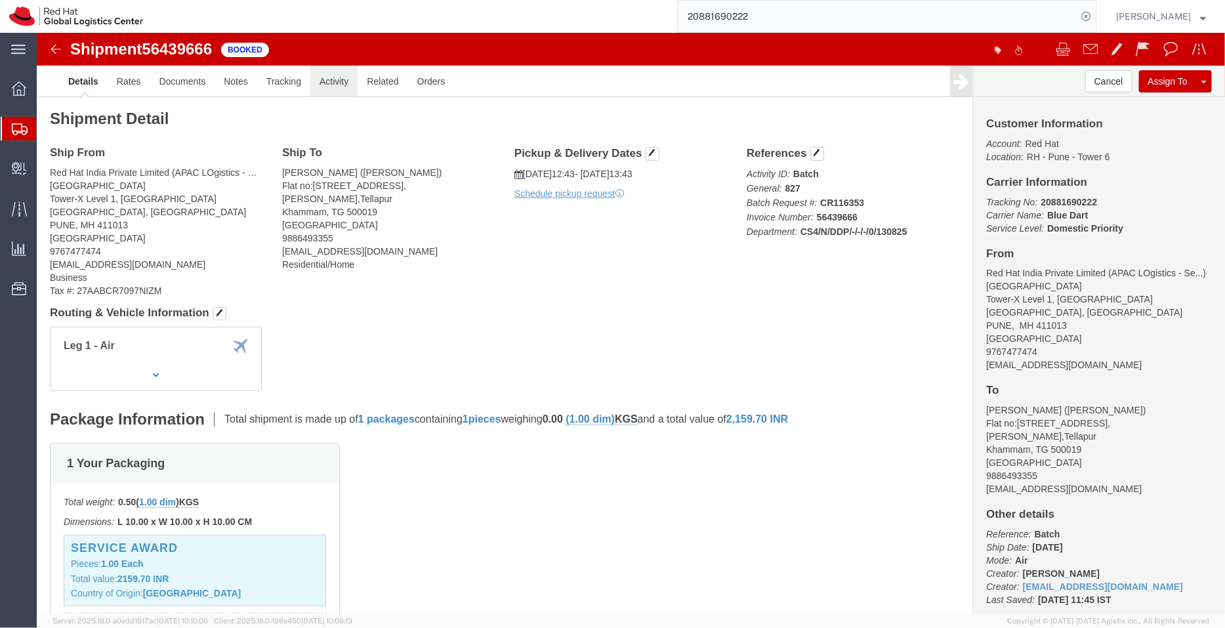
click link "Activity"
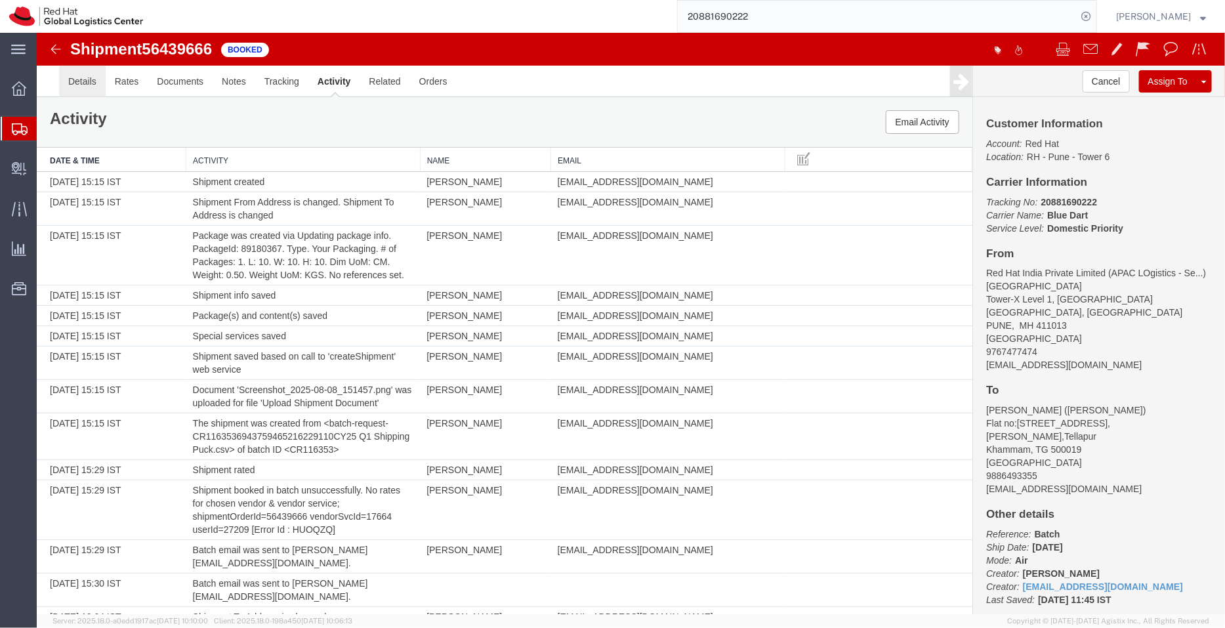
click at [84, 78] on link "Details" at bounding box center [81, 80] width 47 height 31
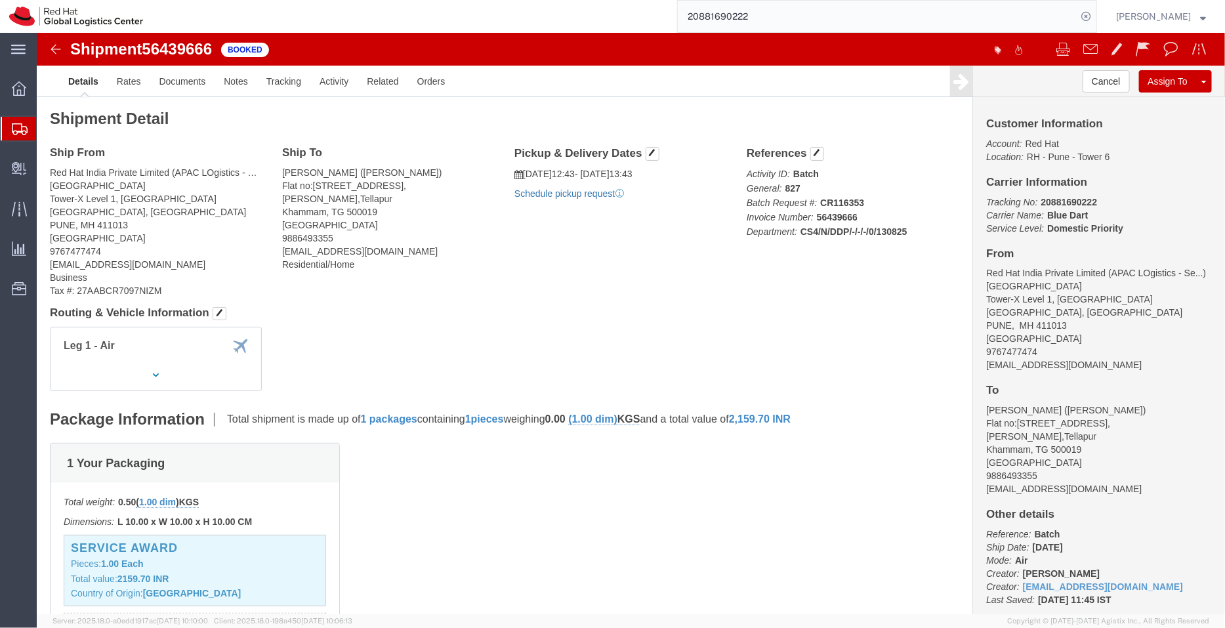
click link "Schedule pickup request"
click link "Documents"
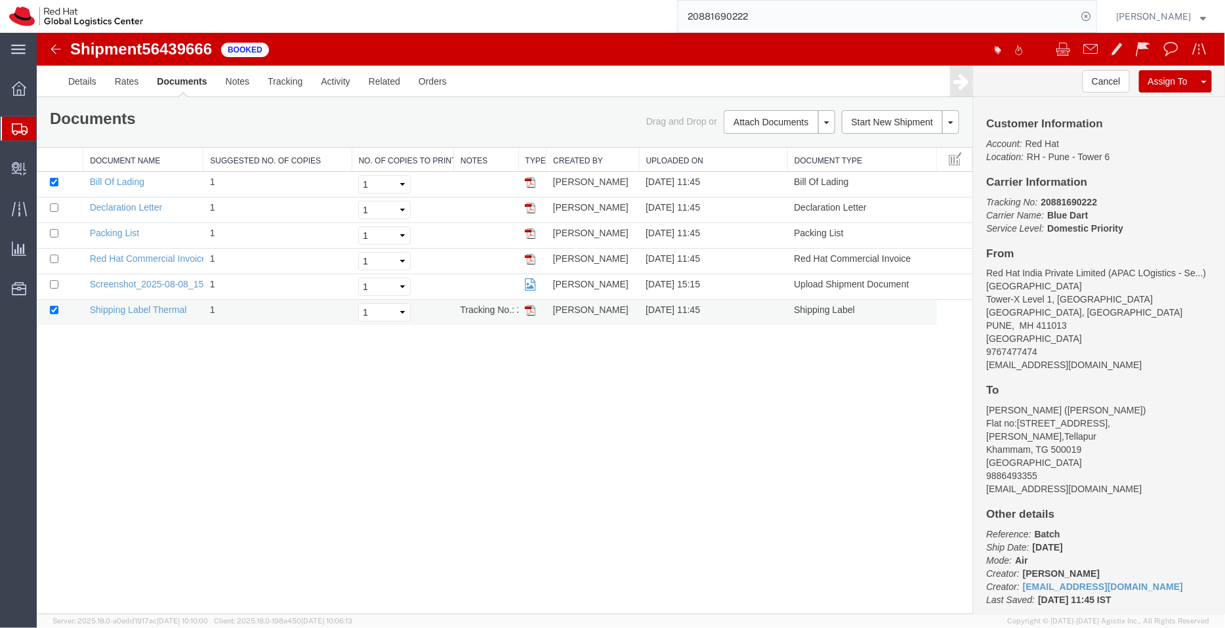
click at [531, 308] on img at bounding box center [529, 309] width 10 height 10
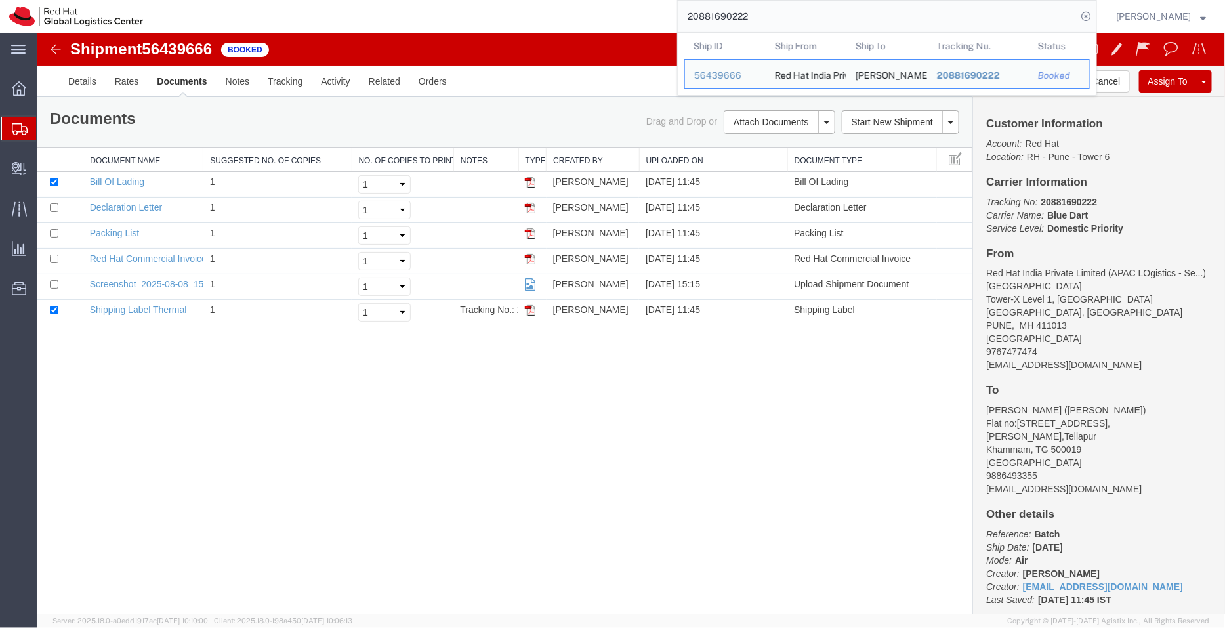
drag, startPoint x: 751, startPoint y: 17, endPoint x: 657, endPoint y: 23, distance: 94.6
click at [657, 23] on div "20881690222 Ship ID Ship From Ship To Tracking Nu. Status Ship ID 56439666 Ship…" at bounding box center [624, 16] width 944 height 33
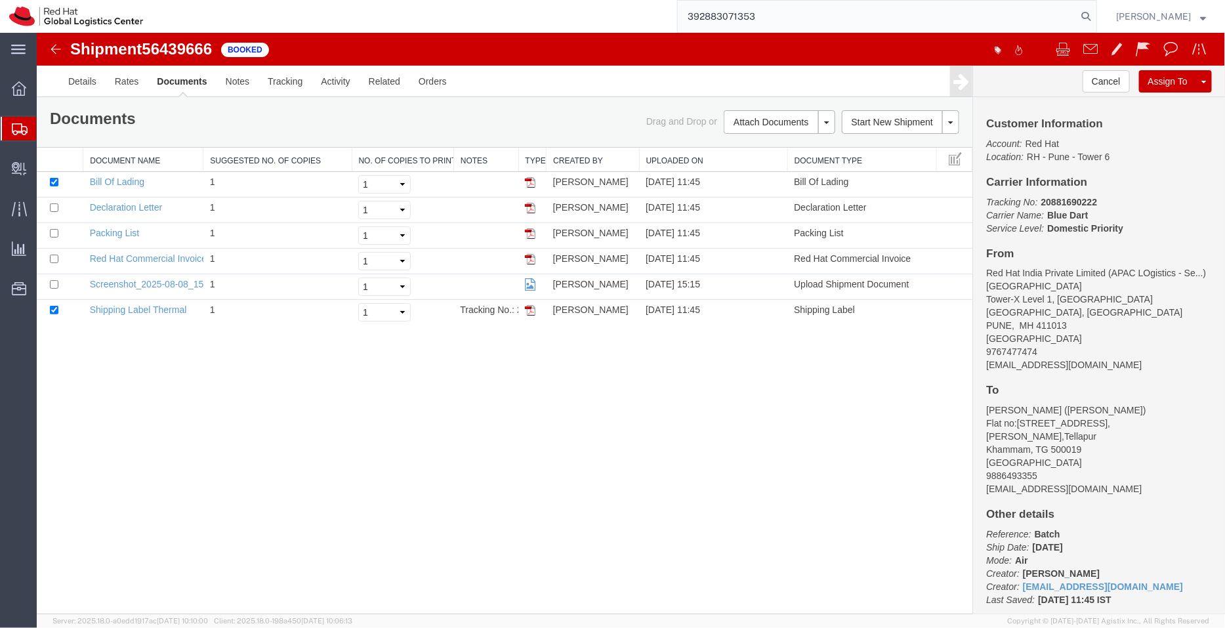
type input "392883071353"
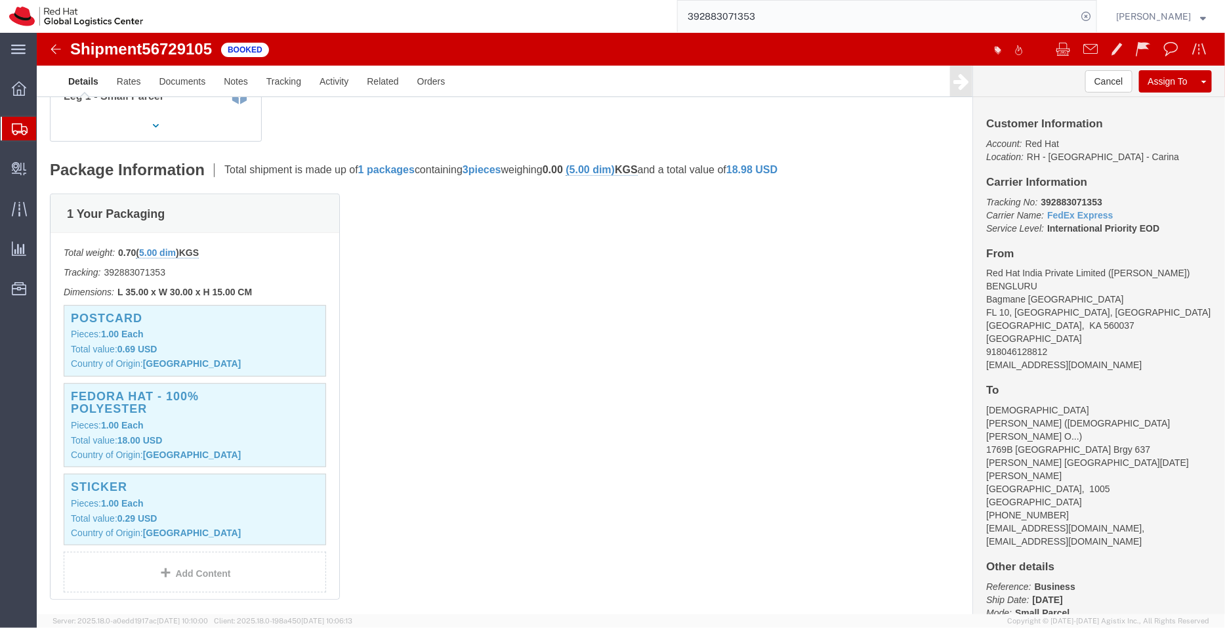
scroll to position [252, 0]
click p "Pieces: 1.00 Each"
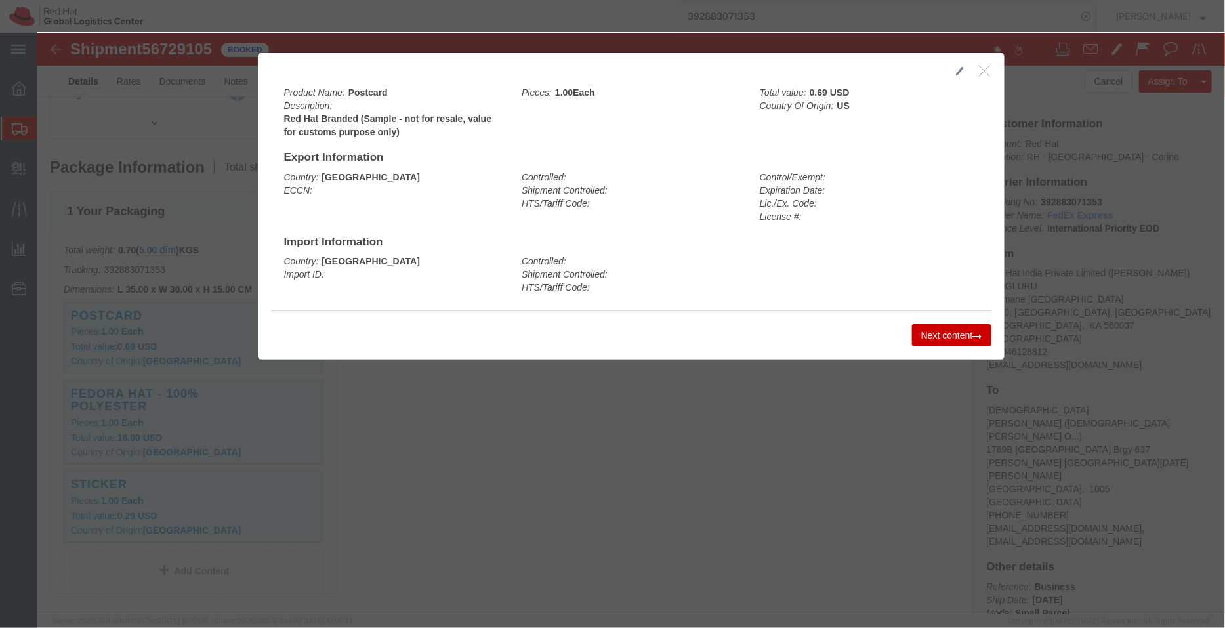
click icon "button"
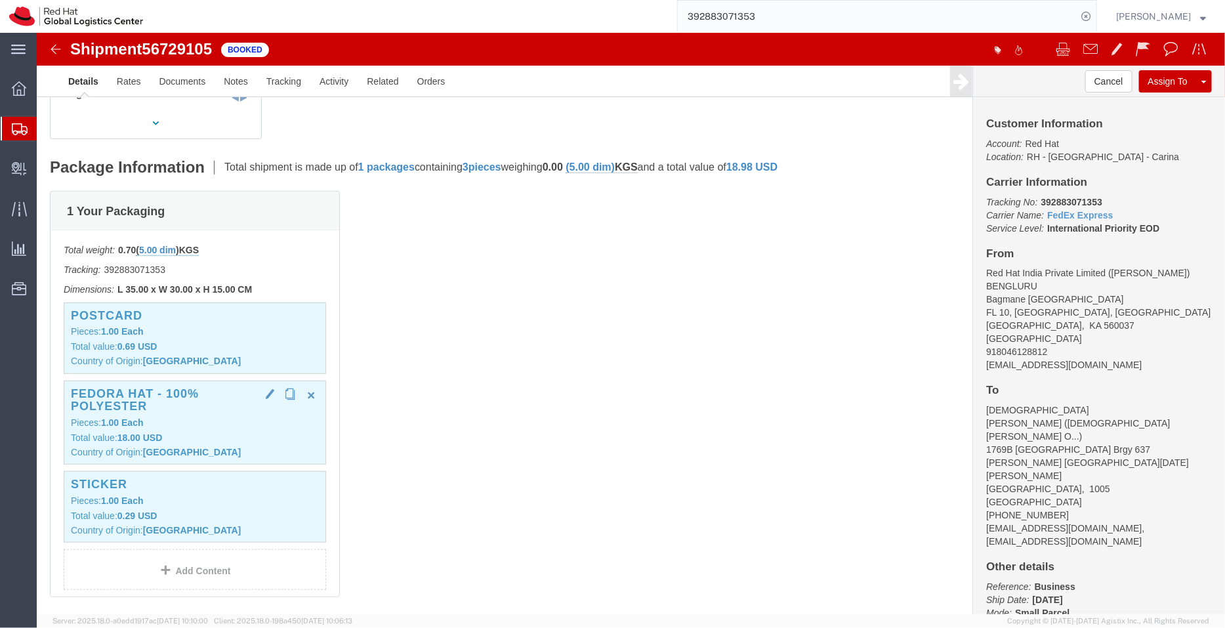
click div "Fedora Hat - 100% polyester Pieces: 1.00 Each Total value: 18.00 USD Country of…"
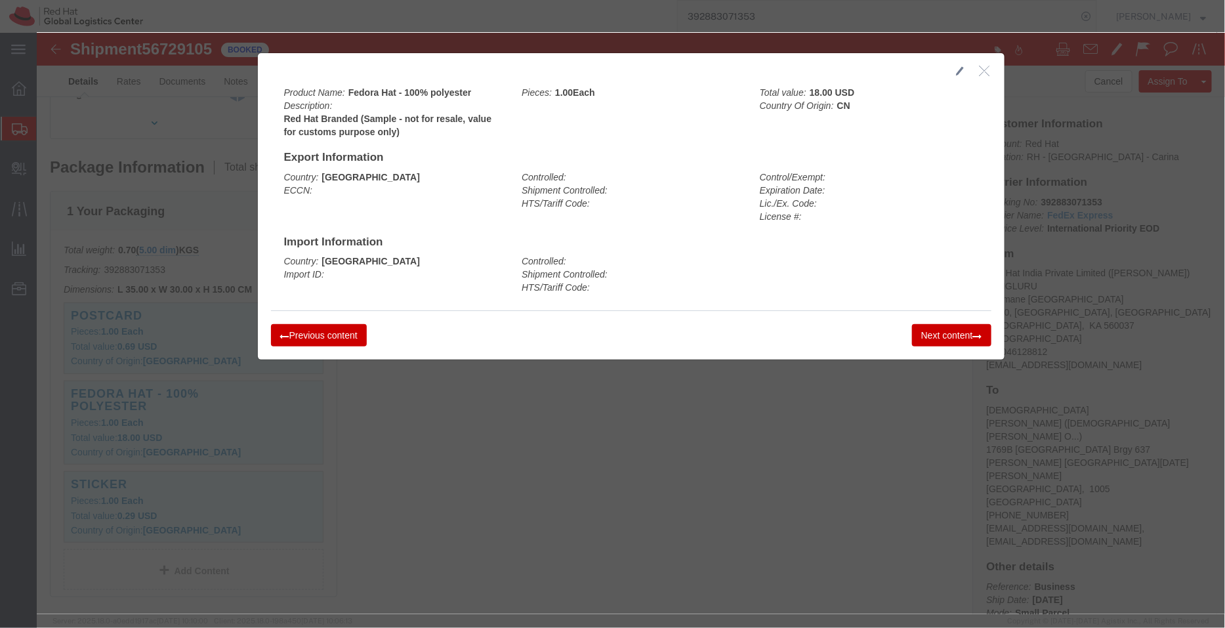
click icon "button"
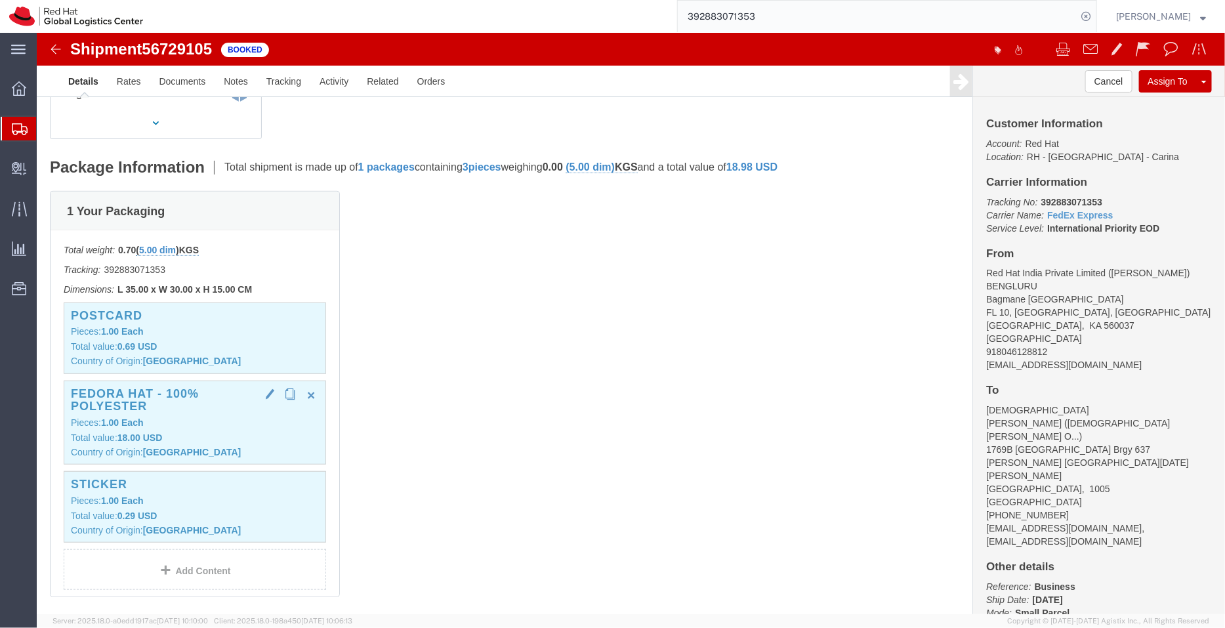
click p "Pieces: 1.00 Each"
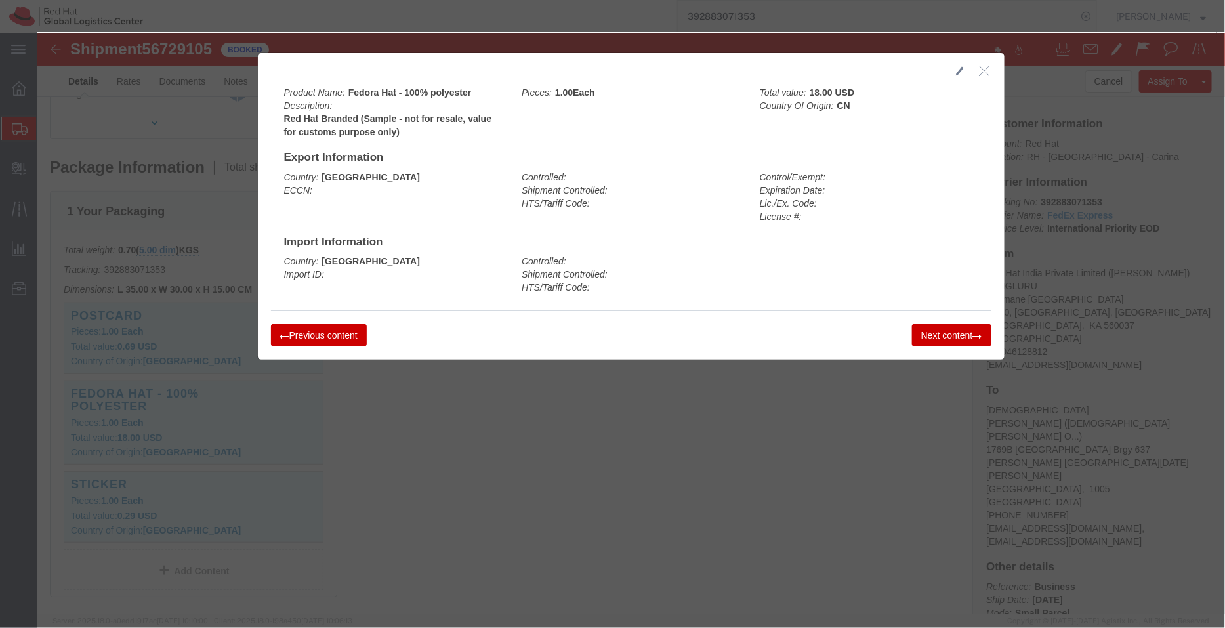
click icon "button"
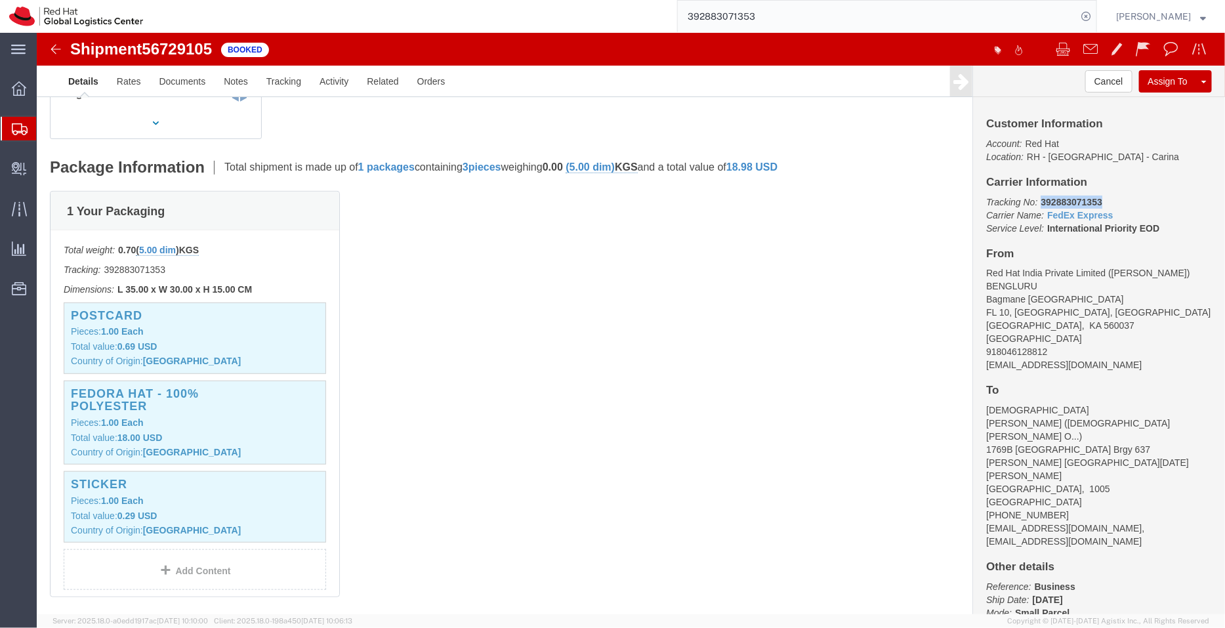
drag, startPoint x: 1065, startPoint y: 169, endPoint x: 998, endPoint y: 169, distance: 67.6
click p "Tracking No: 392883071353 Carrier Name: FedEx Express FedEx Express Service Lev…"
copy b "392883071353"
click p "Total value: 0.29 USD"
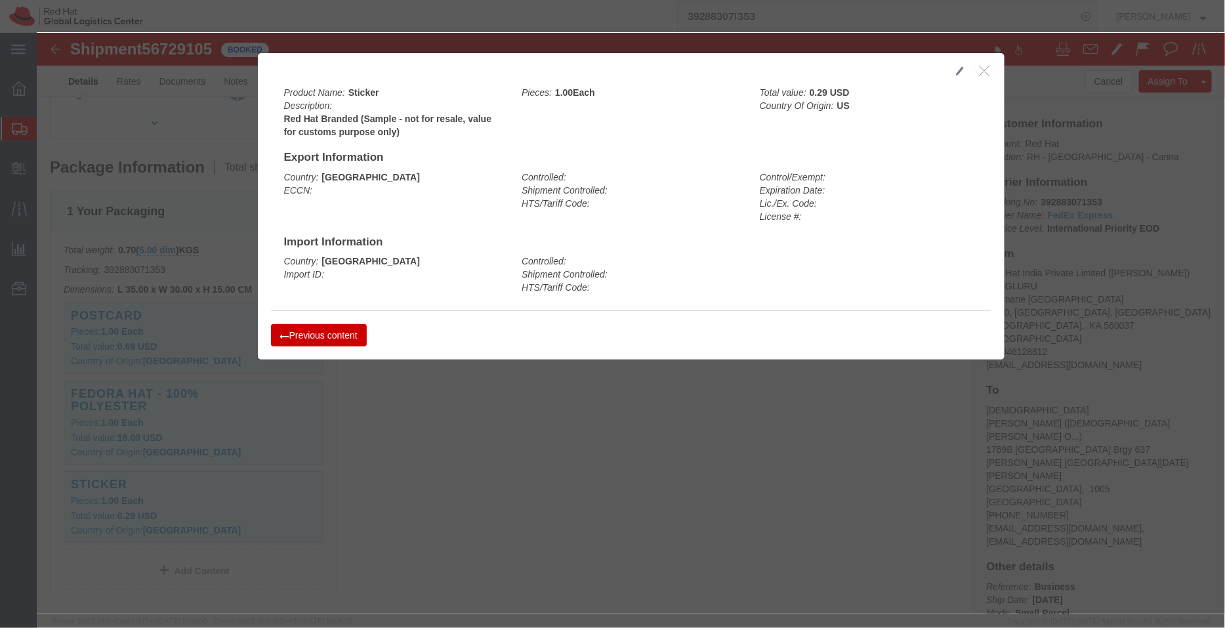
click icon "button"
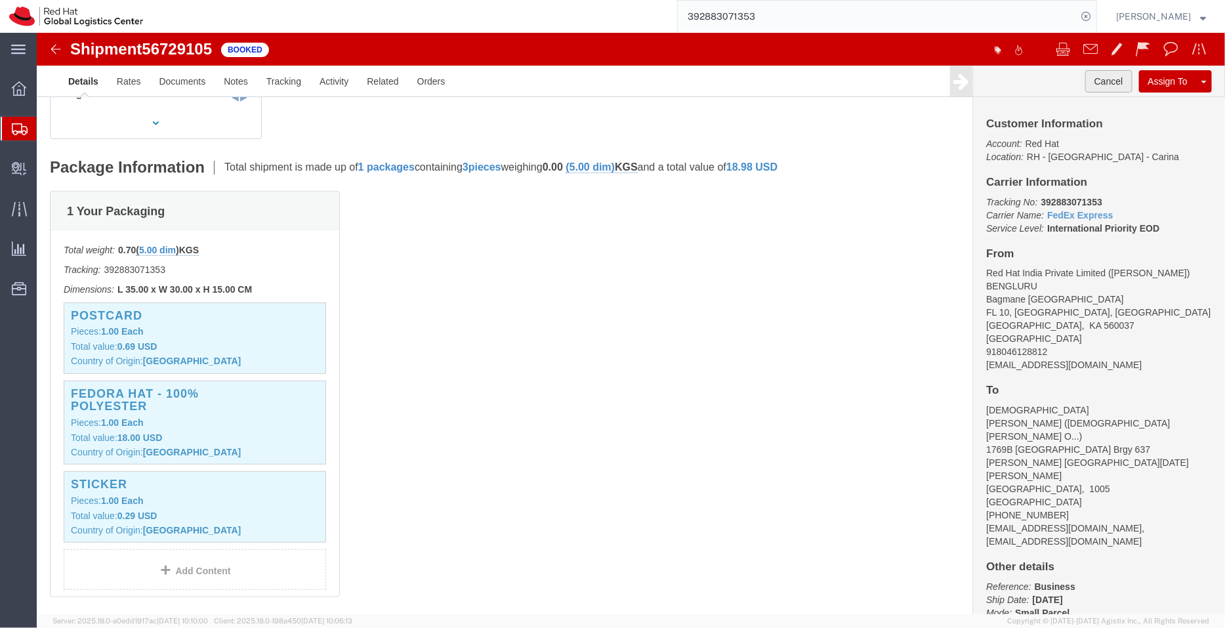
click button "Cancel"
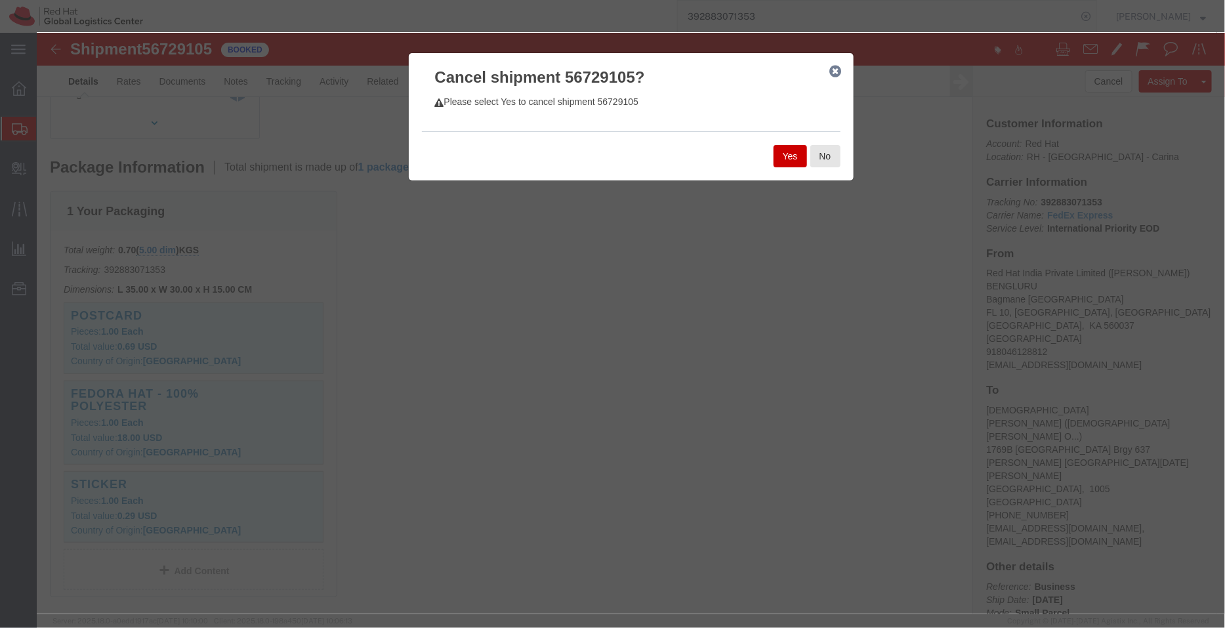
click button "Yes"
